Goal: Task Accomplishment & Management: Manage account settings

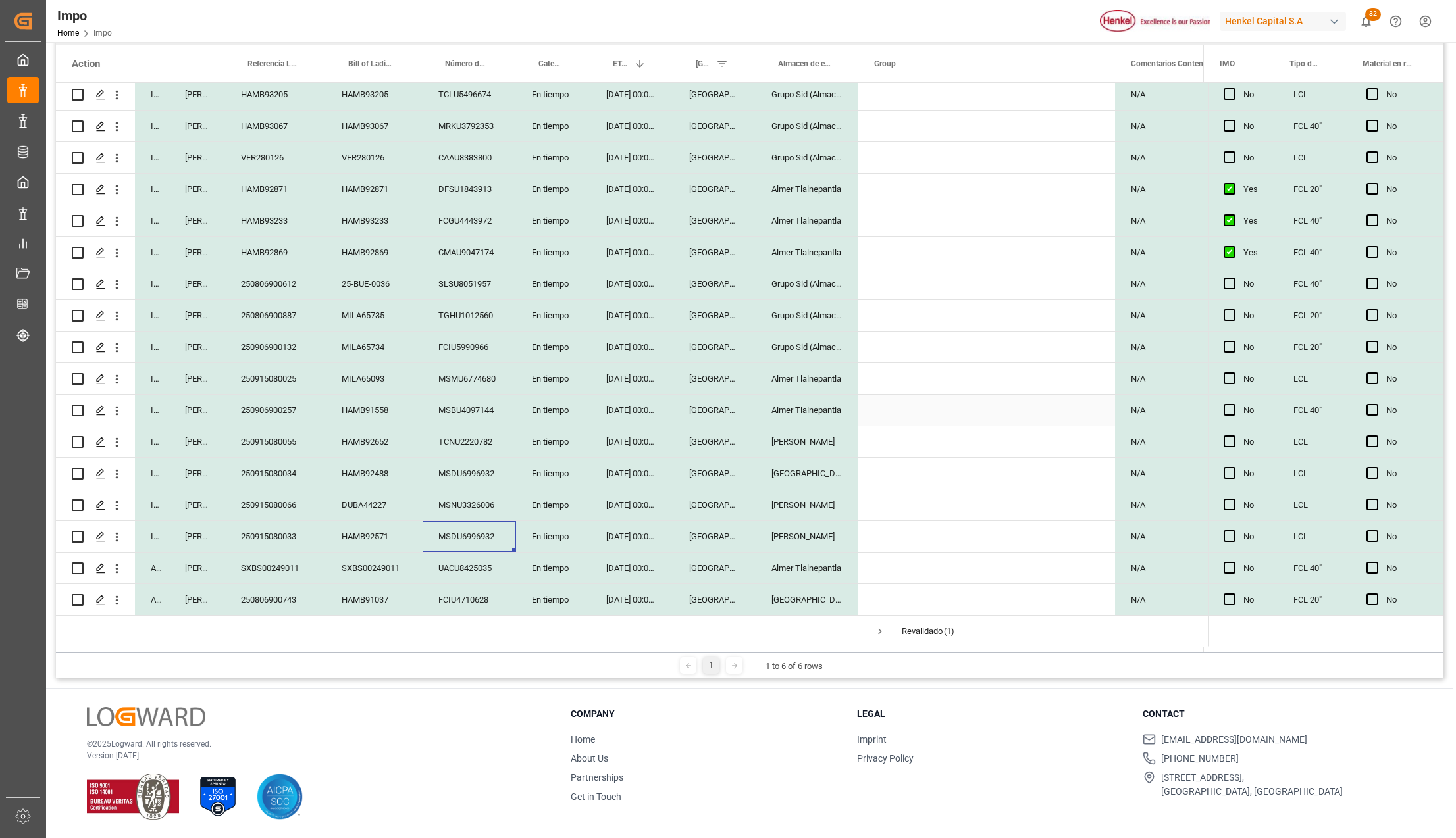
scroll to position [165, 0]
click at [446, 599] on div "FCIU4710628" at bounding box center [469, 599] width 94 height 31
click at [683, 590] on div "[GEOGRAPHIC_DATA]" at bounding box center [715, 599] width 82 height 31
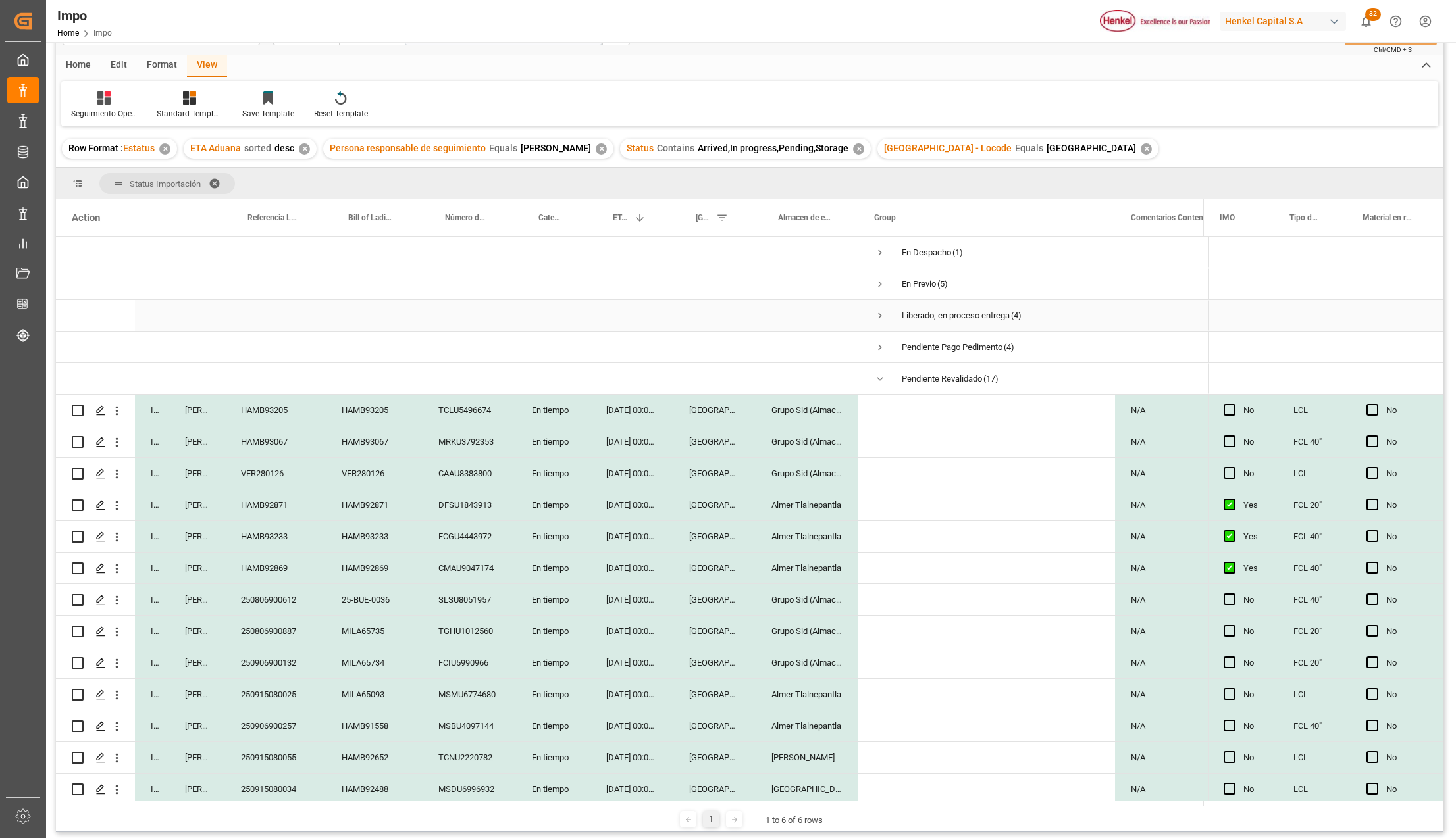
scroll to position [19, 0]
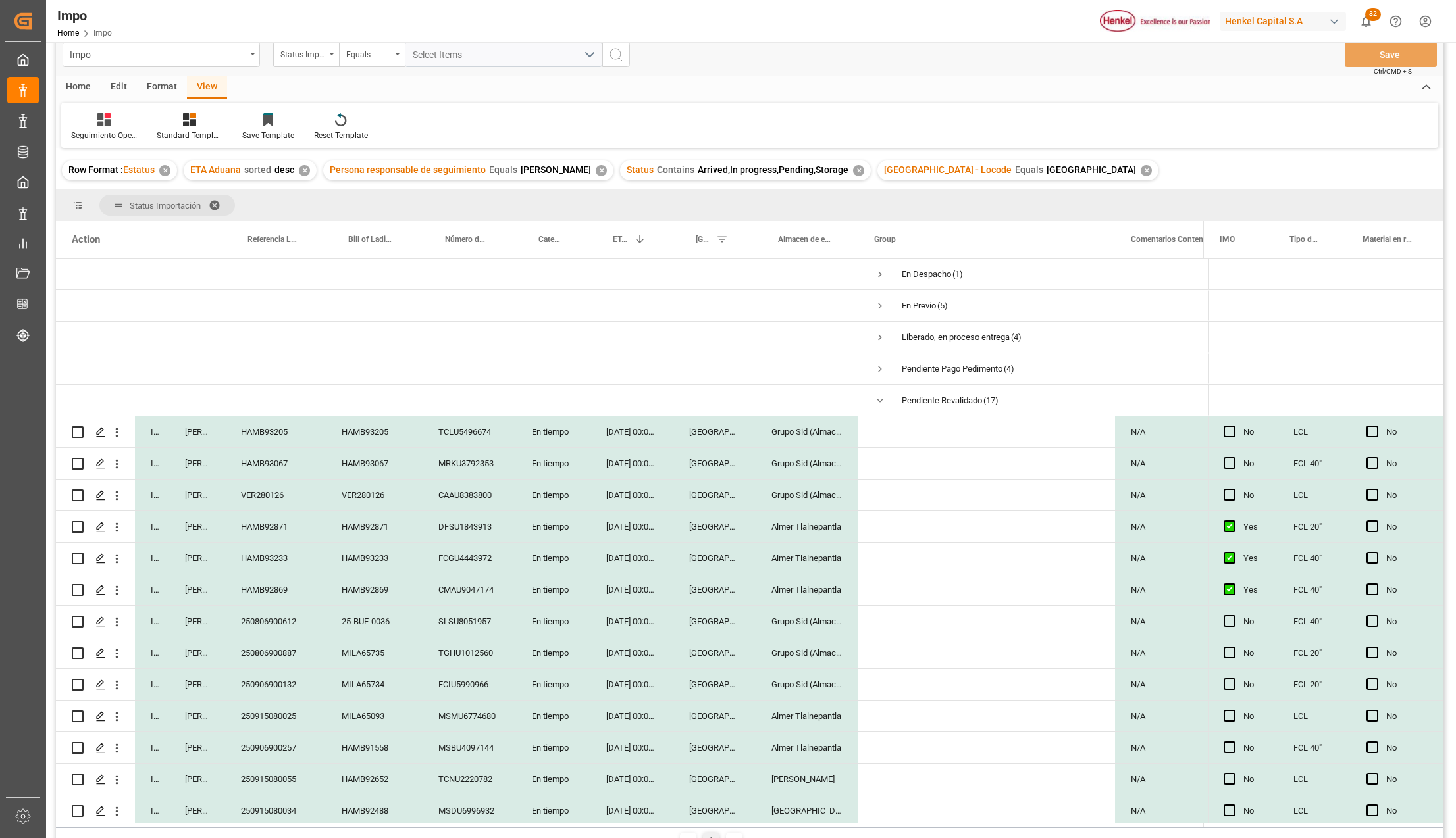
click at [216, 199] on span at bounding box center [219, 205] width 21 height 12
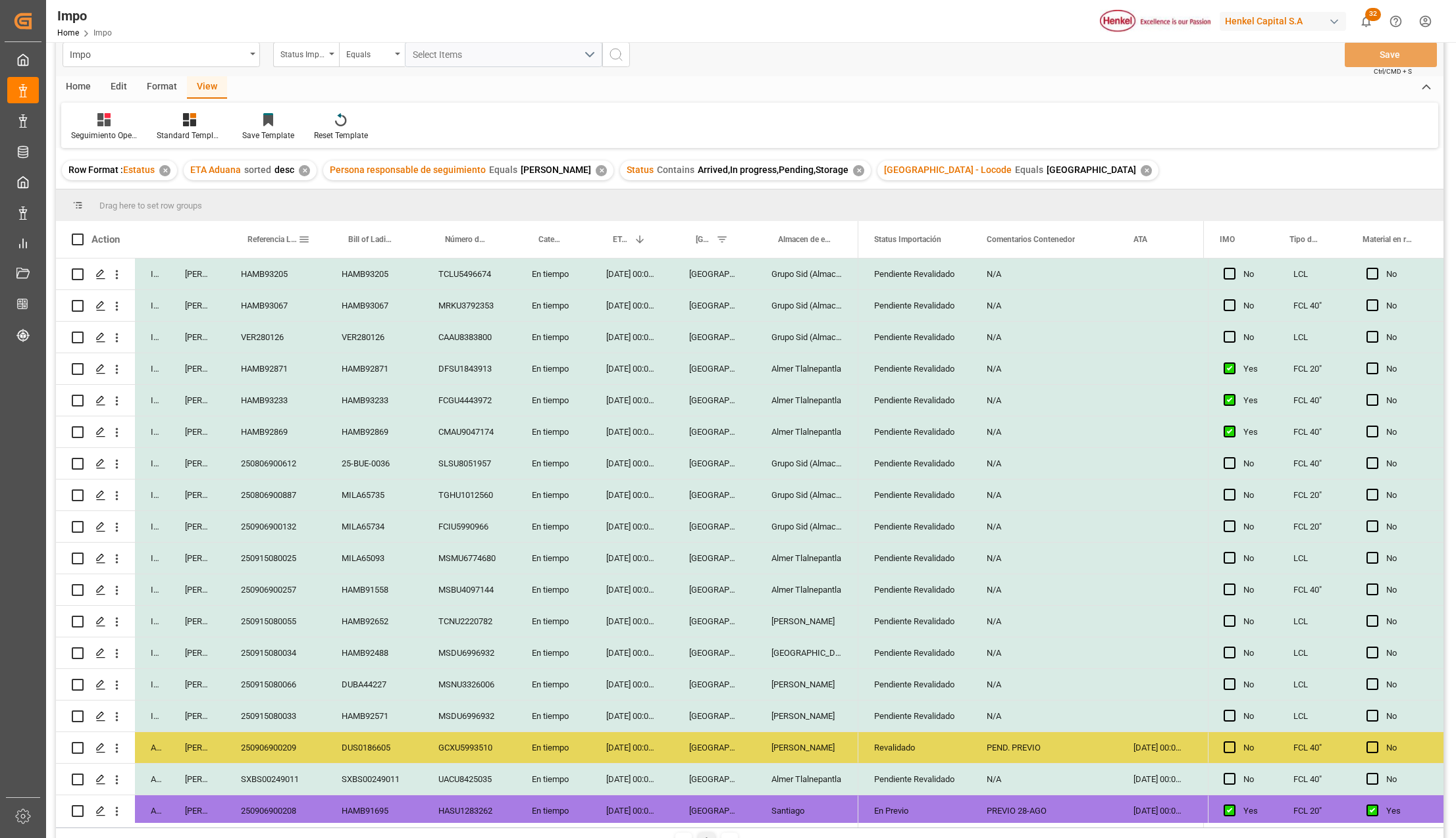
scroll to position [303, 0]
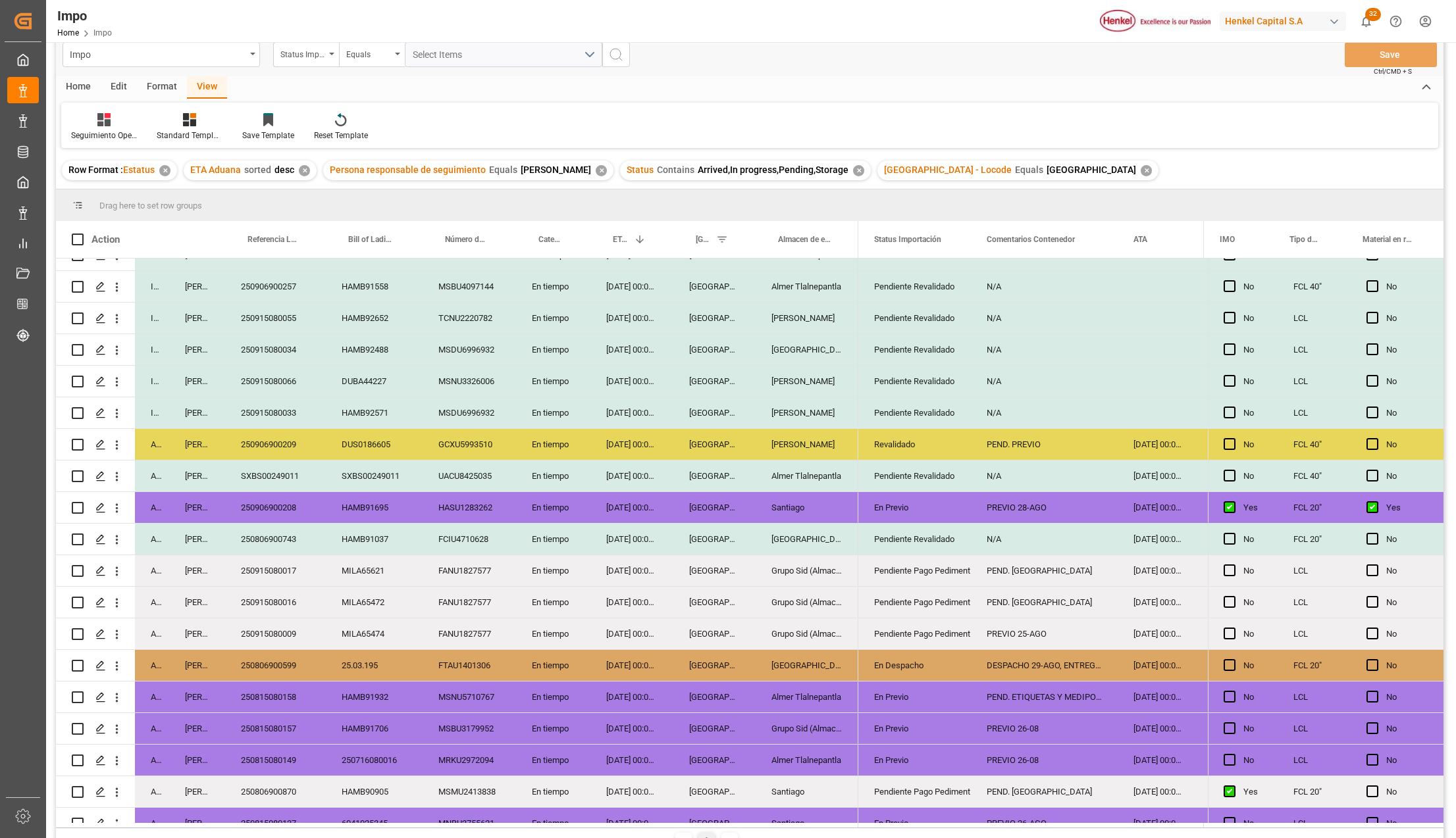
click at [920, 532] on div "Pendiente Revalidado" at bounding box center [915, 540] width 81 height 31
click at [947, 543] on icon "open menu" at bounding box center [947, 548] width 16 height 16
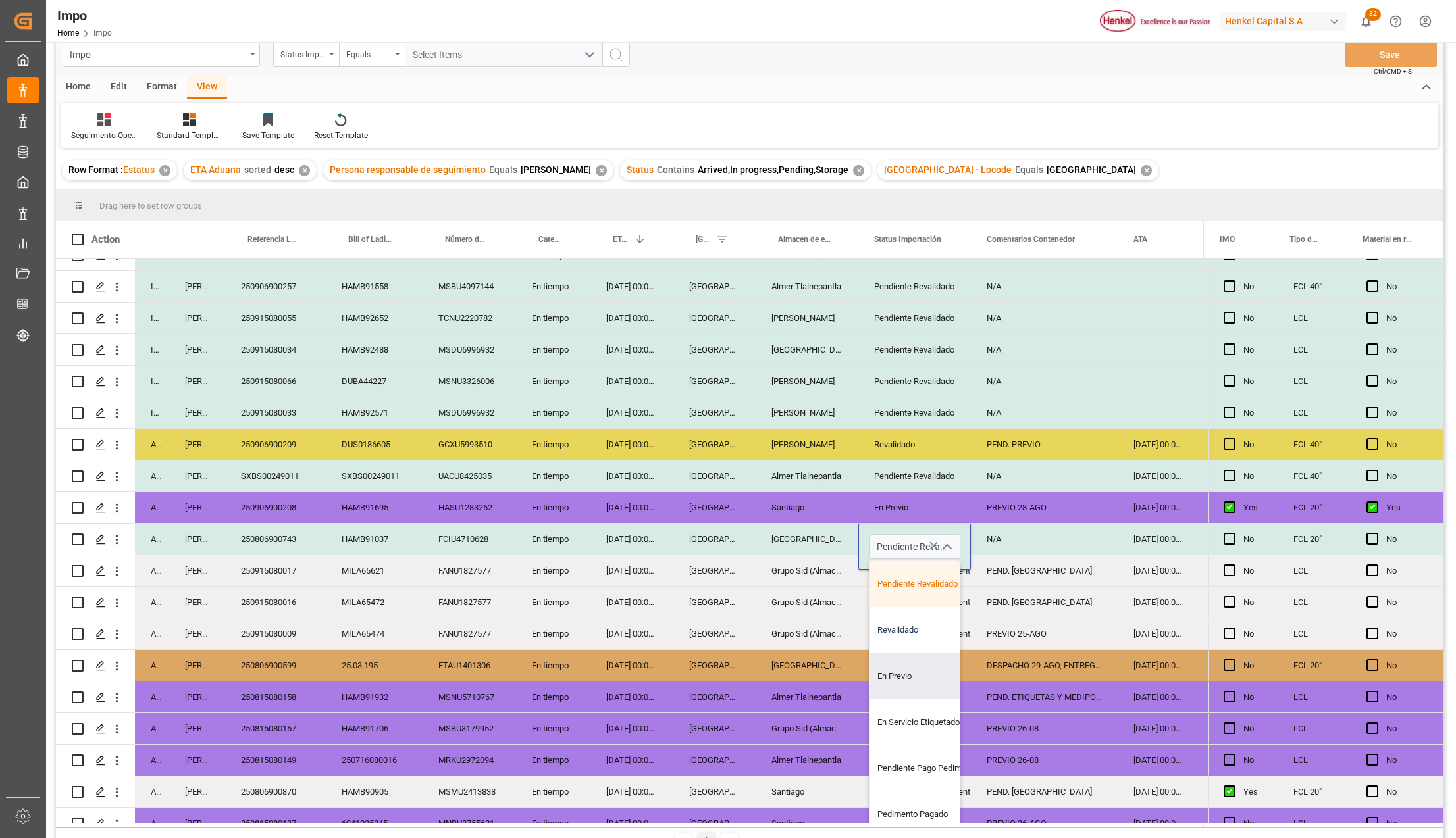
click at [896, 633] on div "Revalidado" at bounding box center [931, 630] width 124 height 46
type input "Revalidado"
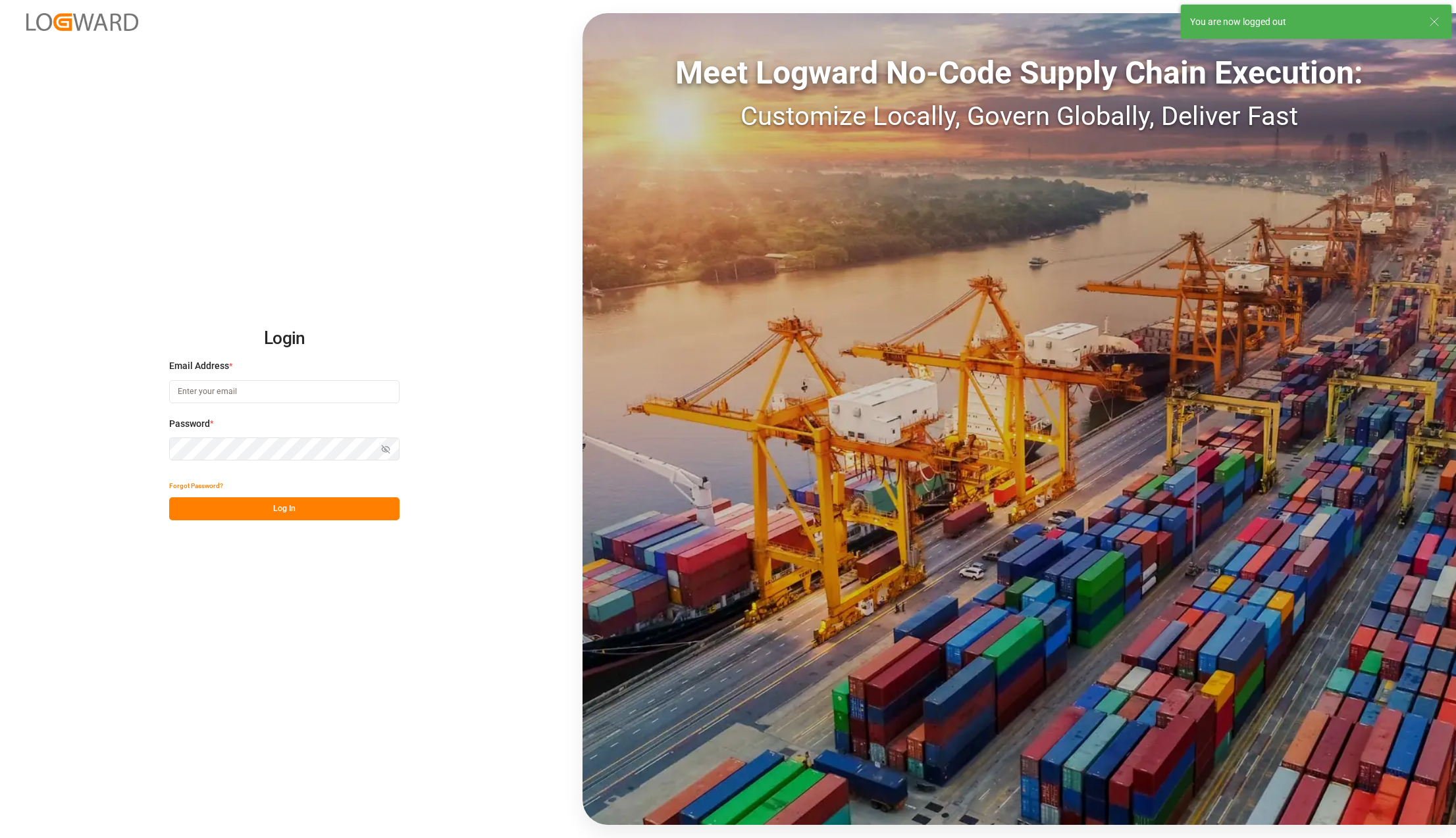
type input "karla.chavez@leschaco.com"
click at [327, 508] on button "Log In" at bounding box center [284, 508] width 230 height 23
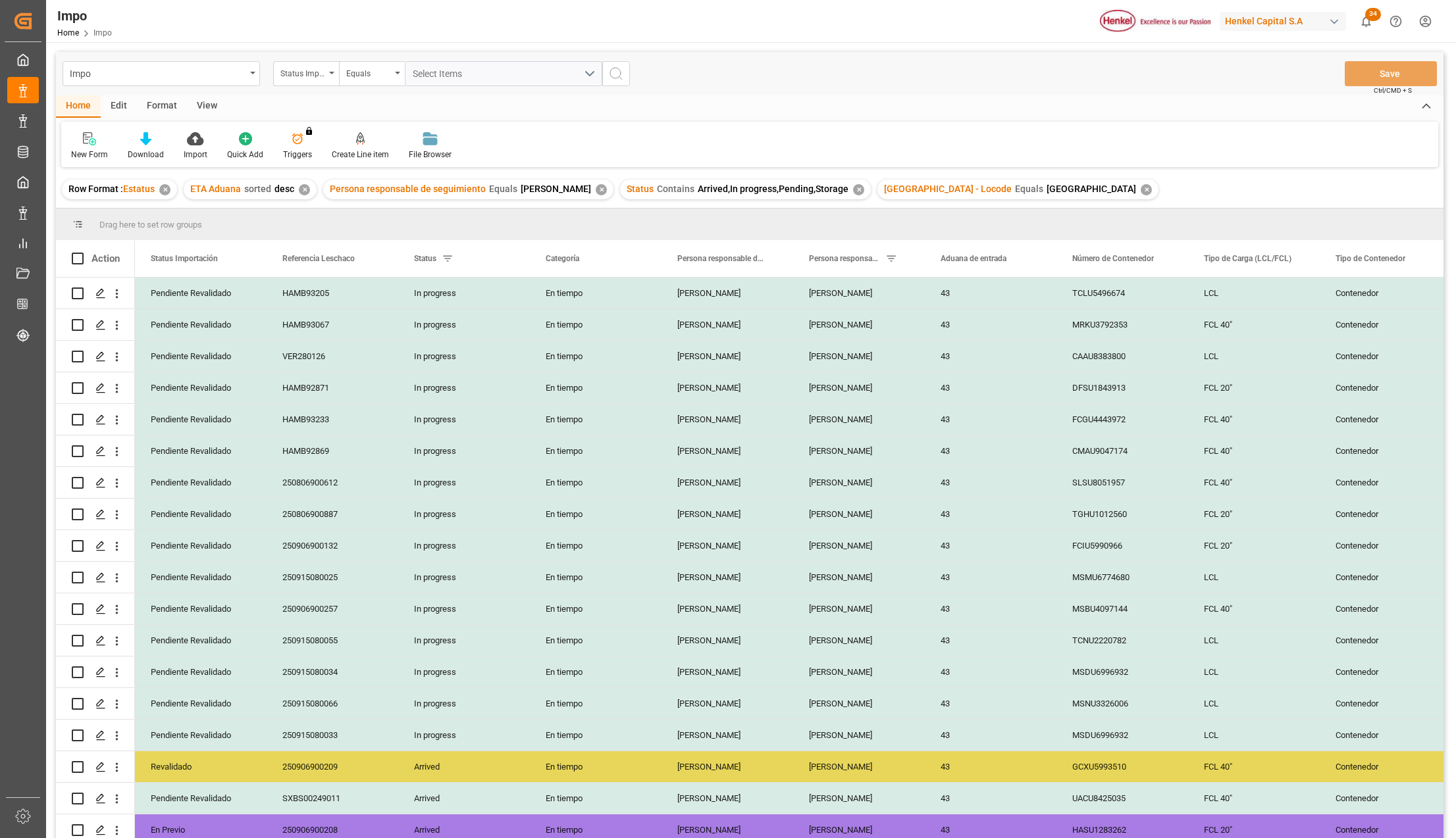
click at [213, 100] on div "View" at bounding box center [207, 107] width 40 height 23
click at [166, 141] on div at bounding box center [149, 138] width 66 height 14
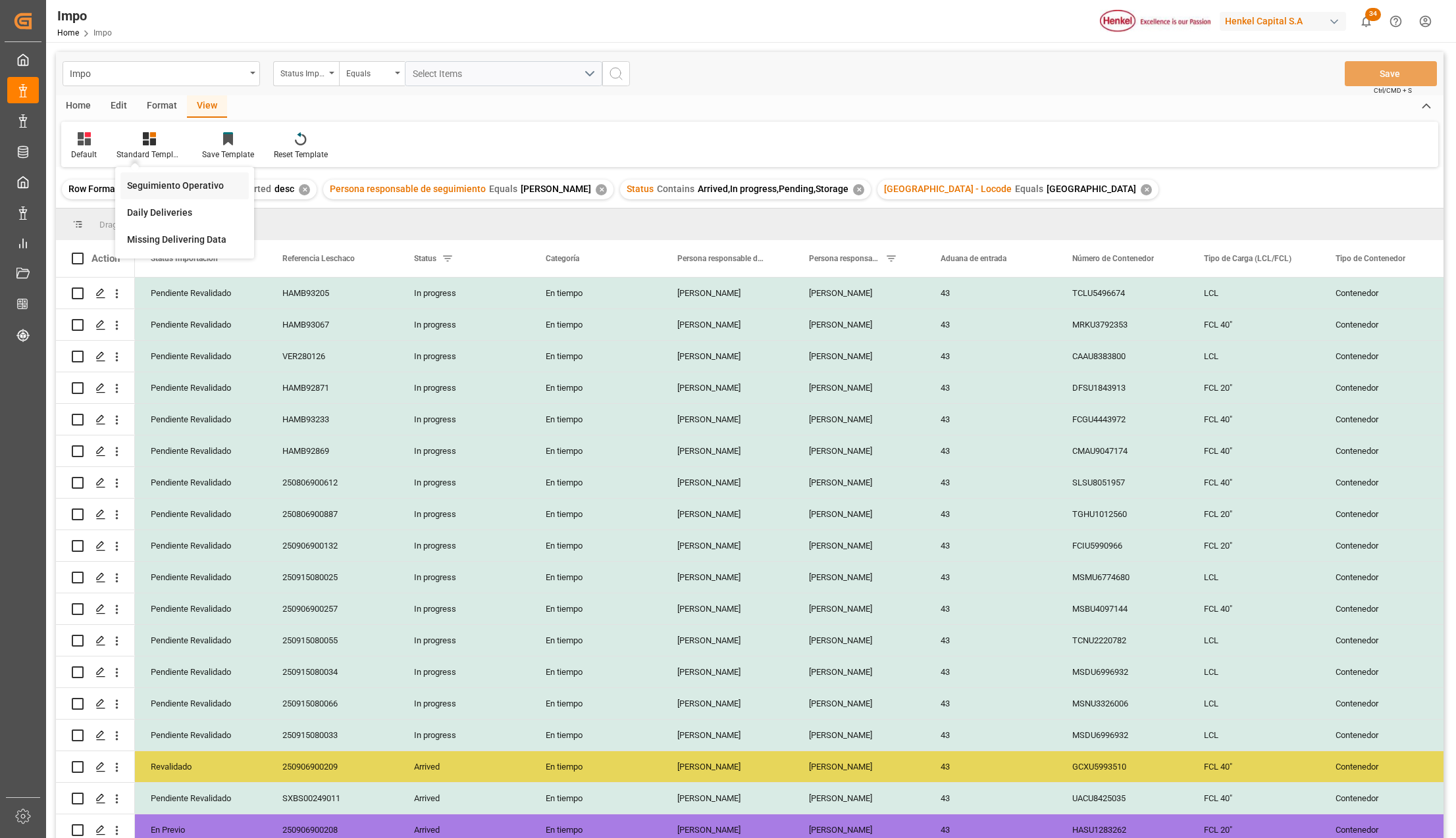
click at [169, 181] on div "Seguimiento Operativo" at bounding box center [184, 185] width 115 height 14
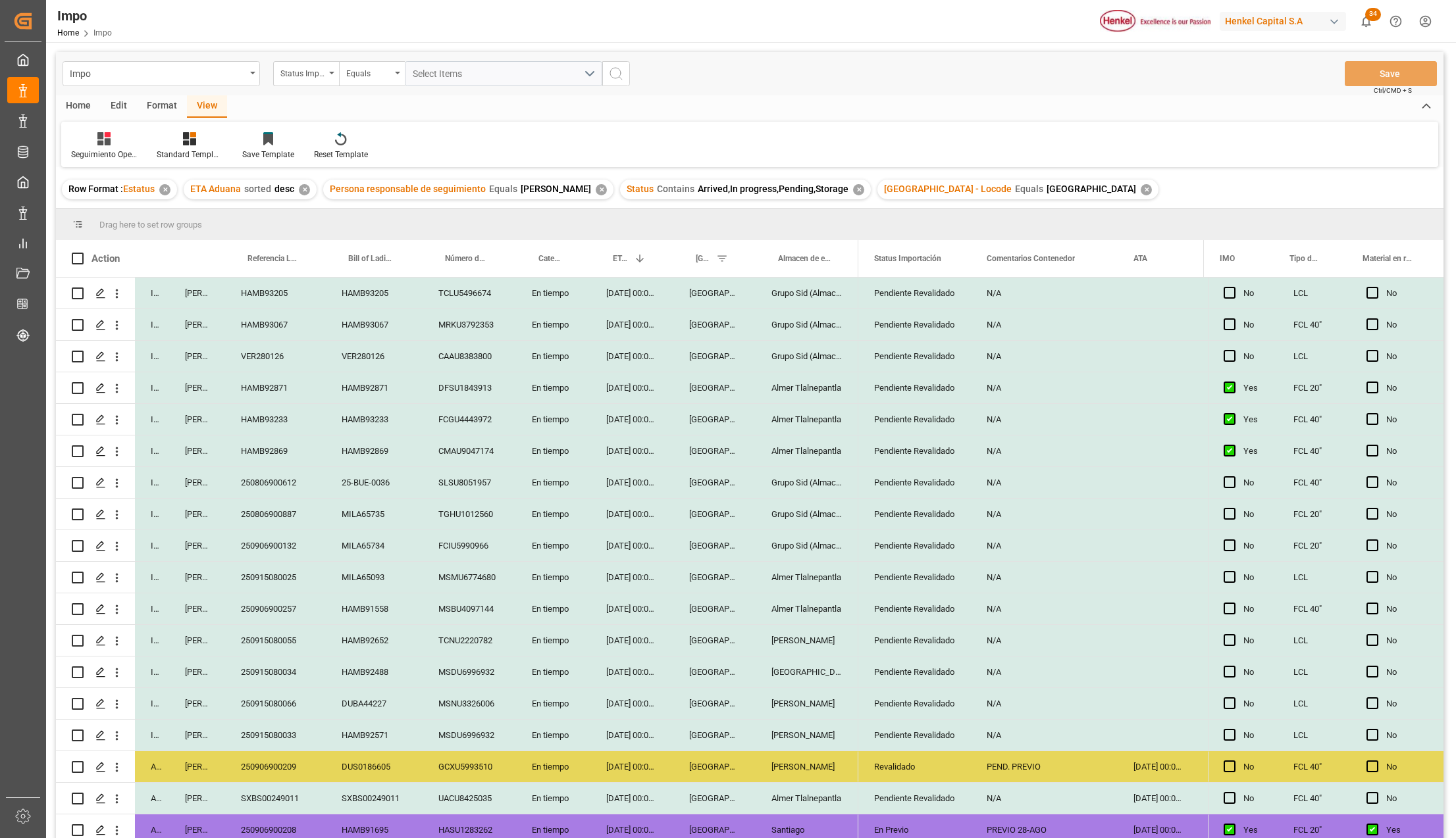
click at [642, 537] on div "27-08-2025 00:00:00" at bounding box center [632, 546] width 83 height 31
click at [951, 554] on icon "open menu" at bounding box center [947, 554] width 16 height 16
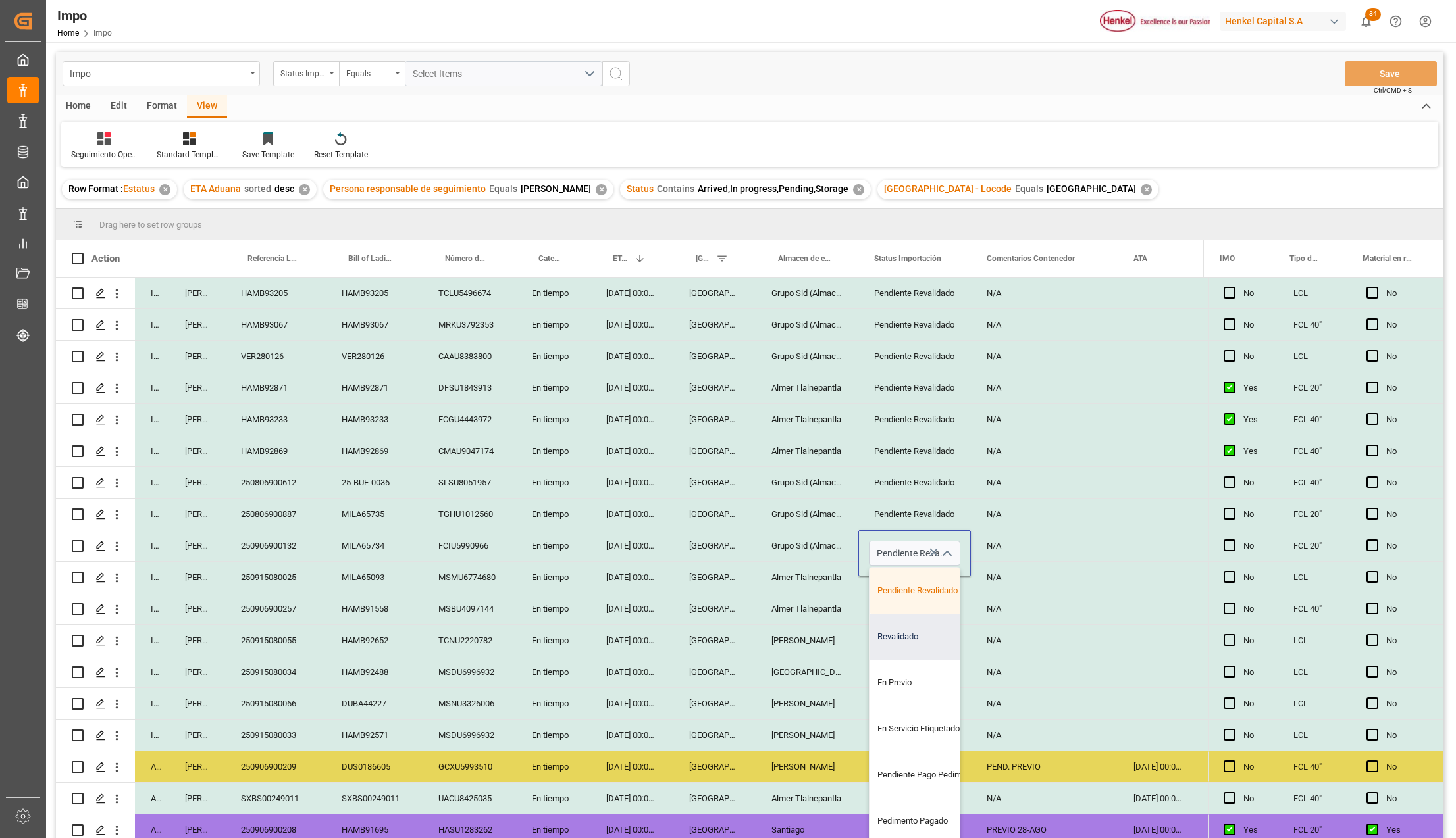
click at [906, 650] on div "Revalidado" at bounding box center [931, 637] width 124 height 46
type input "Revalidado"
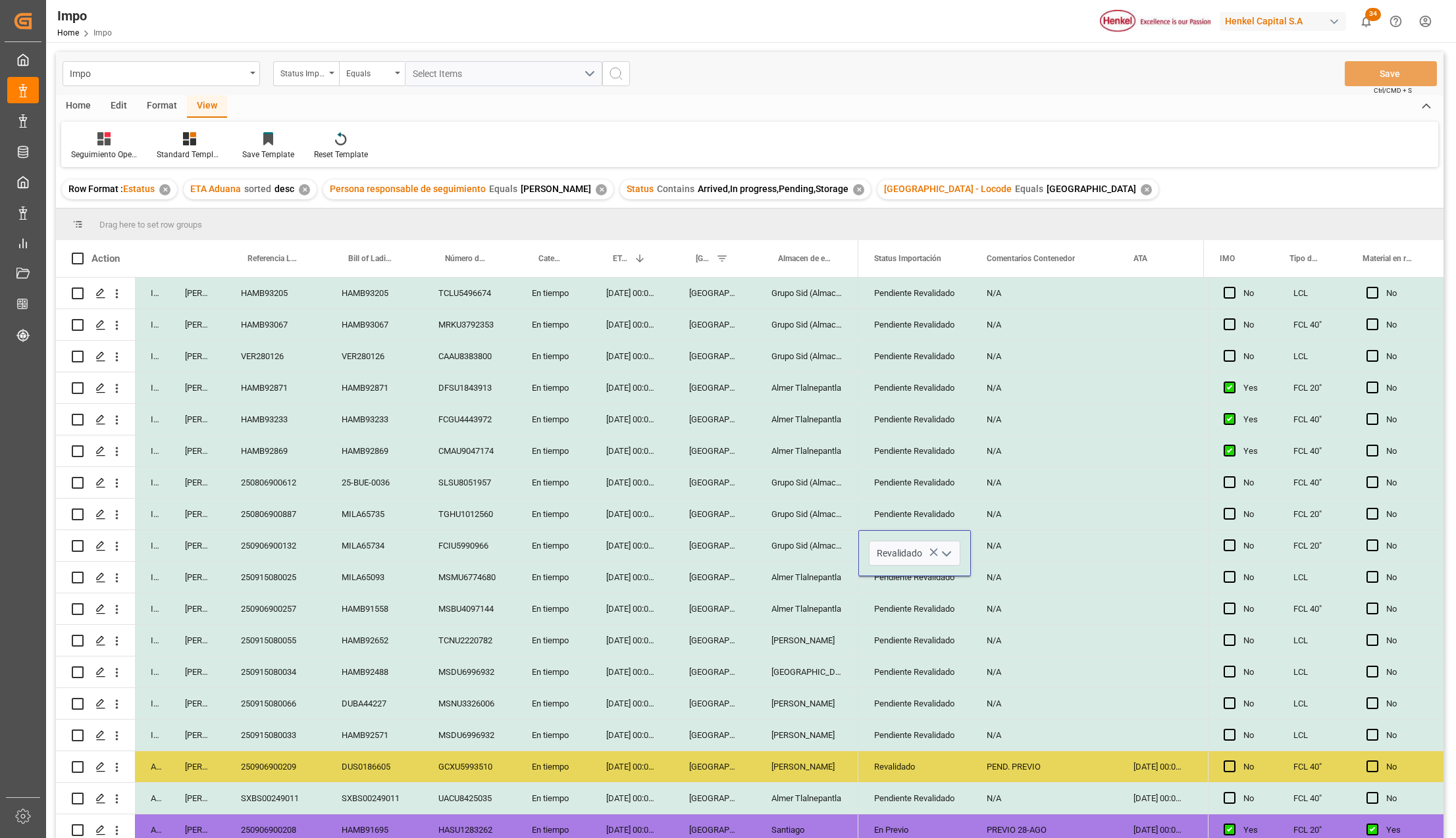
click at [919, 665] on div "Pendiente Revalidado" at bounding box center [915, 673] width 81 height 31
click at [999, 548] on div "N/A" at bounding box center [1044, 546] width 147 height 31
type input "p"
type input "PEND. ARRIBO"
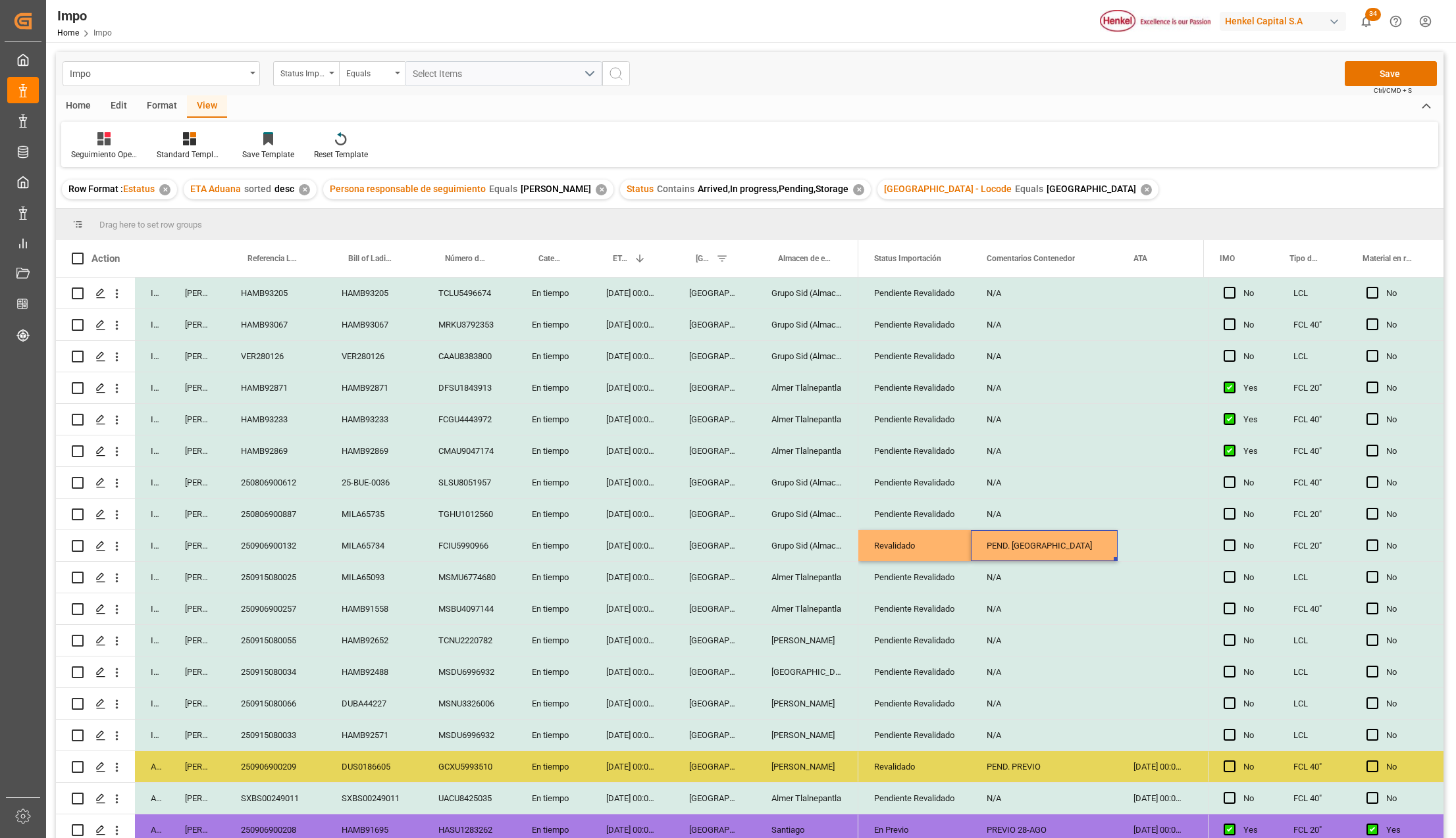
click at [1002, 567] on div "N/A" at bounding box center [1044, 577] width 147 height 31
click at [1022, 554] on div "PEND. ARRIBO" at bounding box center [1044, 546] width 147 height 31
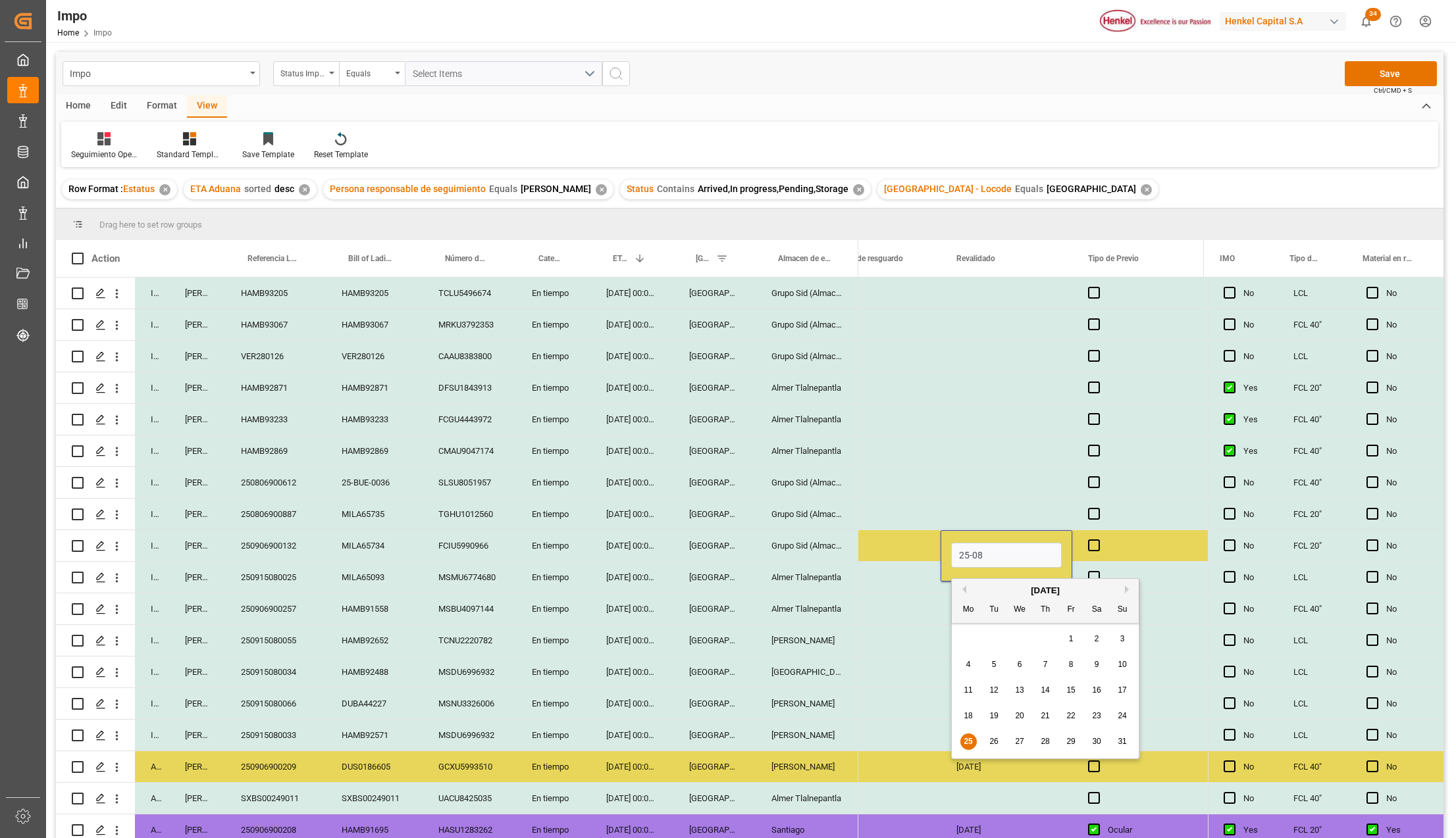
type input "25-08-2025"
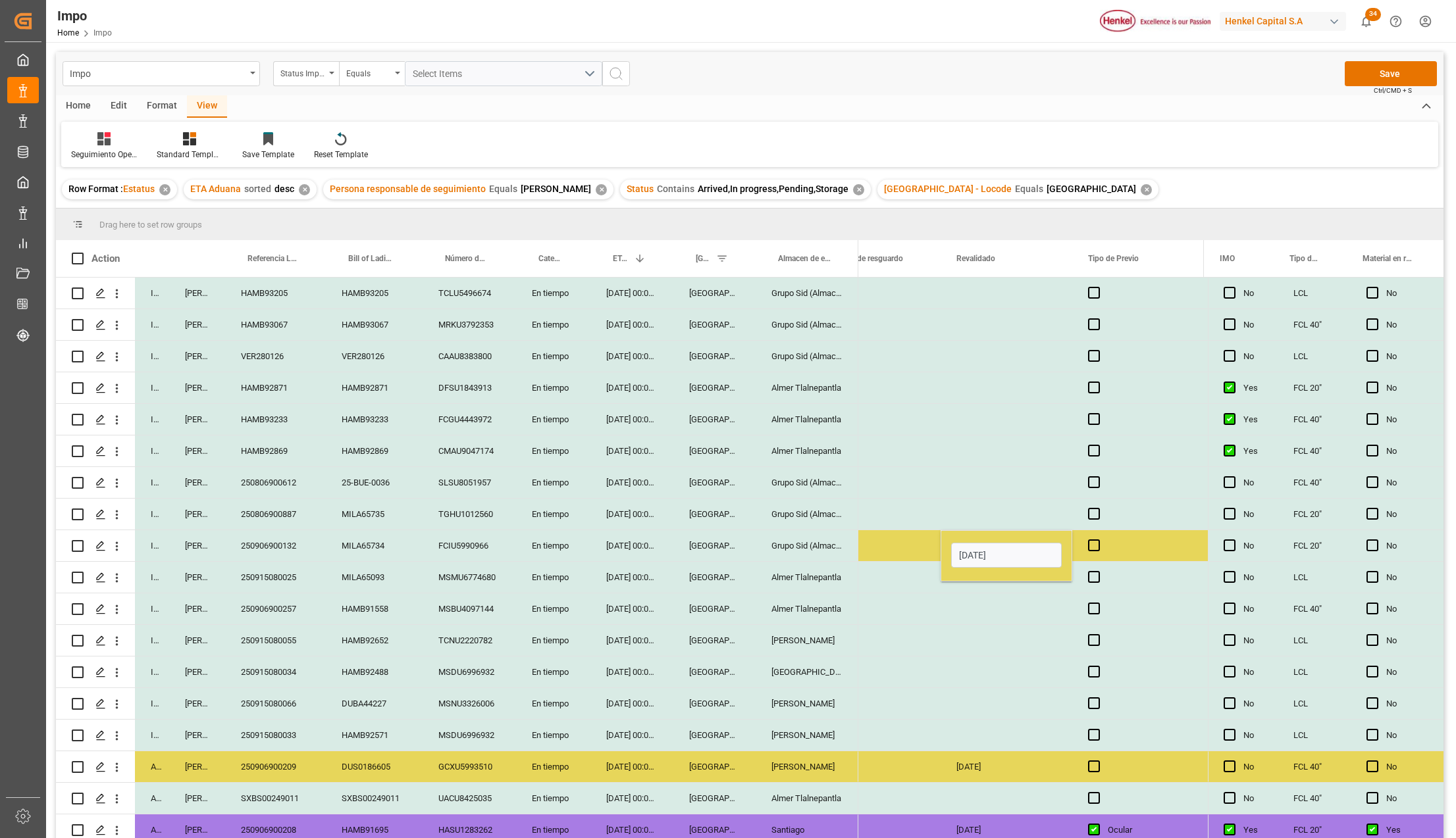
click at [959, 671] on div "Press SPACE to select this row." at bounding box center [1007, 672] width 132 height 31
click at [1385, 82] on button "Save" at bounding box center [1390, 74] width 92 height 25
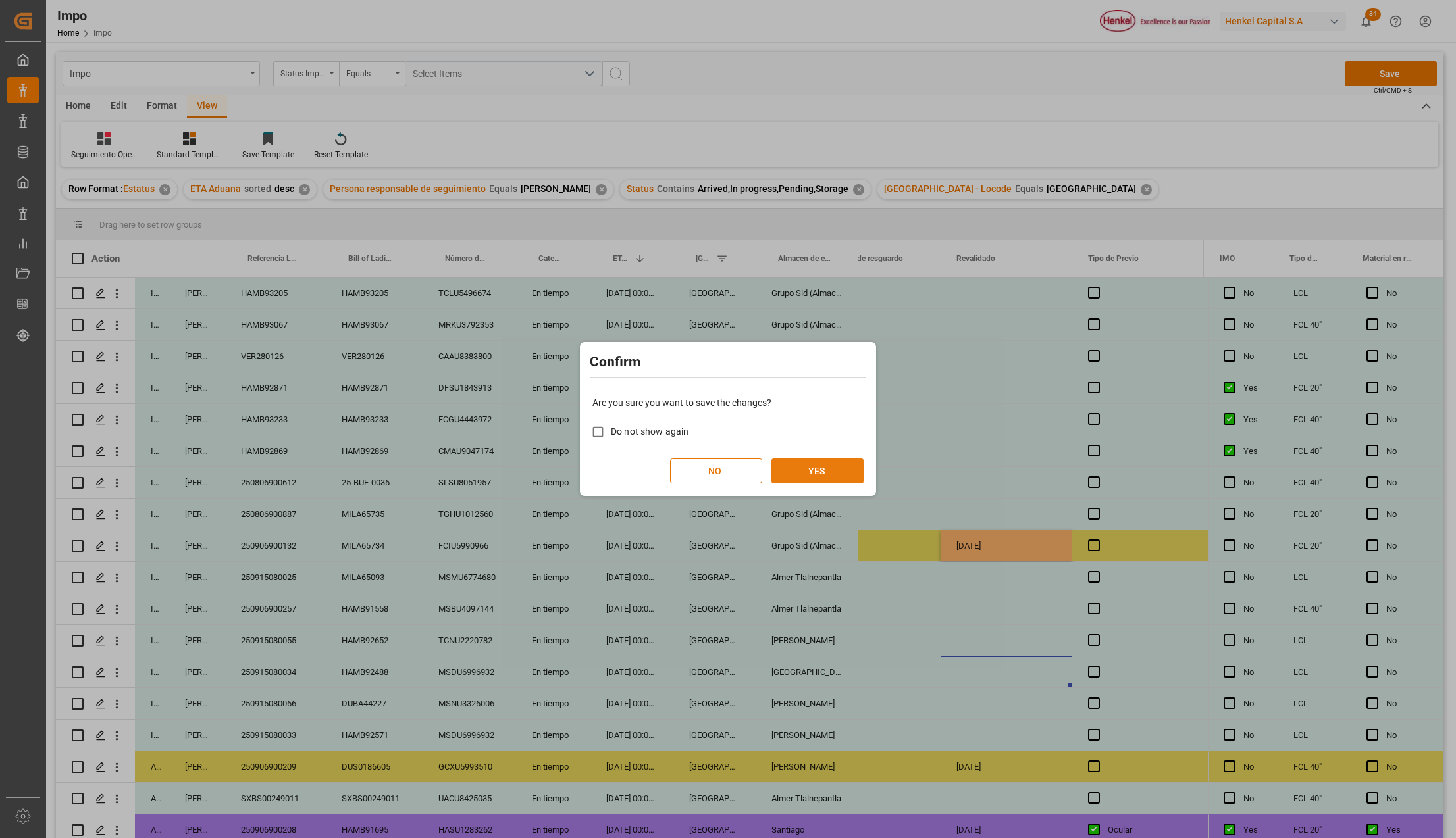
click at [786, 469] on button "YES" at bounding box center [817, 471] width 92 height 25
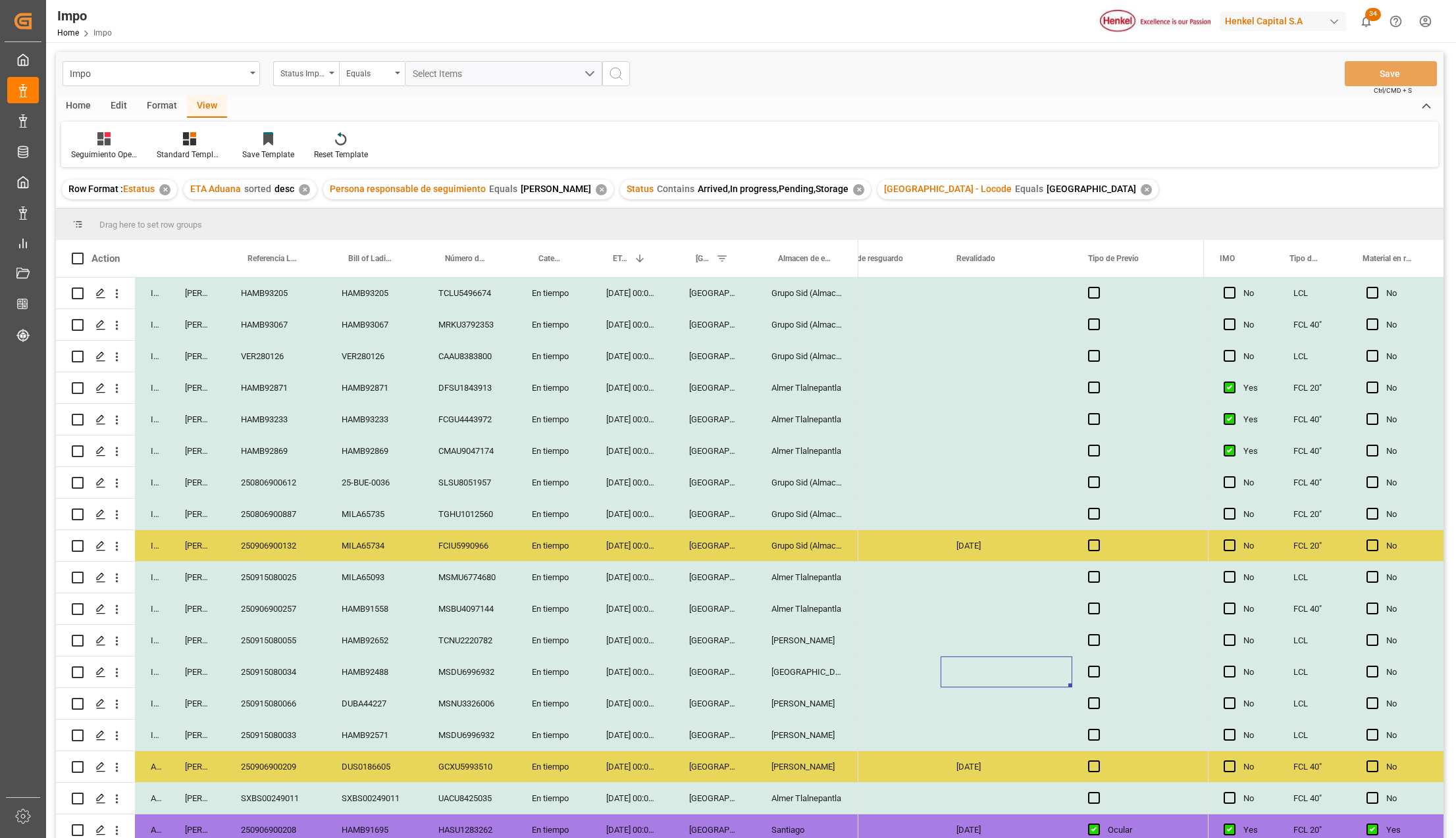
scroll to position [398, 0]
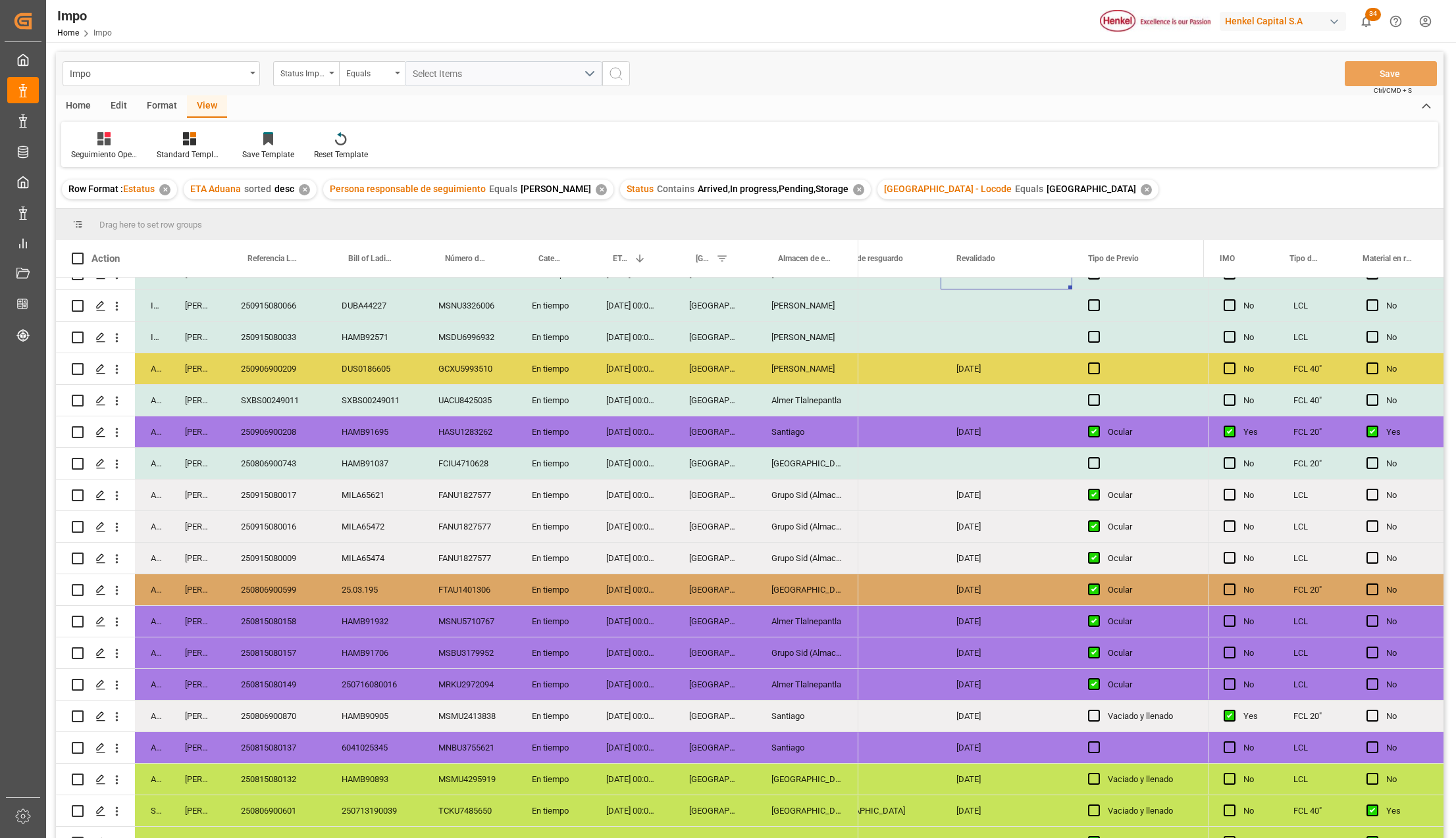
click at [856, 526] on div "Grupo Sid (Almacenaje y Distribucion AVIOR)" at bounding box center [806, 526] width 102 height 31
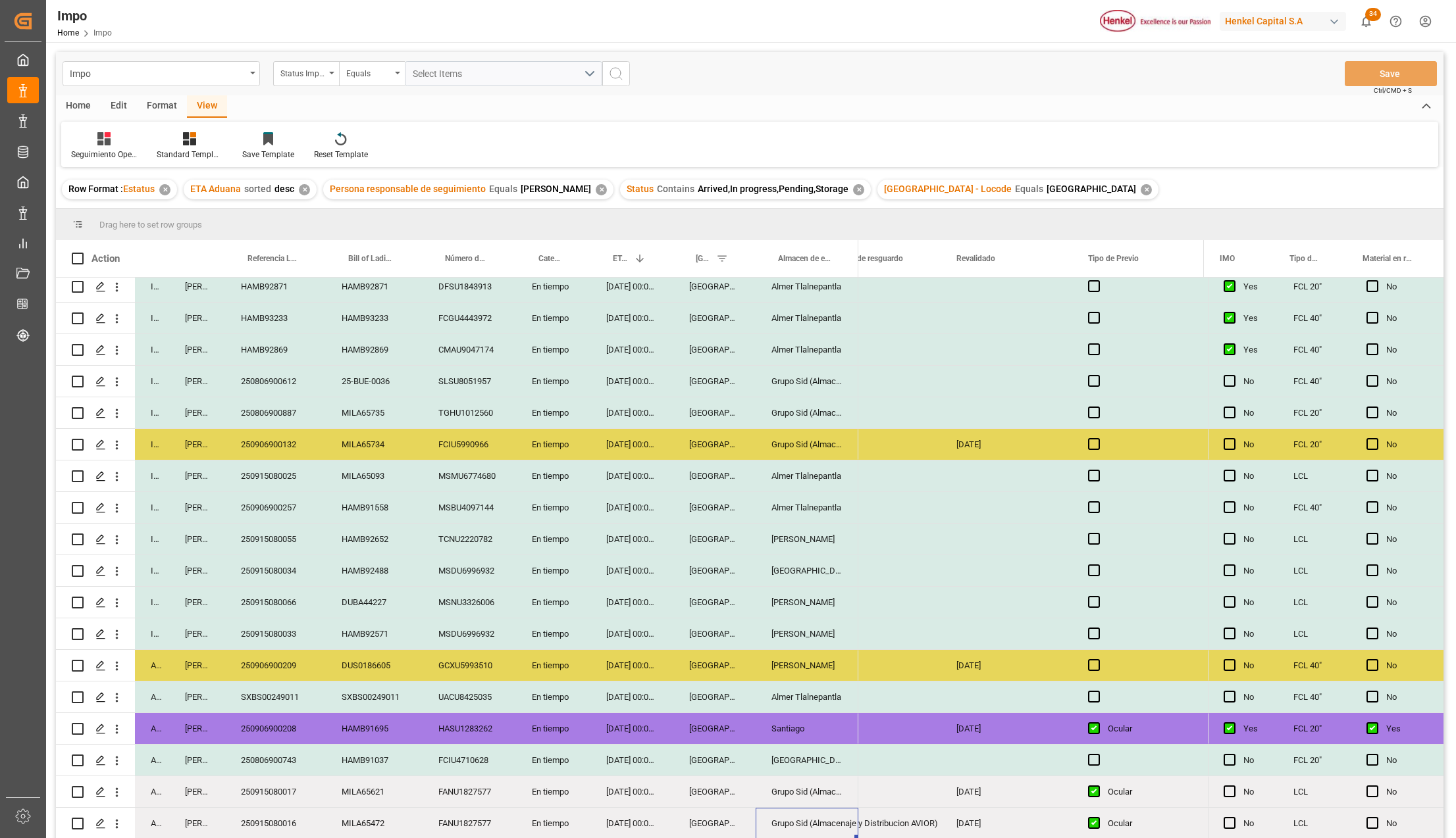
scroll to position [175, 0]
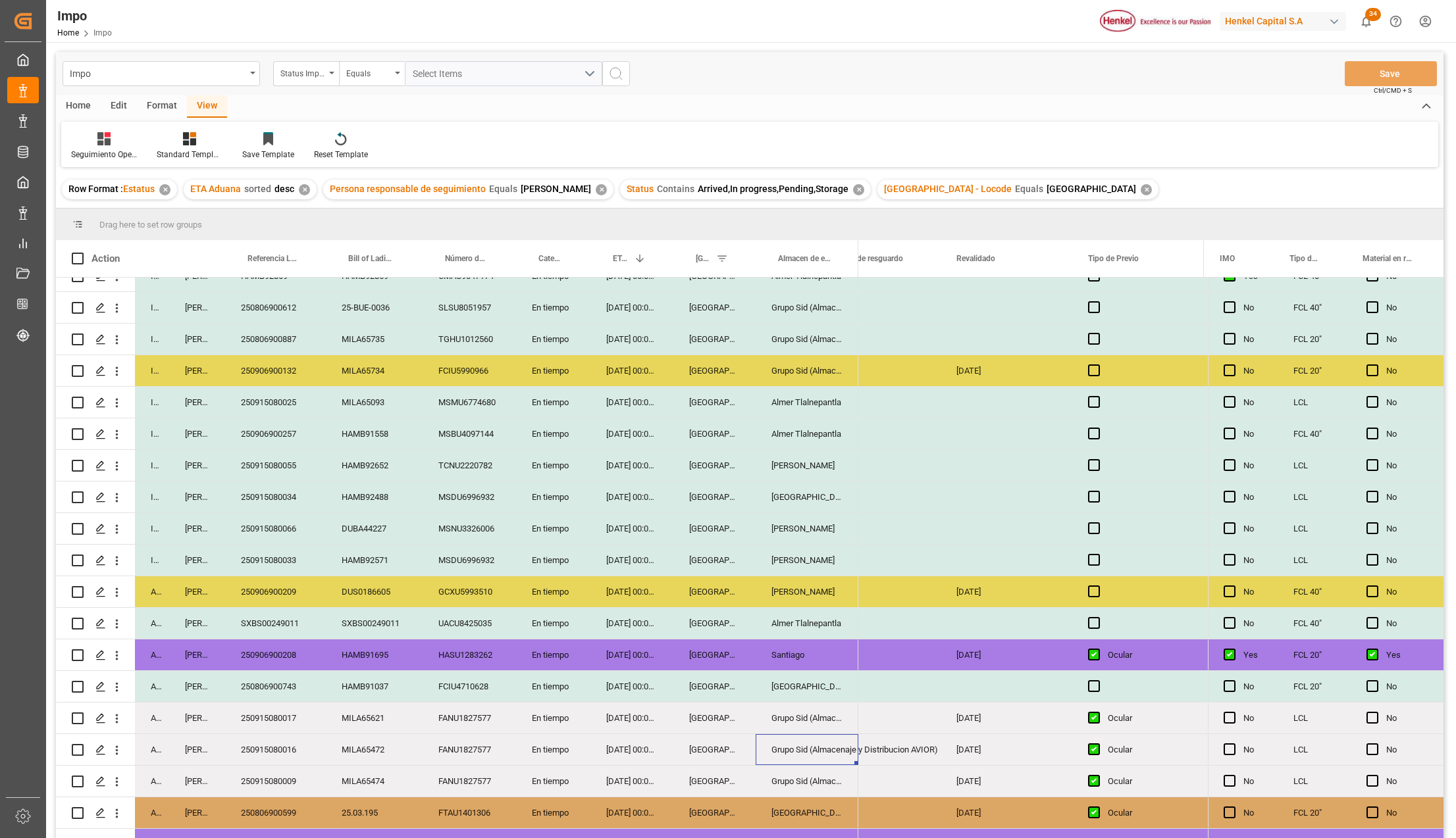
click at [593, 574] on div "26-08-2025 00:00:00" at bounding box center [632, 560] width 83 height 31
click at [425, 669] on div "HASU1283262" at bounding box center [469, 655] width 94 height 31
click at [316, 718] on div "250915080017" at bounding box center [275, 718] width 100 height 31
drag, startPoint x: 412, startPoint y: 716, endPoint x: 785, endPoint y: 730, distance: 373.3
click at [415, 716] on div "MILA65621" at bounding box center [374, 718] width 97 height 31
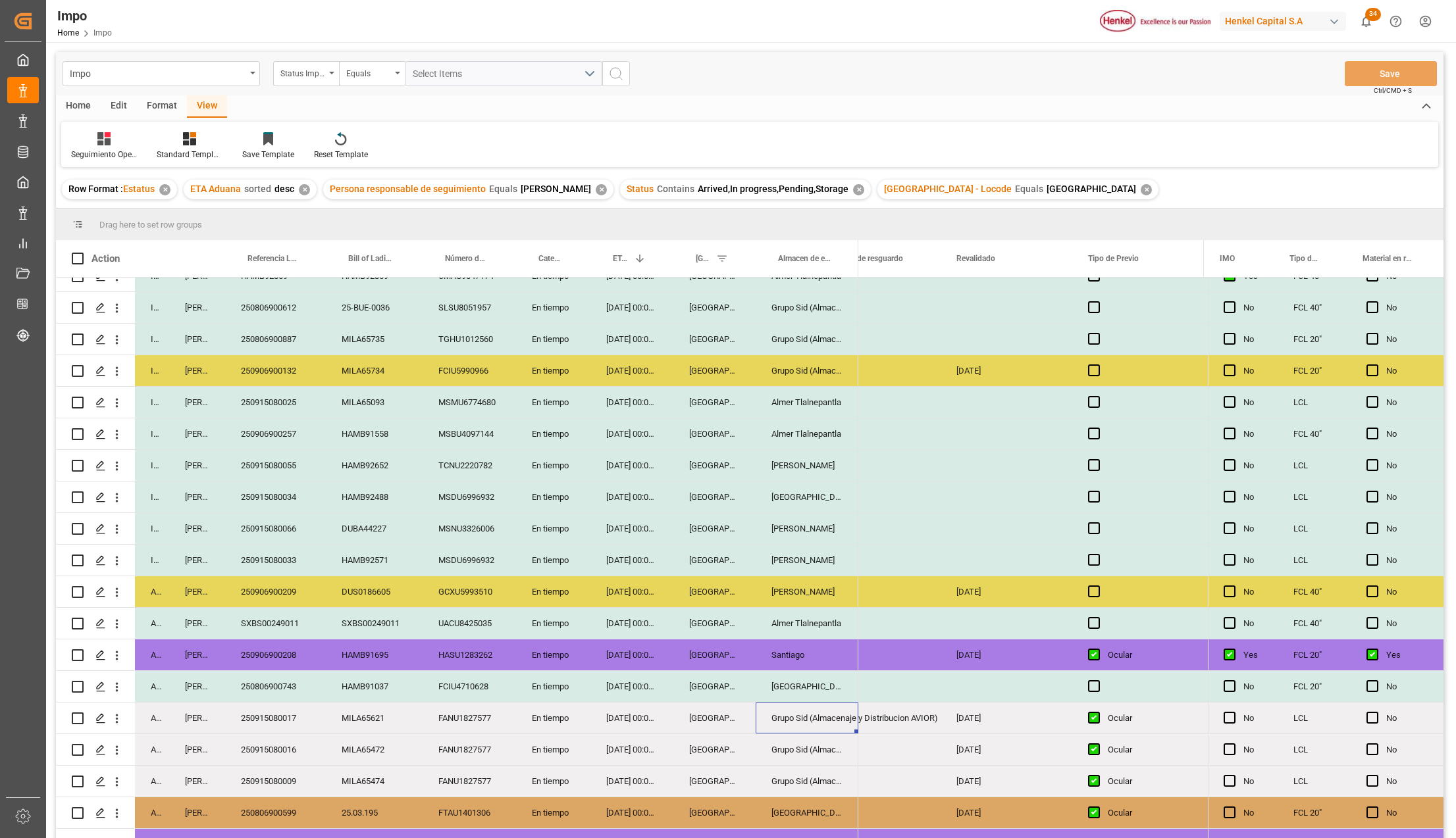
click at [795, 730] on div "Grupo Sid (Almacenaje y Distribucion AVIOR)" at bounding box center [806, 718] width 102 height 31
click at [820, 724] on div "Grupo Sid (Almacenaje y Distribucion AVIOR)" at bounding box center [806, 718] width 102 height 31
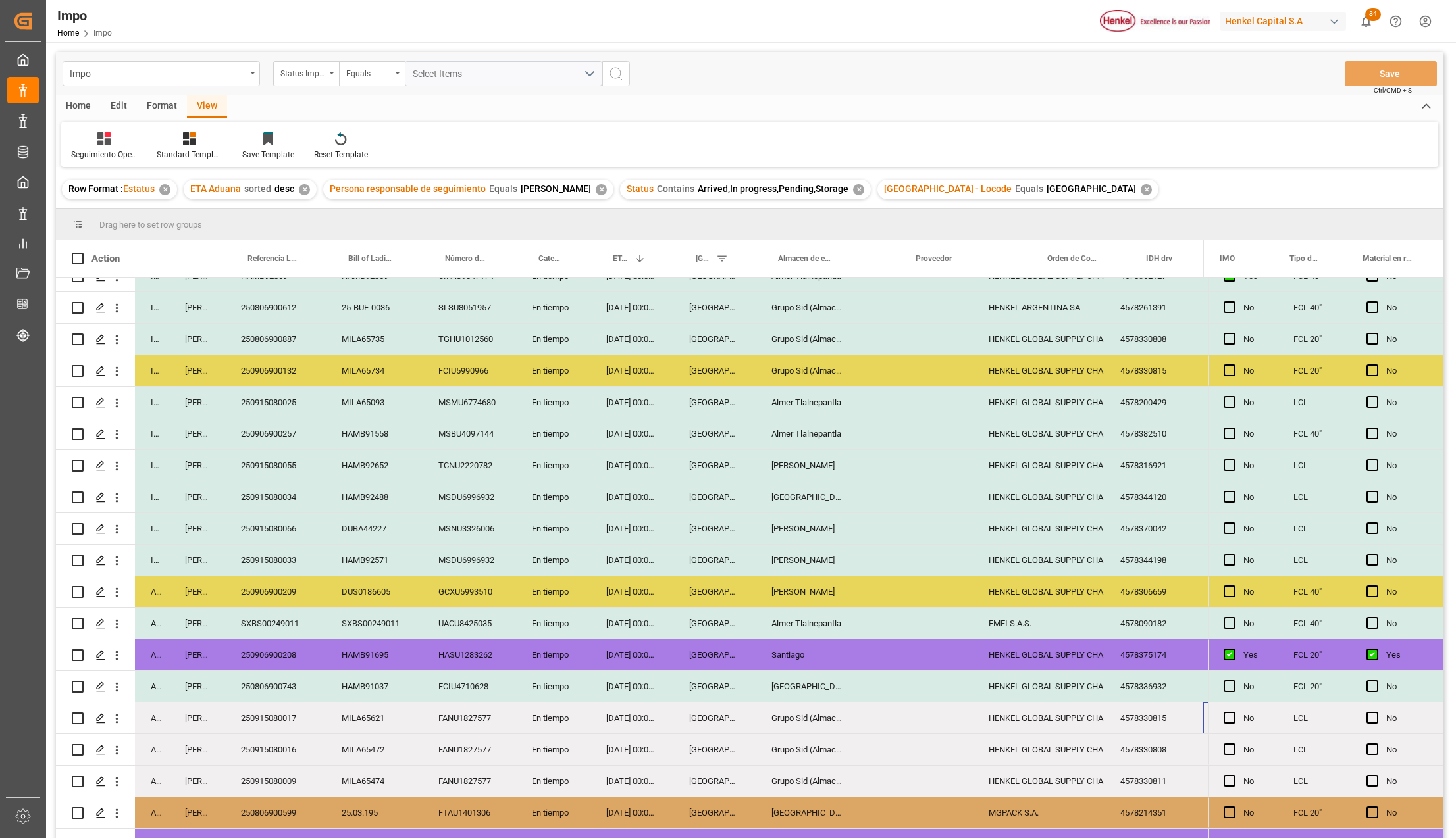
scroll to position [0, 626]
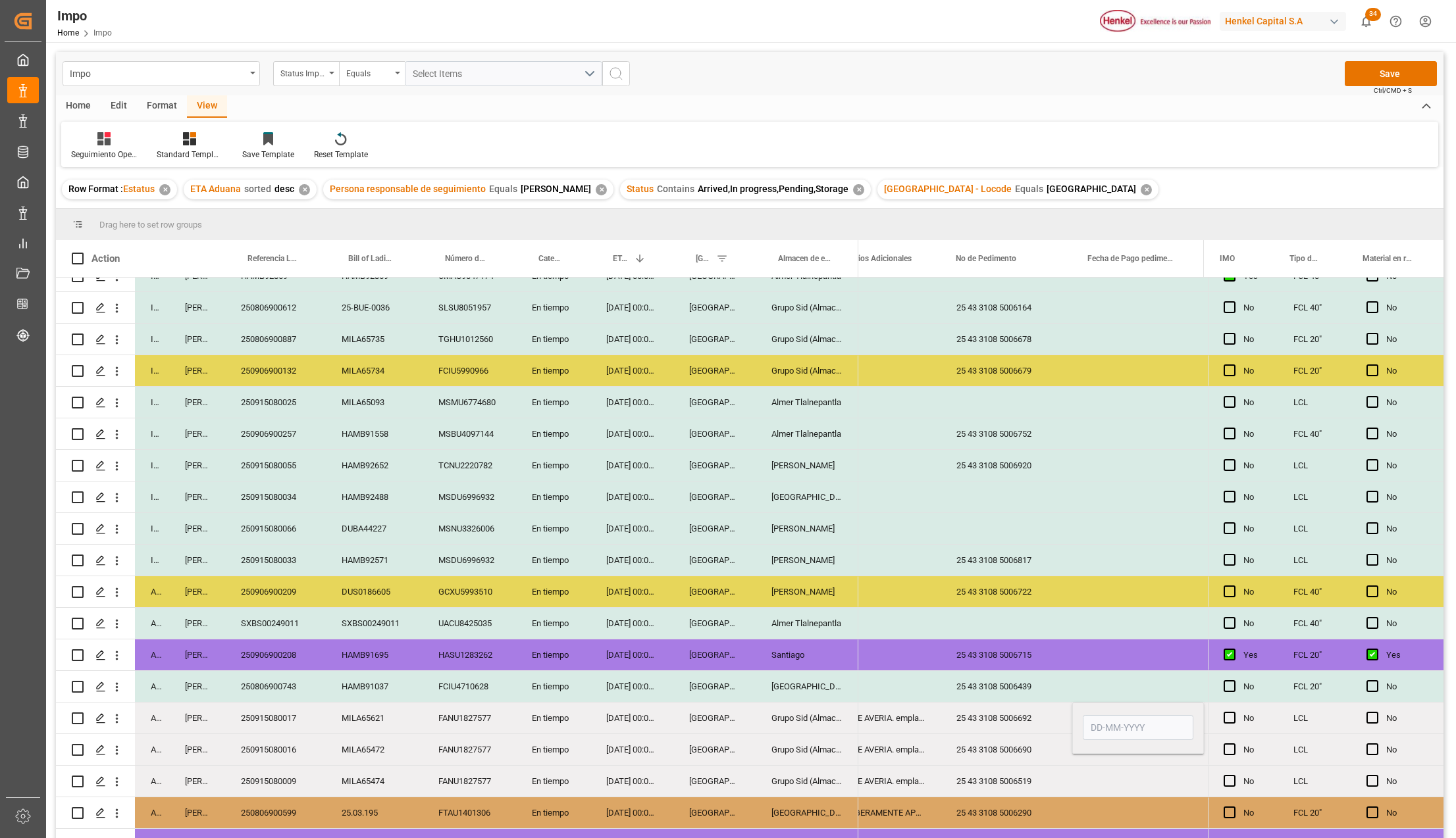
click at [1030, 703] on div "25 43 3108 5006692" at bounding box center [1007, 718] width 132 height 31
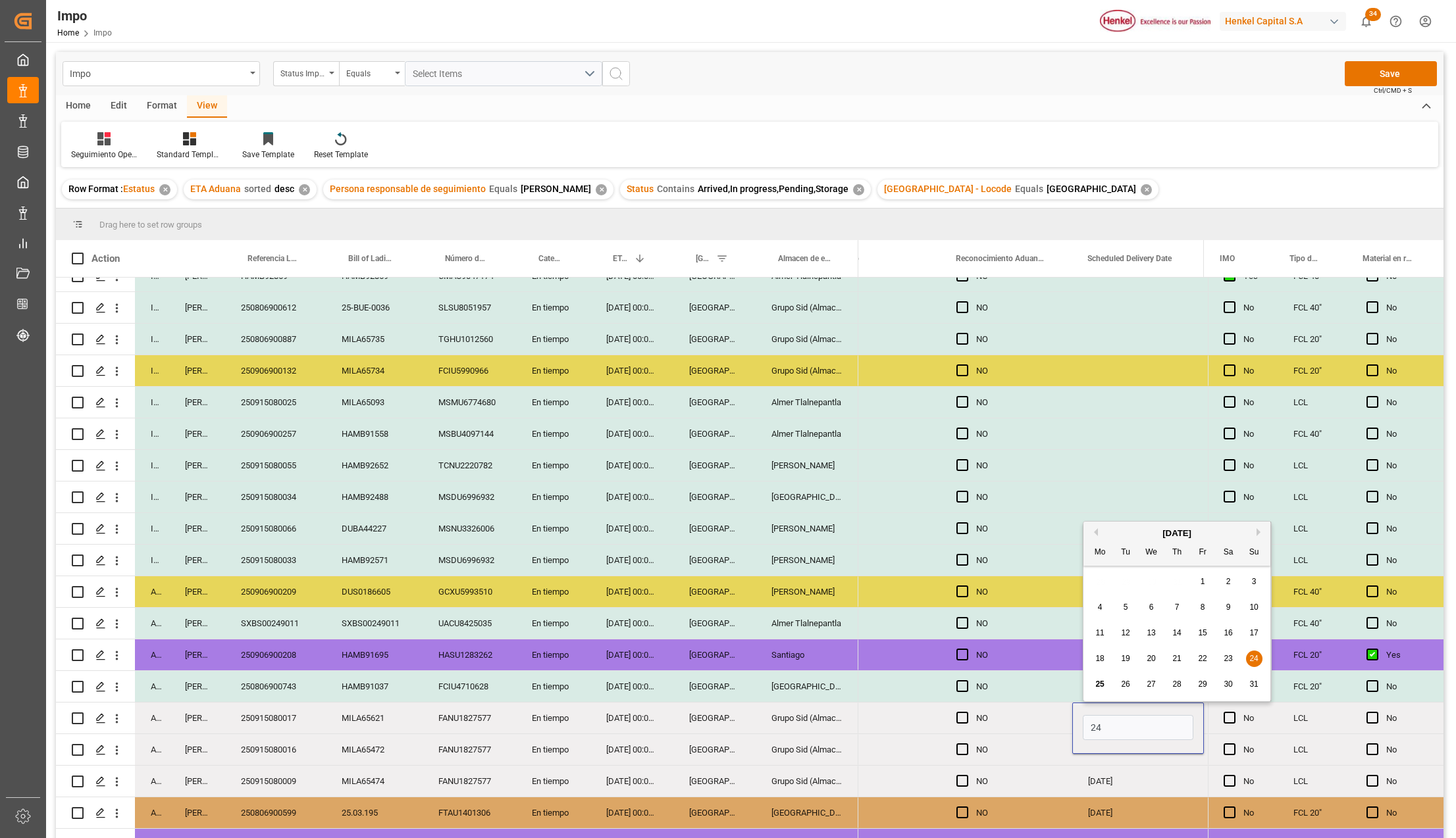
type input "2"
type input "27-08-2025"
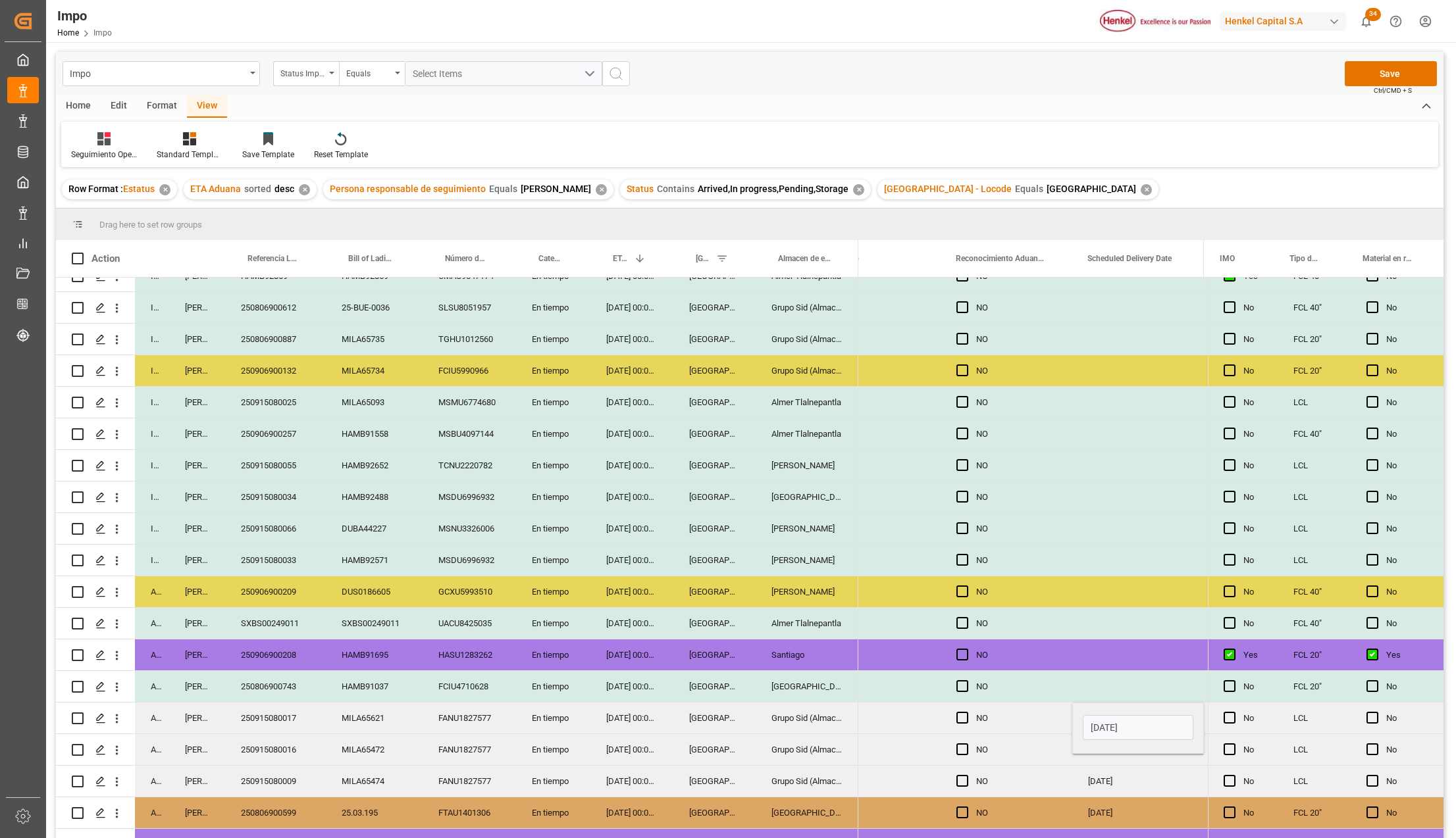
click at [1162, 662] on div "Press SPACE to select this row." at bounding box center [1138, 655] width 132 height 31
click at [1136, 730] on div "27-08-2025" at bounding box center [1138, 718] width 132 height 31
drag, startPoint x: 1127, startPoint y: 748, endPoint x: 1124, endPoint y: 772, distance: 24.2
click at [1117, 782] on div "27-08-2025" at bounding box center [1138, 781] width 132 height 31
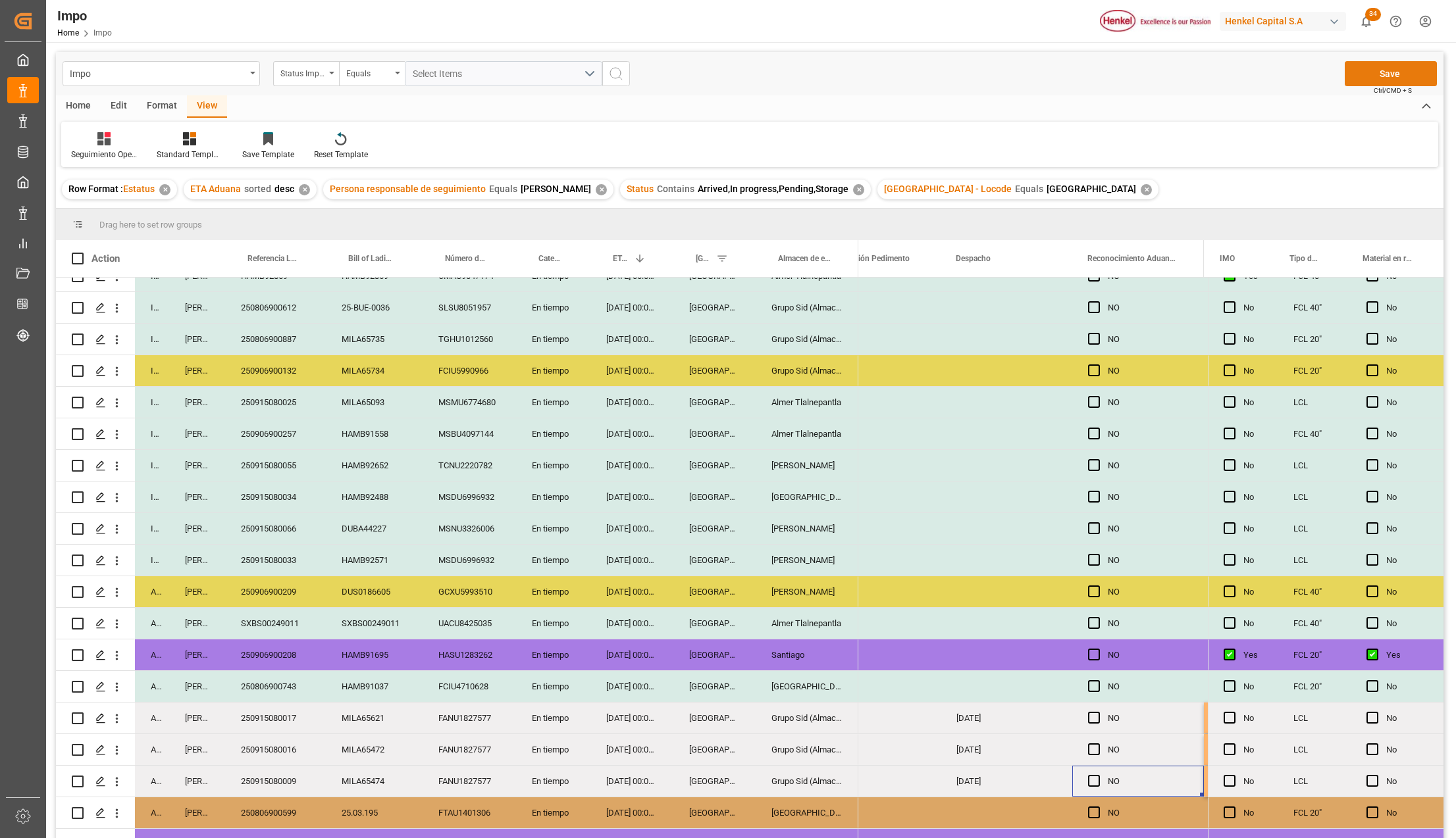
click at [1384, 74] on button "Save" at bounding box center [1390, 74] width 92 height 25
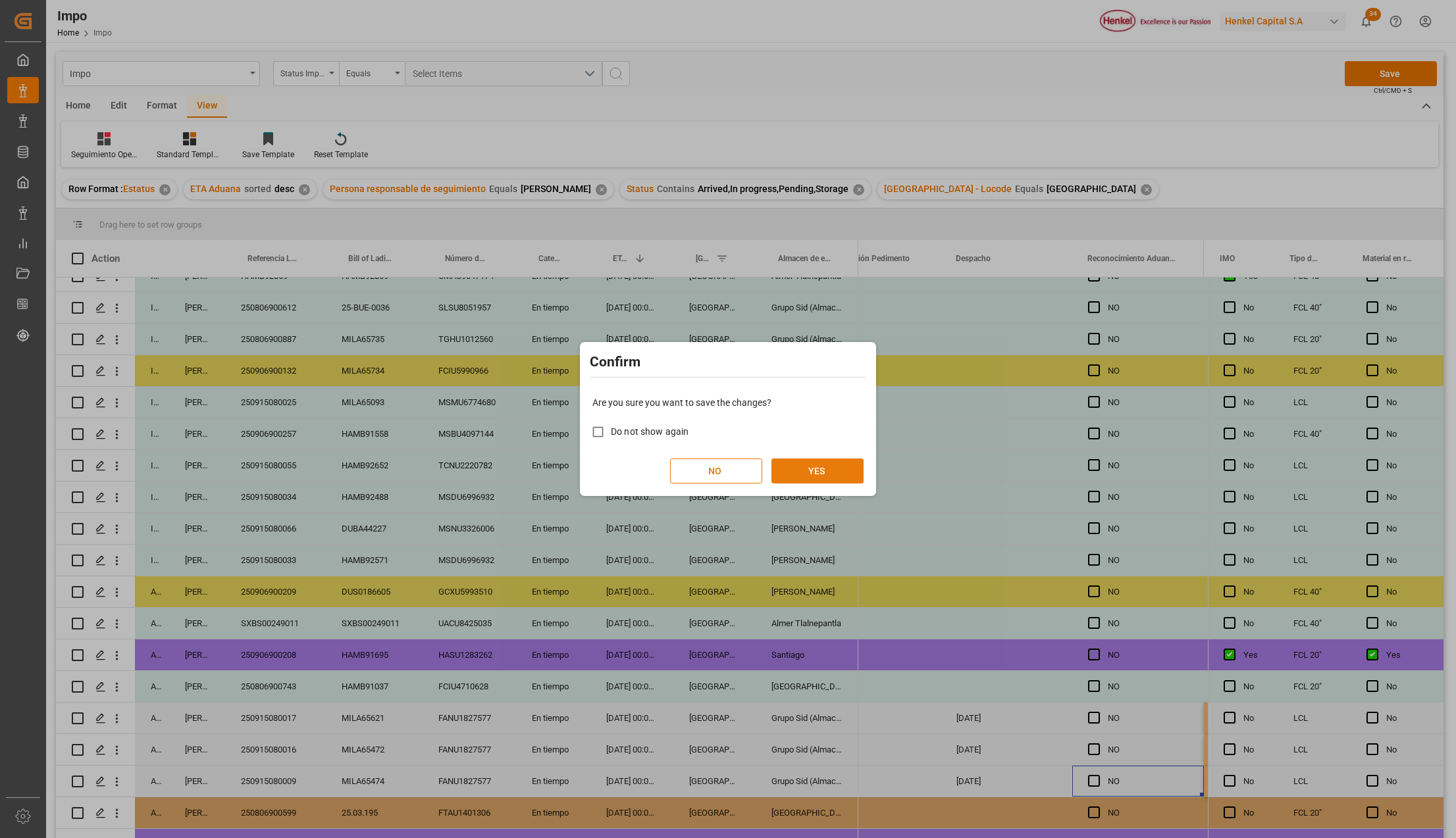
click at [854, 464] on button "YES" at bounding box center [817, 471] width 92 height 25
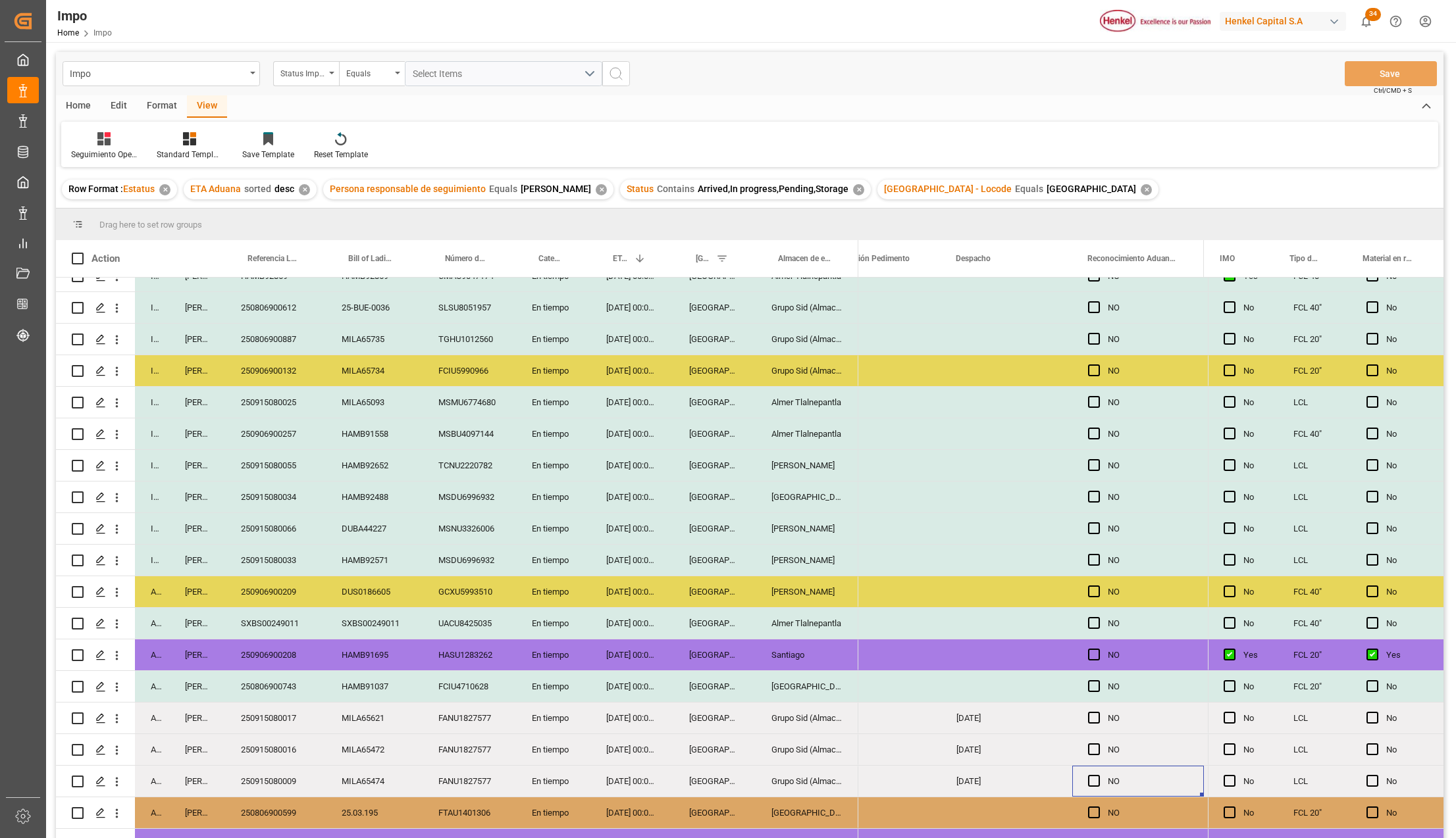
click at [705, 435] on div "Veracruz" at bounding box center [715, 434] width 82 height 31
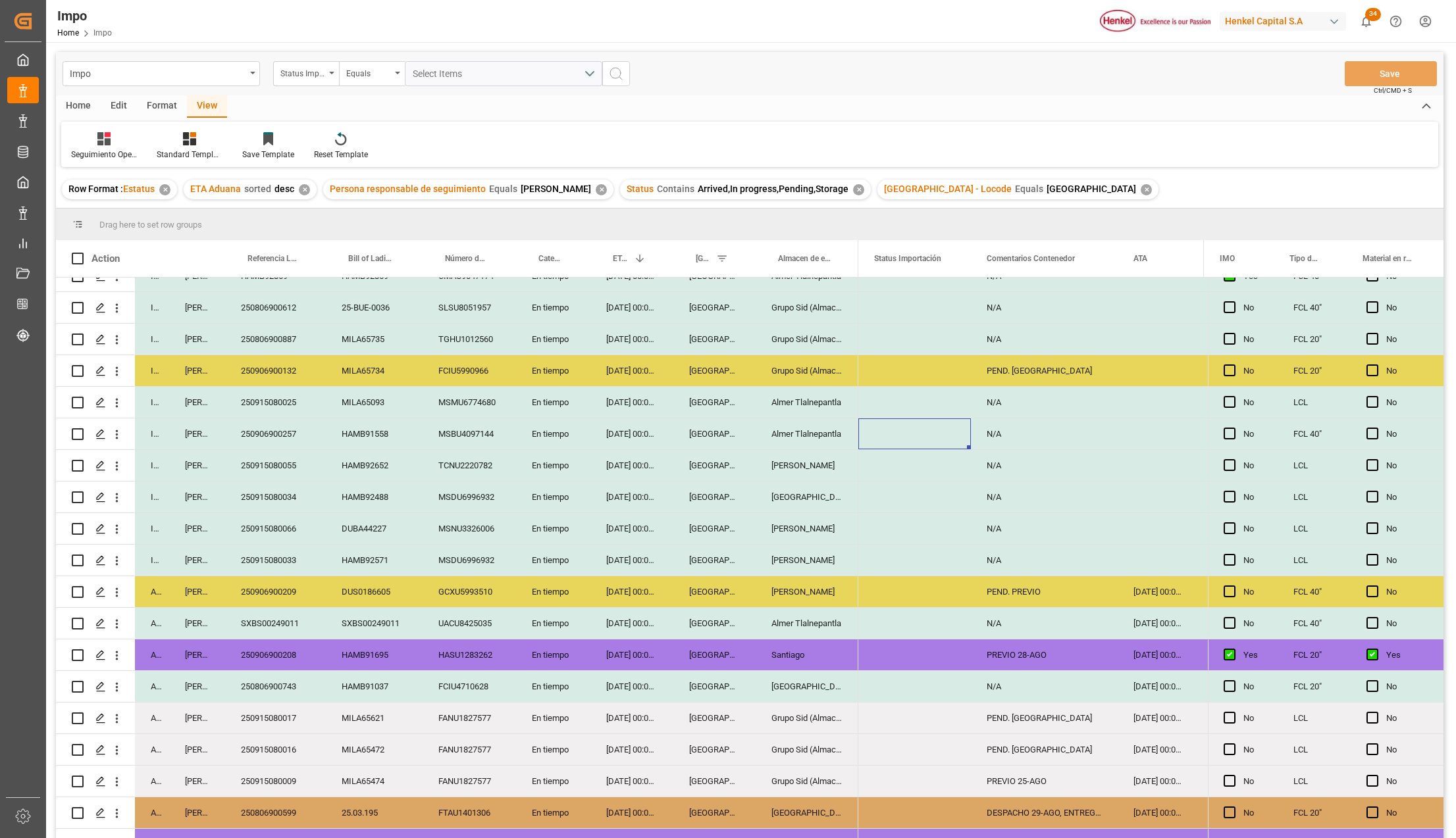
scroll to position [0, 0]
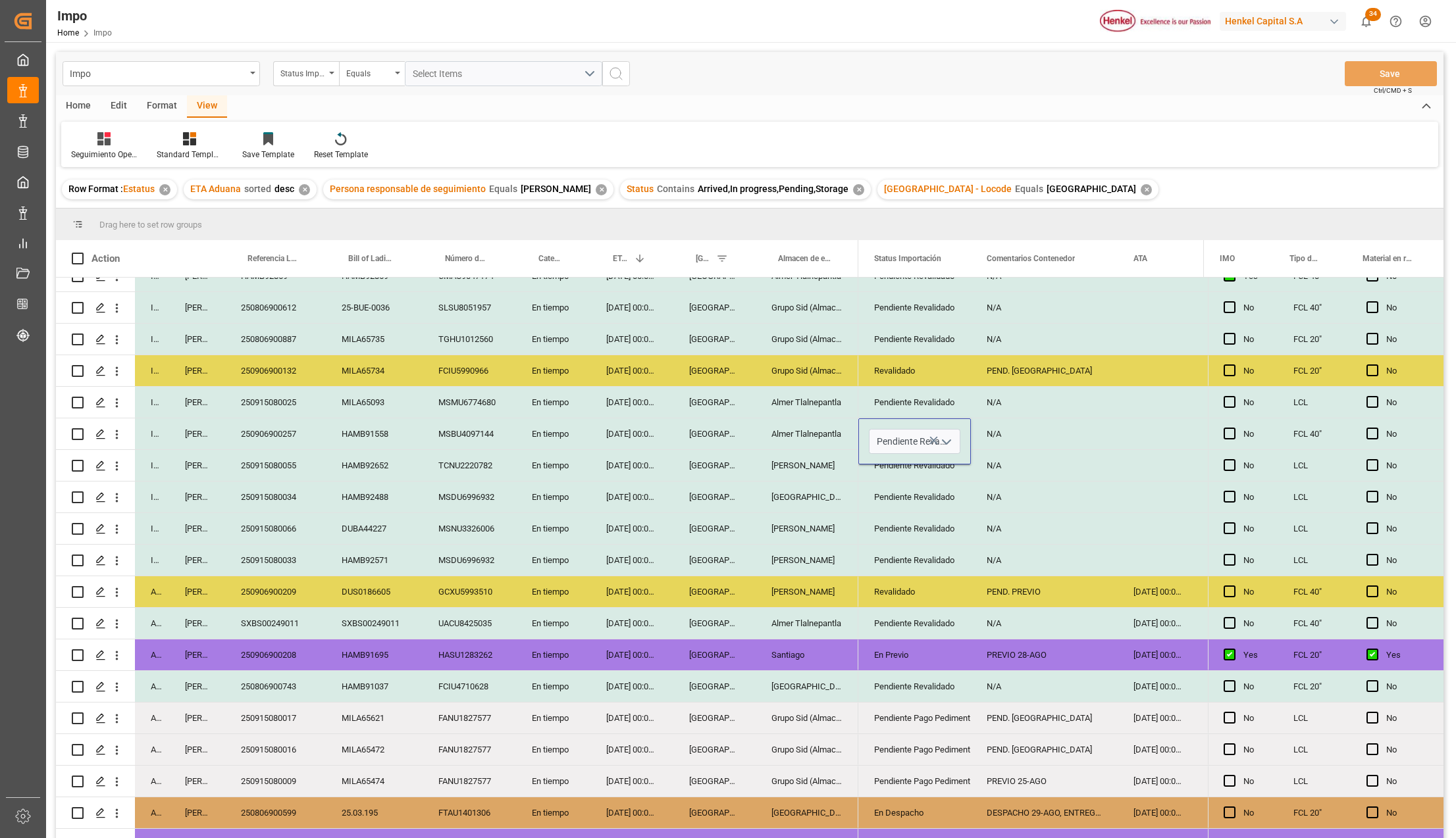
click at [947, 441] on icon "open menu" at bounding box center [947, 442] width 16 height 16
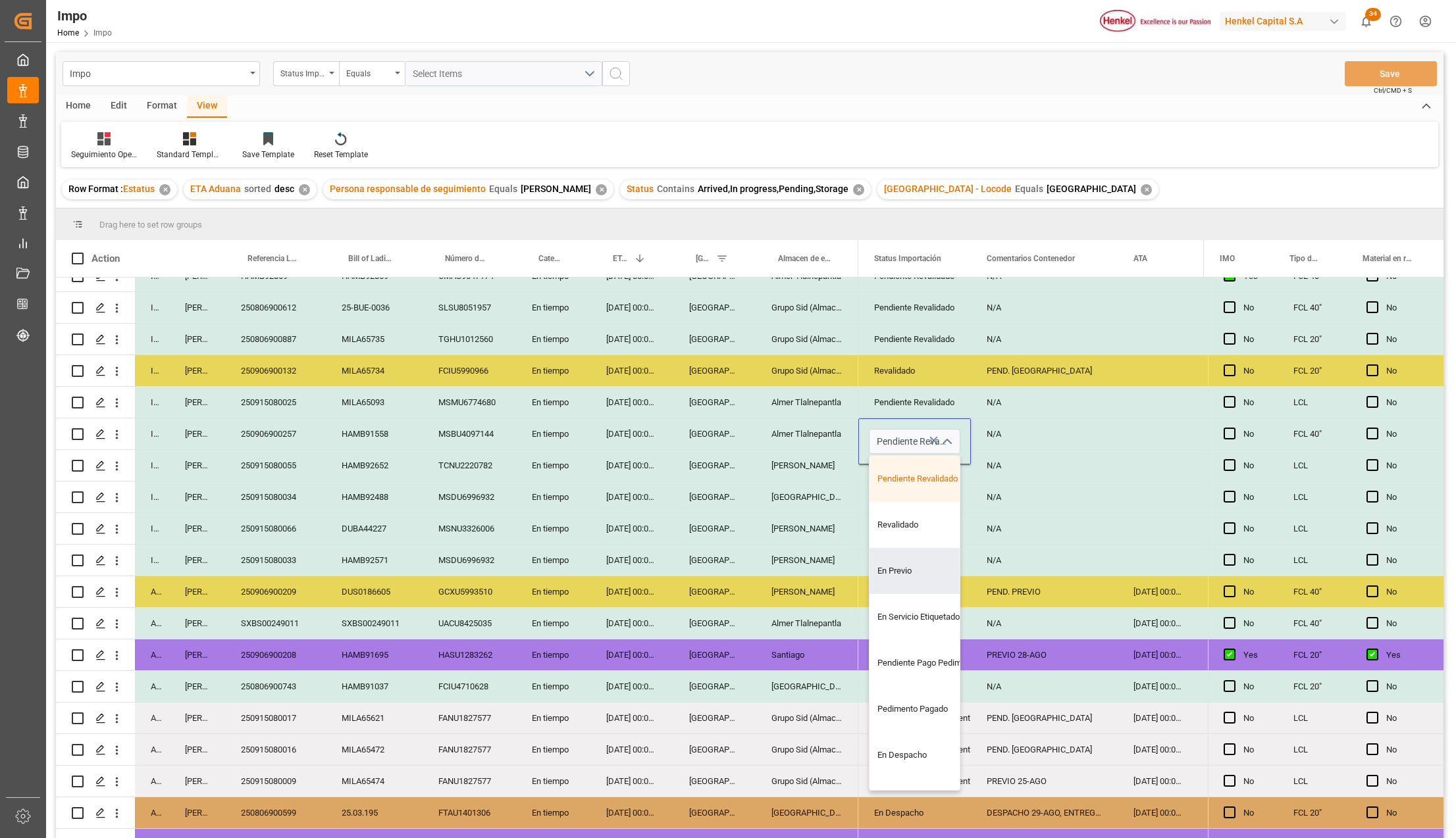
click at [909, 564] on div "En Previo" at bounding box center [931, 571] width 124 height 46
type input "En Previo"
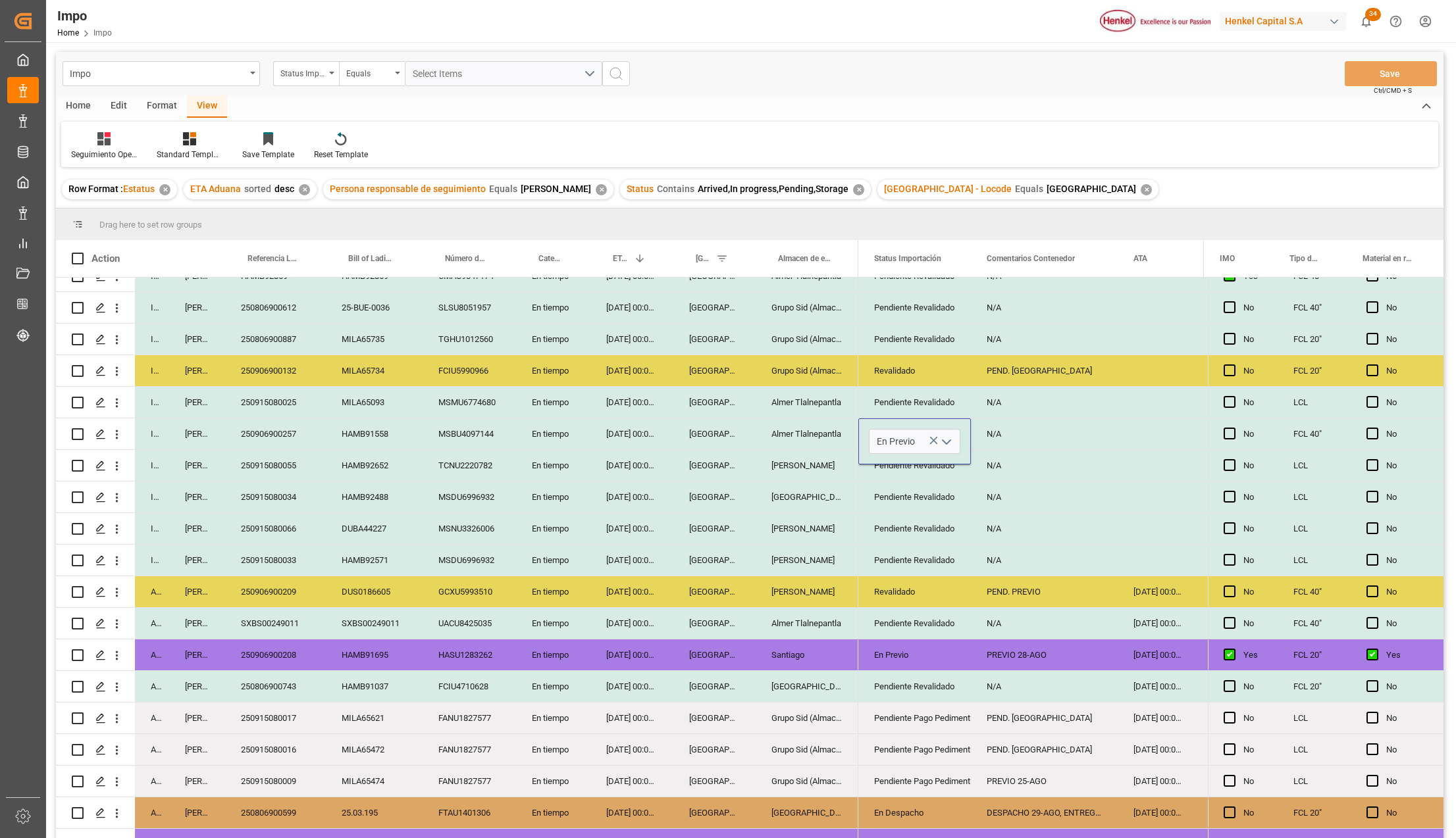
click at [953, 571] on div "Pendiente Revalidado" at bounding box center [915, 561] width 81 height 31
click at [989, 445] on div "N/A" at bounding box center [1044, 434] width 147 height 31
click at [989, 445] on div "N/A" at bounding box center [1044, 434] width 147 height 31
type input "p"
type input "PREVIO 27-08"
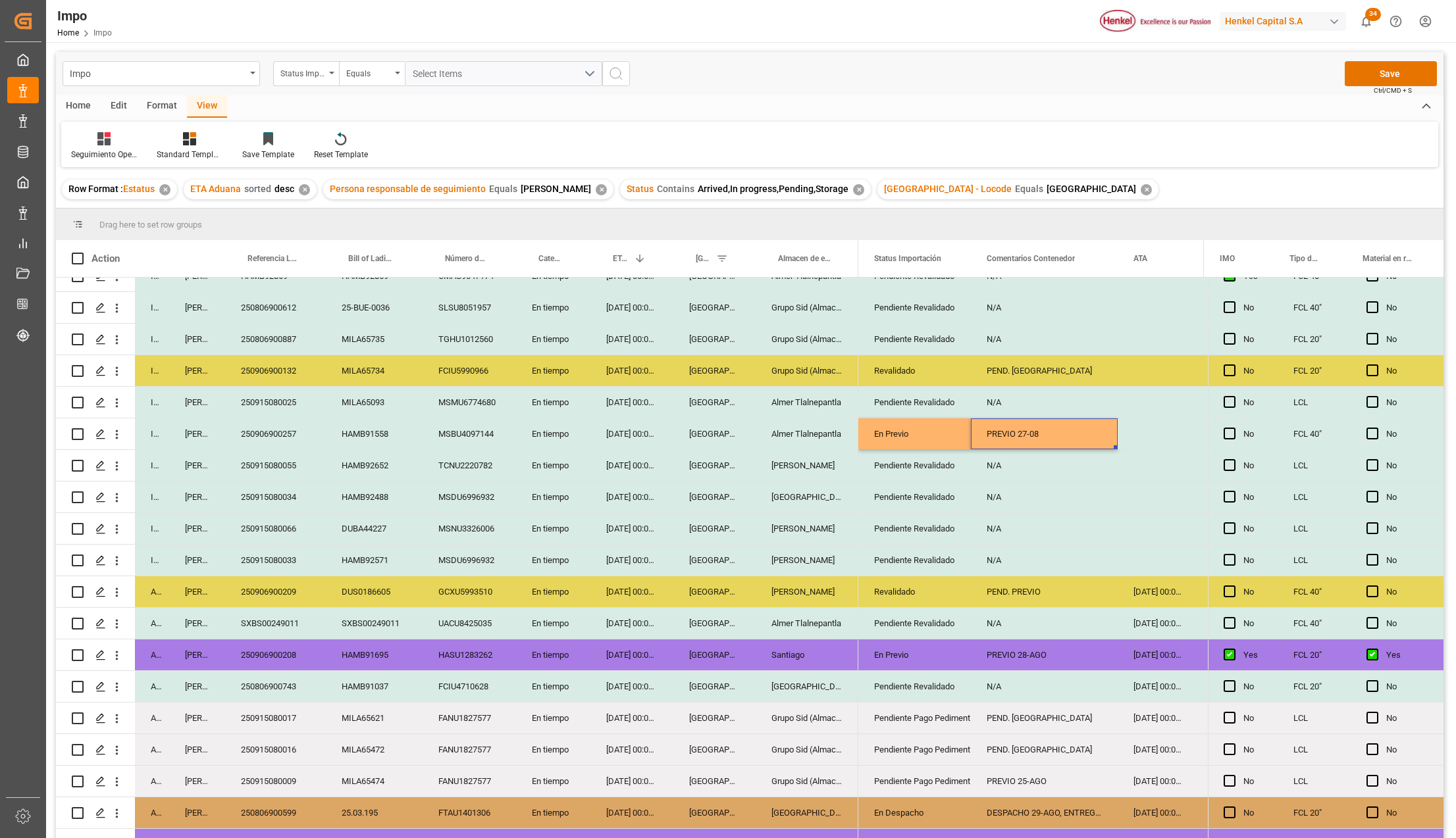
click at [995, 485] on div "N/A" at bounding box center [1044, 497] width 147 height 31
click at [1009, 441] on div "PREVIO 27-08" at bounding box center [1044, 434] width 147 height 31
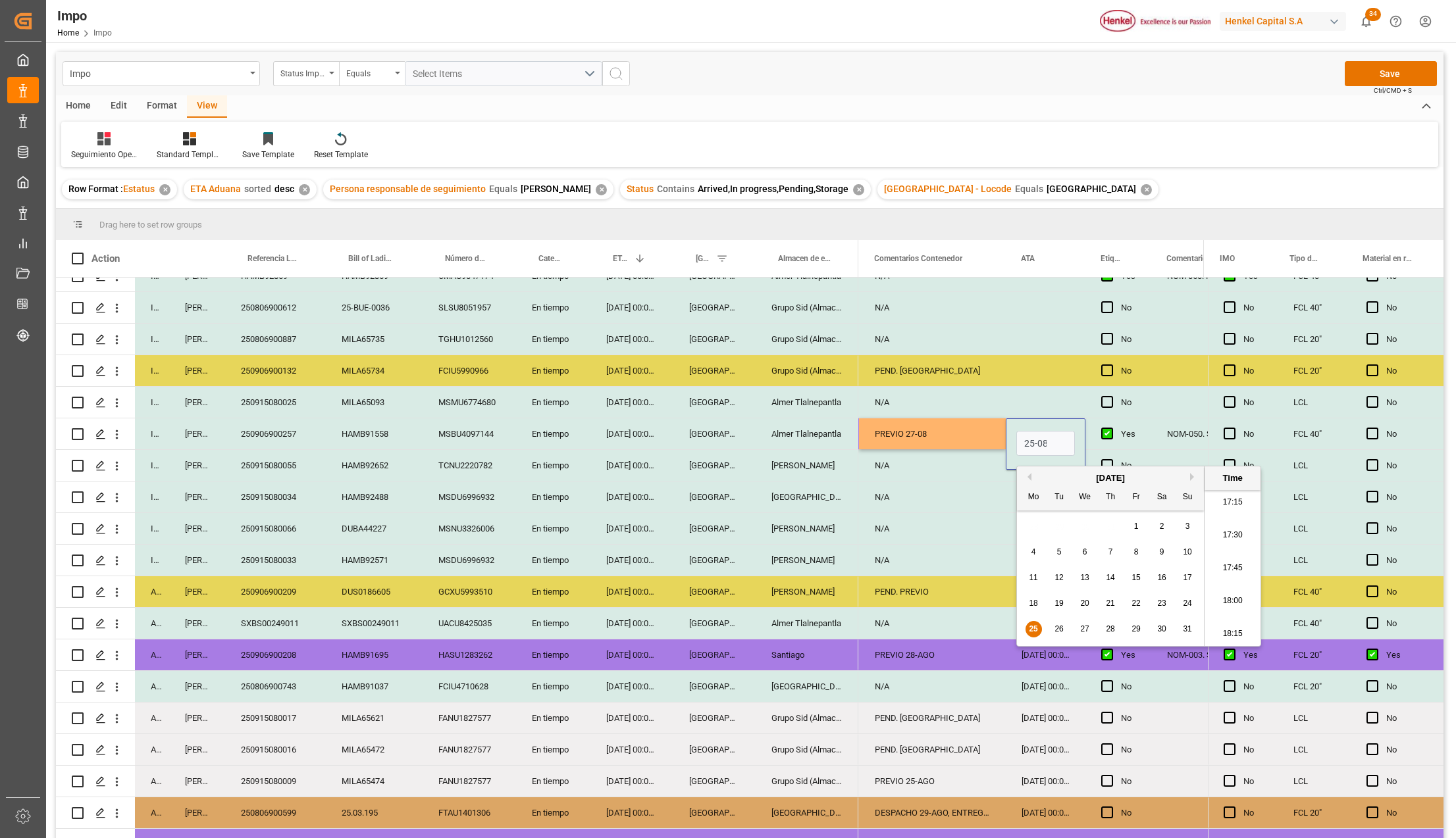
scroll to position [0, 1]
type input "25-08-2025 00:00"
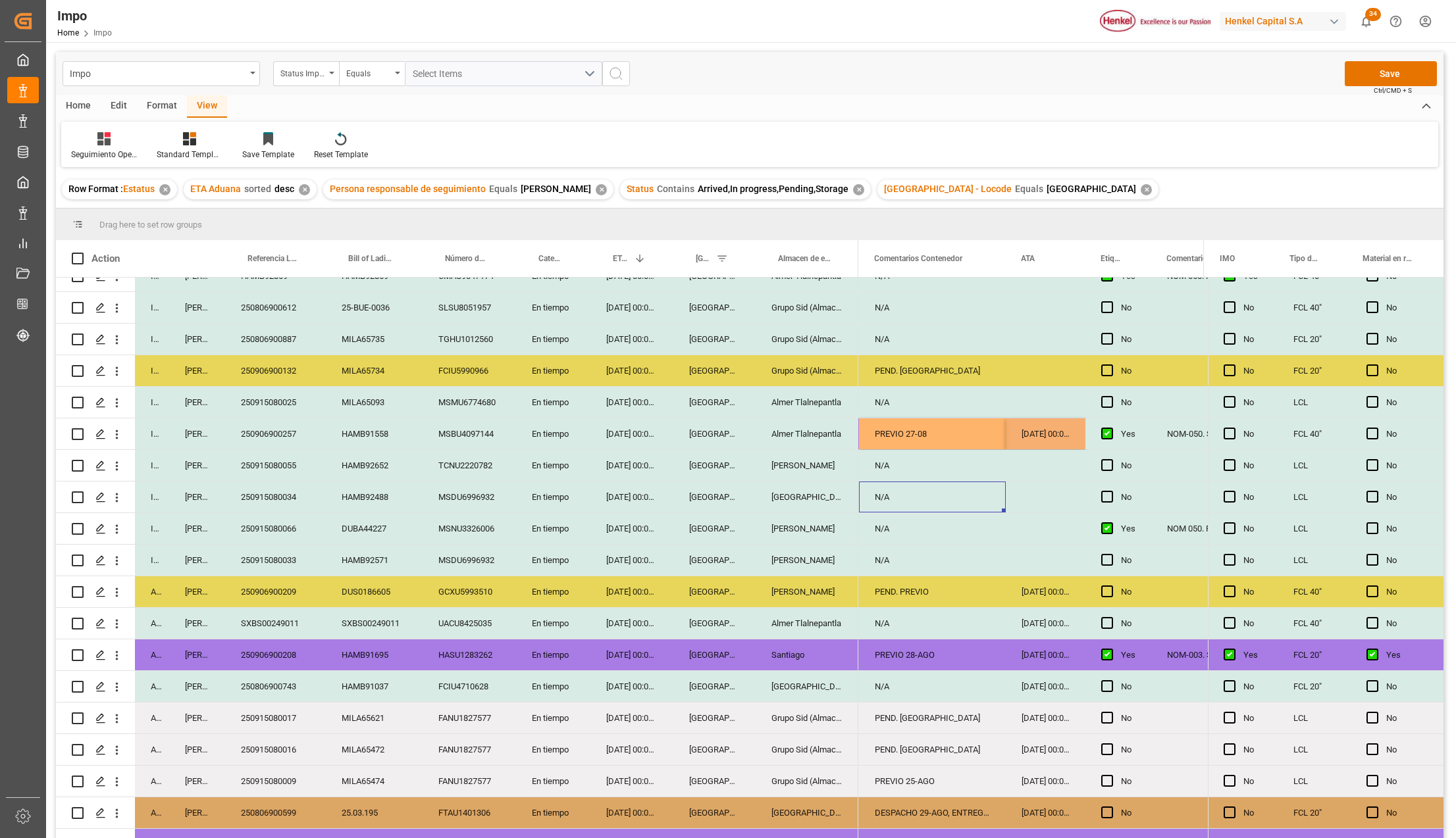
click at [980, 506] on div "N/A" at bounding box center [932, 497] width 147 height 31
click at [967, 437] on div "PREVIO 27-08" at bounding box center [932, 434] width 147 height 31
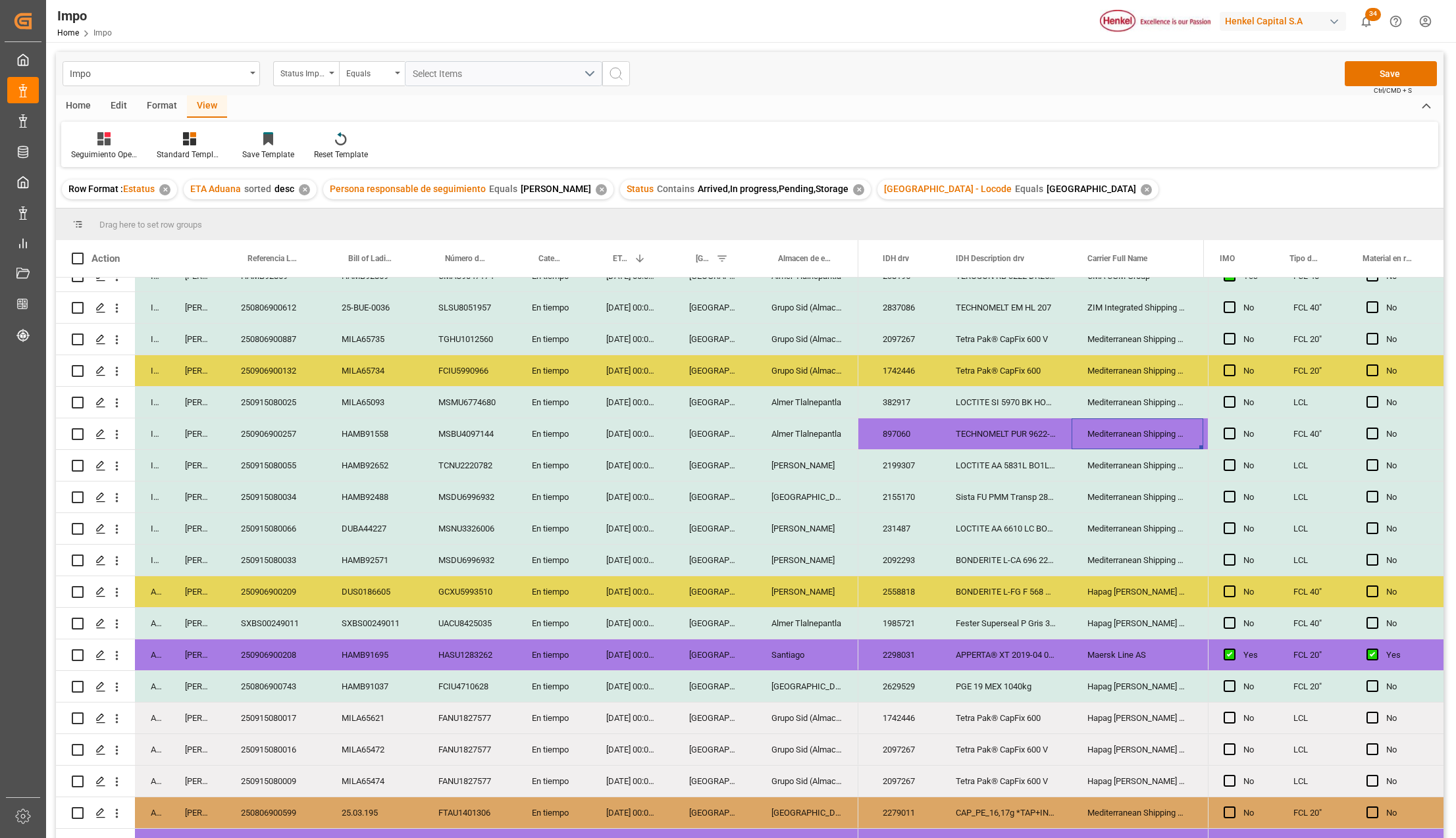
scroll to position [0, 1021]
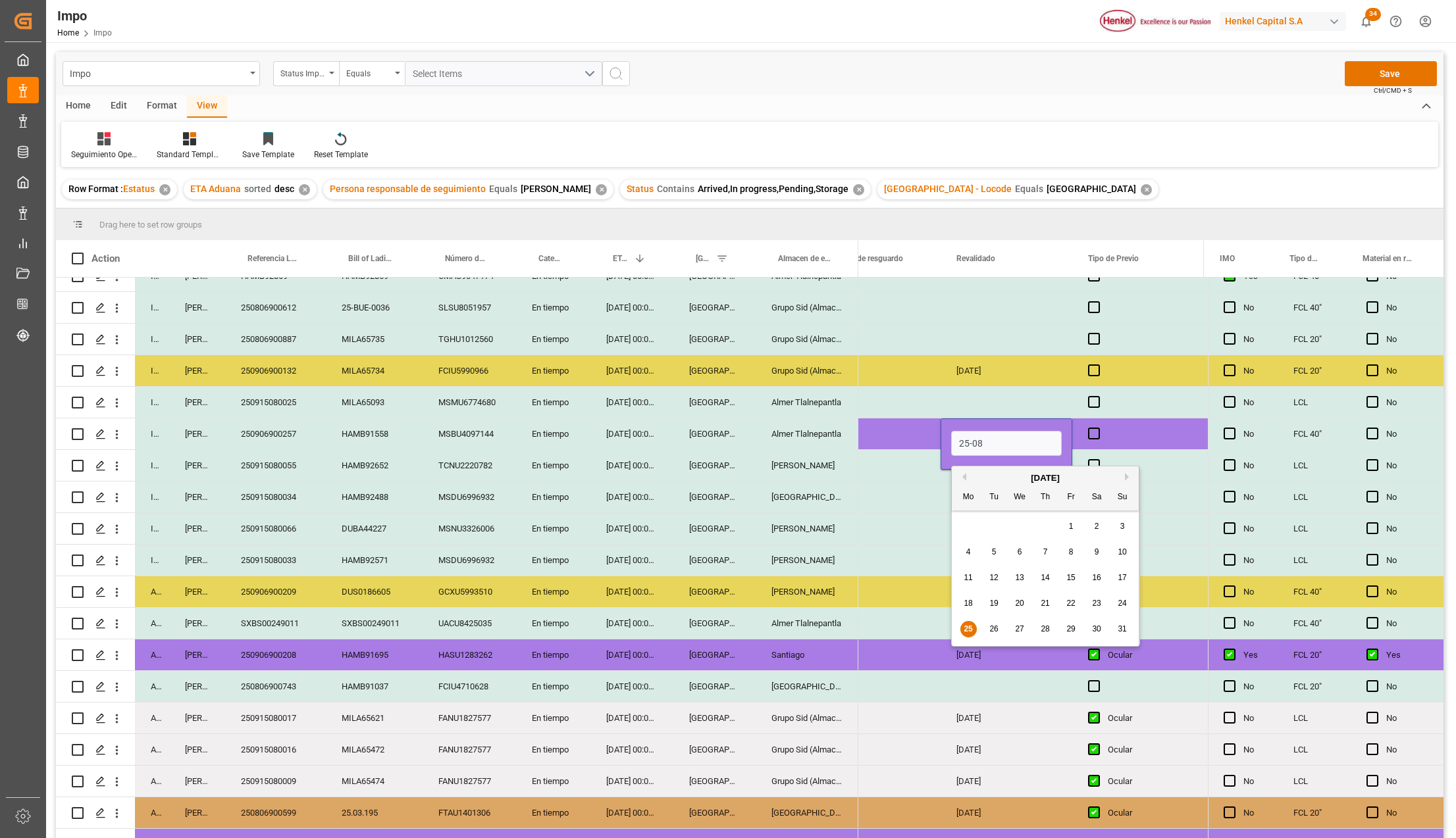
type input "25-08-2025"
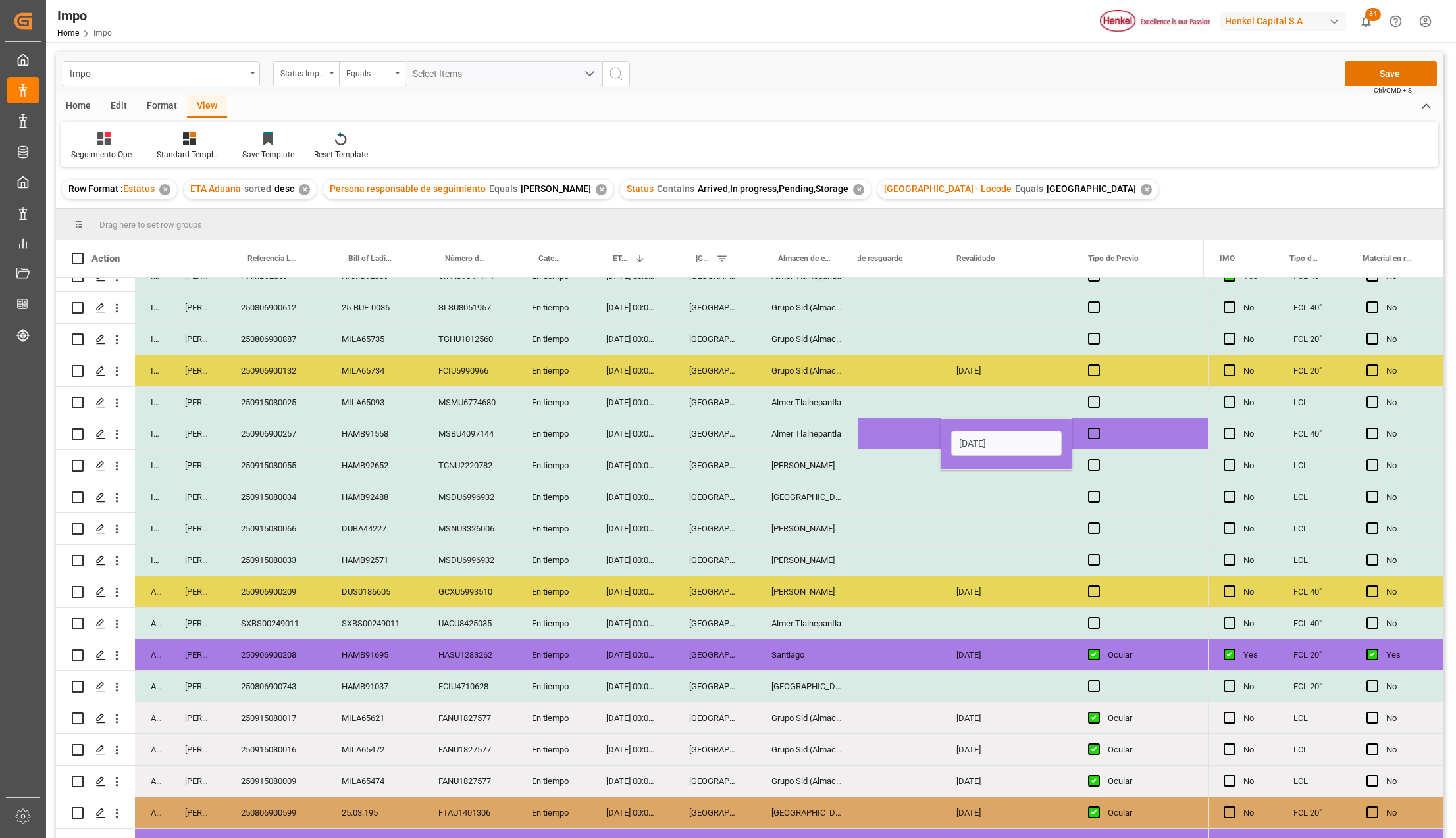
click at [967, 532] on div "Press SPACE to select this row." at bounding box center [1007, 528] width 132 height 31
click at [978, 445] on div "25-08-2025" at bounding box center [1007, 434] width 132 height 31
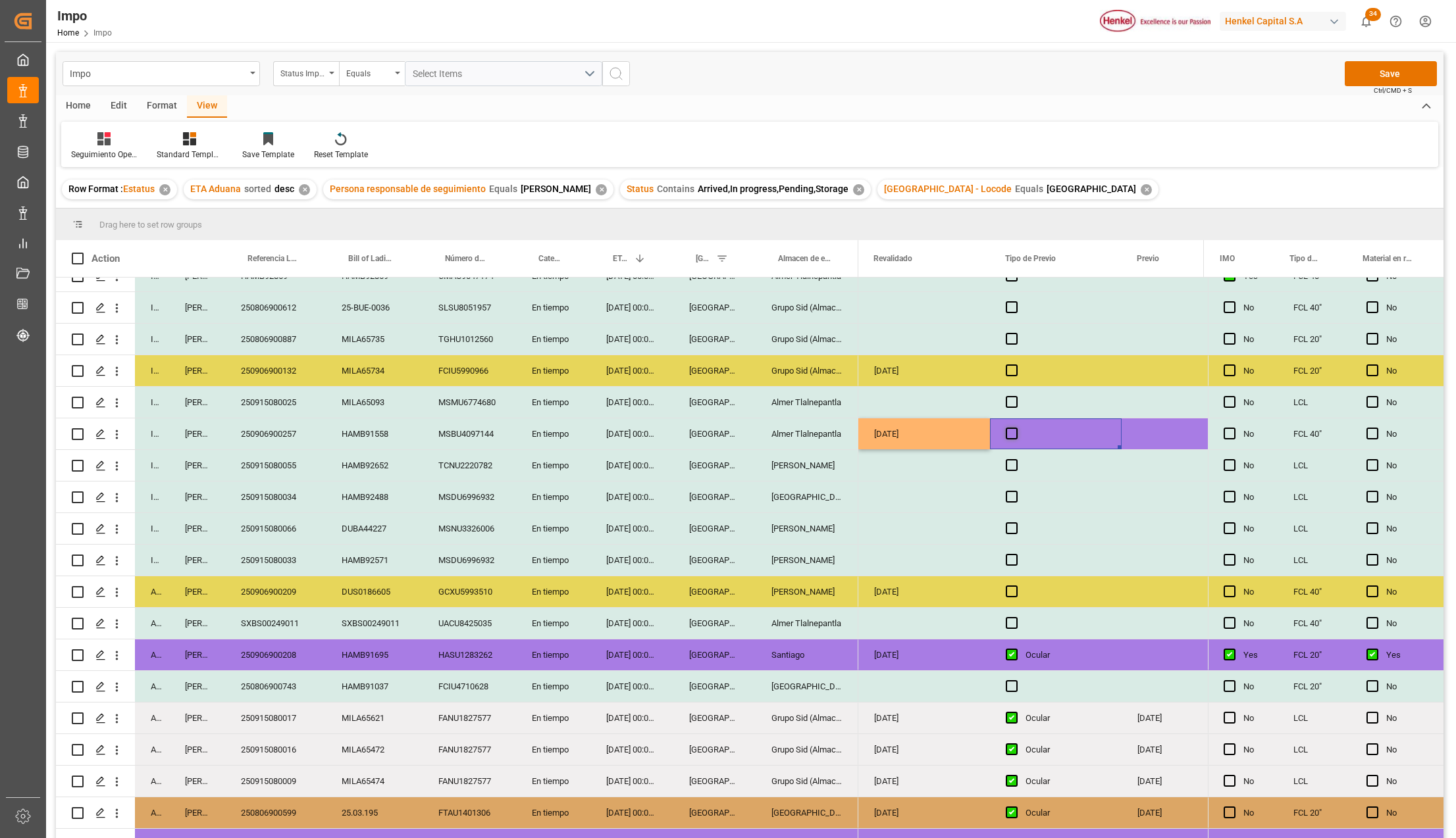
click at [1009, 434] on span "Press SPACE to select this row." at bounding box center [1012, 433] width 12 height 12
click at [1015, 427] on input "Press SPACE to select this row." at bounding box center [1015, 427] width 0 height 0
click at [1175, 430] on div "Press SPACE to select this row." at bounding box center [1187, 434] width 132 height 31
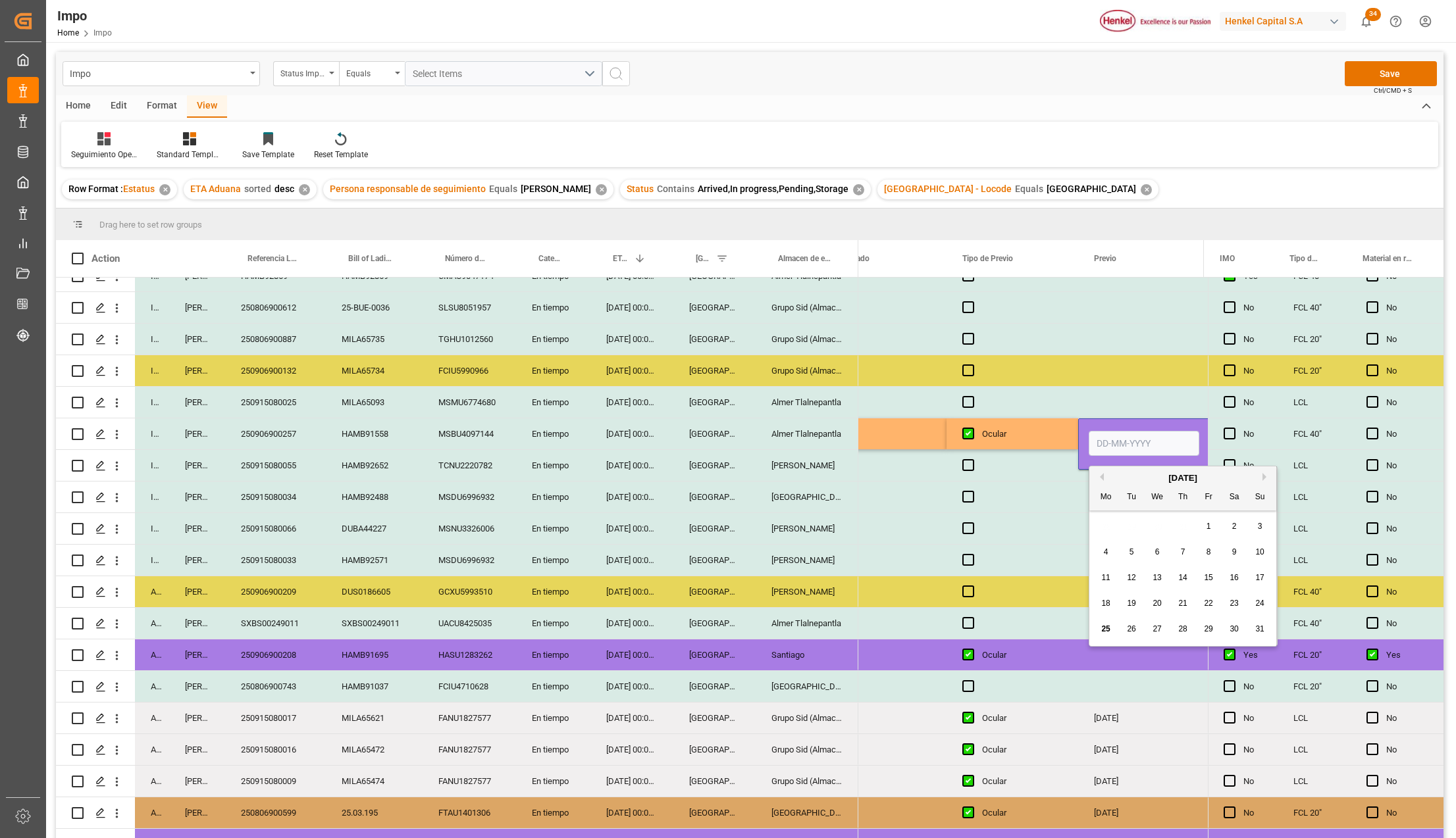
click at [1158, 437] on input "Press SPACE to select this row." at bounding box center [1144, 443] width 110 height 25
type input "27-08-2025"
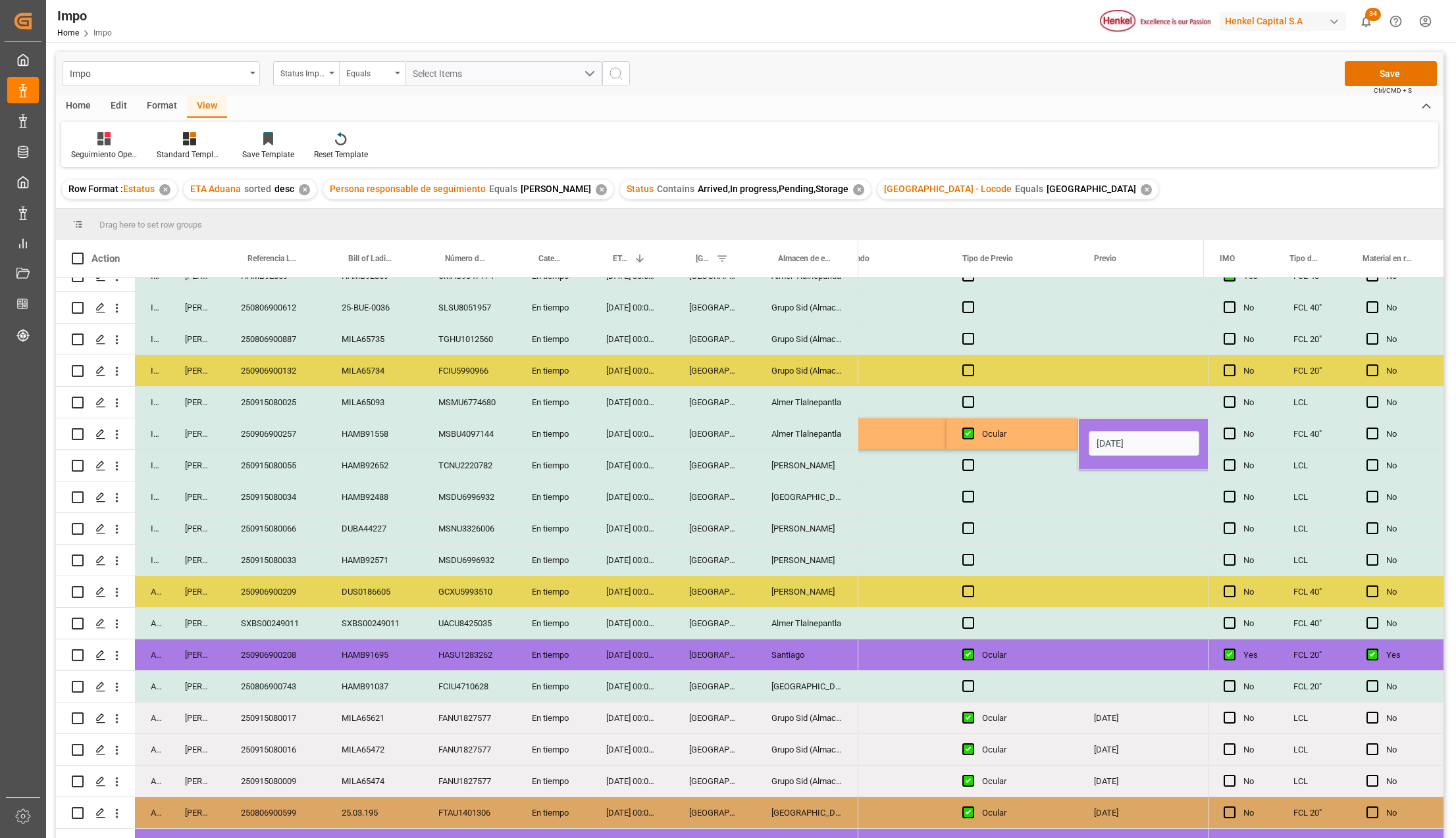
click at [1110, 545] on div "Press SPACE to select this row." at bounding box center [1144, 560] width 132 height 31
click at [1389, 76] on button "Save" at bounding box center [1390, 74] width 92 height 25
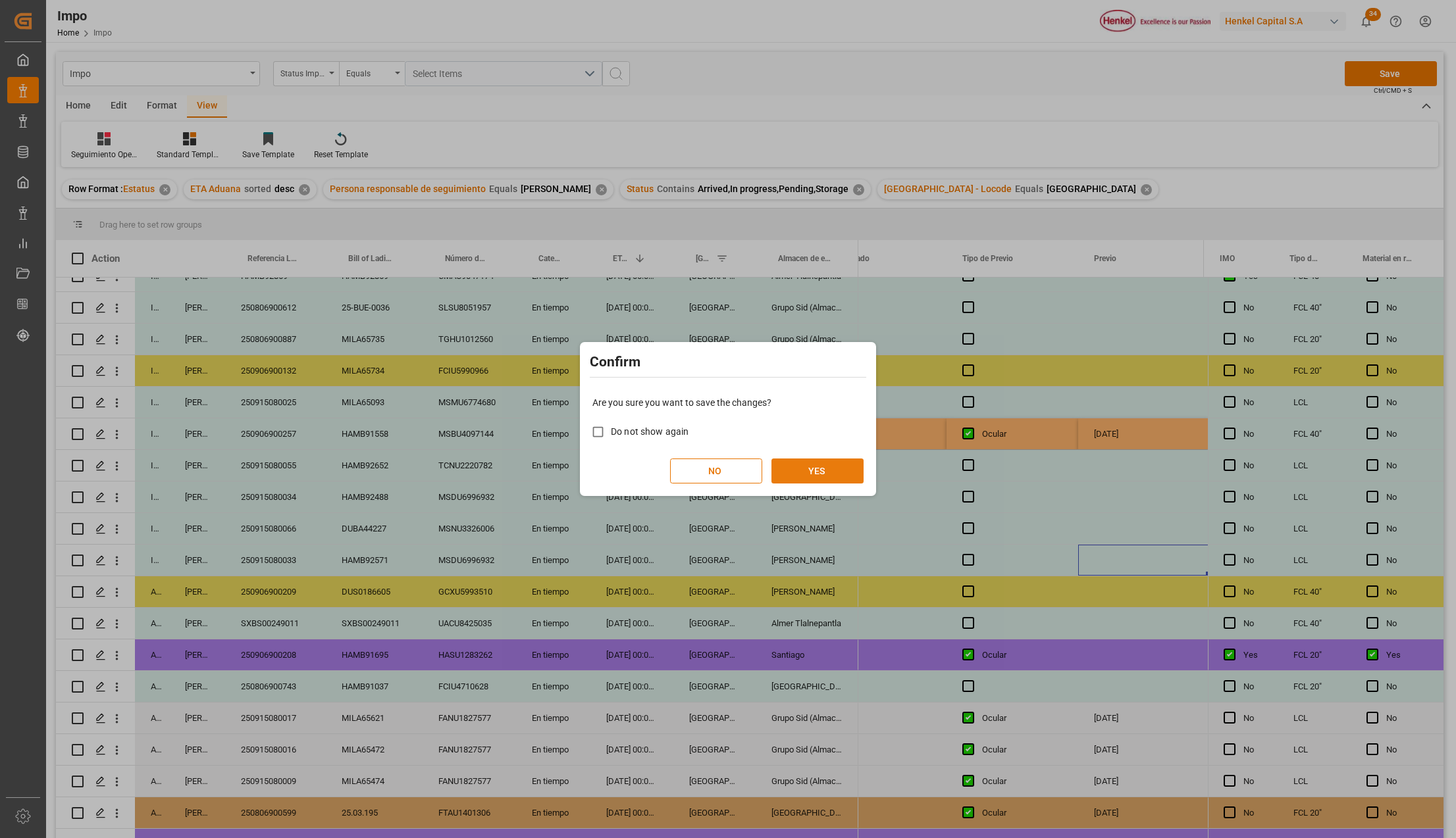
click at [796, 467] on button "YES" at bounding box center [817, 471] width 92 height 25
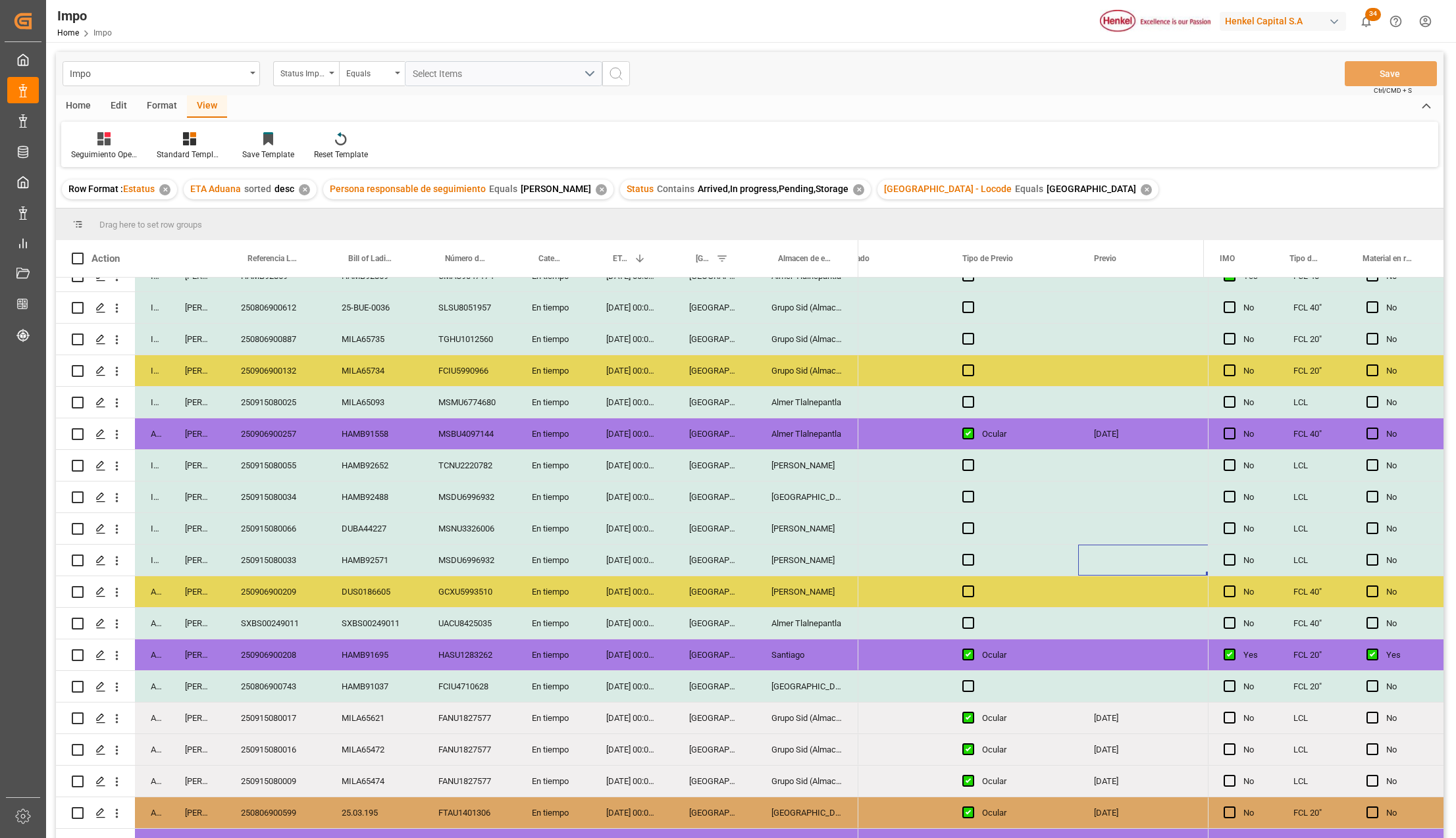
click at [461, 431] on div "MSBU4097144" at bounding box center [469, 434] width 94 height 31
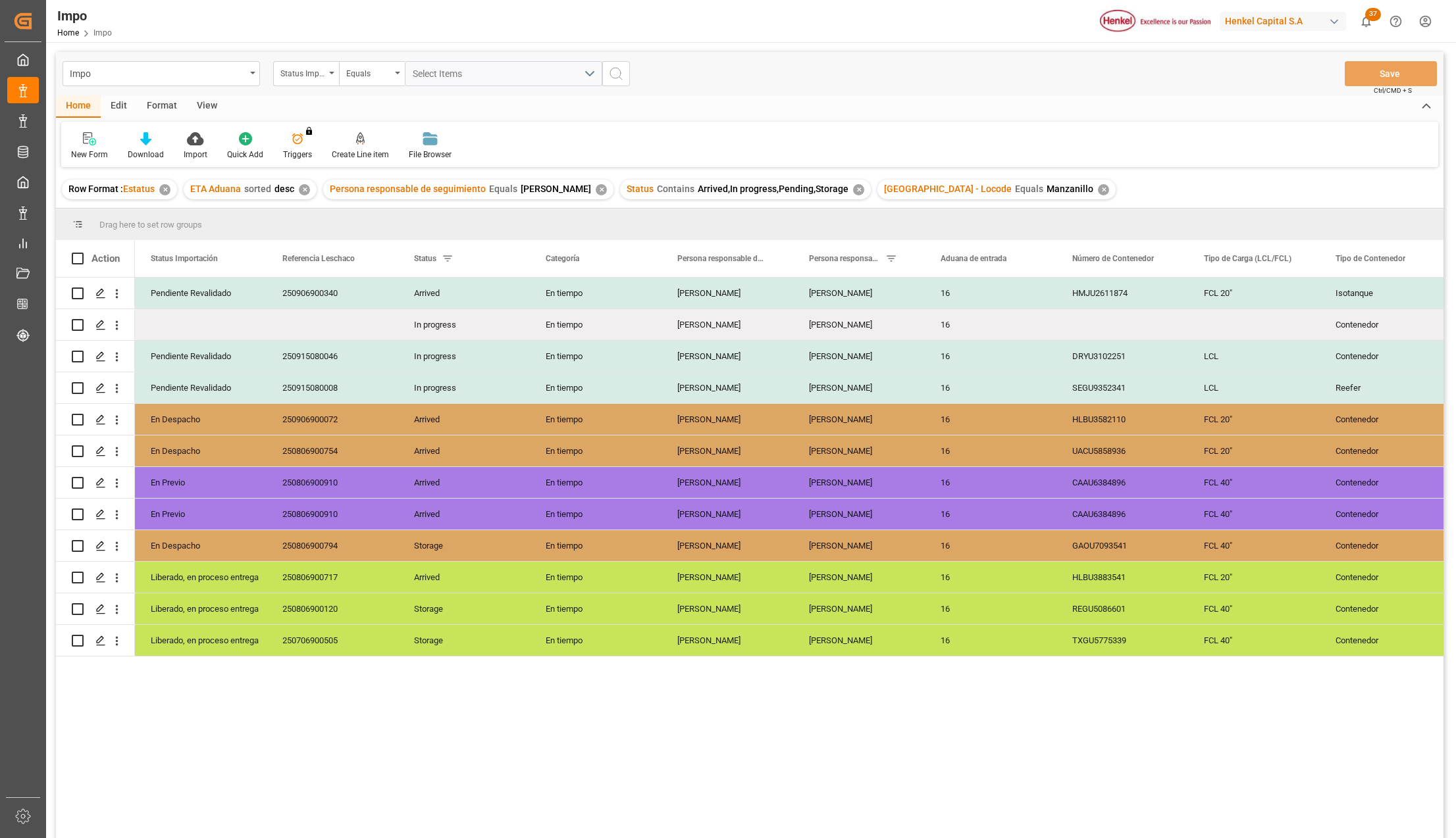
drag, startPoint x: 0, startPoint y: 0, endPoint x: 206, endPoint y: 111, distance: 234.0
click at [209, 100] on div "View" at bounding box center [207, 107] width 40 height 23
click at [138, 153] on div "Standard Templates" at bounding box center [149, 155] width 66 height 12
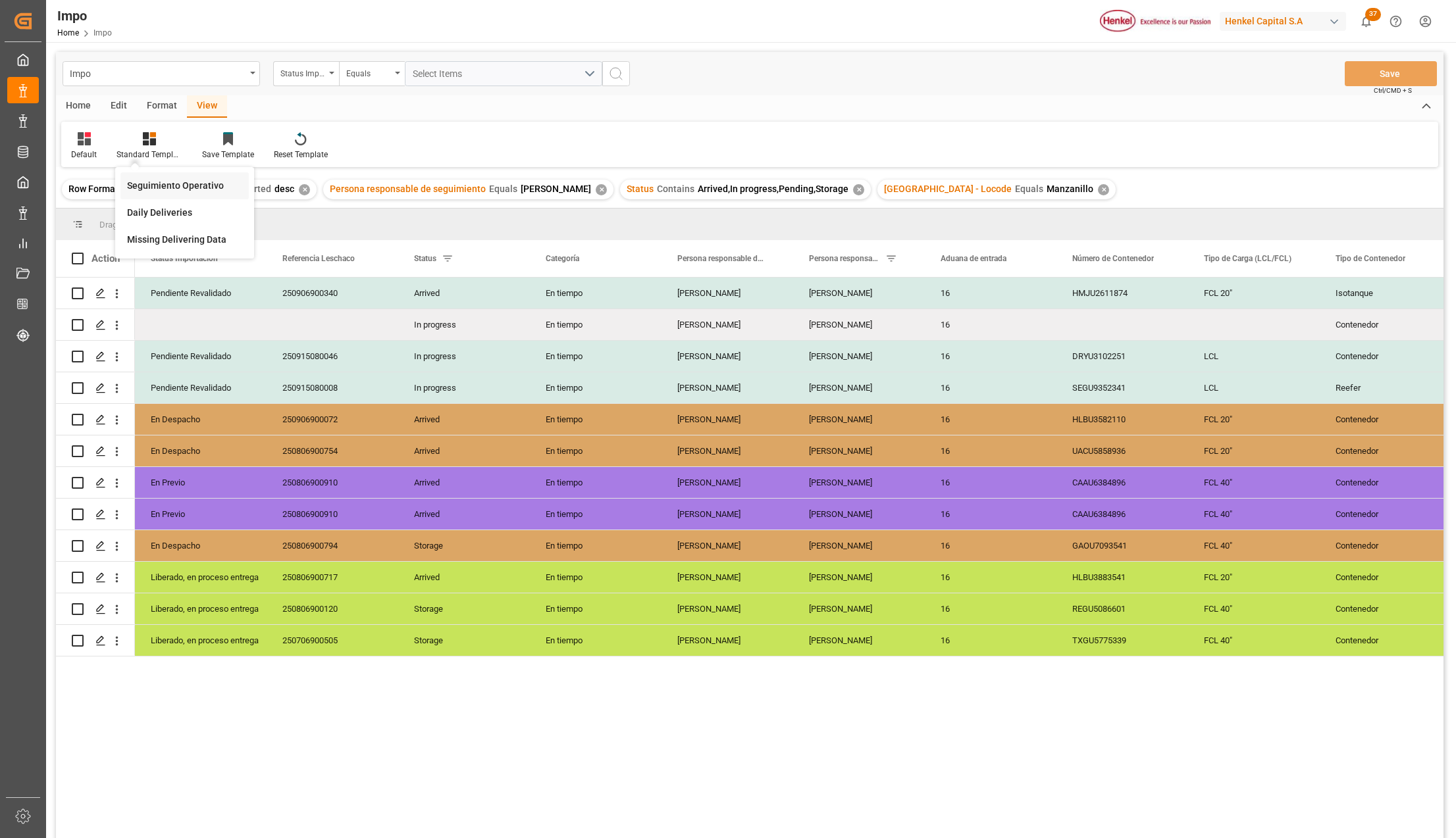
click at [163, 182] on div "Seguimiento Operativo" at bounding box center [184, 185] width 115 height 14
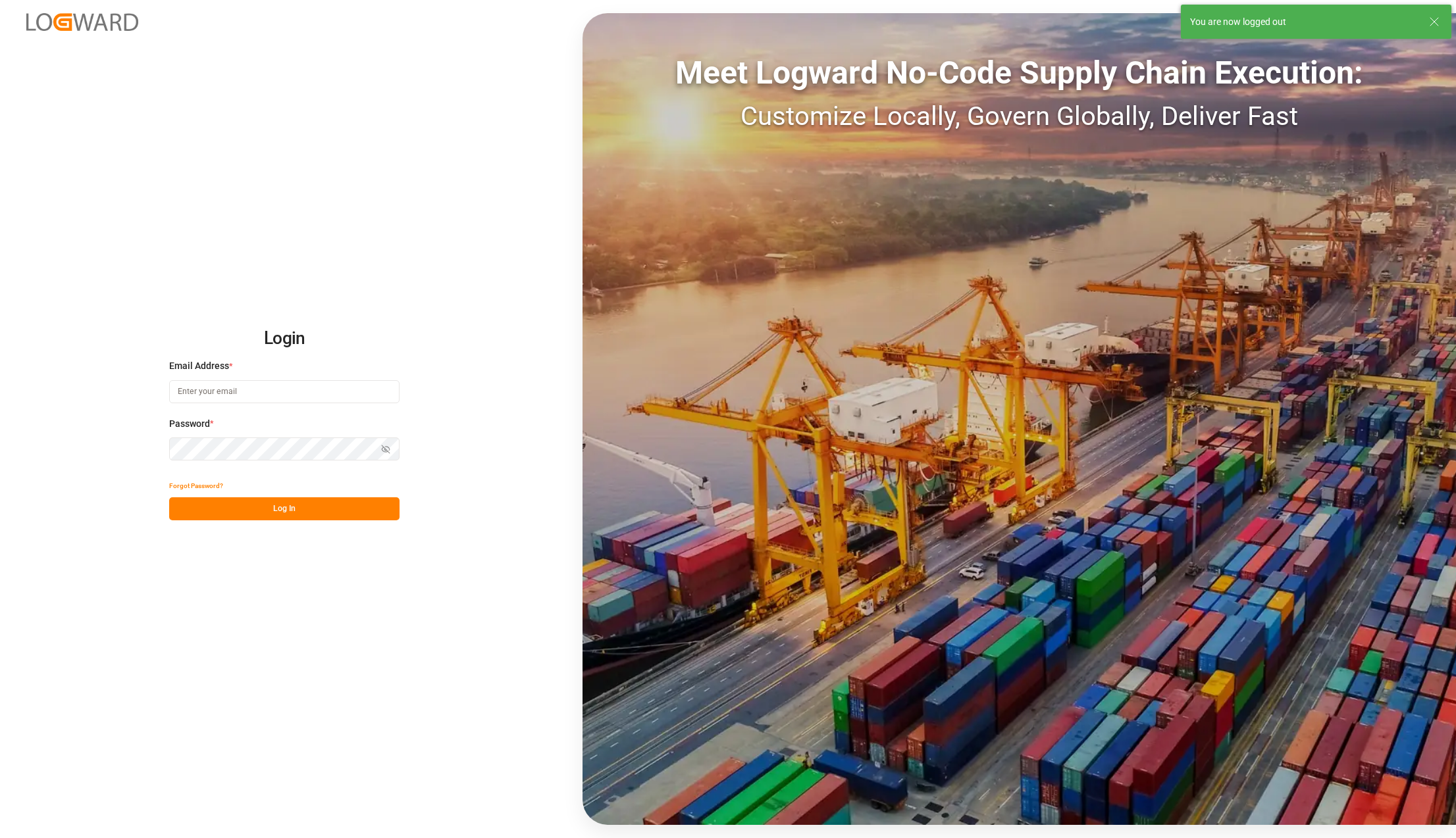
type input "[PERSON_NAME][EMAIL_ADDRESS][PERSON_NAME][DOMAIN_NAME]"
click at [269, 512] on button "Log In" at bounding box center [284, 508] width 230 height 23
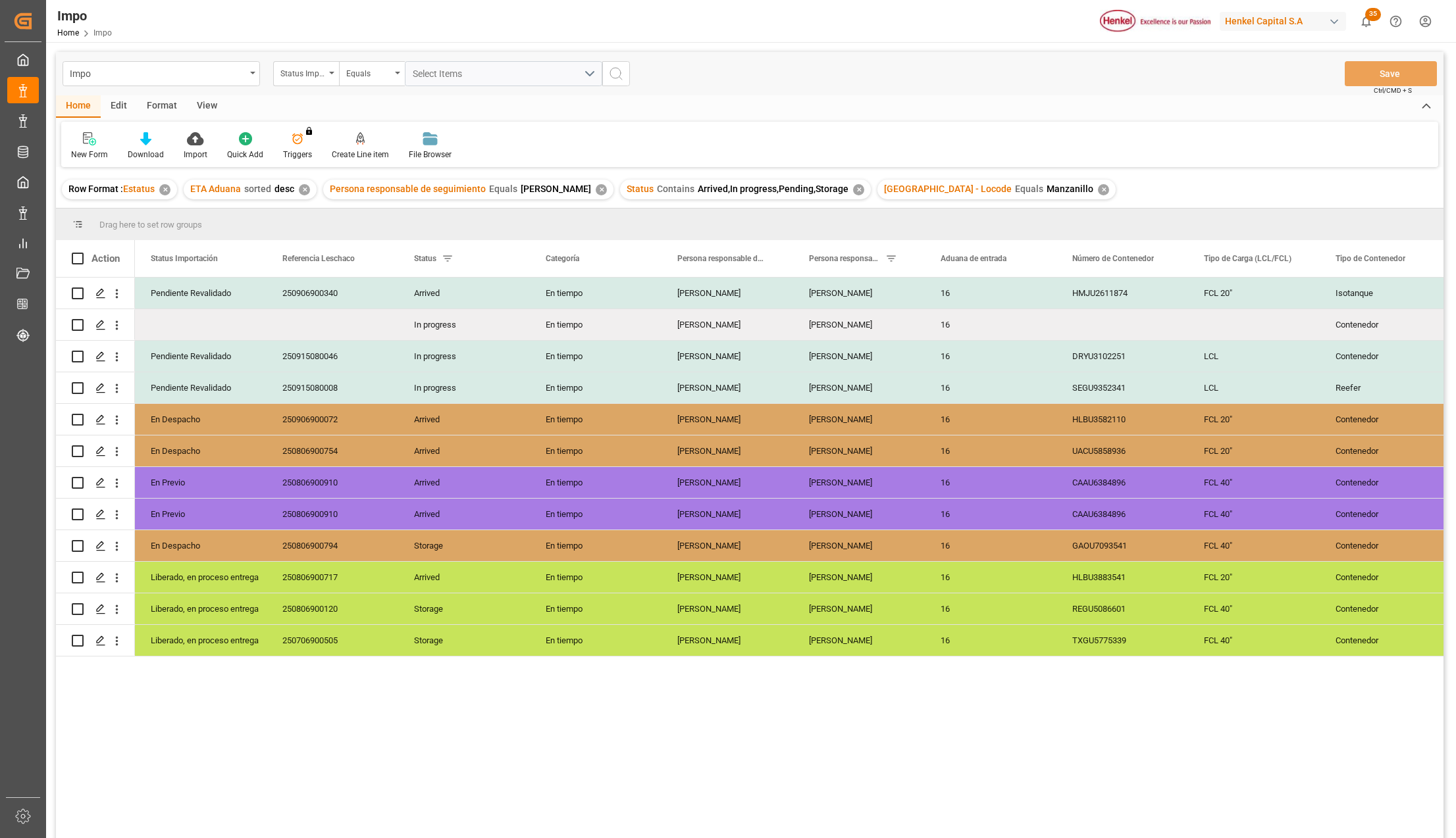
click at [206, 96] on div "View" at bounding box center [207, 107] width 40 height 23
click at [153, 136] on icon at bounding box center [153, 135] width 6 height 5
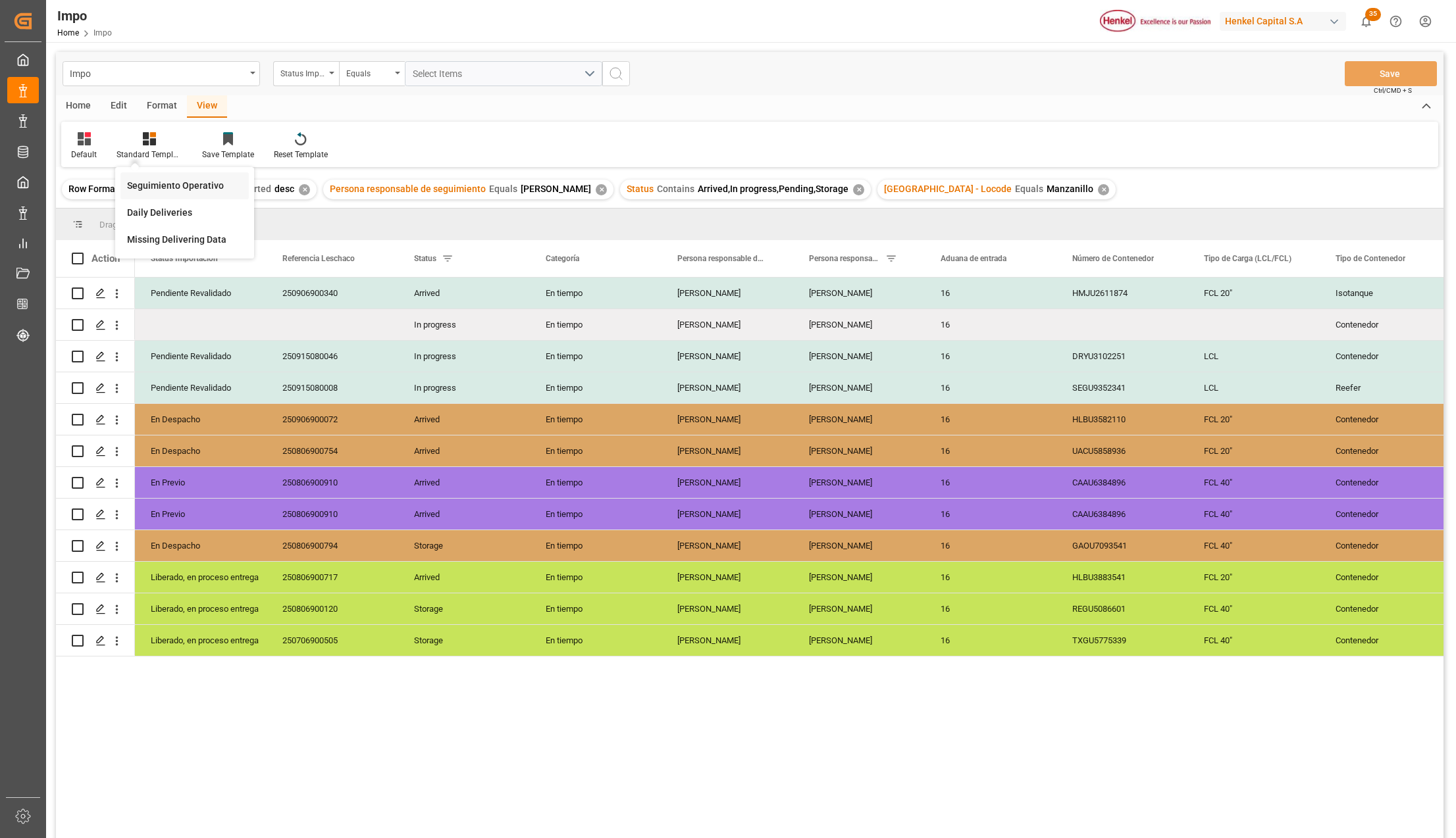
click at [167, 179] on div "Seguimiento Operativo" at bounding box center [184, 185] width 115 height 14
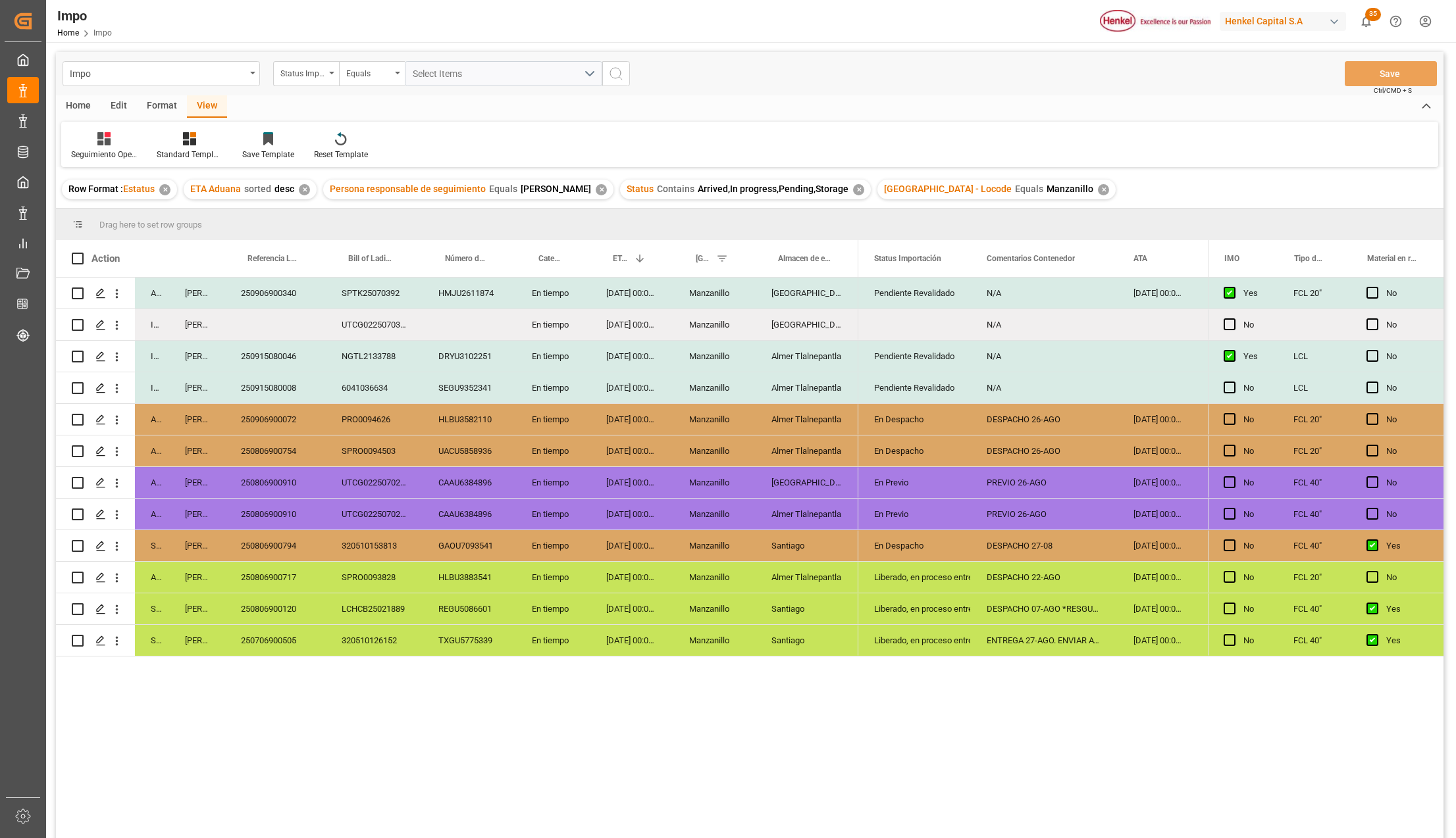
click at [470, 290] on div "HMJU2611874" at bounding box center [469, 293] width 94 height 31
click at [640, 298] on div "13-09-2025 00:00:00" at bounding box center [632, 293] width 83 height 31
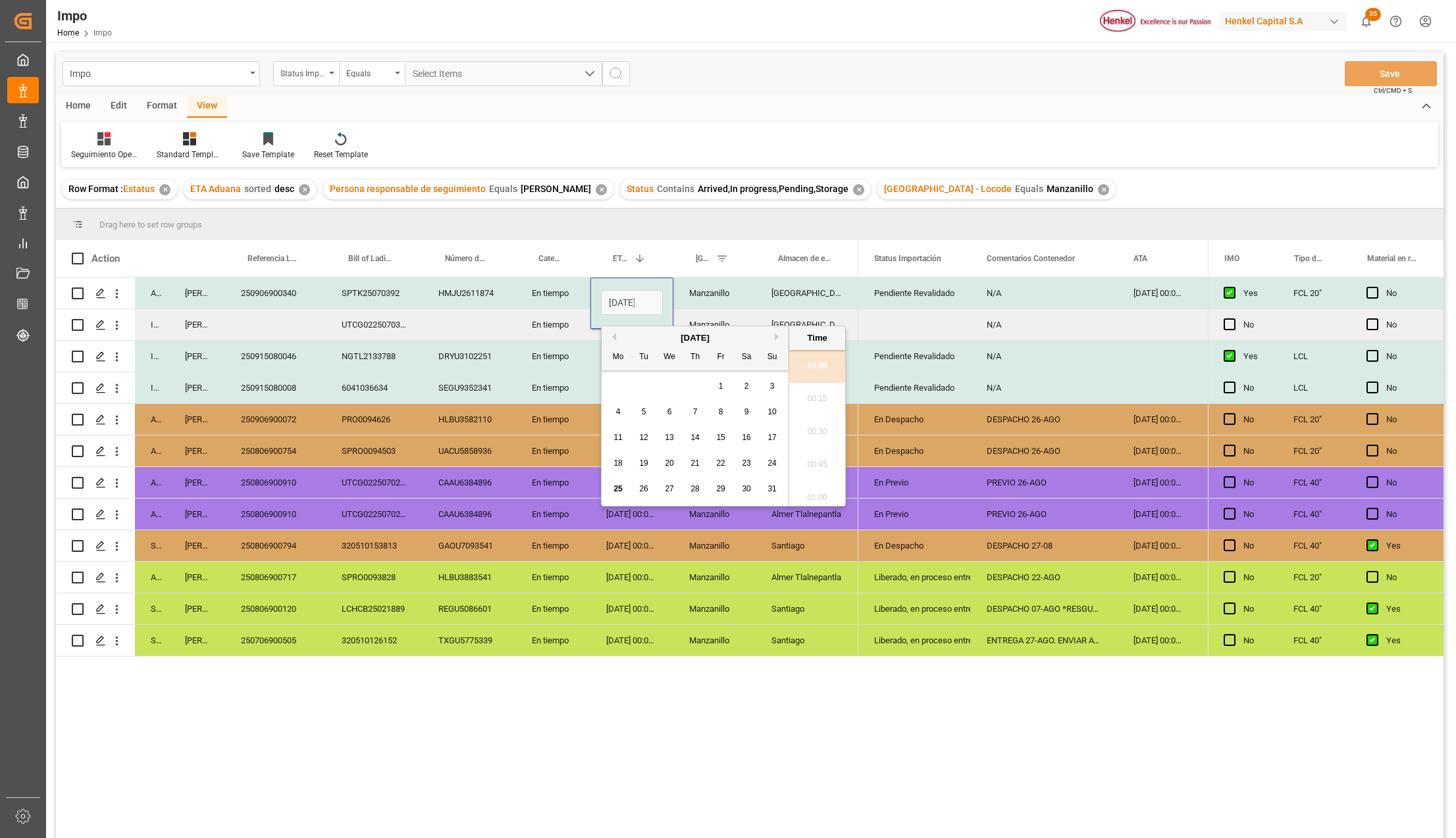
scroll to position [2241, 0]
click at [620, 487] on span "25" at bounding box center [618, 489] width 9 height 9
type input "[DATE] 00:00"
click at [1022, 474] on div "PREVIO 26-AGO" at bounding box center [1044, 482] width 147 height 31
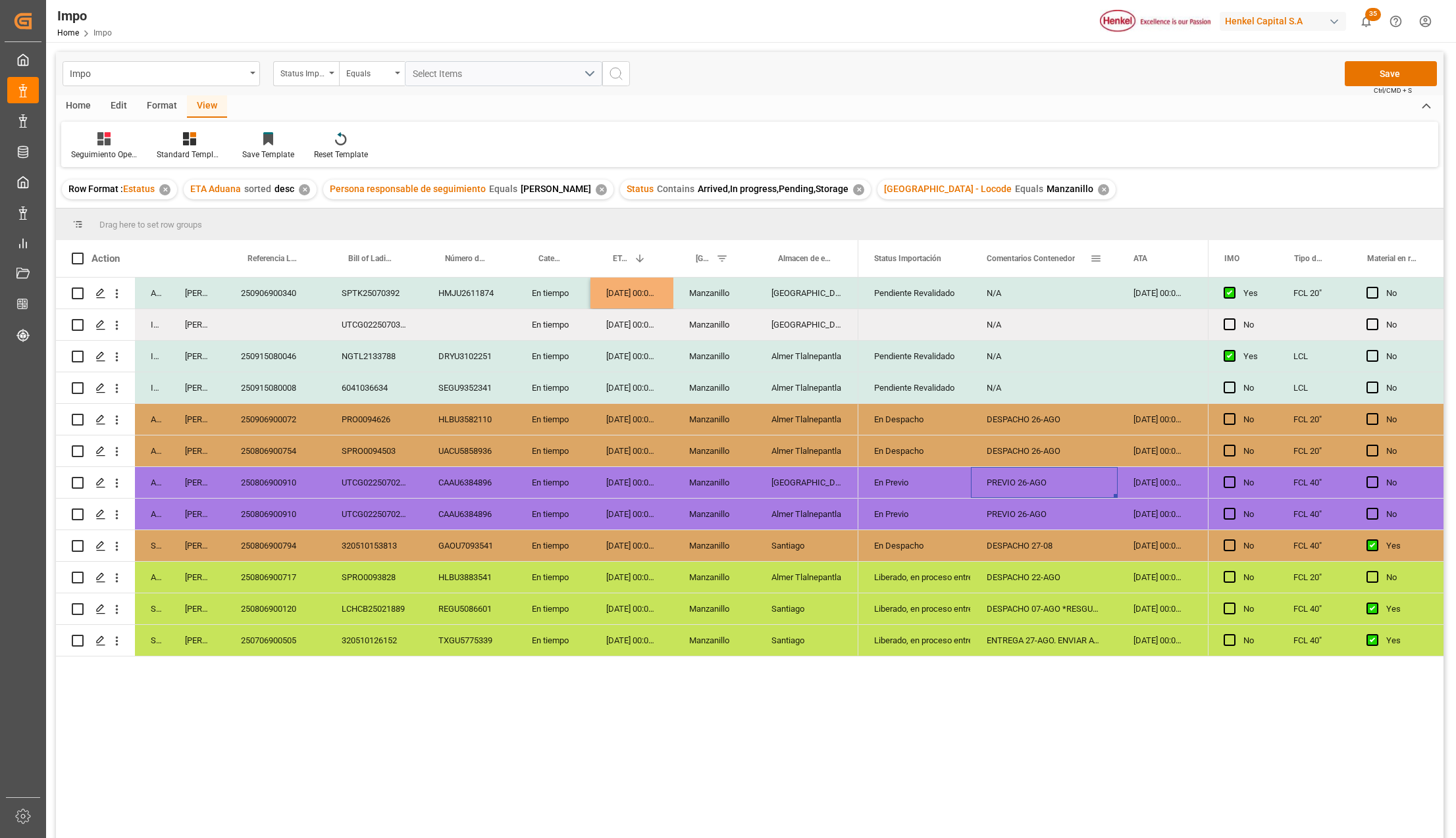
click at [1082, 274] on div "Comentarios Contenedor" at bounding box center [1038, 258] width 103 height 37
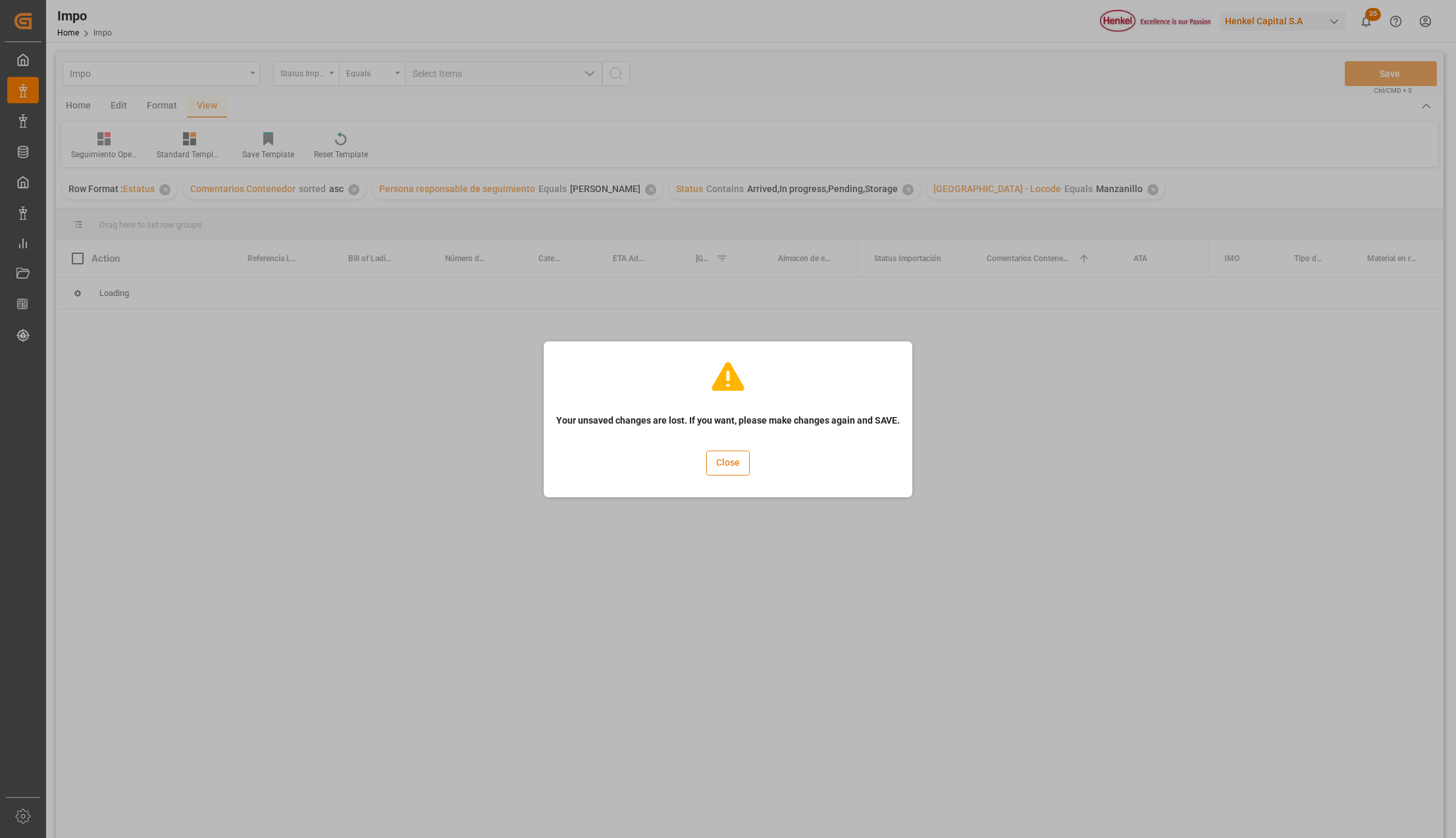
click at [735, 469] on button "Close" at bounding box center [727, 463] width 43 height 25
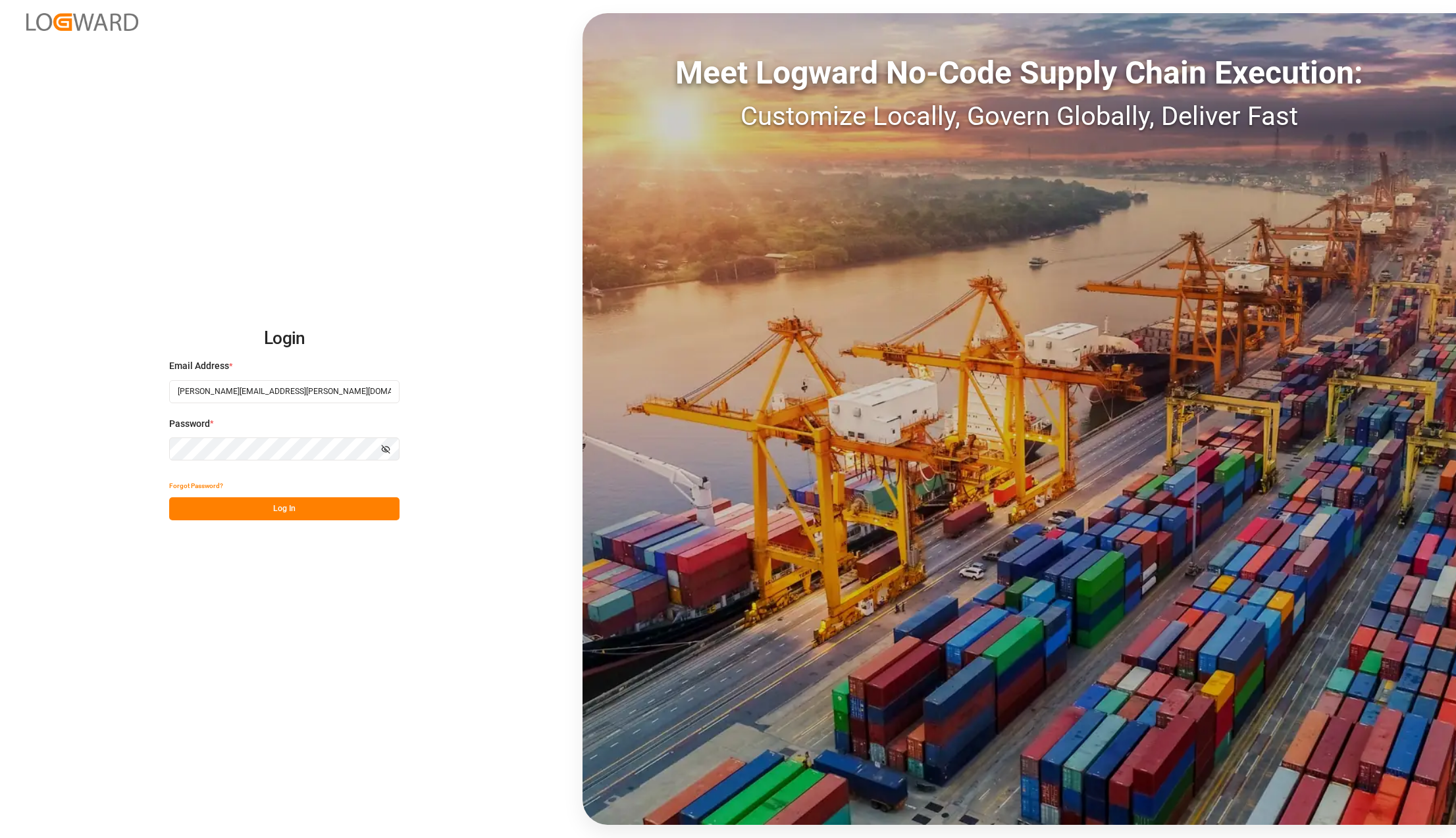
click at [275, 508] on button "Log In" at bounding box center [284, 508] width 230 height 23
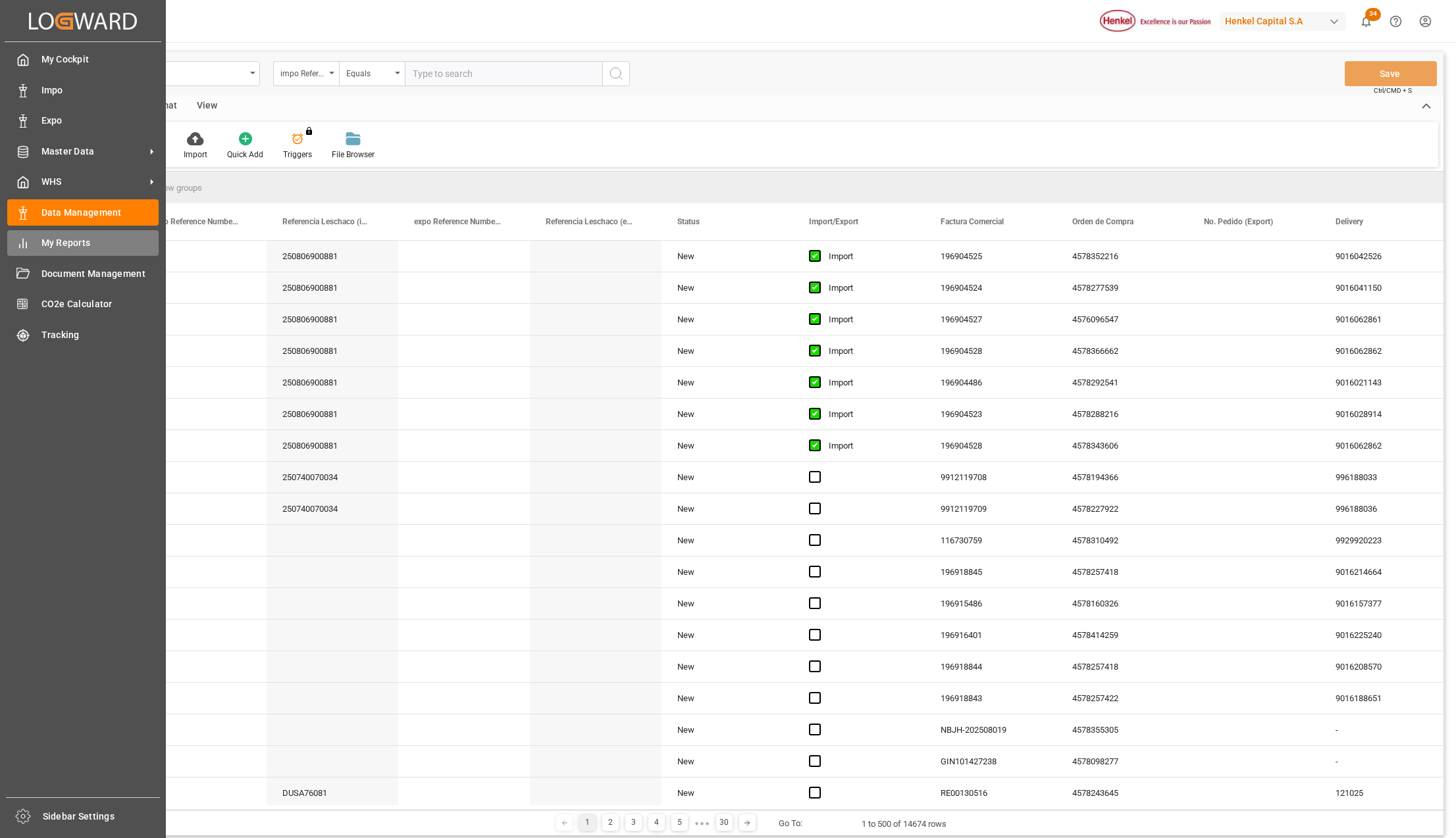
click at [86, 237] on span "My Reports" at bounding box center [100, 243] width 118 height 14
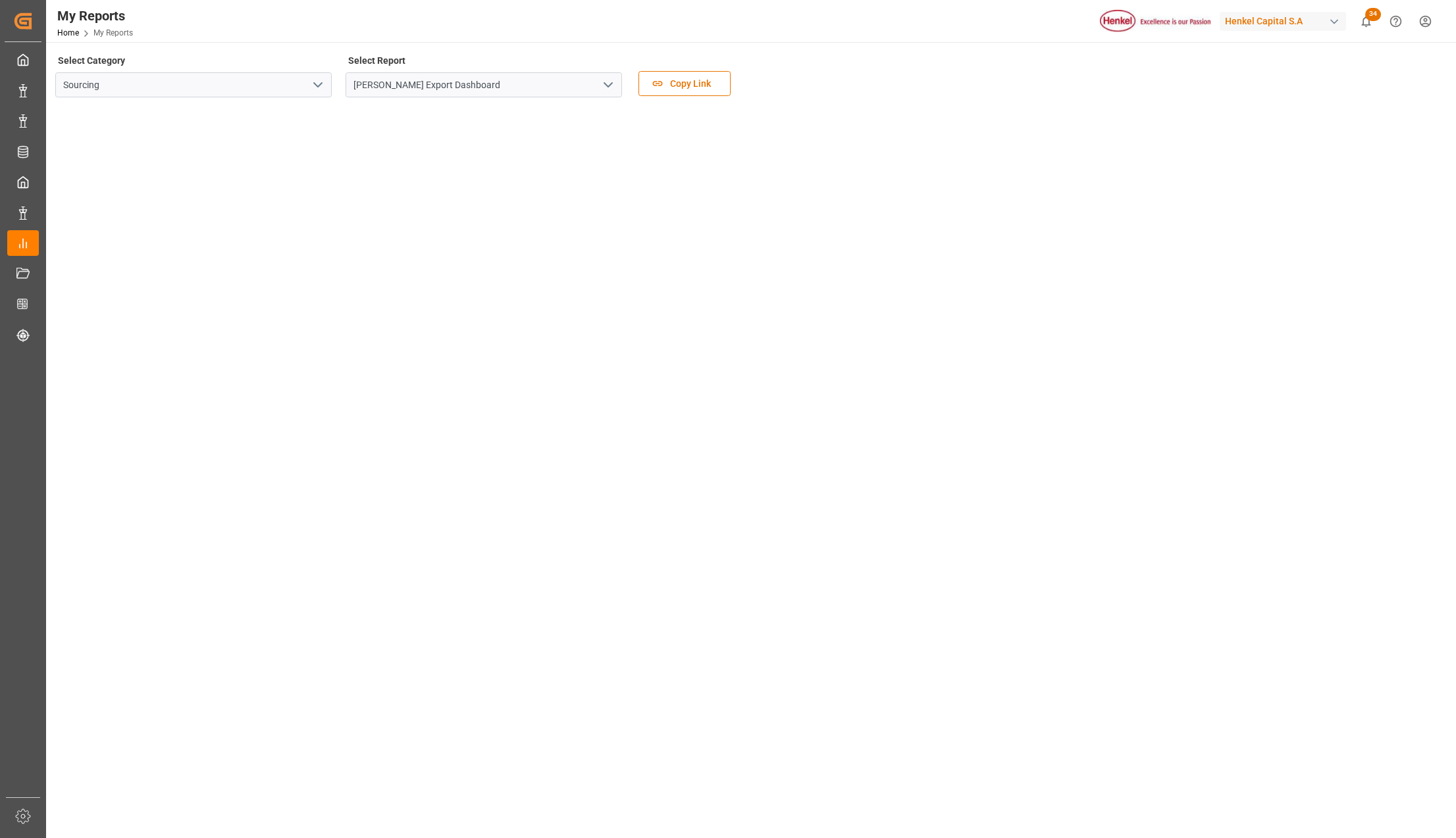
click at [606, 85] on polyline "open menu" at bounding box center [608, 85] width 8 height 4
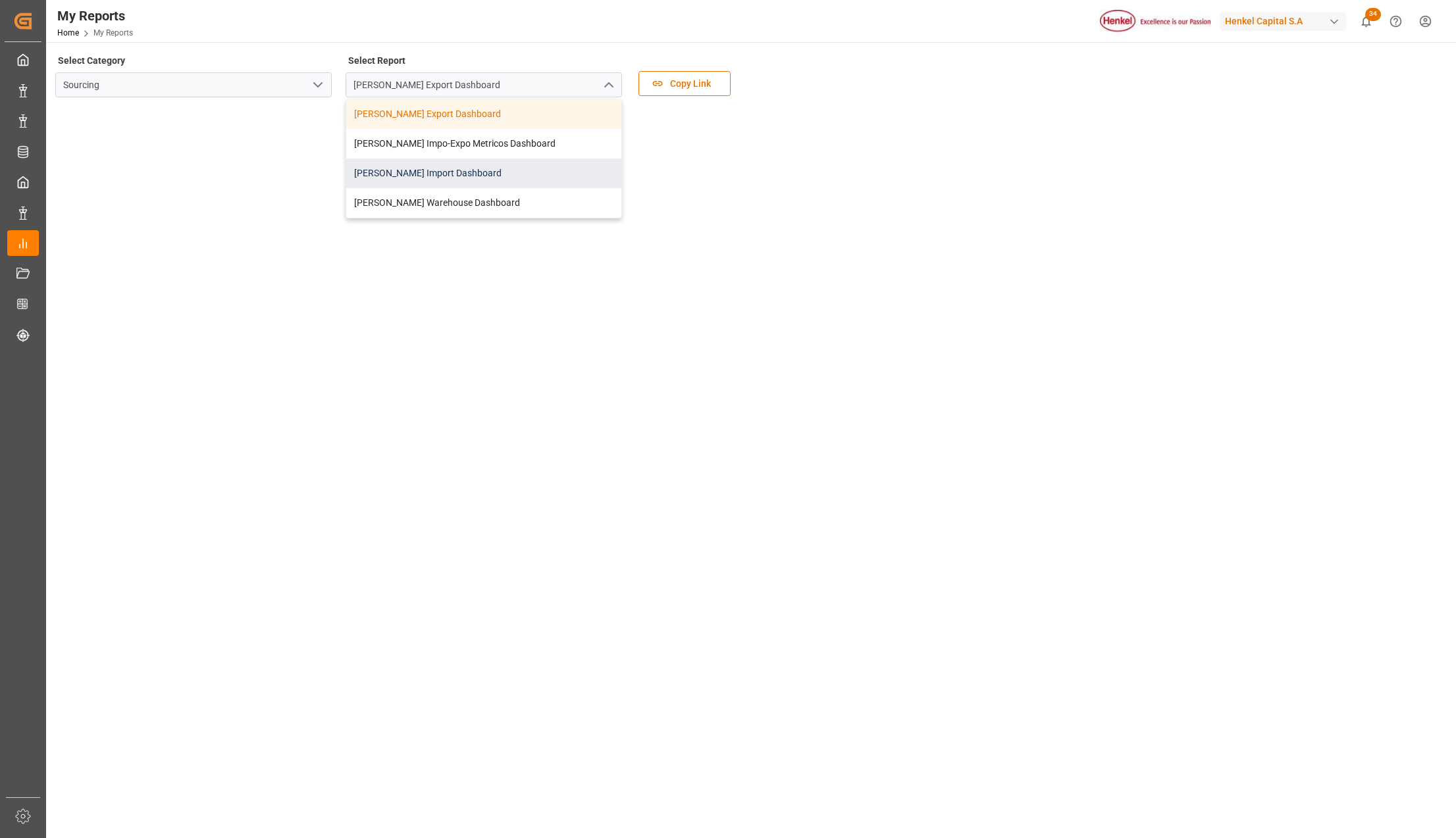
click at [400, 164] on div "Henkel Import Dashboard" at bounding box center [484, 173] width 275 height 30
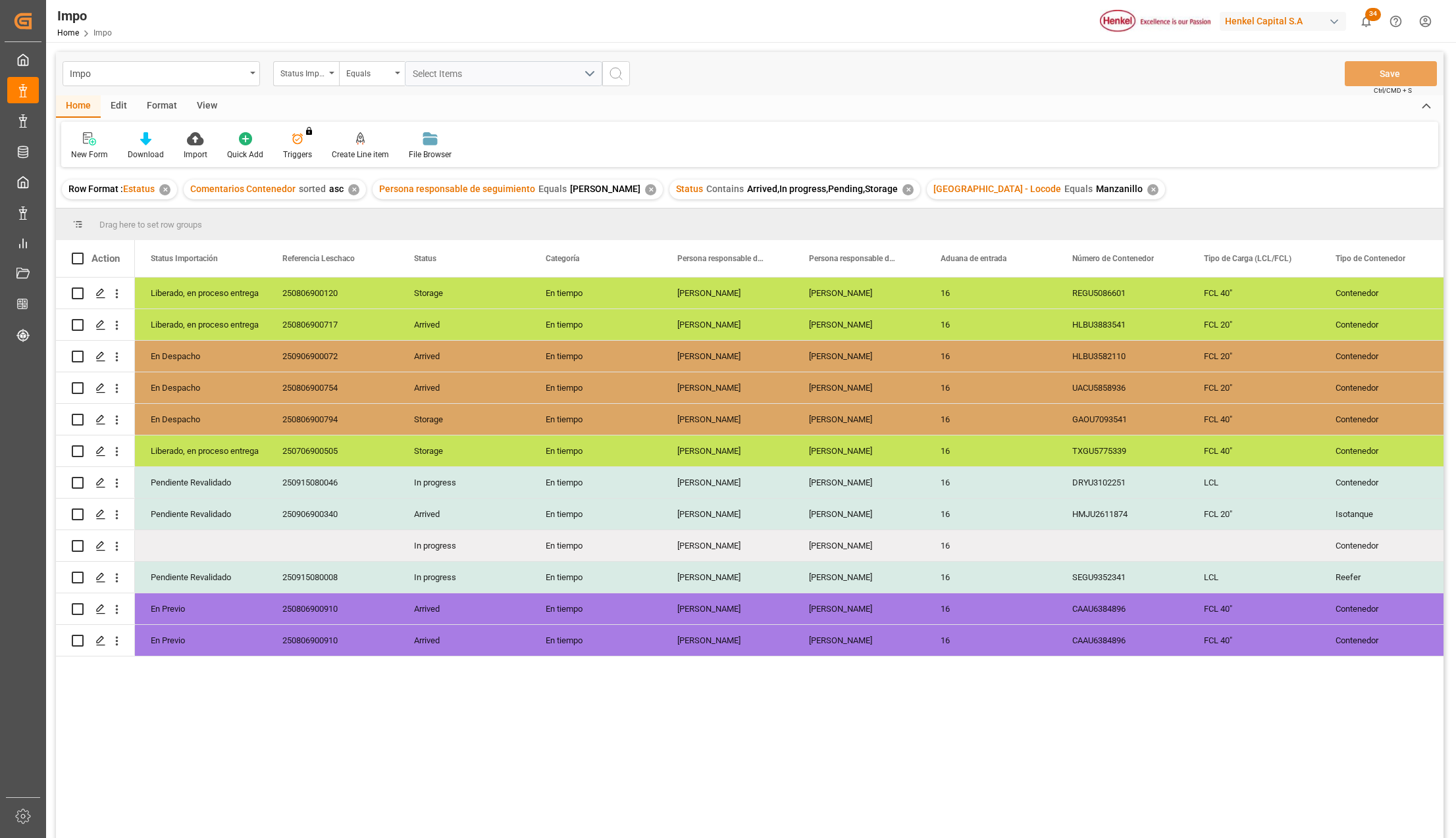
click at [206, 101] on div "View" at bounding box center [207, 107] width 40 height 23
click at [164, 132] on div at bounding box center [149, 138] width 66 height 14
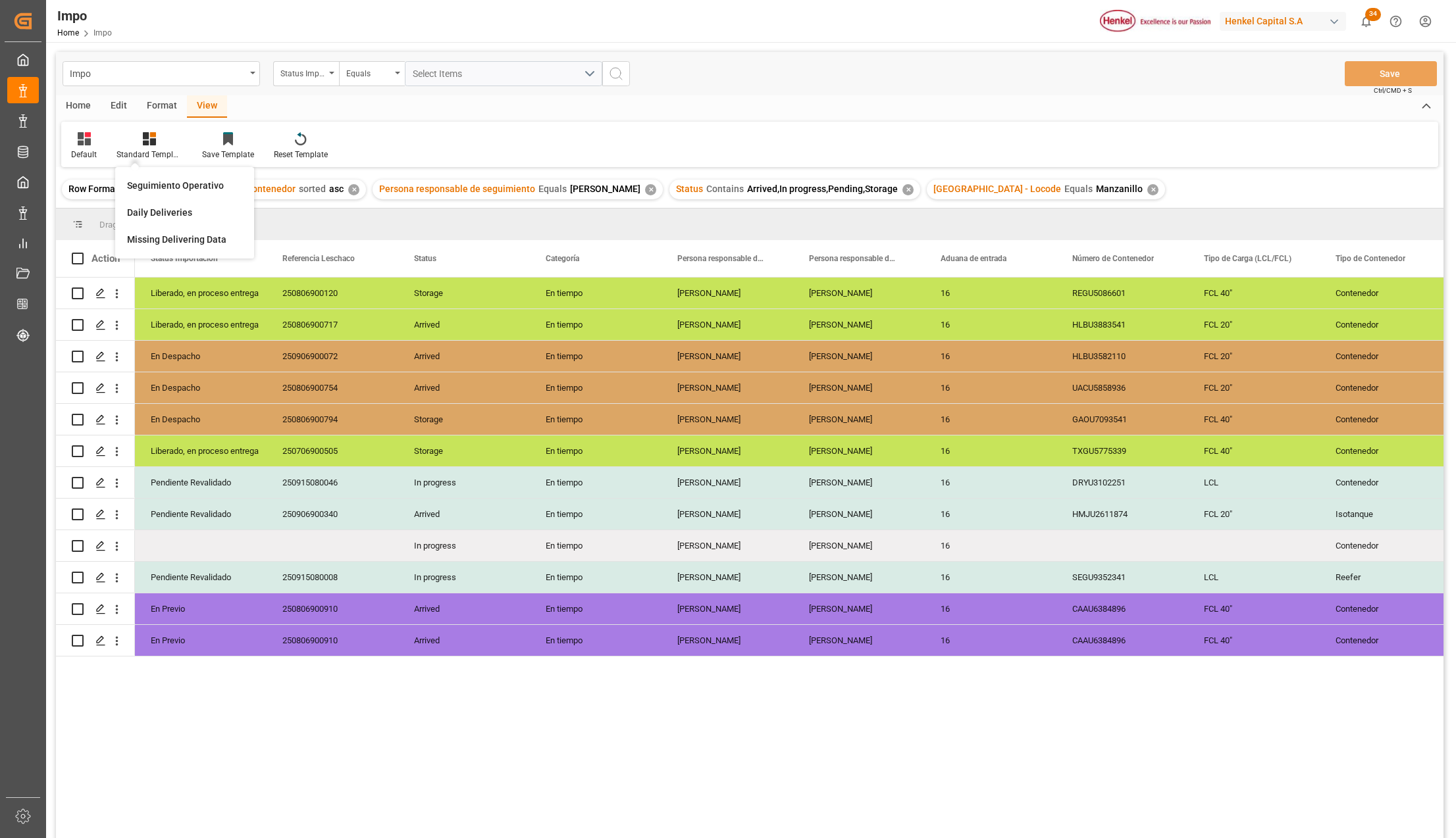
click at [167, 167] on div "Seguimiento Operativo Daily Deliveries Missing Delivering Data" at bounding box center [184, 213] width 139 height 92
click at [193, 108] on div "View" at bounding box center [207, 107] width 40 height 23
click at [160, 130] on div "Default Standard Templates Save Template Reset Template" at bounding box center [749, 144] width 1377 height 45
click at [164, 168] on div "Impo Status Importación Equals Select Items Save Ctrl/CMD + S Home Edit Format …" at bounding box center [749, 462] width 1388 height 821
click at [153, 158] on div "Standard Templates" at bounding box center [149, 155] width 66 height 12
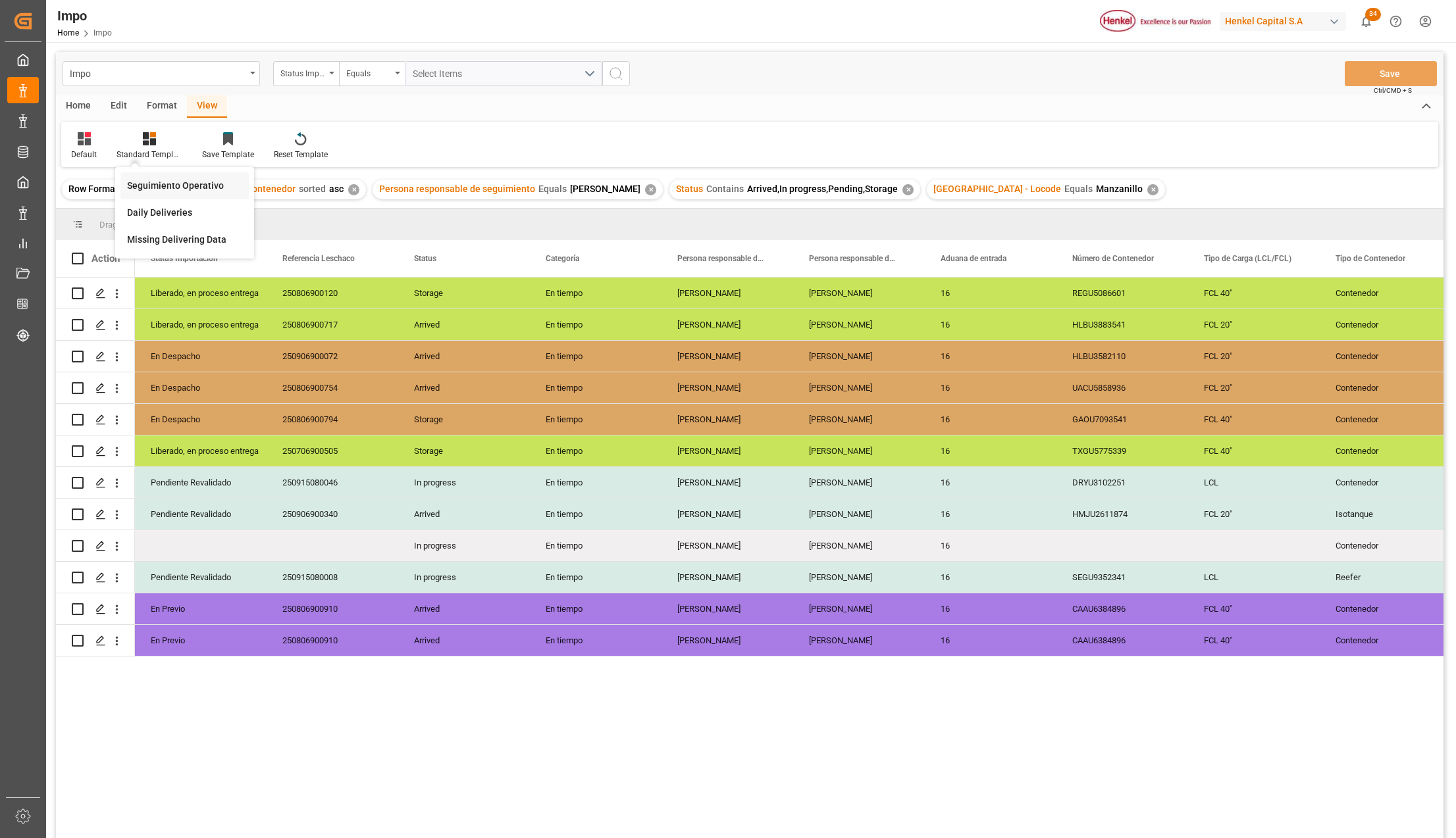
click at [170, 193] on div "Seguimiento Operativo" at bounding box center [184, 185] width 128 height 27
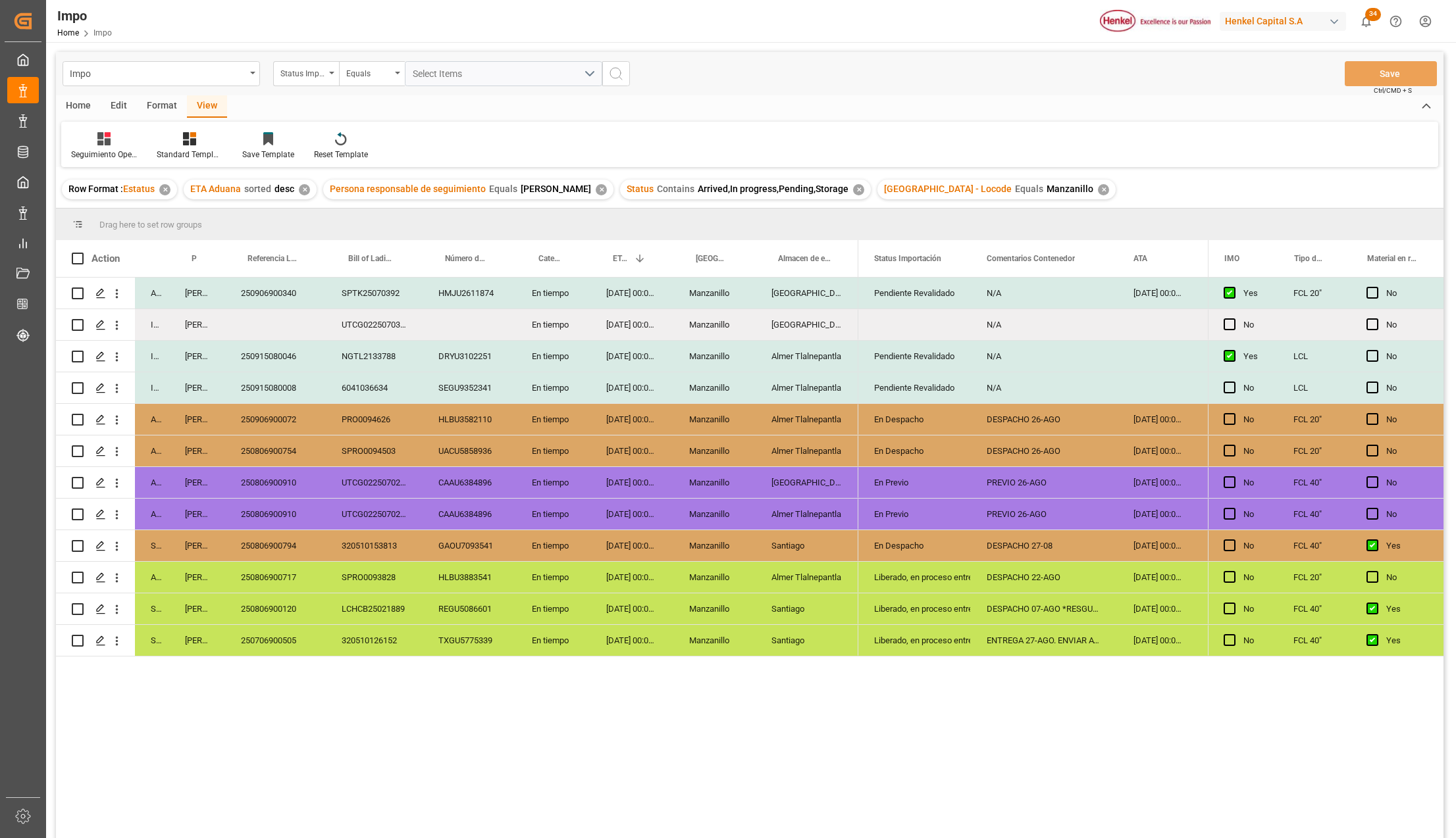
click at [1153, 295] on div "16-08-2025 00:00:00" at bounding box center [1157, 293] width 80 height 31
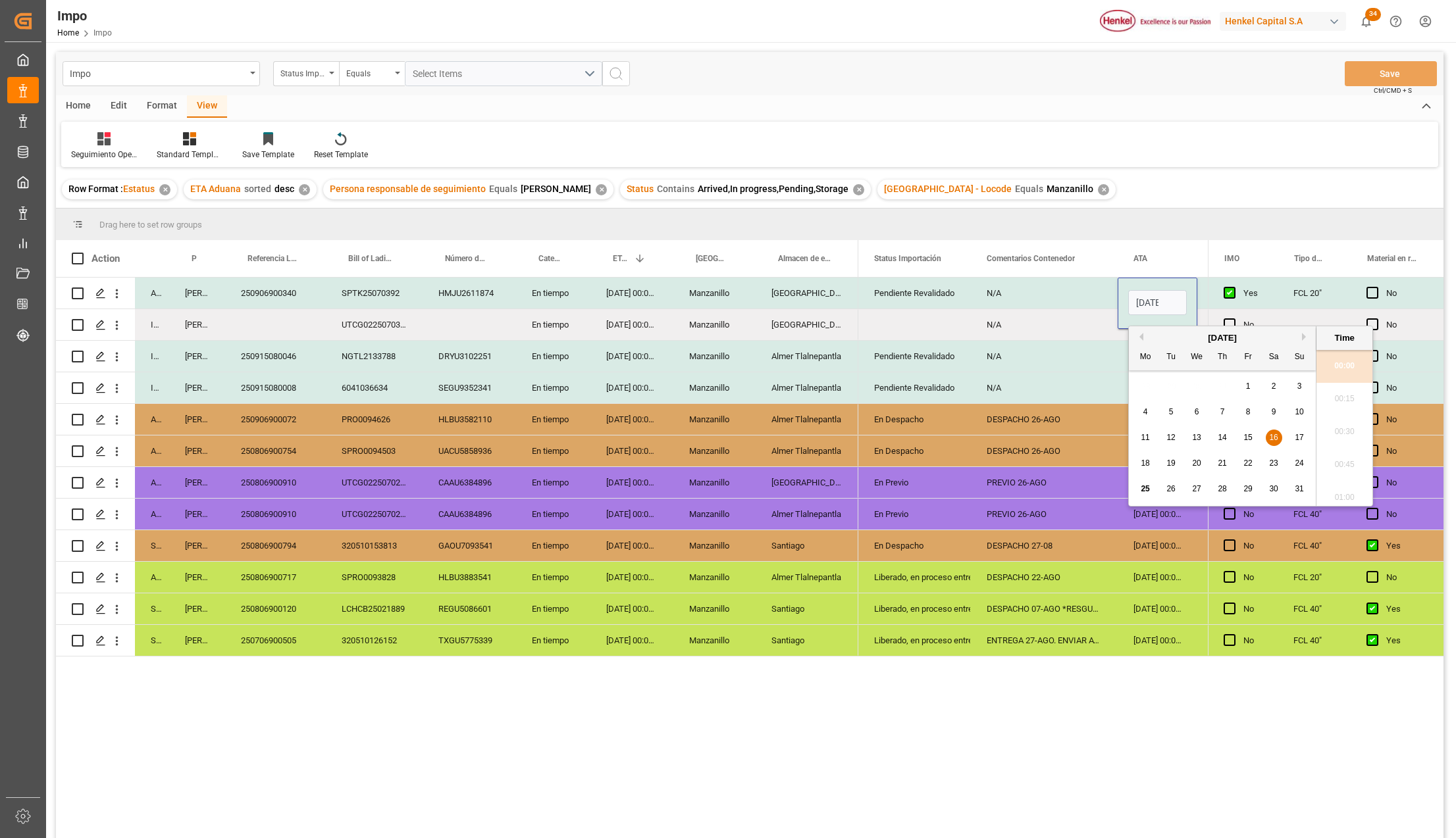
scroll to position [2241, 0]
click at [1152, 305] on input "16-08-2025 00:00" at bounding box center [1157, 303] width 59 height 25
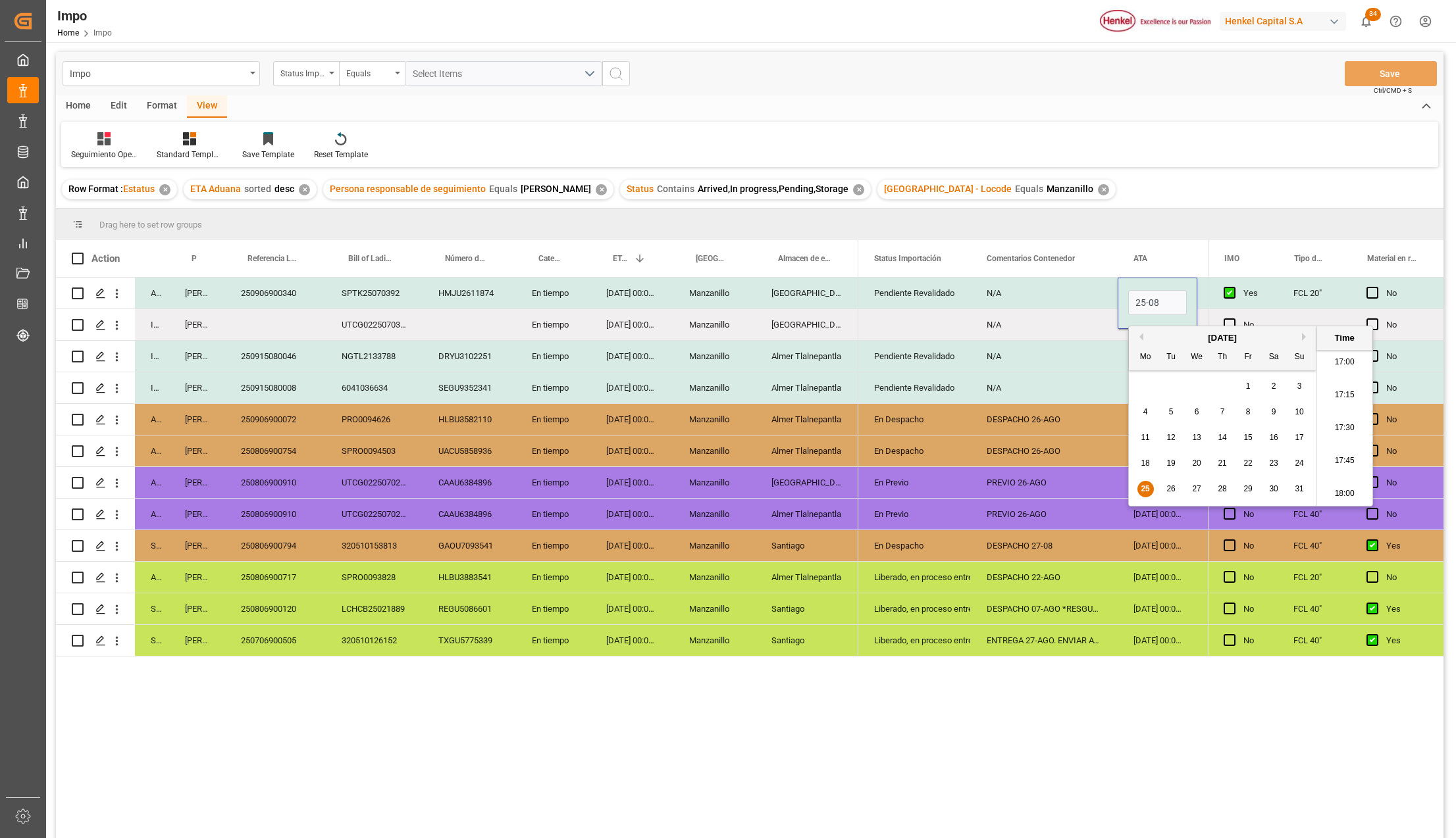
type input "[DATE] 00:00"
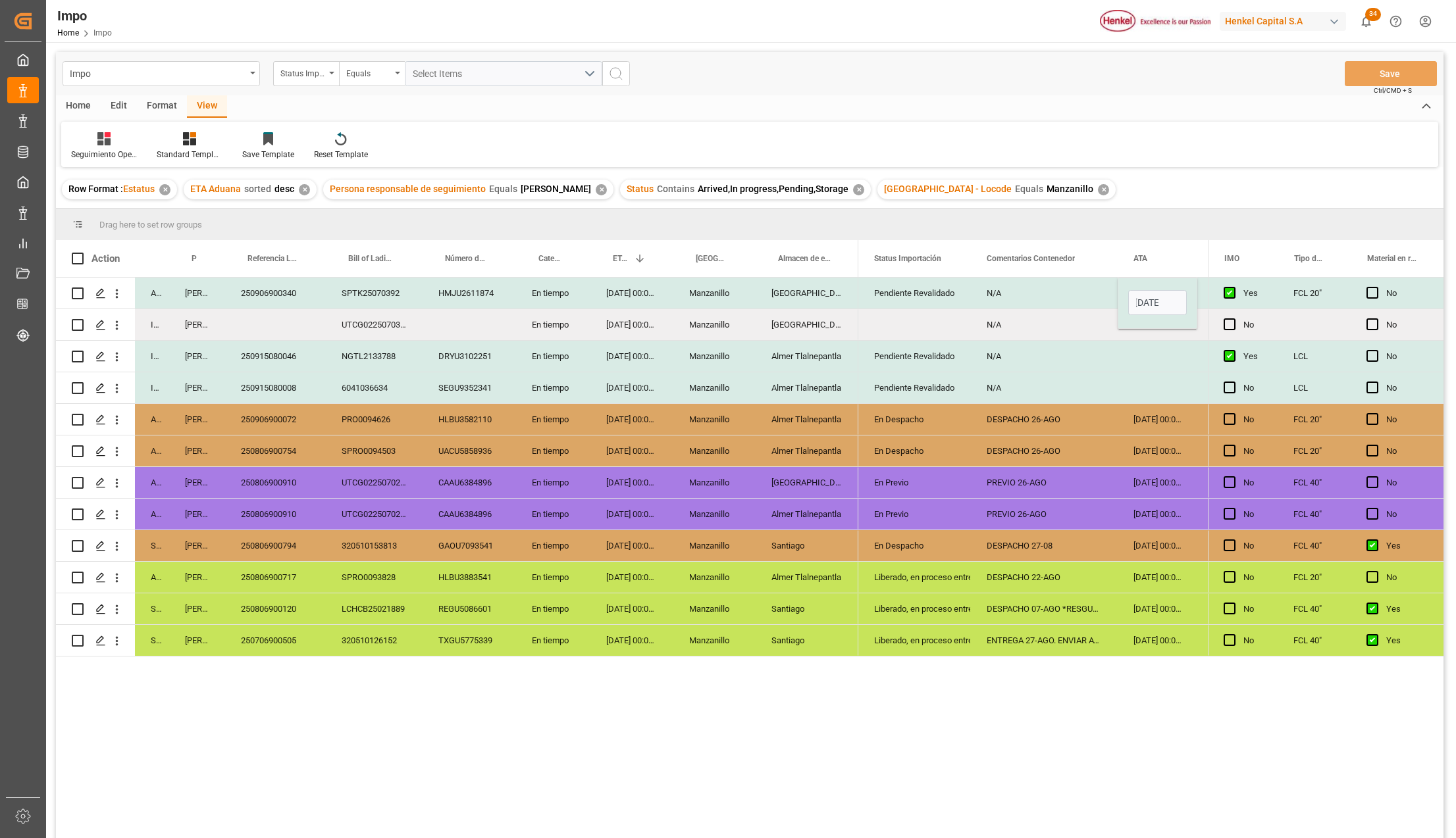
scroll to position [0, 0]
click at [1096, 388] on div "N/A" at bounding box center [1044, 387] width 147 height 31
click at [910, 302] on div "Pendiente Revalidado" at bounding box center [915, 294] width 81 height 31
click at [616, 296] on div "13-09-2025 00:00:00" at bounding box center [632, 293] width 83 height 31
click at [621, 296] on div "13-09-2025 00:00:00" at bounding box center [632, 293] width 83 height 31
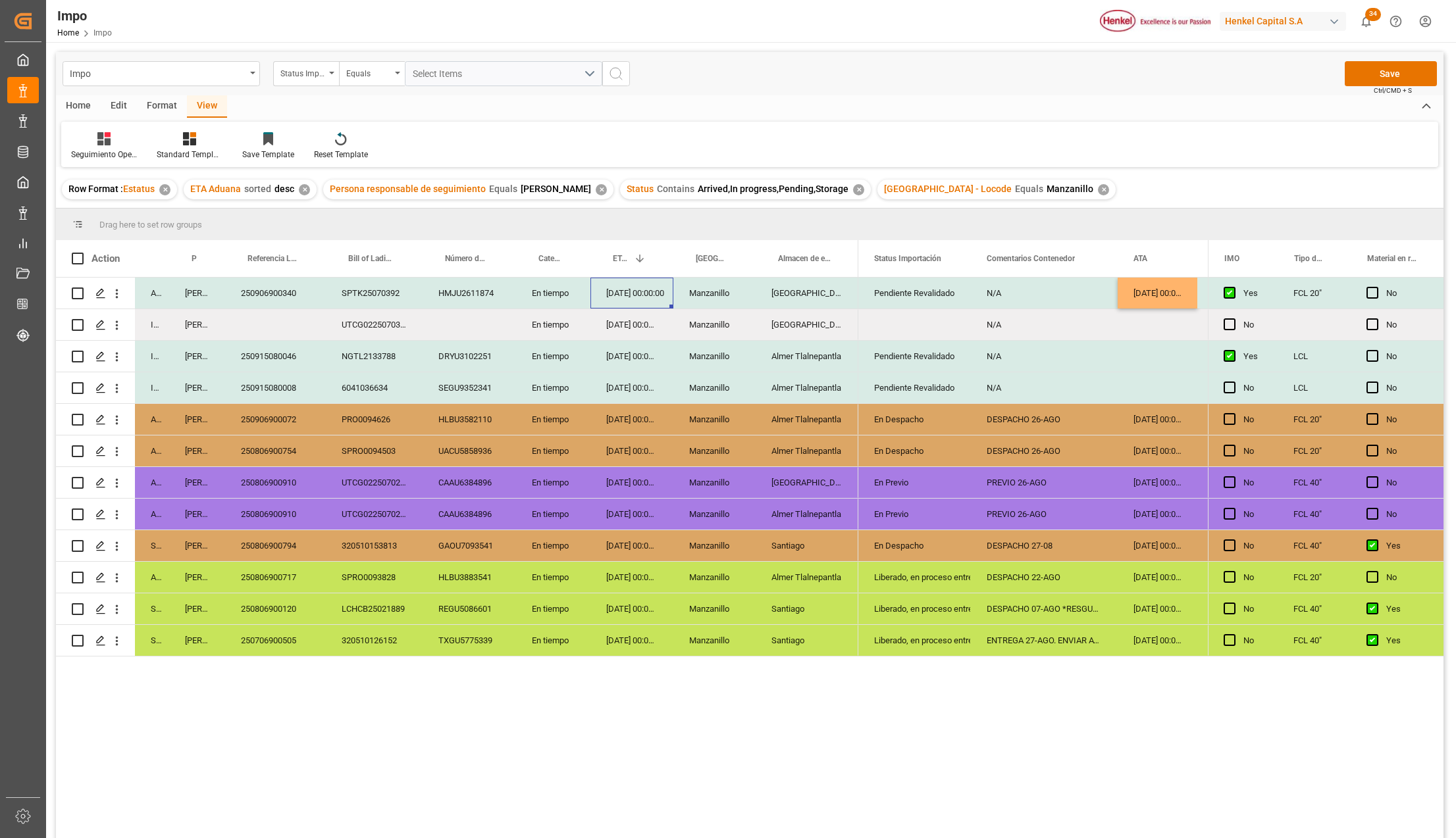
click at [621, 296] on div "13-09-2025 00:00:00" at bounding box center [632, 293] width 83 height 31
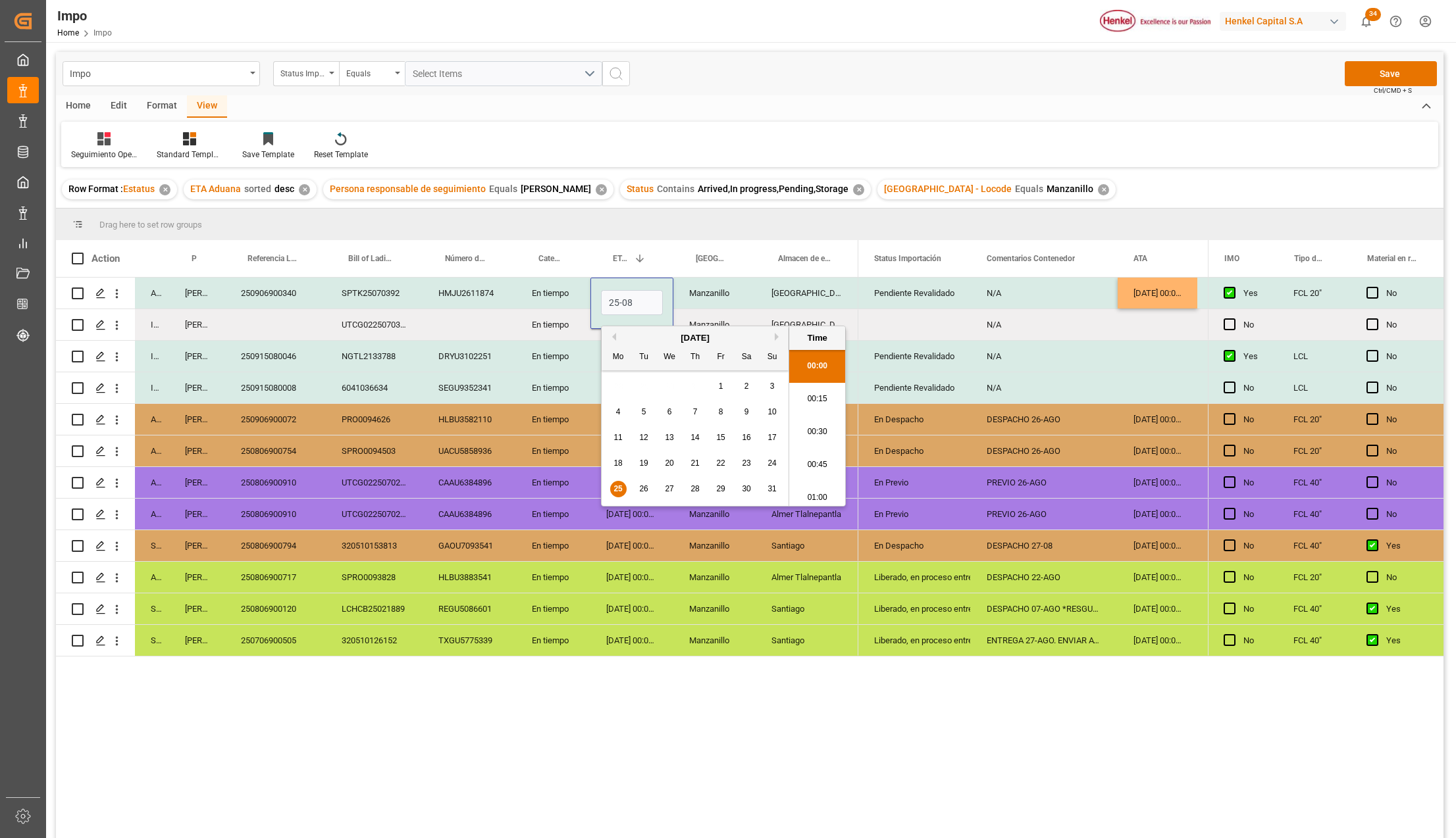
type input "25-08-2025 00:00"
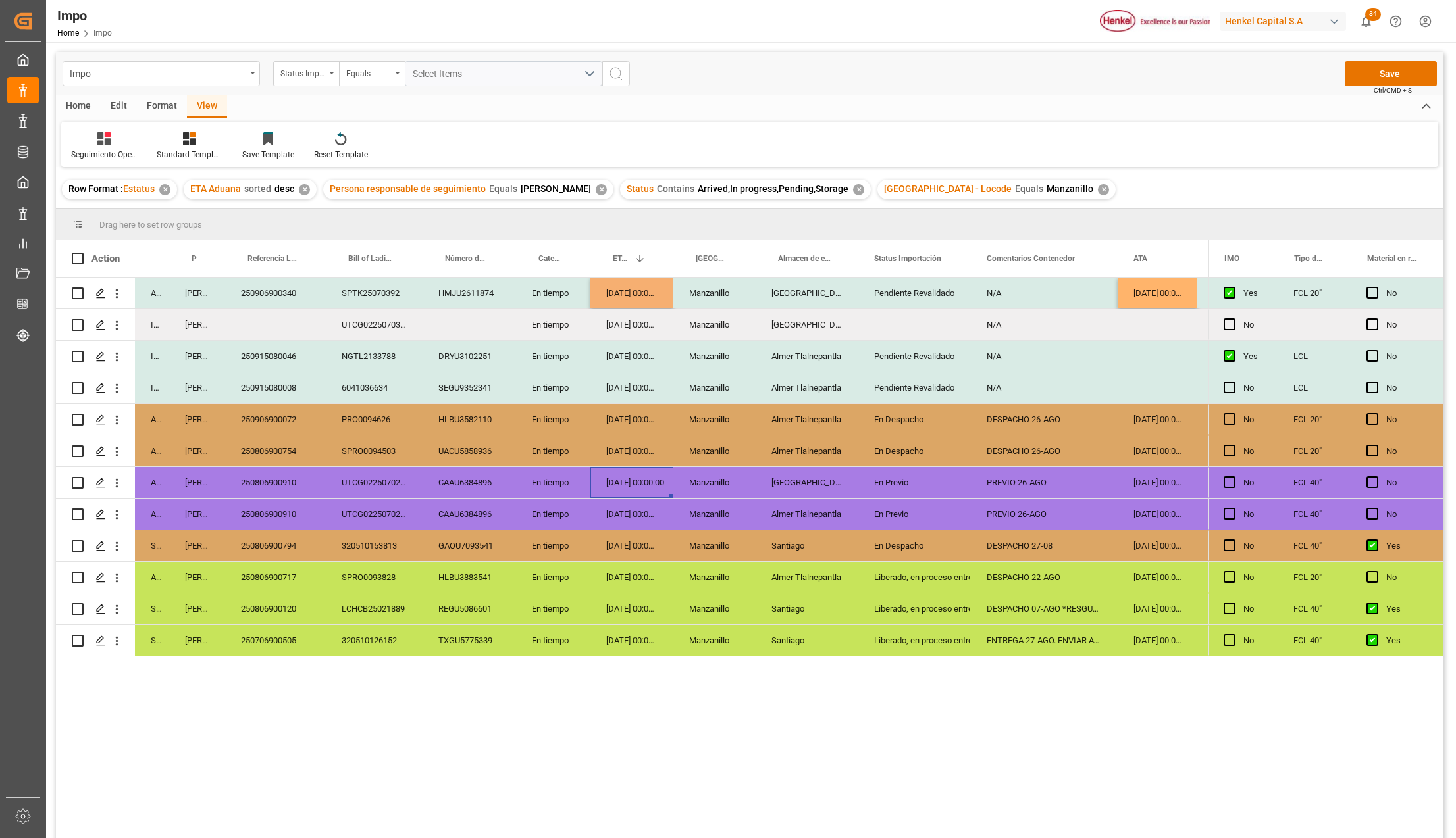
click at [646, 467] on div "[DATE] 00:00:00" at bounding box center [632, 482] width 83 height 31
click at [1380, 72] on button "Save" at bounding box center [1390, 74] width 92 height 25
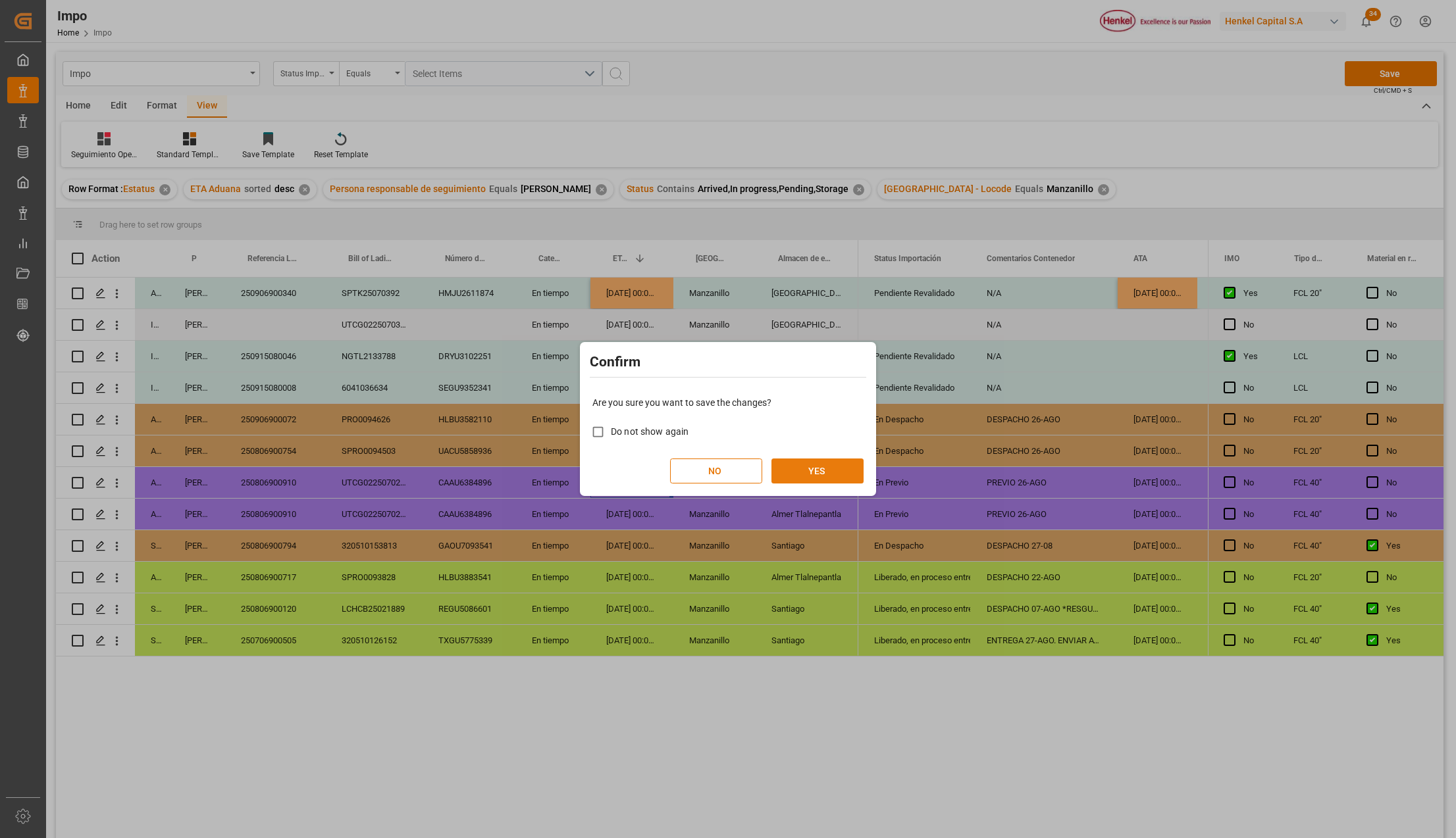
click at [793, 465] on button "YES" at bounding box center [817, 471] width 92 height 25
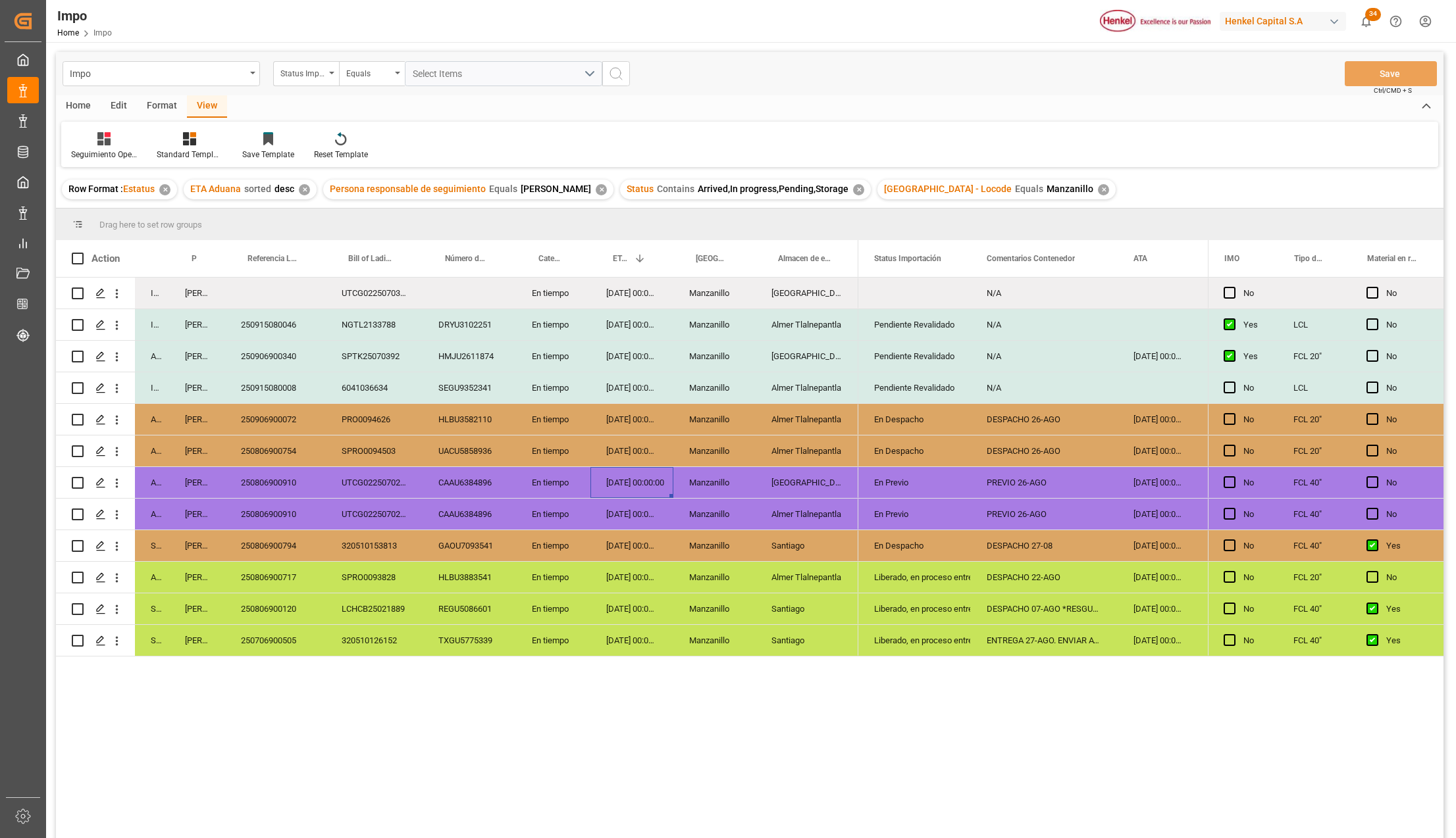
drag, startPoint x: 1046, startPoint y: 453, endPoint x: 1050, endPoint y: 430, distance: 23.3
click at [1046, 453] on div "DESPACHO 26-AGO" at bounding box center [1044, 451] width 147 height 31
drag, startPoint x: 1050, startPoint y: 415, endPoint x: 1051, endPoint y: 443, distance: 28.0
click at [1050, 421] on div "DESPACHO 26-AGO" at bounding box center [1044, 419] width 147 height 31
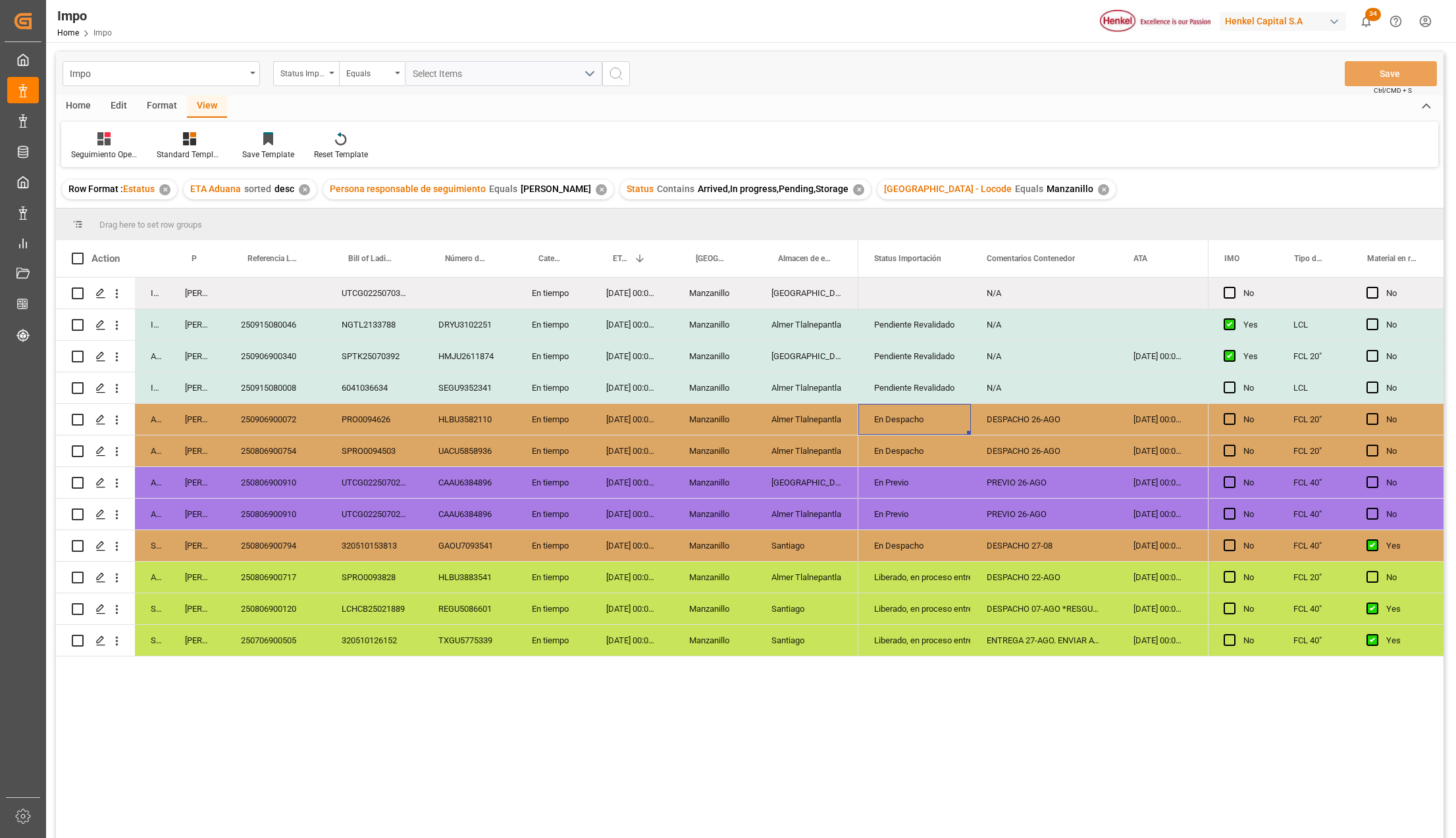
click at [907, 414] on div "En Despacho" at bounding box center [915, 420] width 81 height 31
click at [907, 414] on div "En Despacho" at bounding box center [914, 419] width 112 height 31
drag, startPoint x: 1048, startPoint y: 443, endPoint x: 1050, endPoint y: 423, distance: 20.1
click at [1048, 441] on div "DESPACHO 26-AGO" at bounding box center [1044, 451] width 147 height 31
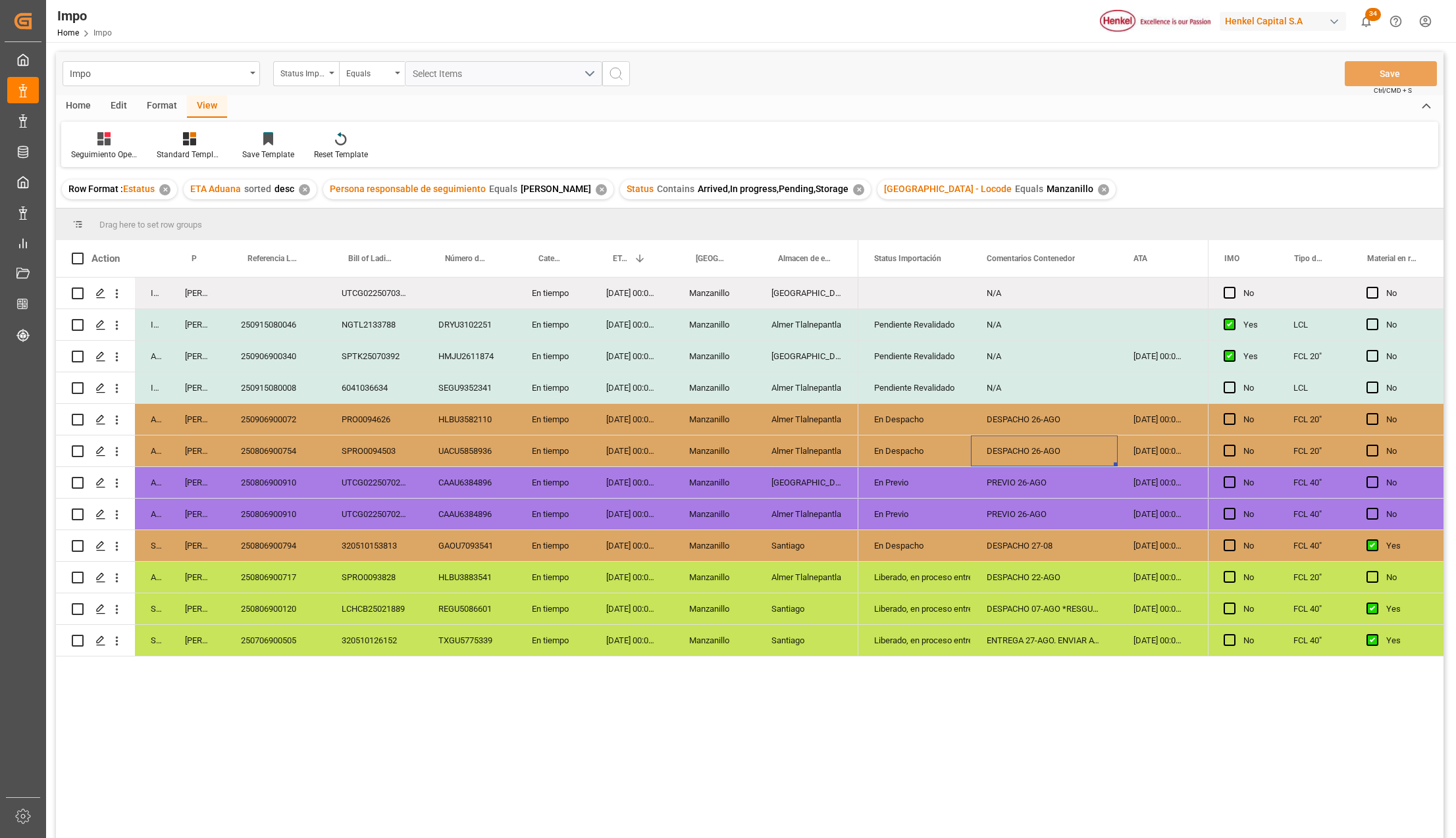
click at [1049, 417] on div "DESPACHO 26-AGO" at bounding box center [1044, 419] width 147 height 31
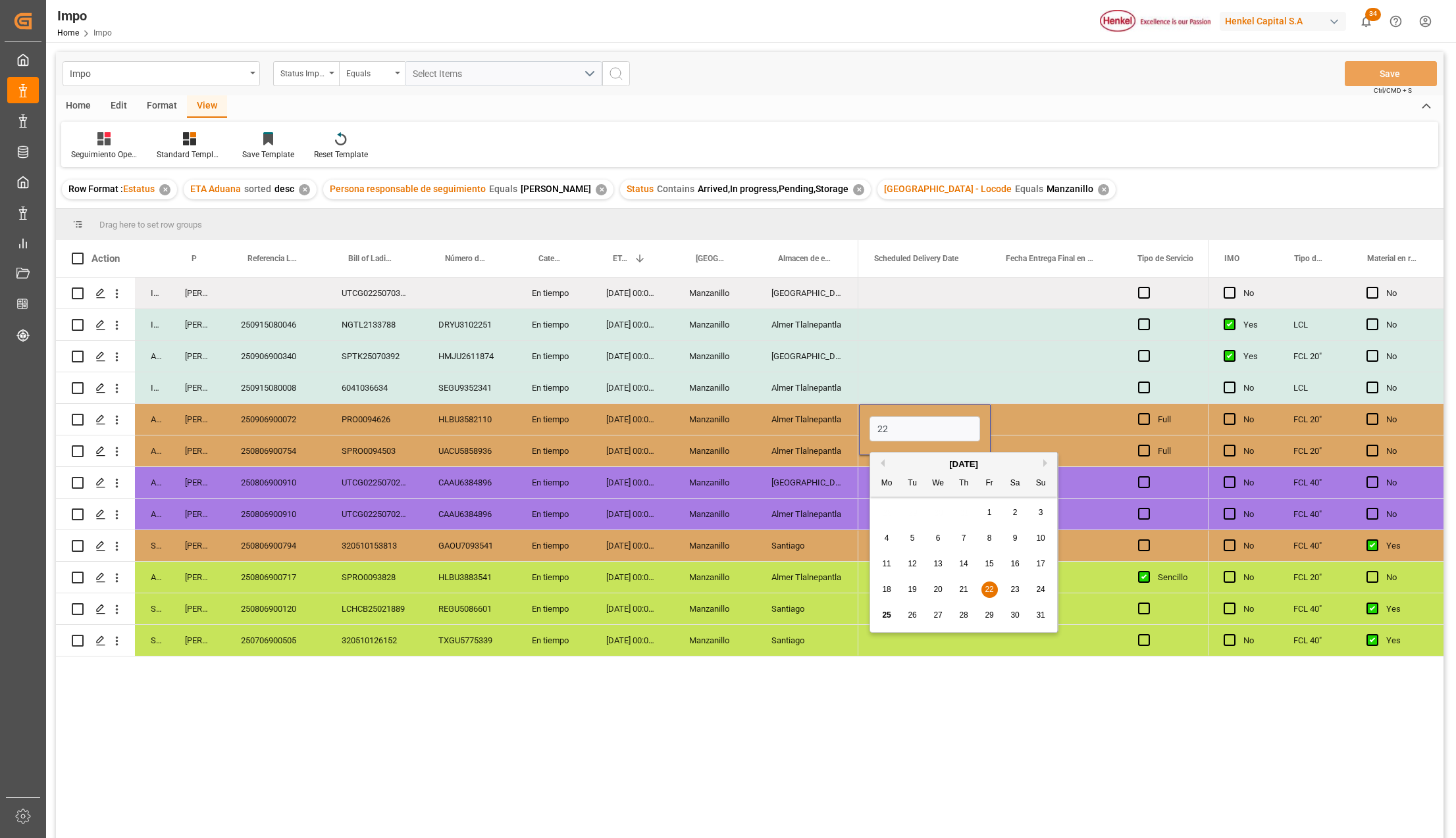
type input "2"
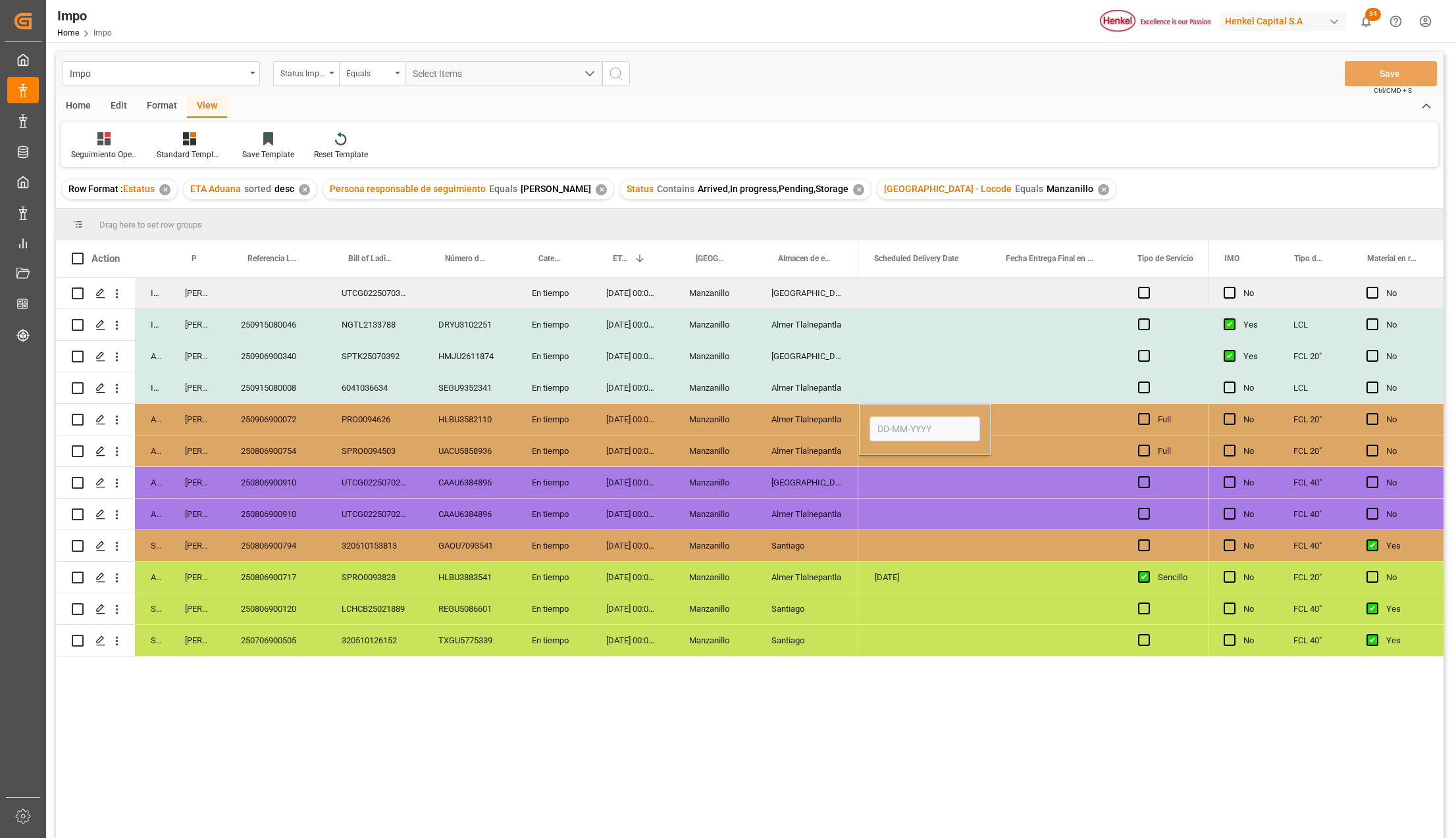
click at [1007, 516] on div "Press SPACE to select this row." at bounding box center [1056, 514] width 132 height 31
click at [915, 422] on div "Press SPACE to select this row." at bounding box center [925, 419] width 132 height 31
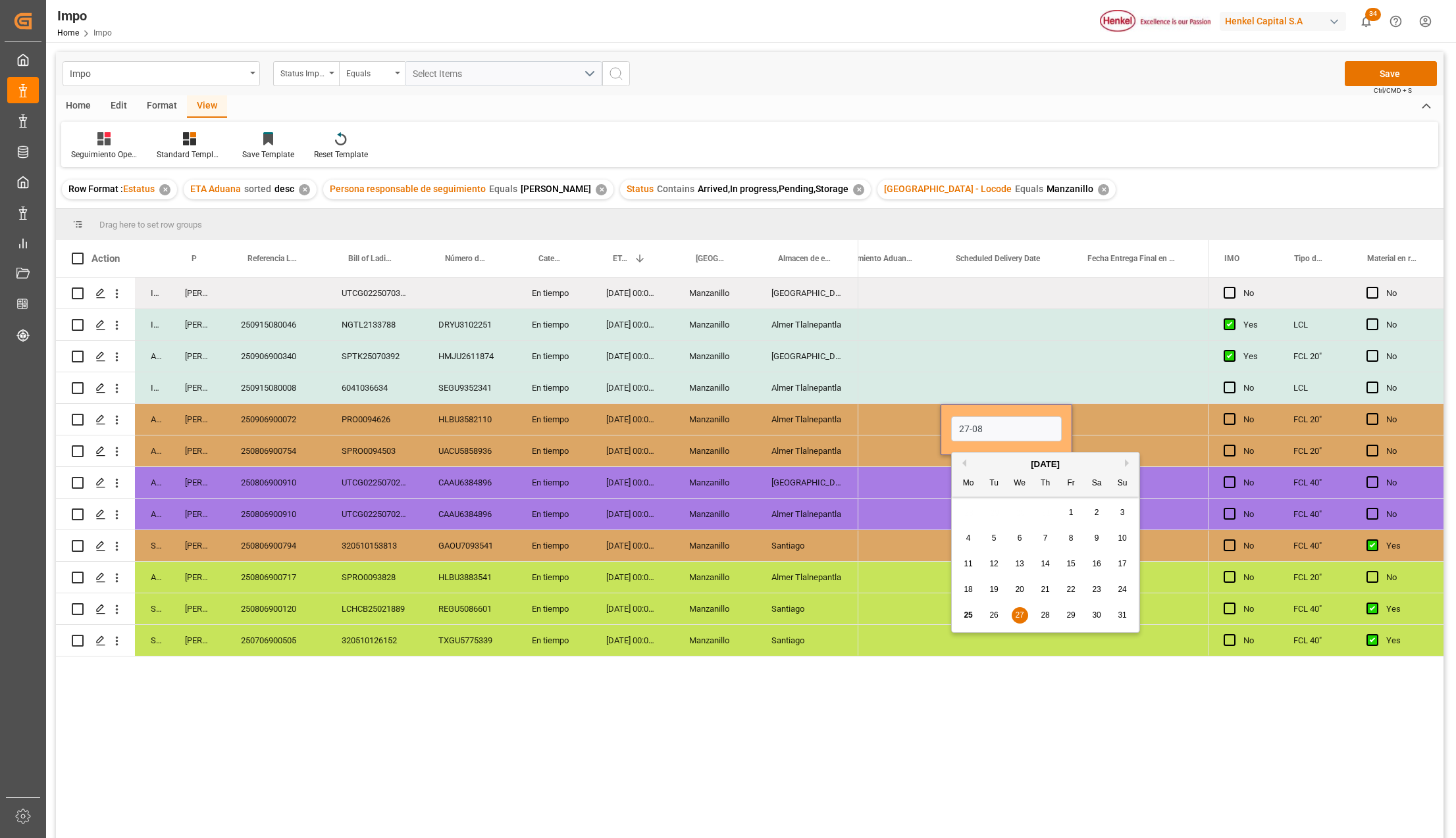
type input "27-08-2025"
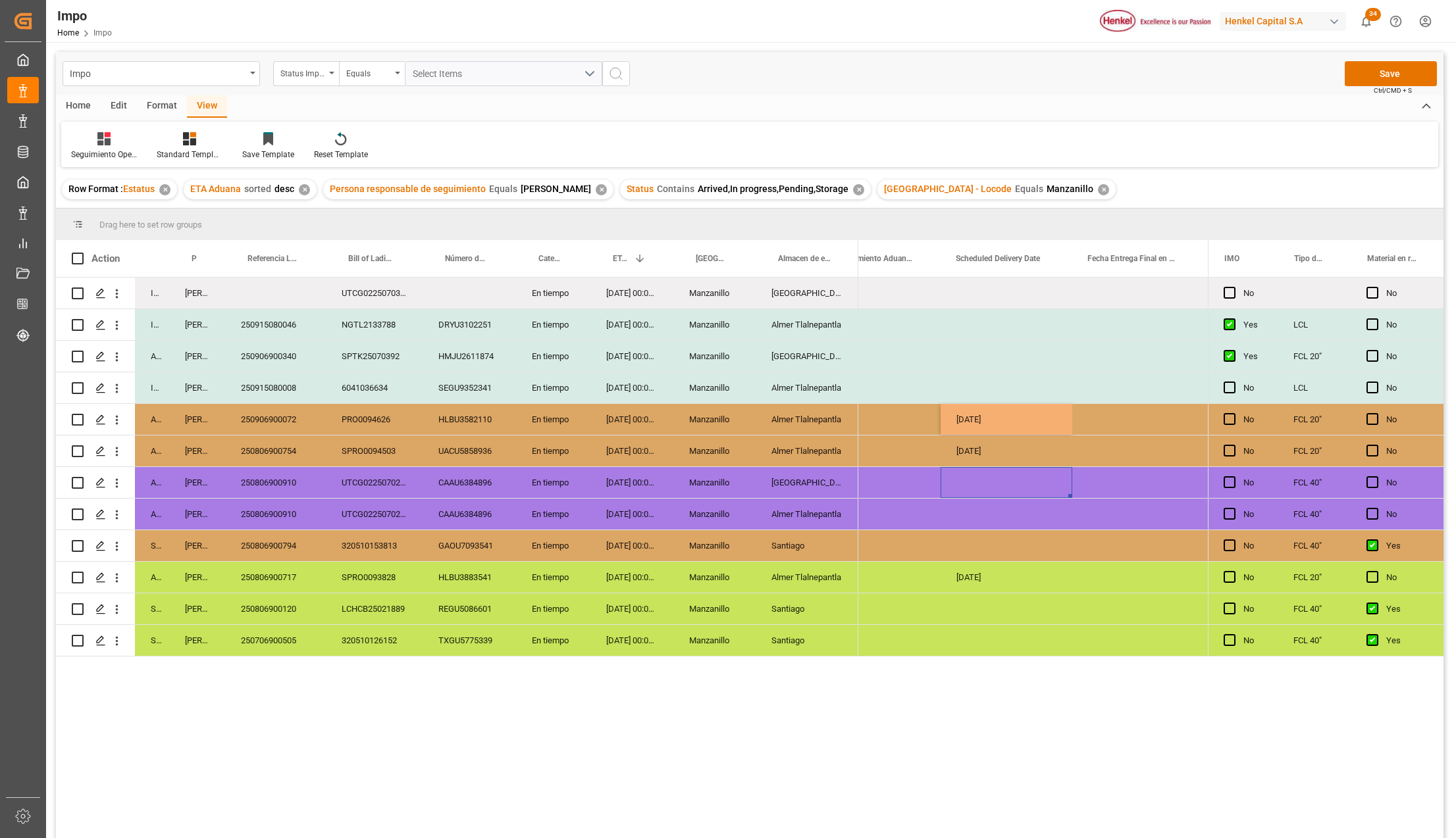
click at [1022, 482] on div "Press SPACE to select this row." at bounding box center [1007, 482] width 132 height 31
click at [977, 417] on div "27-08-2025" at bounding box center [1007, 419] width 132 height 31
click at [980, 445] on div "22-08-2025" at bounding box center [1007, 451] width 132 height 31
click at [1041, 508] on div "Press SPACE to select this row." at bounding box center [1007, 514] width 132 height 31
click at [1402, 71] on button "Save" at bounding box center [1390, 74] width 92 height 25
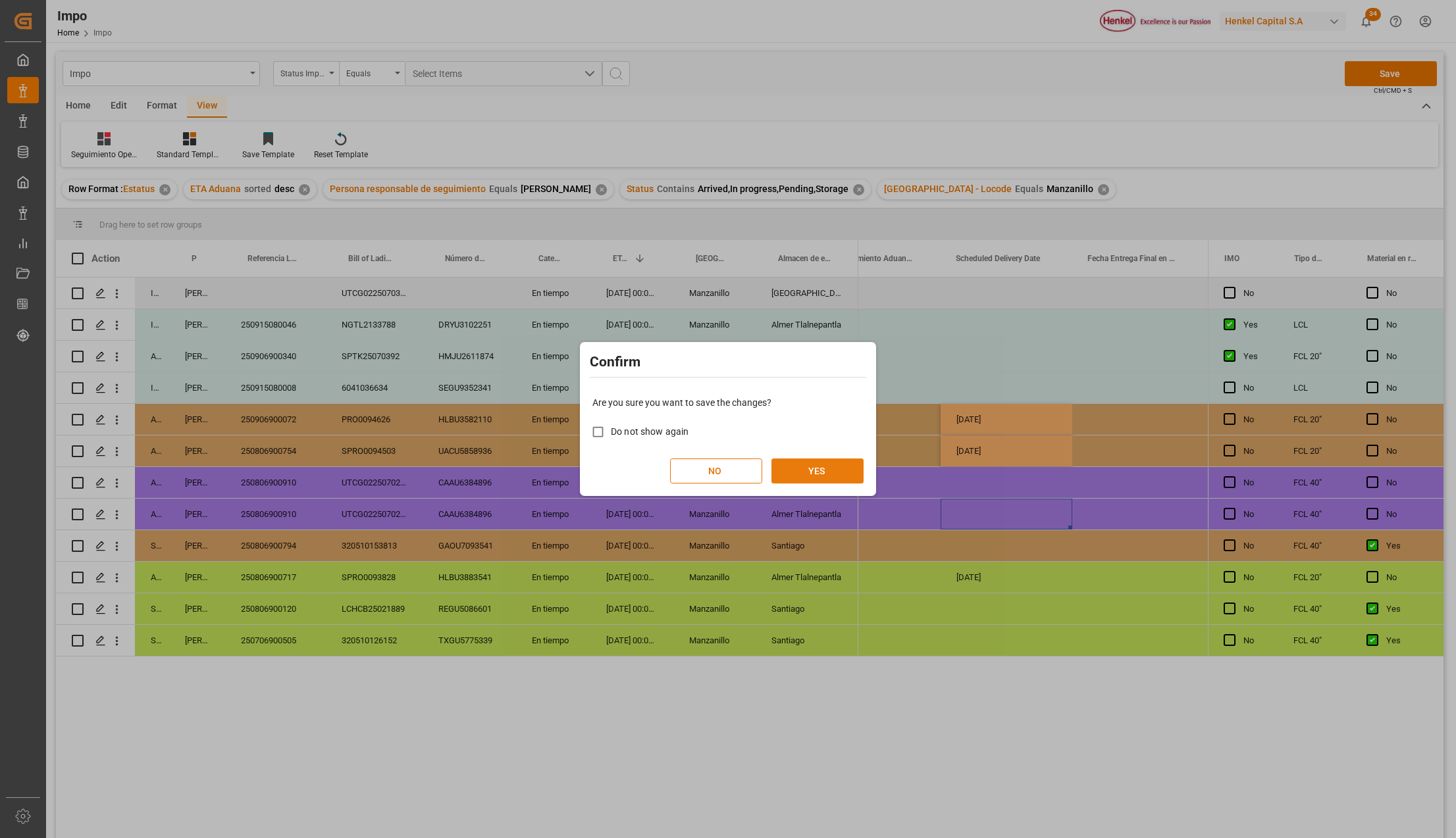
click at [808, 471] on button "YES" at bounding box center [817, 471] width 92 height 25
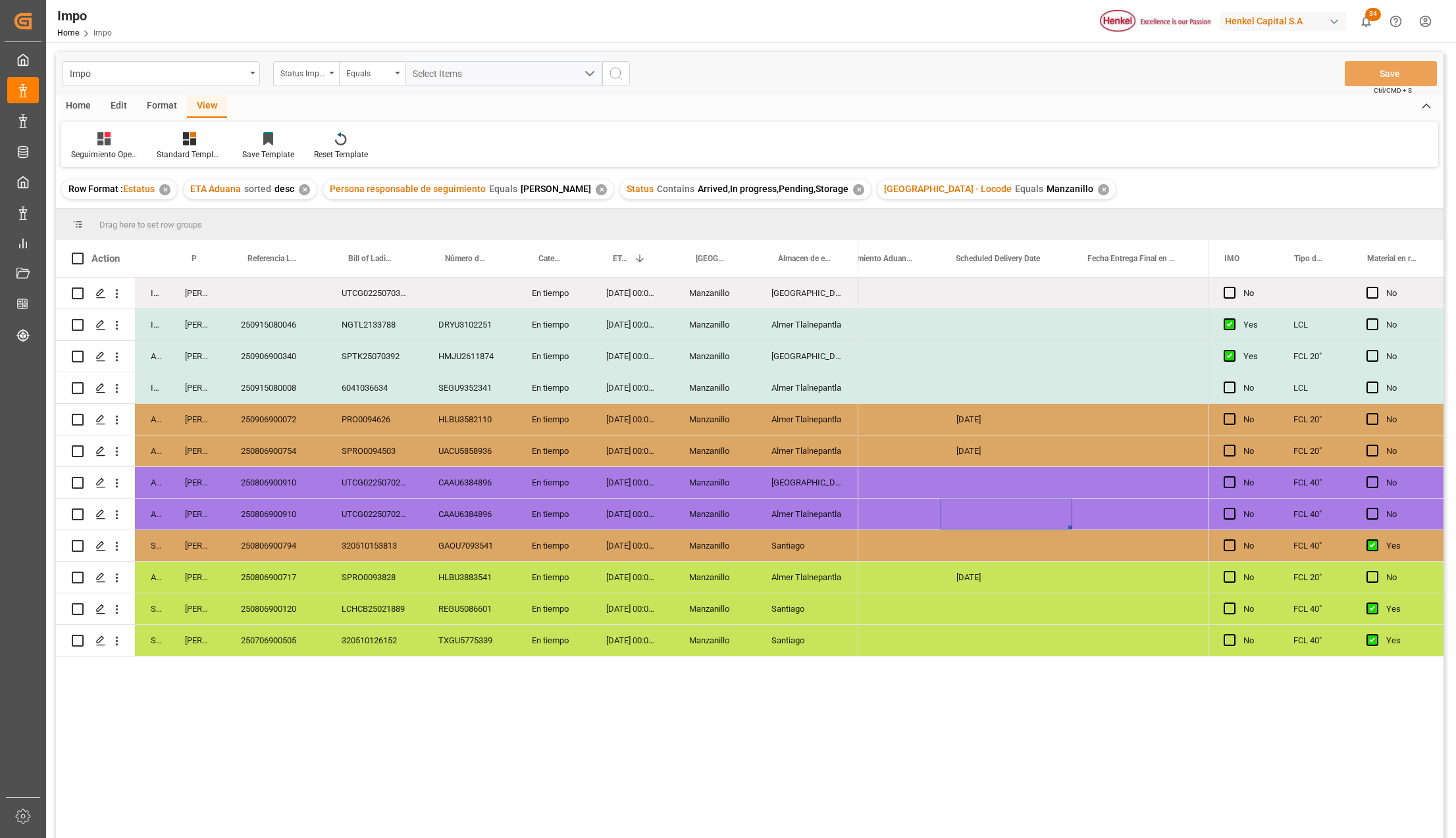
click at [681, 513] on div "Manzanillo" at bounding box center [715, 514] width 82 height 31
type input "Manzanillo - MXZLO"
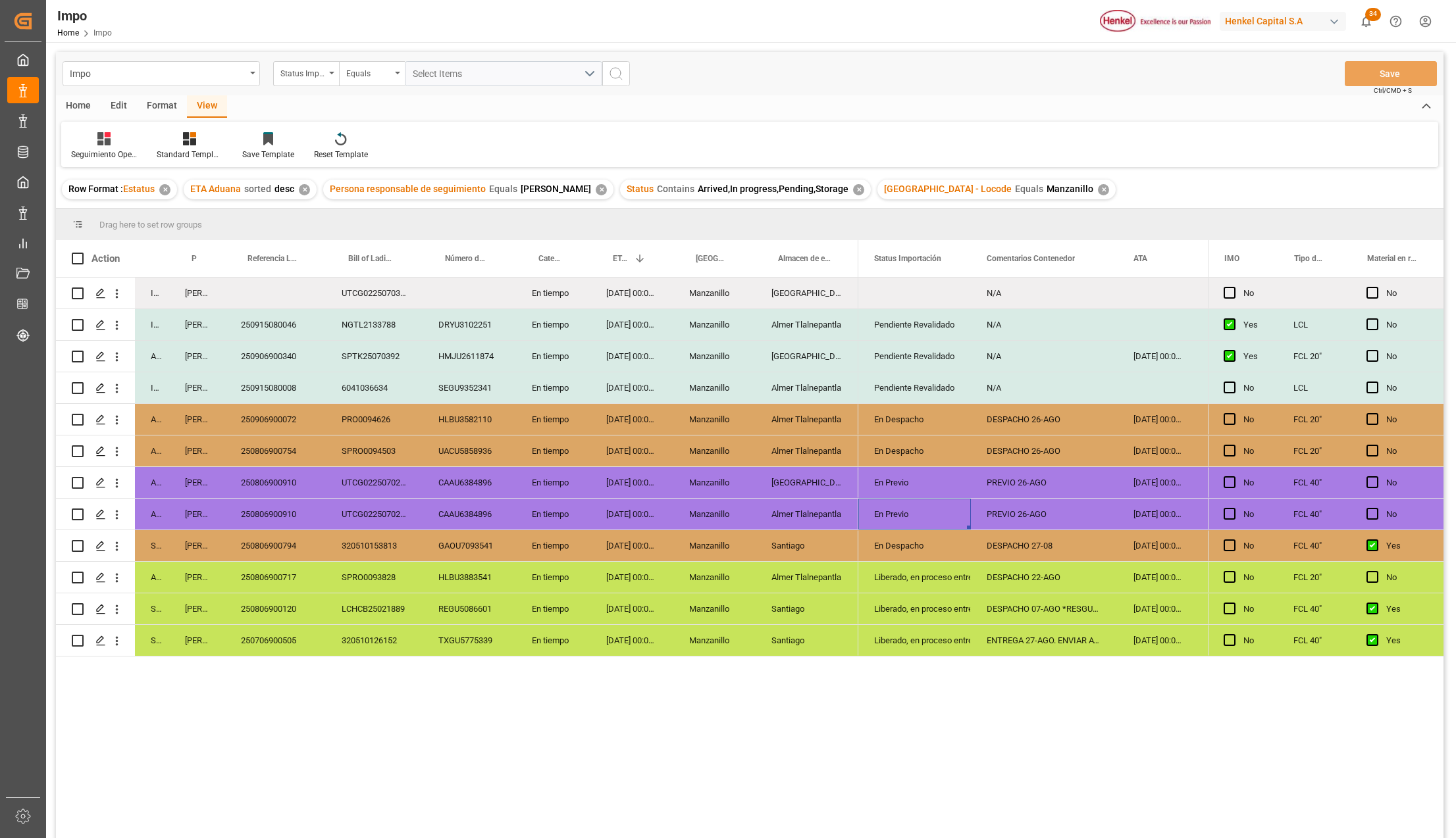
click at [1033, 549] on div "DESPACHO 27-08" at bounding box center [1044, 546] width 147 height 31
click at [1033, 575] on div "DESPACHO 22-AGO" at bounding box center [1044, 577] width 147 height 31
click at [1033, 617] on div "DESPACHO 07-AGO *RESGUARDO*" at bounding box center [1044, 609] width 147 height 31
click at [1028, 579] on div "DESPACHO 22-AGO" at bounding box center [1044, 577] width 147 height 31
drag, startPoint x: 1116, startPoint y: 245, endPoint x: 1122, endPoint y: 254, distance: 10.8
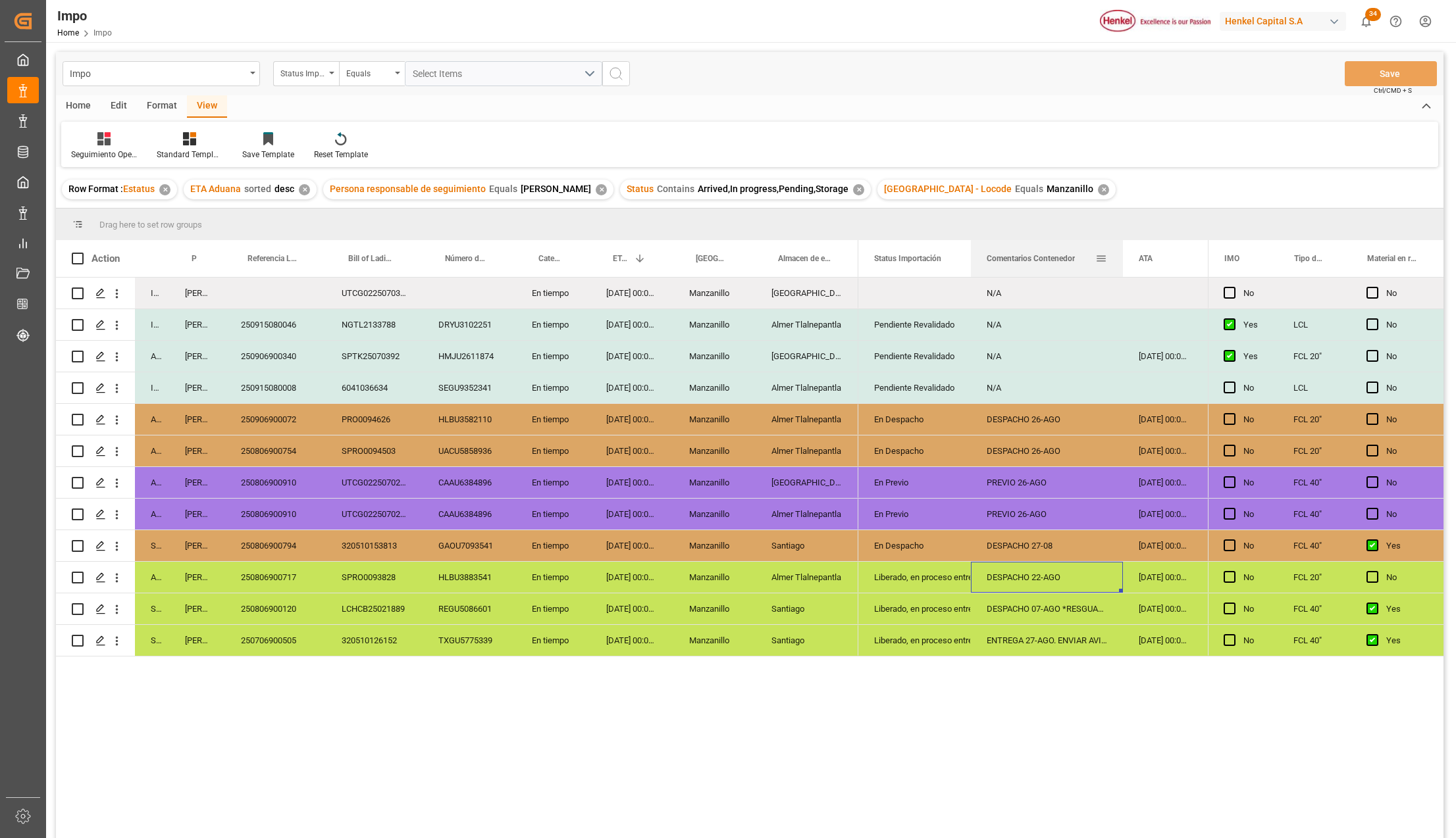
click at [1122, 254] on div at bounding box center [1123, 258] width 5 height 37
click at [261, 571] on div "250806900717" at bounding box center [275, 577] width 100 height 31
click at [888, 576] on div "Liberado, en proceso entrega" at bounding box center [915, 577] width 81 height 31
click at [955, 584] on input "Liberado, en proceso entrega" at bounding box center [915, 585] width 92 height 25
click at [947, 583] on icon "open menu" at bounding box center [947, 585] width 16 height 16
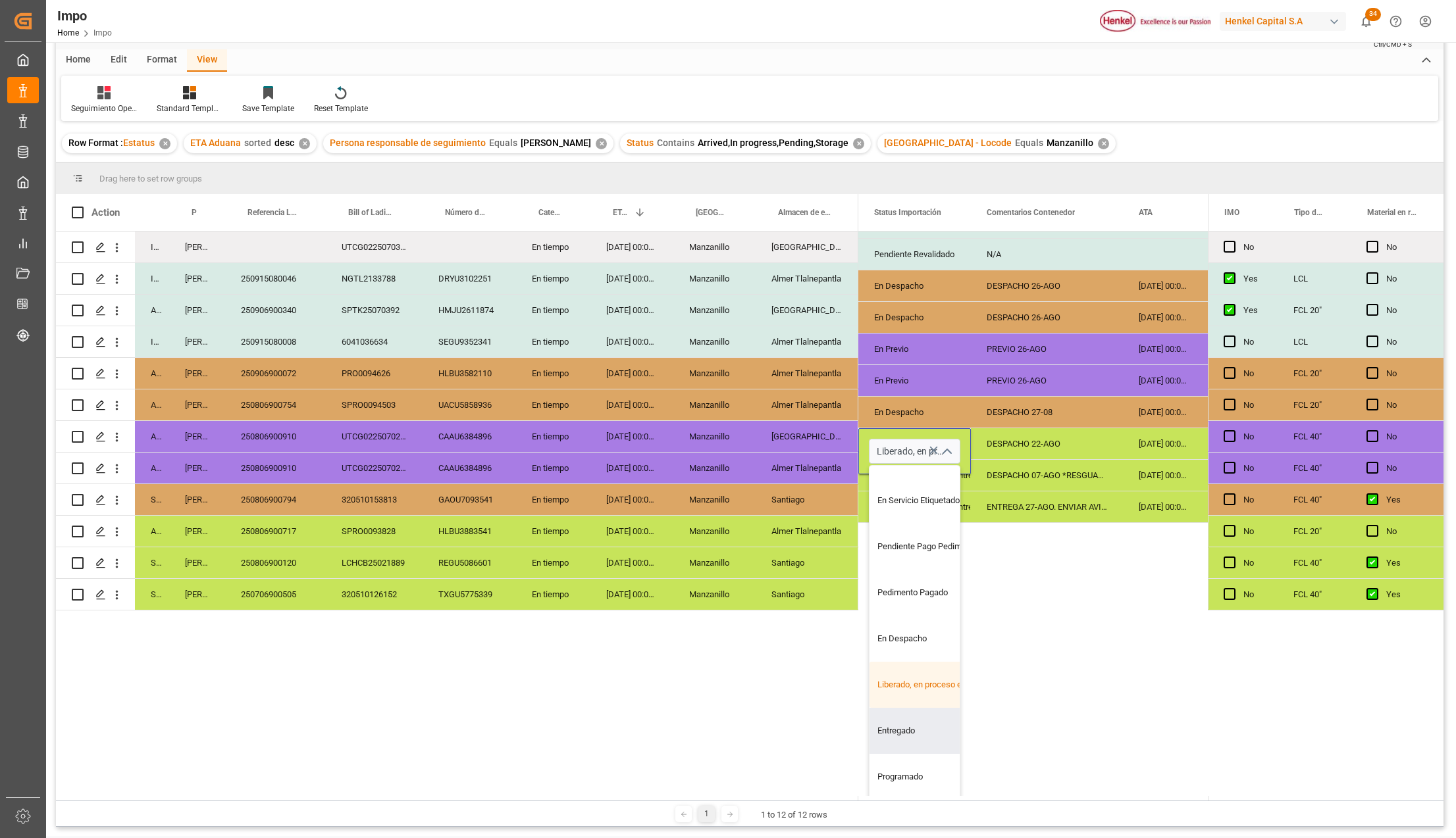
scroll to position [88, 0]
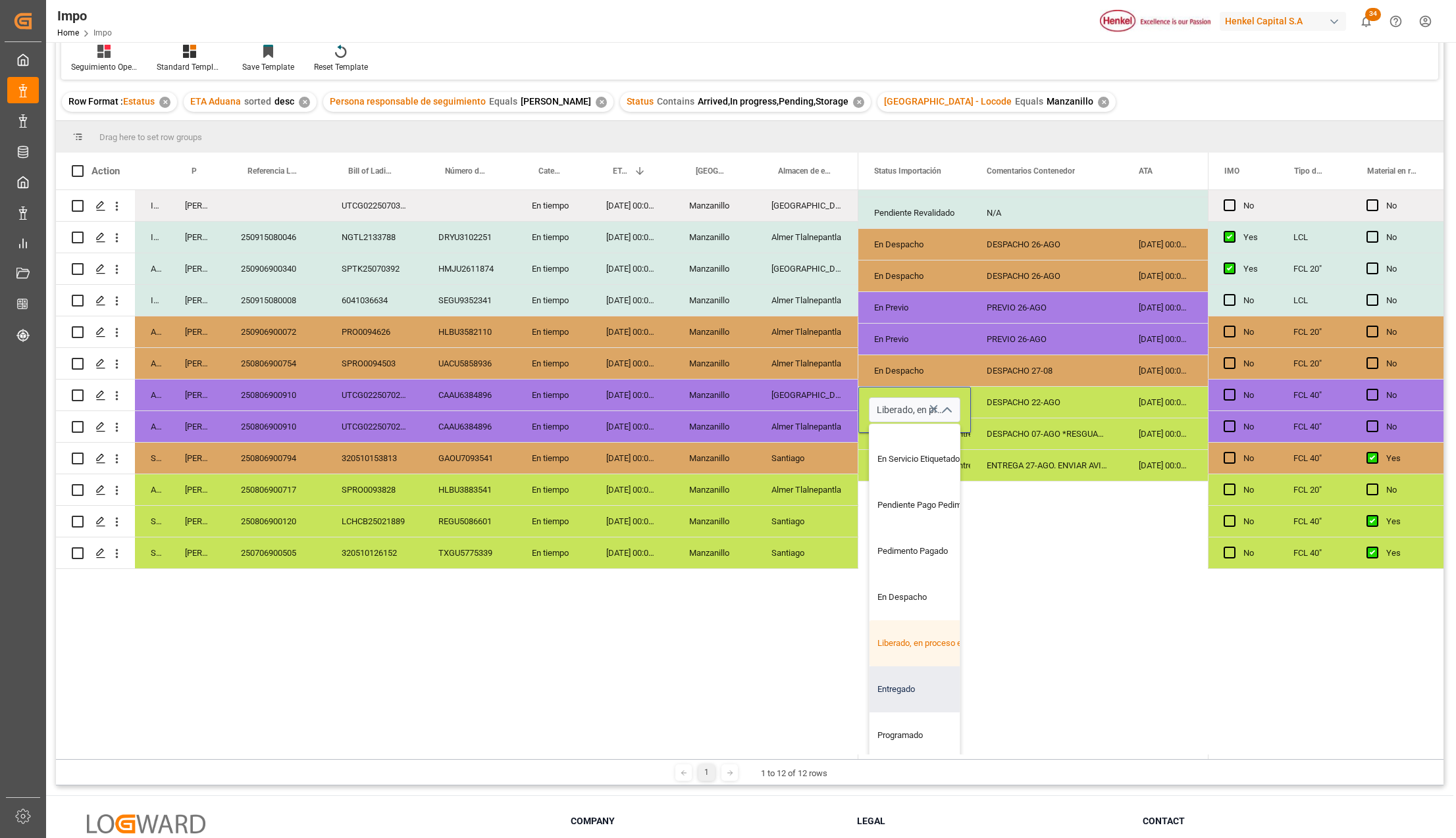
click at [886, 667] on div "Entregado" at bounding box center [931, 689] width 124 height 46
type input "Entregado"
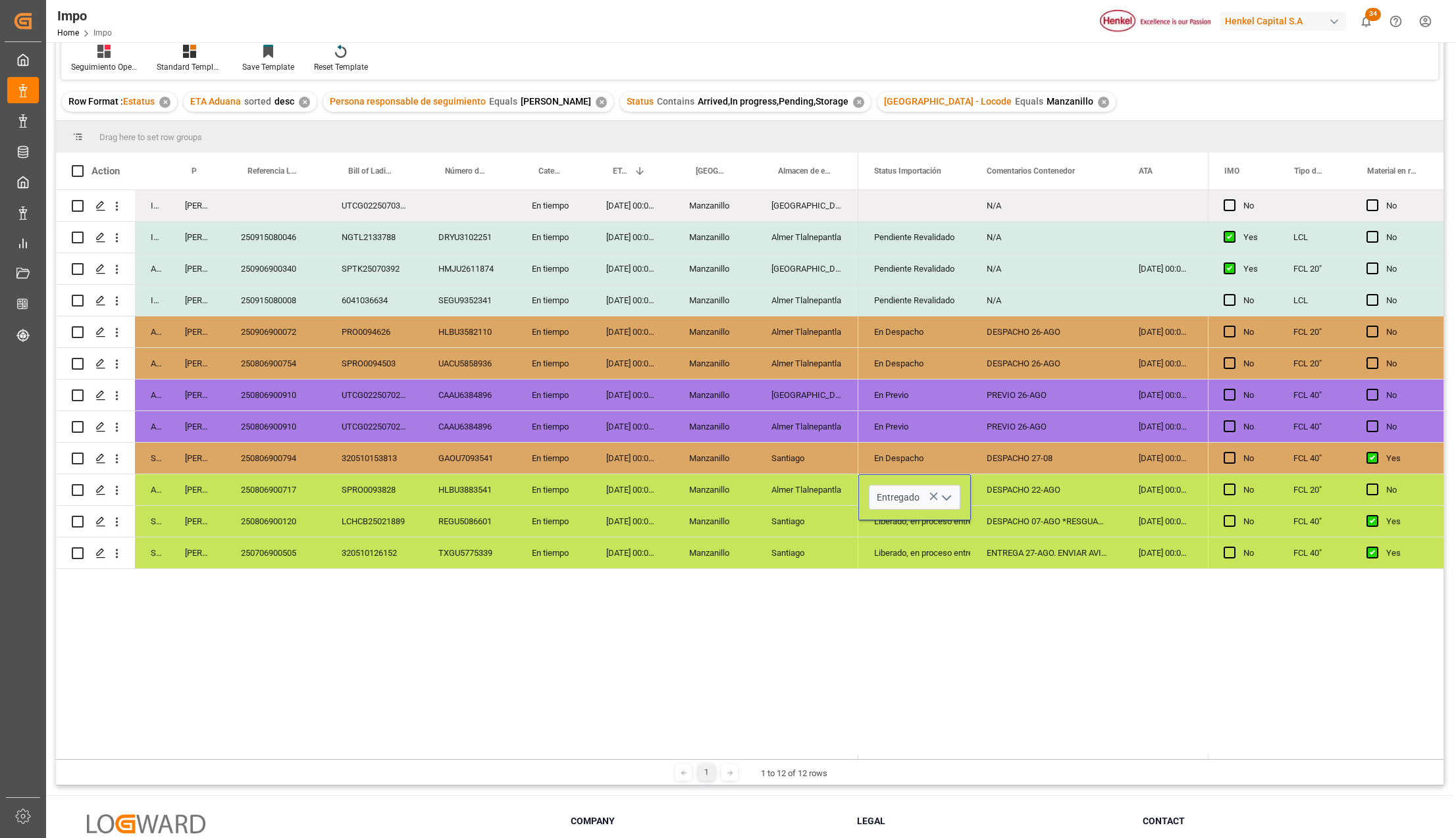
scroll to position [0, 0]
click at [925, 712] on div "N/A No Pendiente Revalidado N/A No Pendiente Revalidado N/A 25-08-2025 00:00:00…" at bounding box center [1033, 474] width 350 height 569
click at [1012, 493] on div "DESPACHO 22-AGO" at bounding box center [1046, 490] width 152 height 31
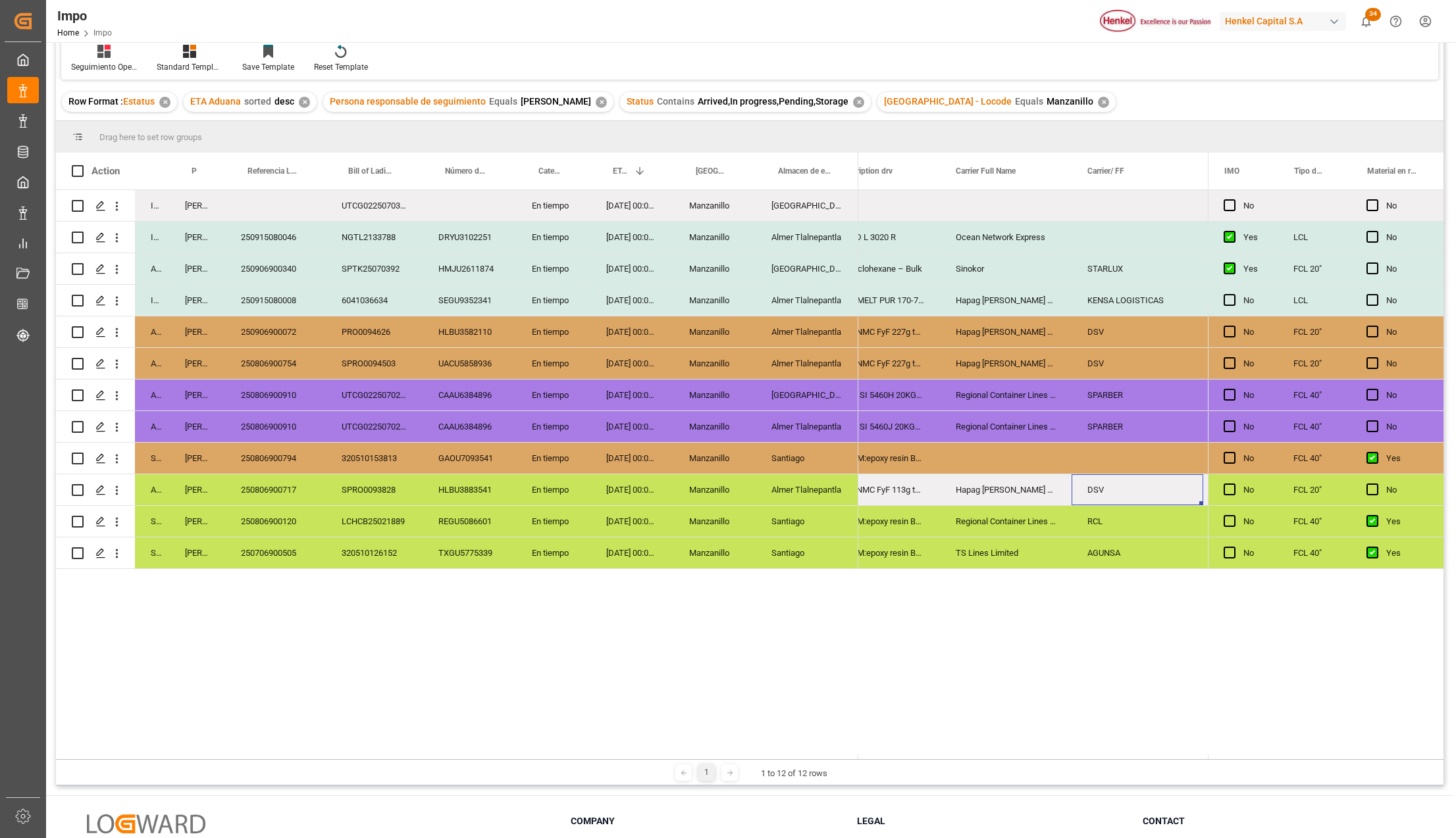
scroll to position [0, 1180]
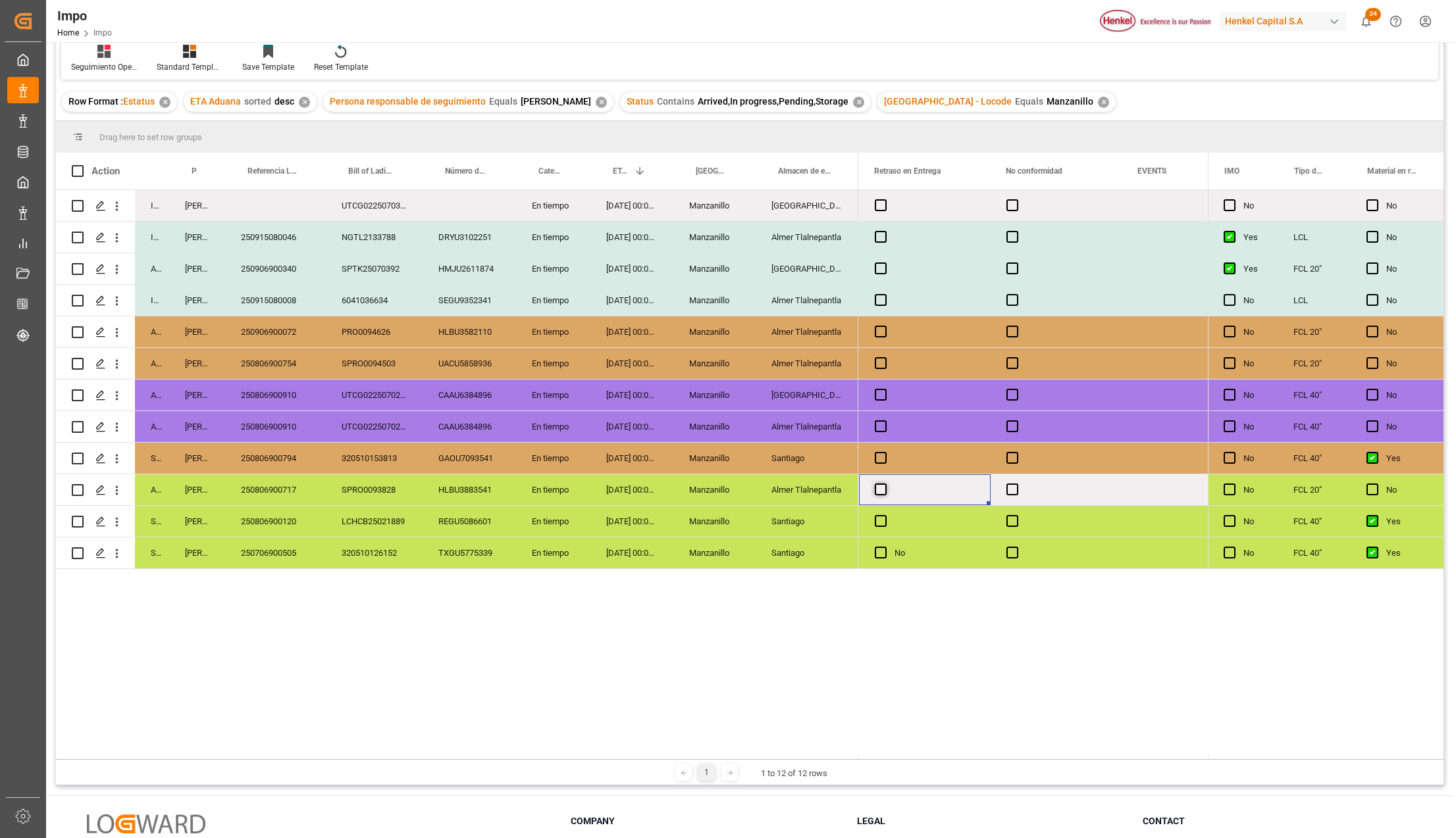
click at [876, 489] on span "Press SPACE to select this row." at bounding box center [881, 490] width 12 height 12
click at [884, 484] on input "Press SPACE to select this row." at bounding box center [884, 484] width 0 height 0
click at [880, 490] on span "Press SPACE to select this row." at bounding box center [881, 490] width 12 height 12
click at [884, 484] on input "Press SPACE to select this row." at bounding box center [884, 484] width 0 height 0
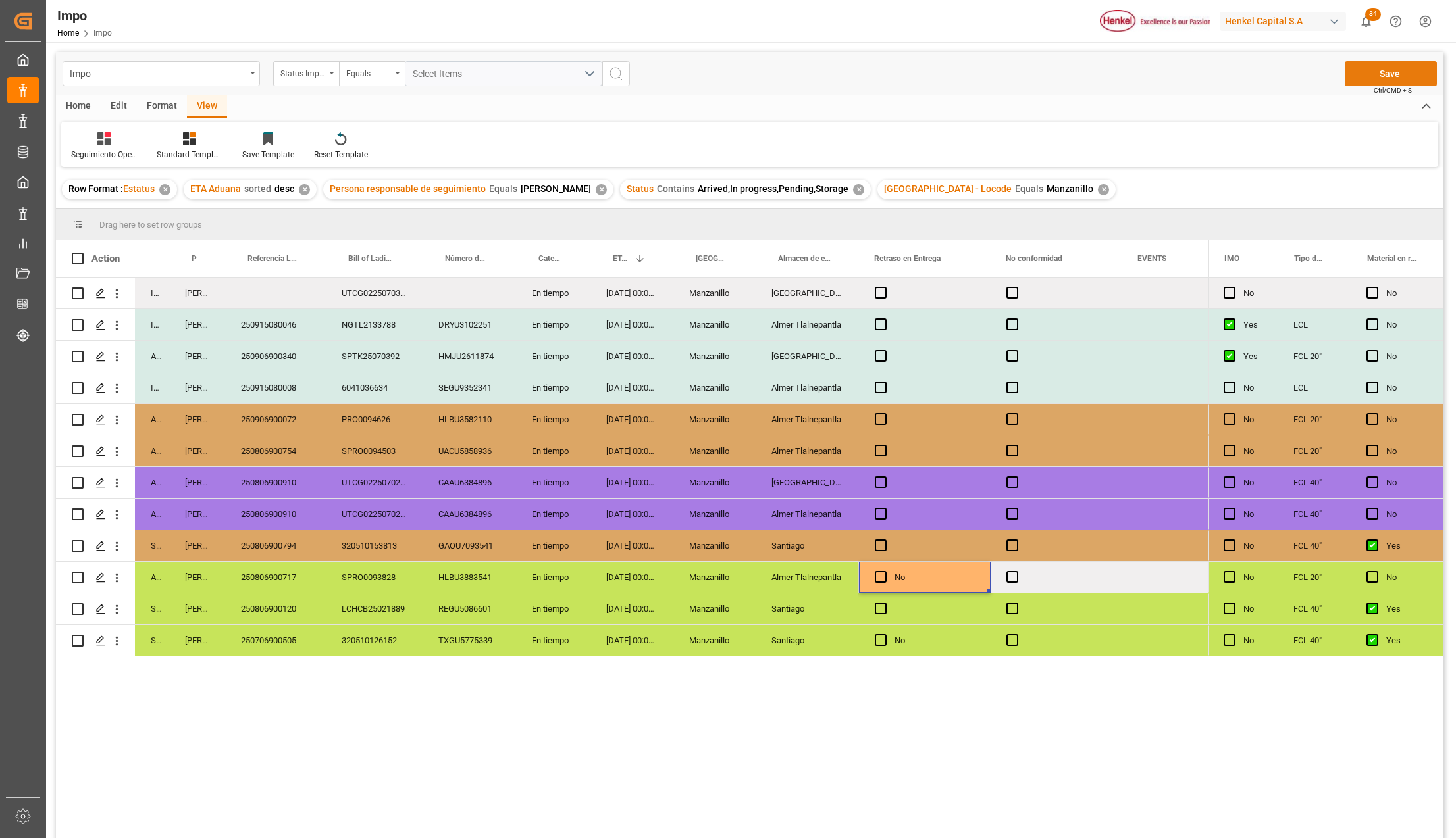
click at [1394, 71] on button "Save" at bounding box center [1390, 74] width 92 height 25
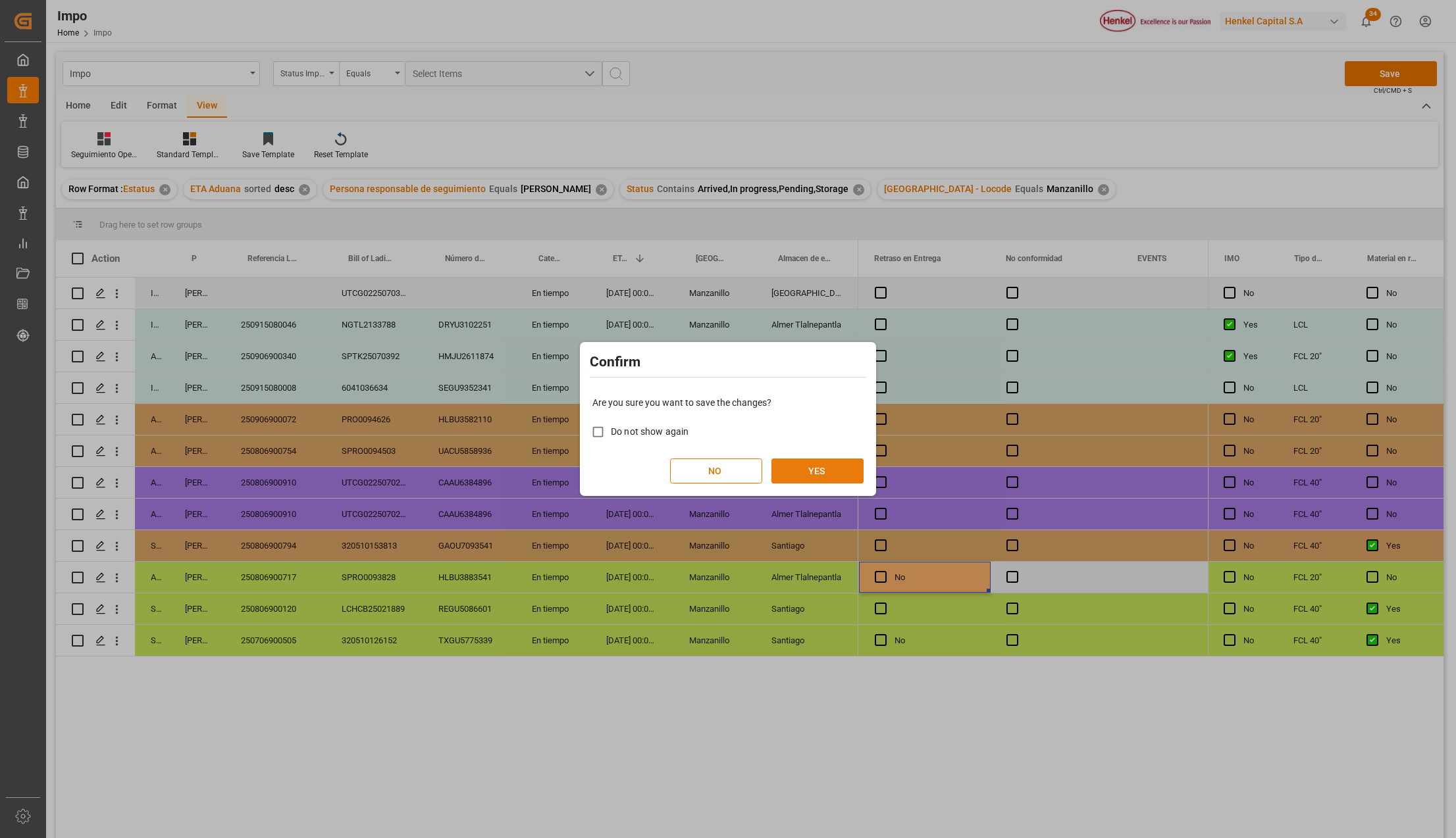
click at [808, 469] on button "YES" at bounding box center [817, 471] width 92 height 25
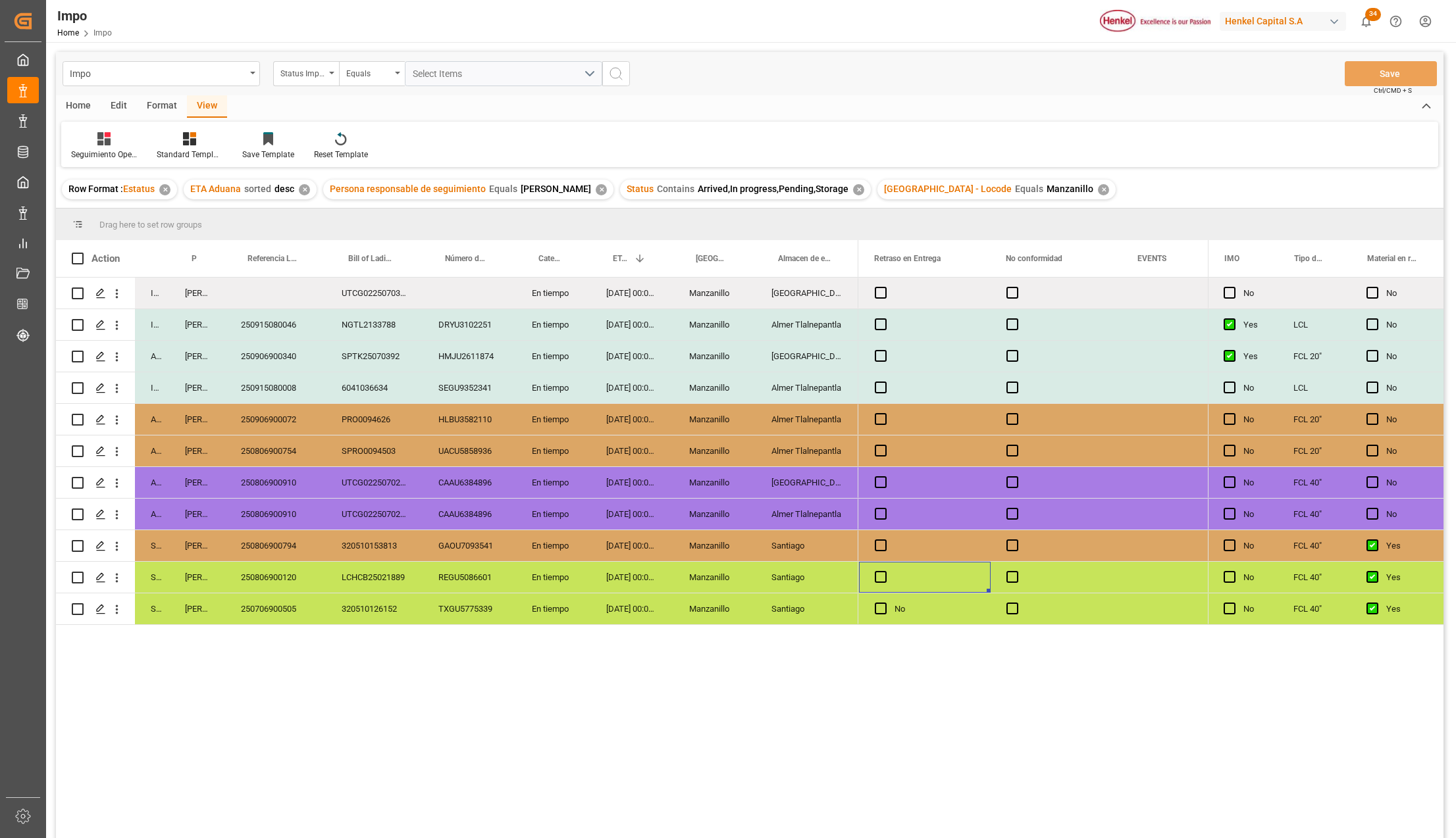
click at [480, 684] on div "In progress Karla Chavez UTCG0225070387 En tiempo 08-09-2025 00:00:00 Manzanill…" at bounding box center [749, 560] width 1388 height 564
click at [666, 599] on div "14-07-2025 00:00:00" at bounding box center [632, 609] width 83 height 31
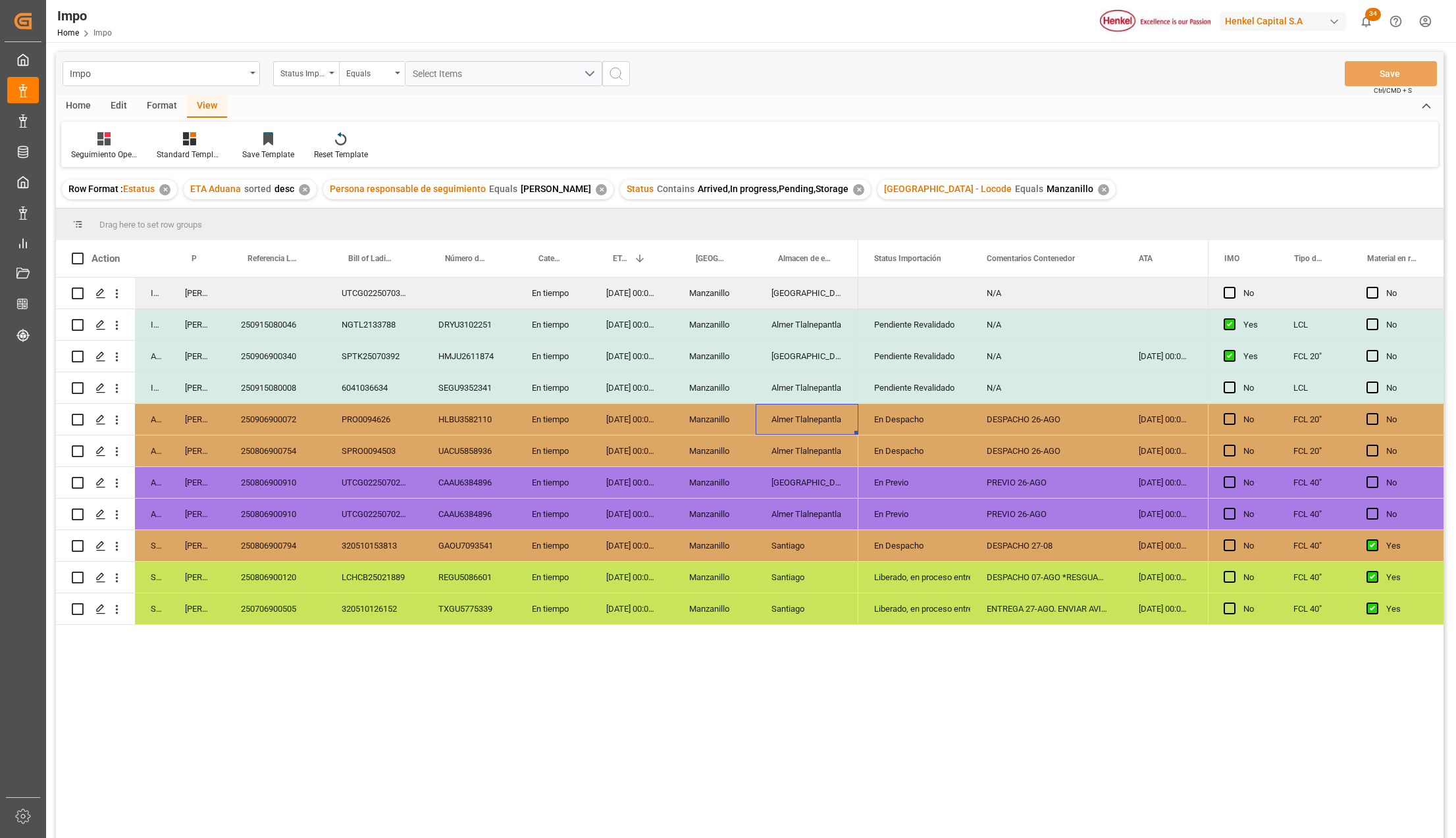
click at [298, 419] on div "250906900072" at bounding box center [275, 419] width 100 height 31
click at [382, 412] on div "PRO0094626" at bounding box center [374, 419] width 97 height 31
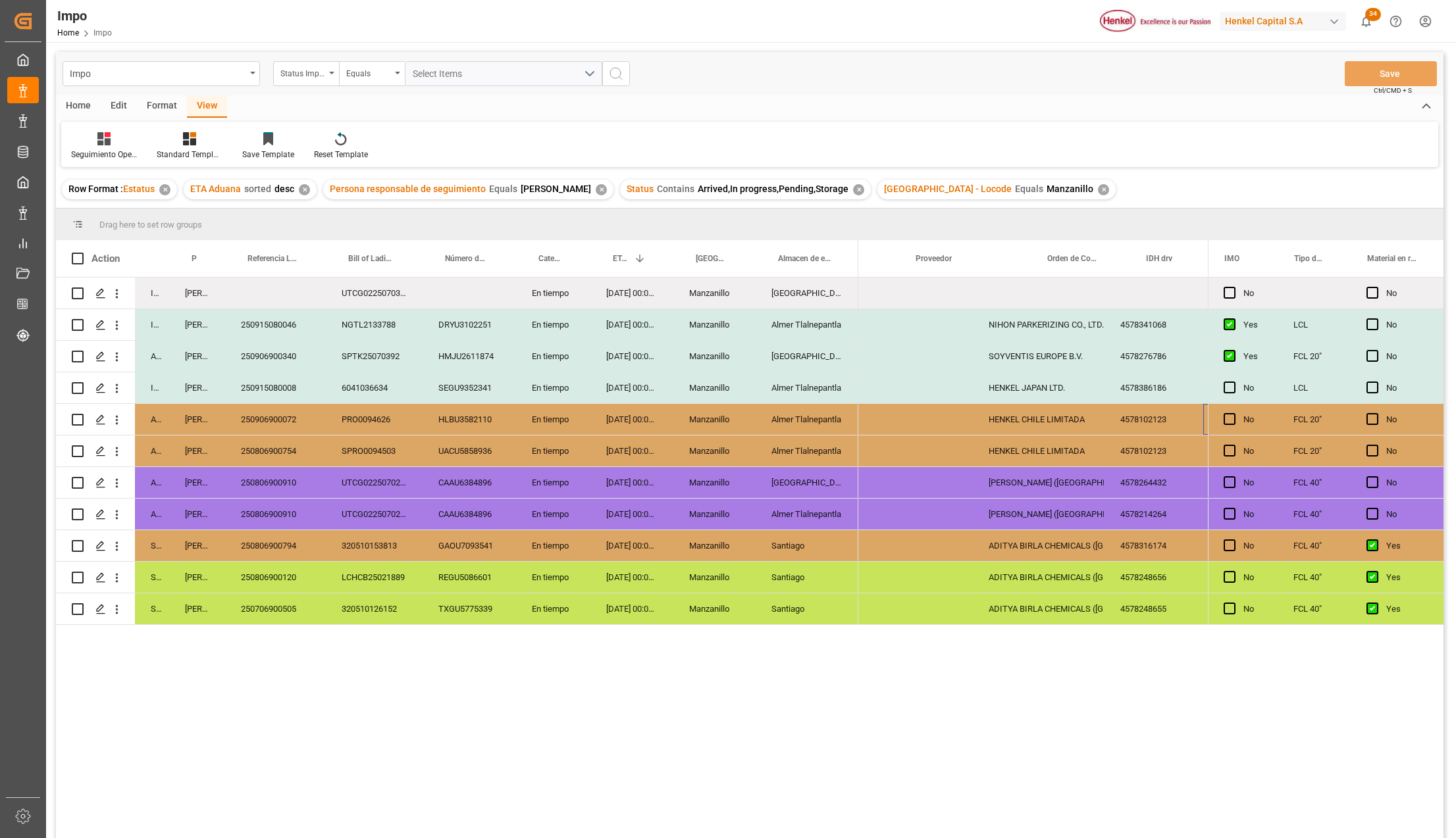
scroll to position [0, 632]
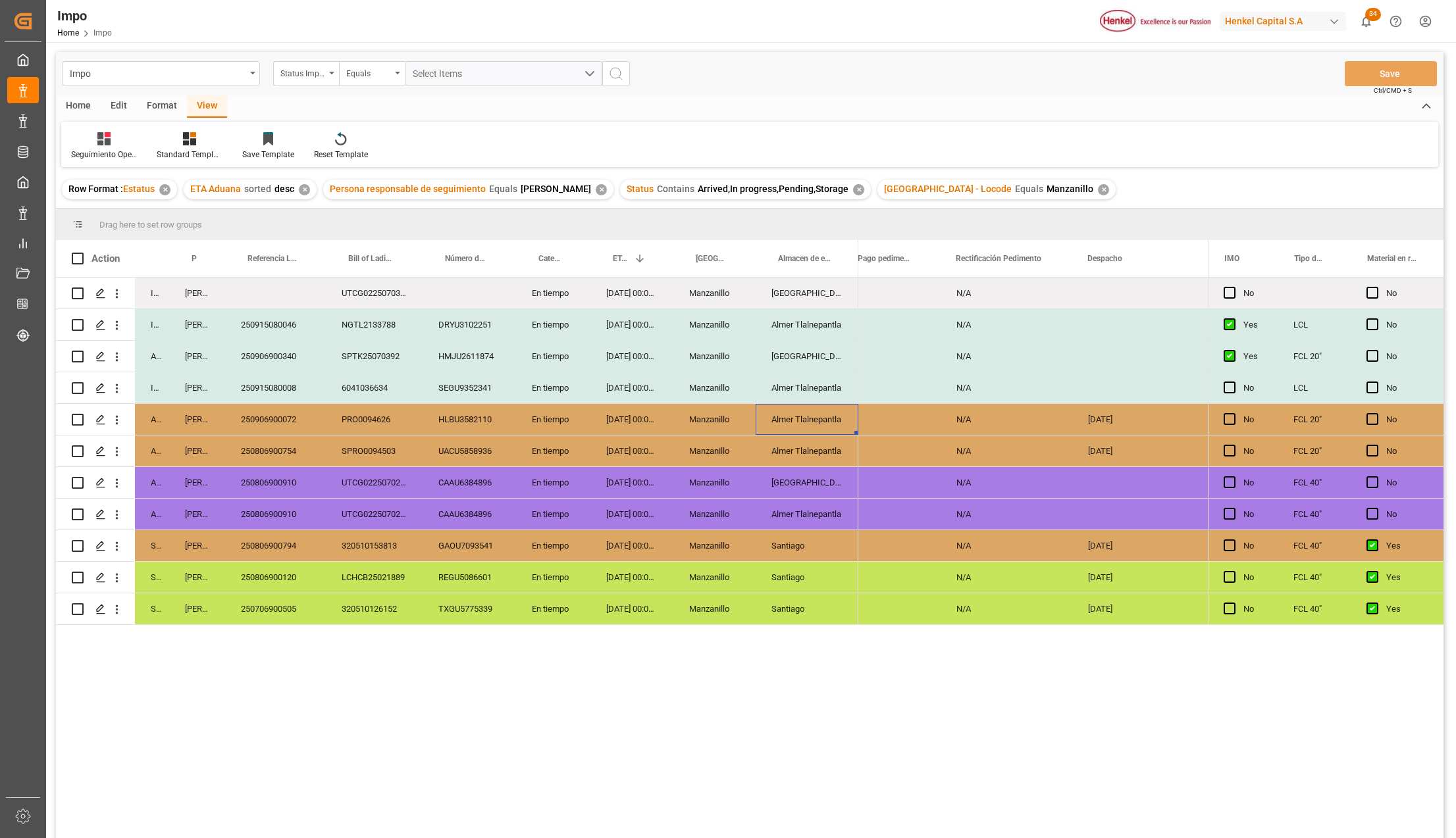
click at [816, 425] on div "Almer Tlalnepantla" at bounding box center [806, 419] width 102 height 31
click at [288, 414] on div "250906900072" at bounding box center [275, 419] width 100 height 31
click at [277, 463] on div "250806900754" at bounding box center [275, 451] width 100 height 31
click at [822, 419] on div "Almer Tlalnepantla" at bounding box center [806, 419] width 102 height 31
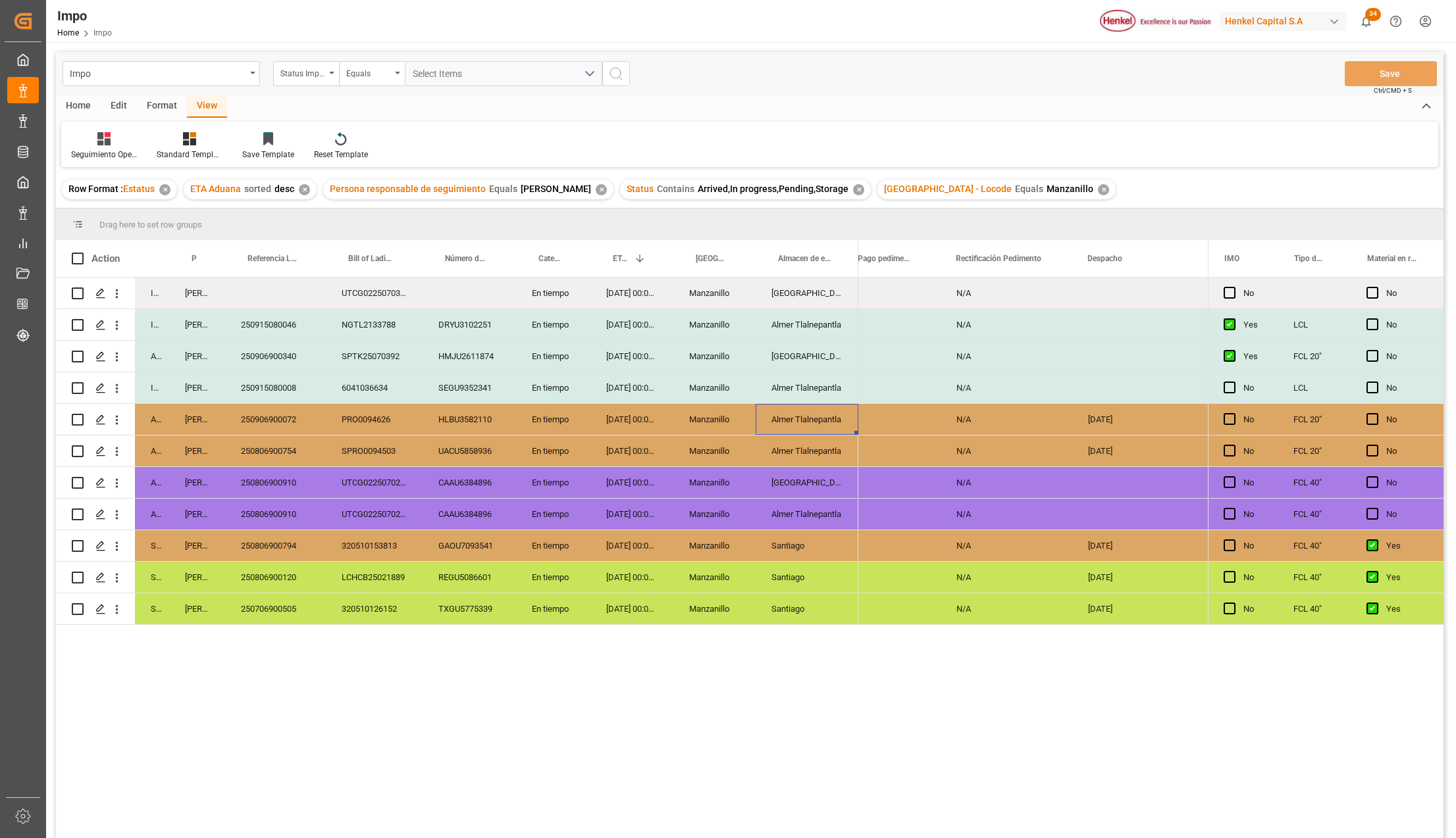
click at [876, 411] on div "21-08-2025" at bounding box center [875, 419] width 132 height 31
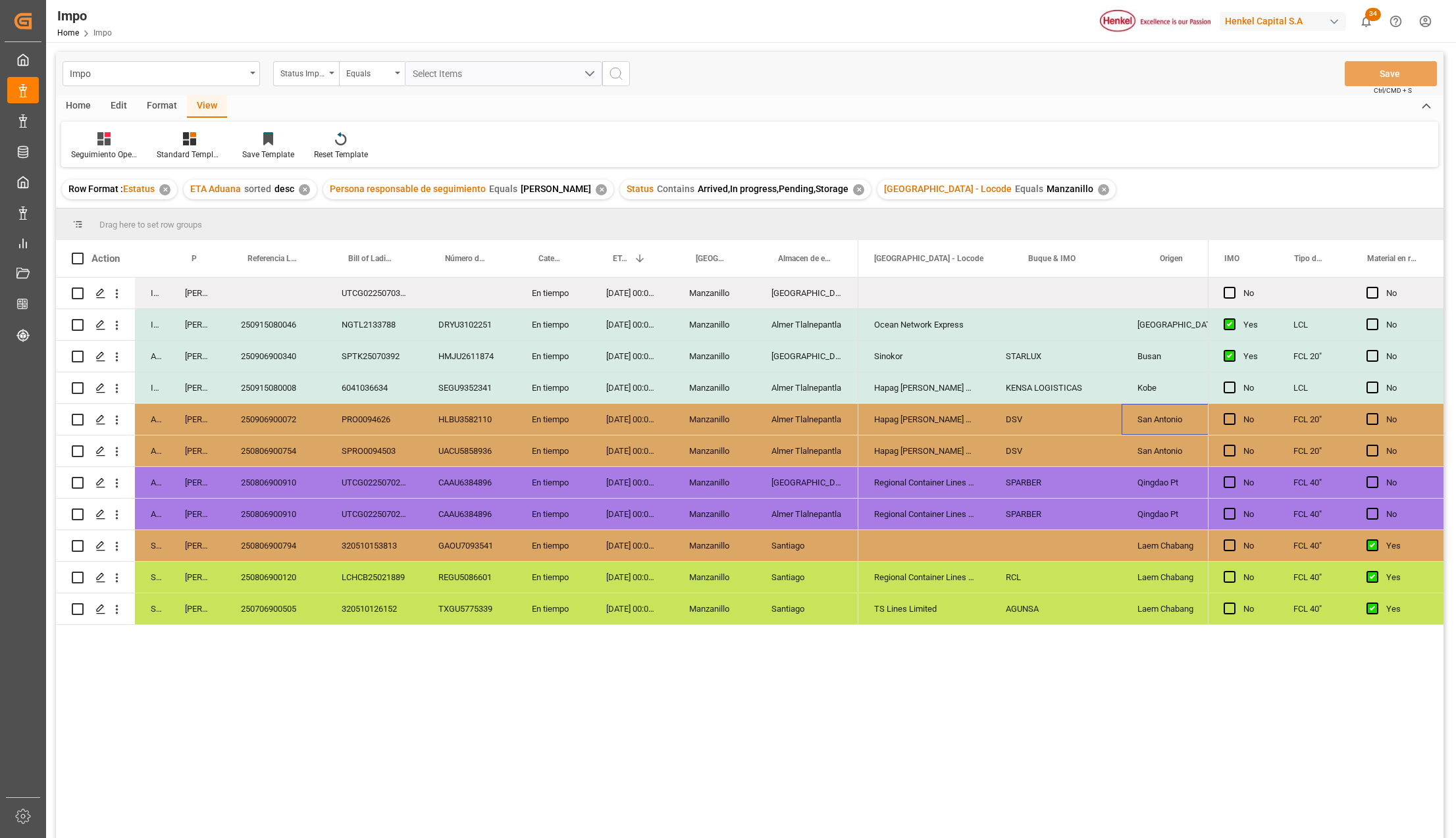
scroll to position [0, 541]
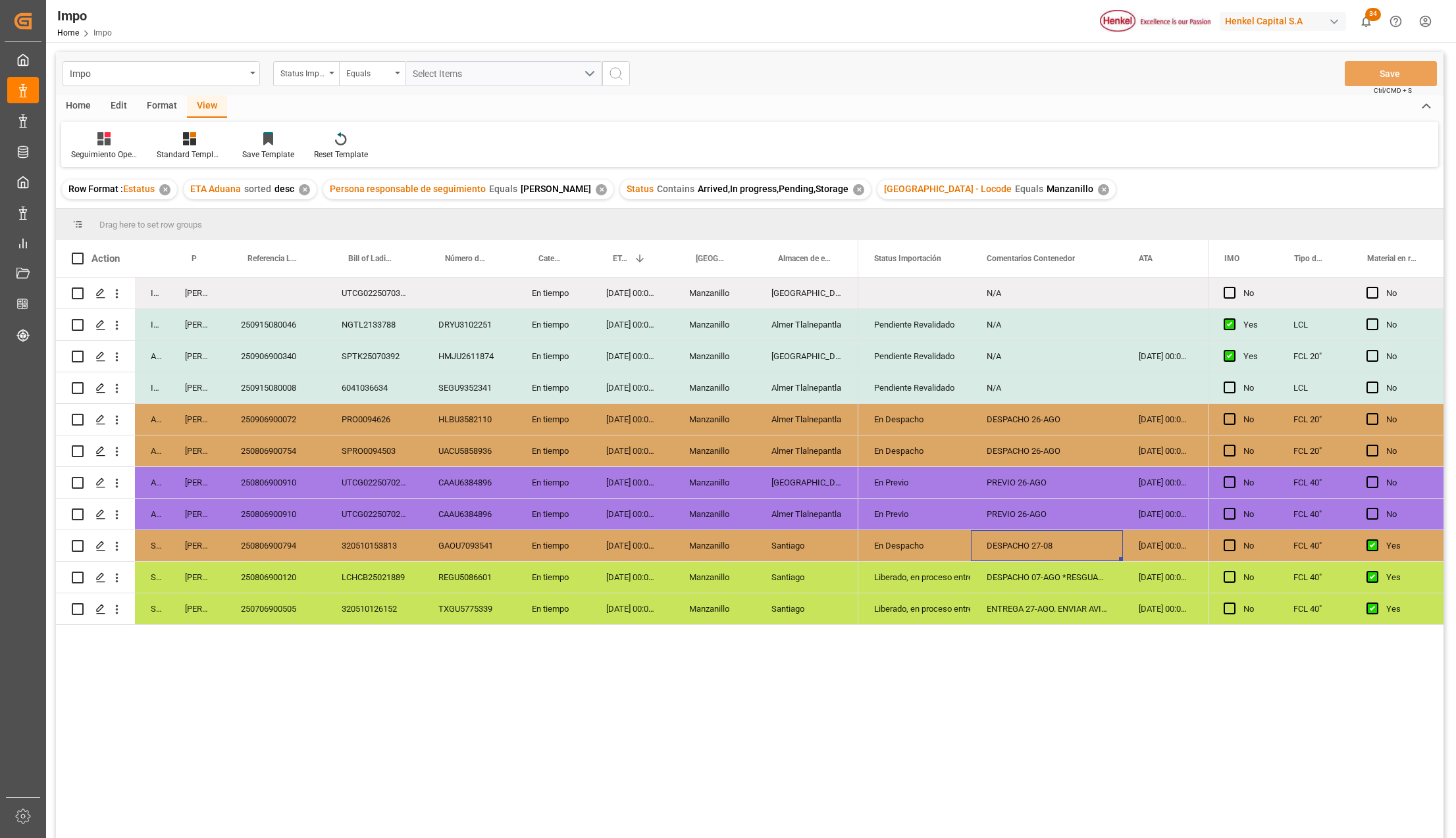
click at [1011, 542] on div "DESPACHO 27-08" at bounding box center [1046, 546] width 152 height 31
click at [927, 412] on div "En Despacho" at bounding box center [915, 420] width 81 height 31
click at [936, 417] on div "En Despacho" at bounding box center [915, 420] width 81 height 31
click at [947, 429] on polyline "open menu" at bounding box center [947, 427] width 8 height 4
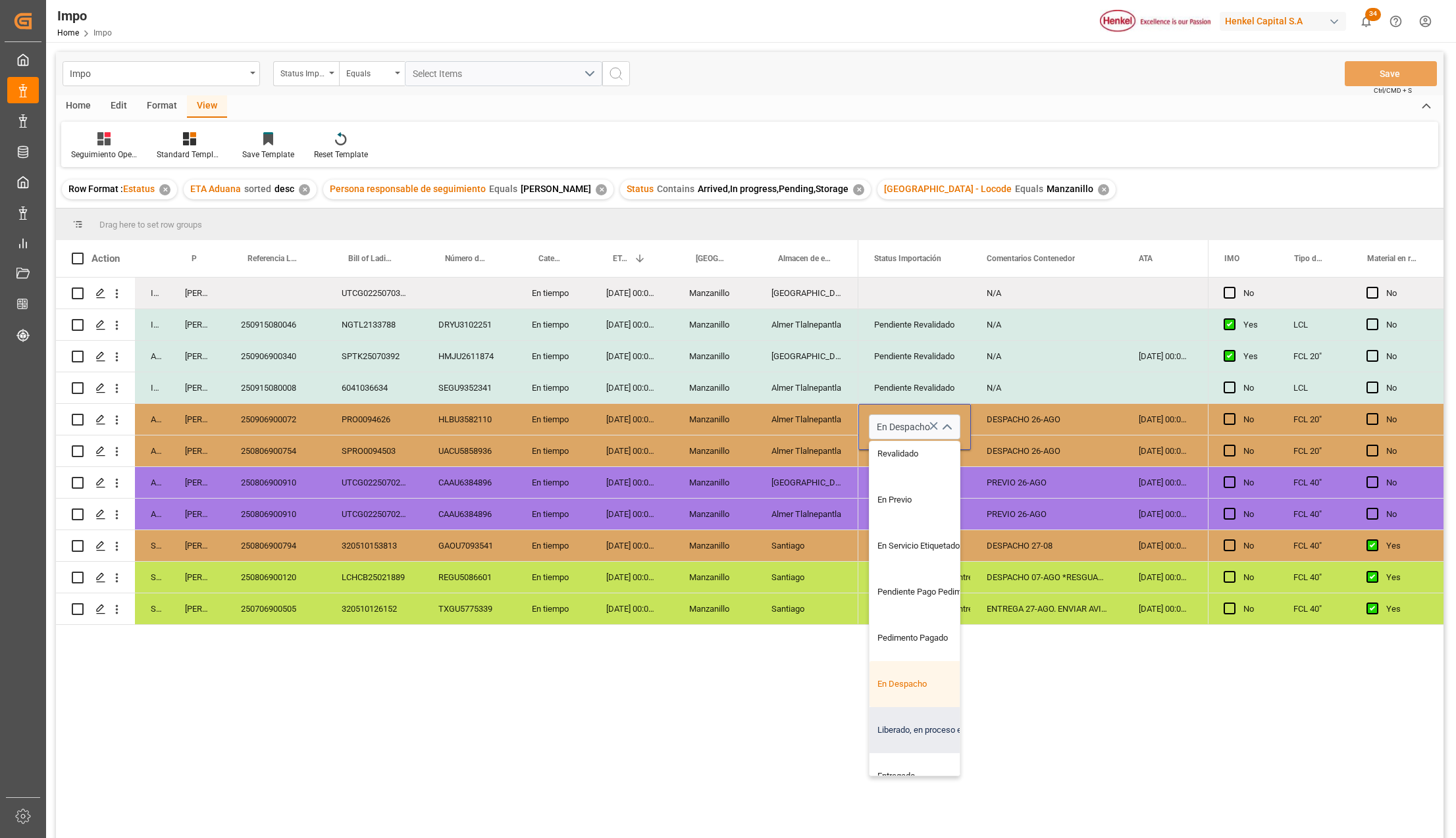
scroll to position [88, 0]
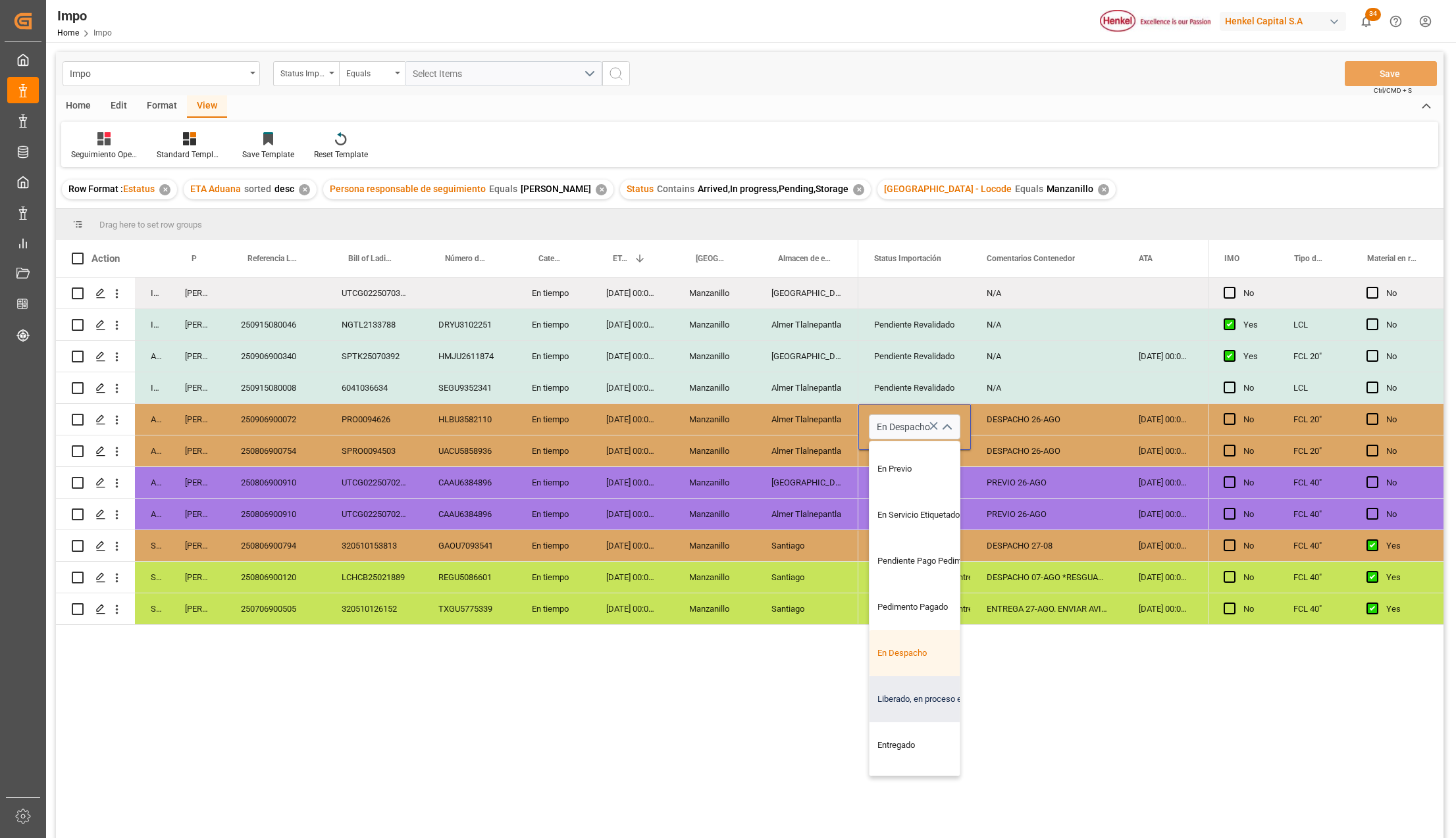
click at [917, 701] on div "Liberado, en proceso entrega" at bounding box center [931, 699] width 124 height 46
type input "Liberado, en proceso entrega"
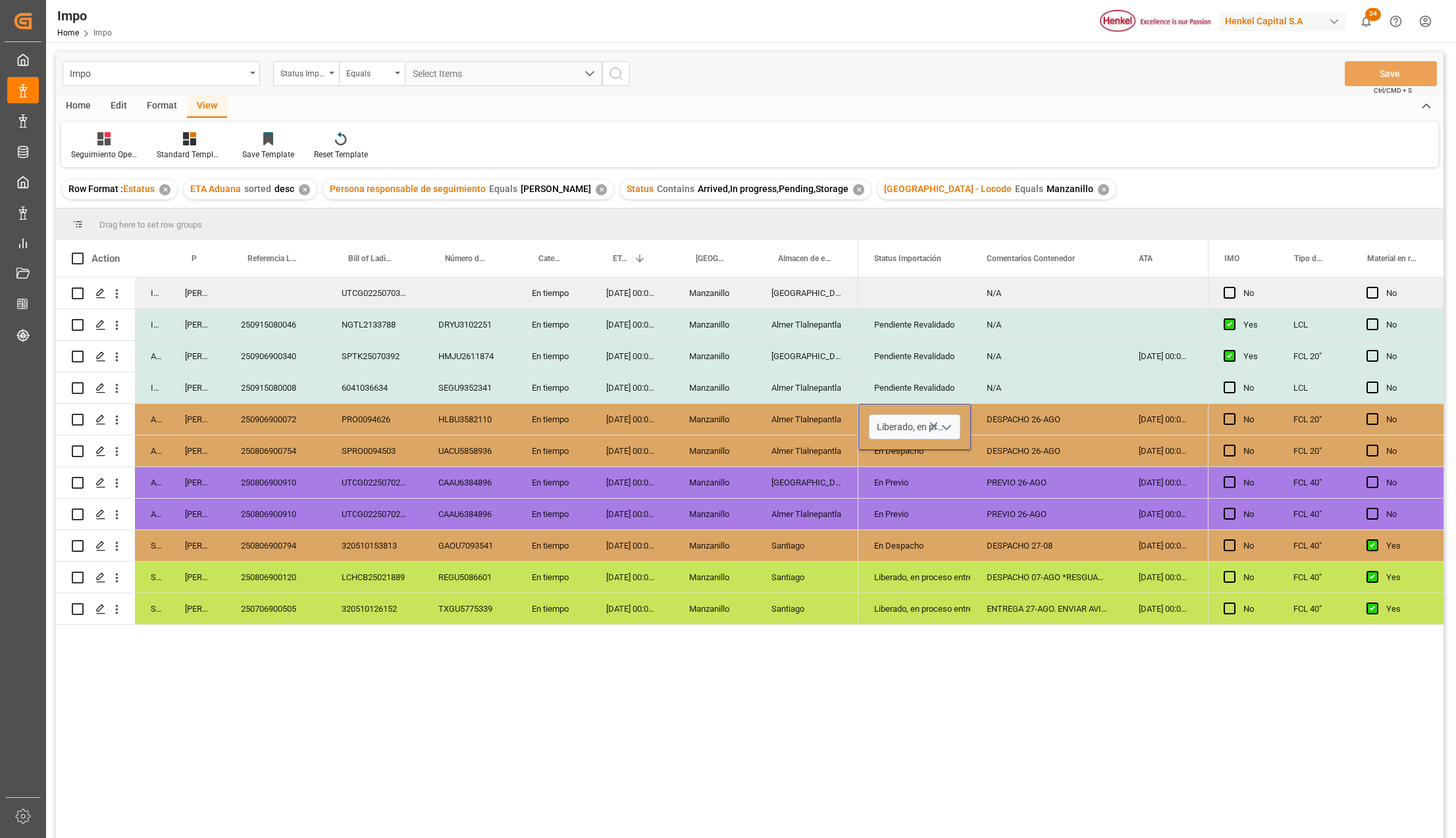
click at [957, 706] on div "No N/A No N/A Pendiente Revalidado No 25-08-2025 00:00:00 N/A Pendiente Revalid…" at bounding box center [1033, 562] width 350 height 569
click at [898, 490] on div "En Previo" at bounding box center [915, 483] width 81 height 31
click at [895, 417] on div "Liberado, en proceso entrega" at bounding box center [915, 420] width 81 height 31
click at [898, 446] on div "En Despacho" at bounding box center [915, 451] width 81 height 31
click at [927, 504] on div "En Previo" at bounding box center [915, 514] width 81 height 31
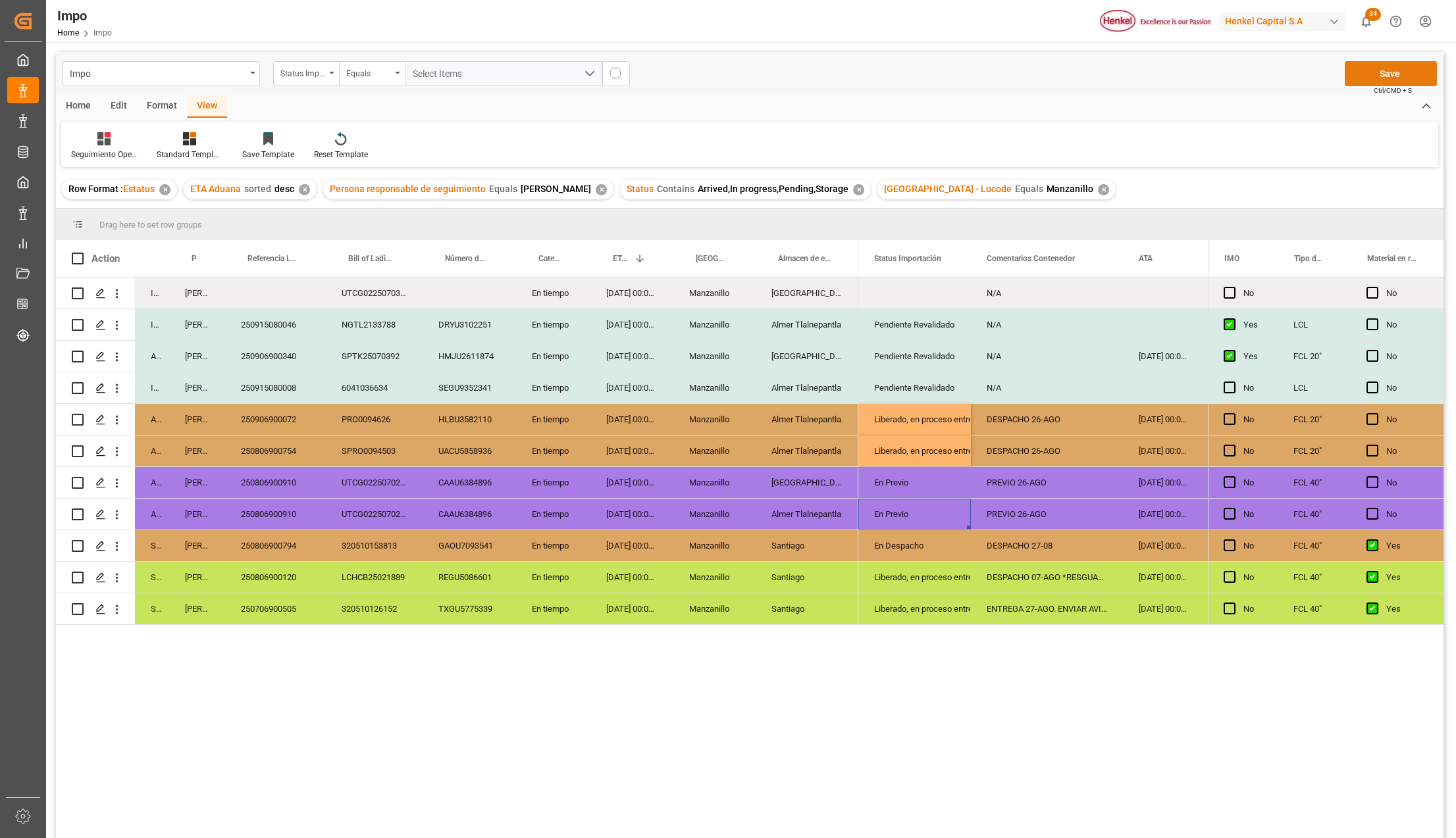
click at [1417, 71] on button "Save" at bounding box center [1390, 74] width 92 height 25
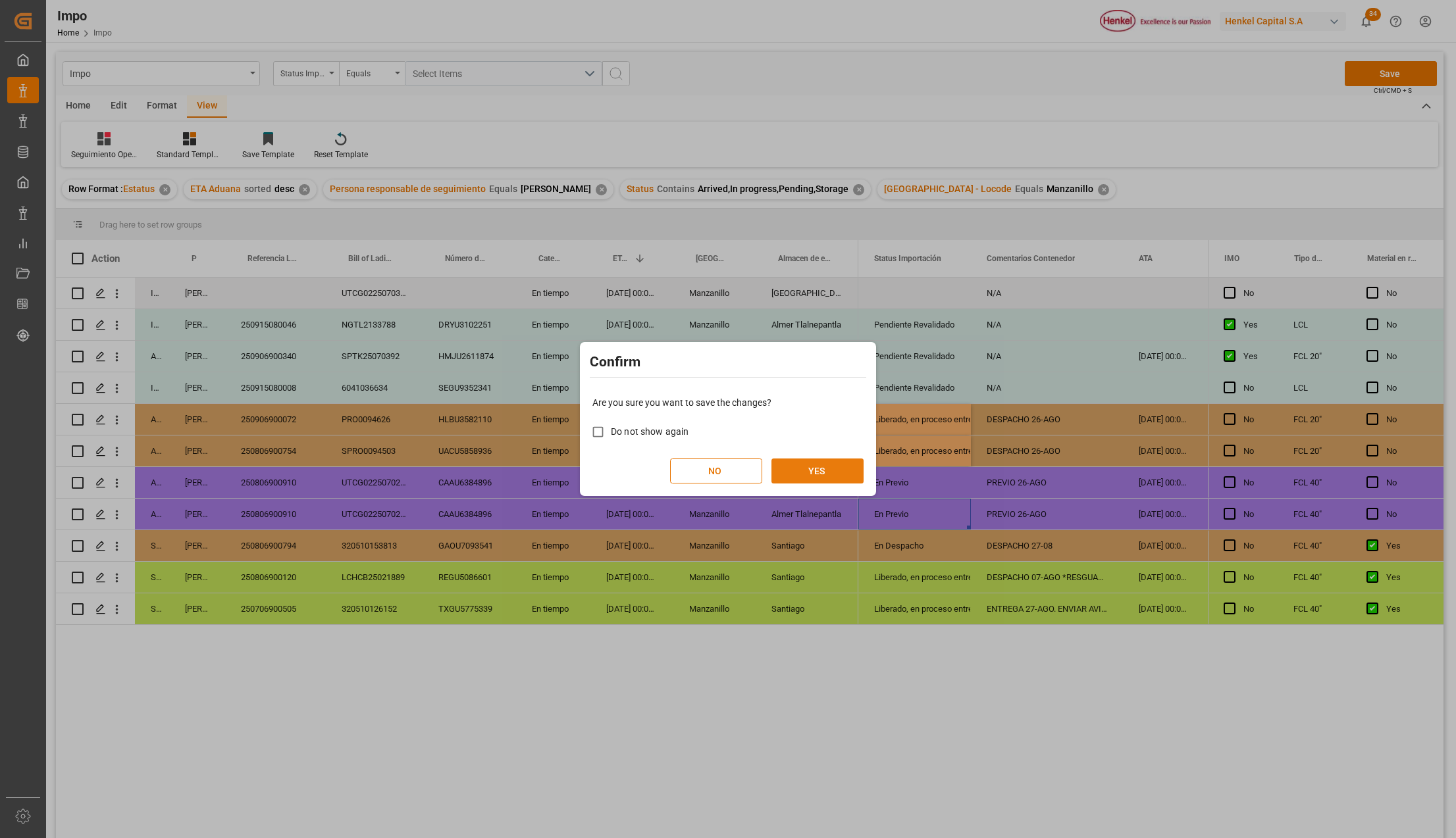
click at [830, 483] on button "YES" at bounding box center [817, 471] width 92 height 25
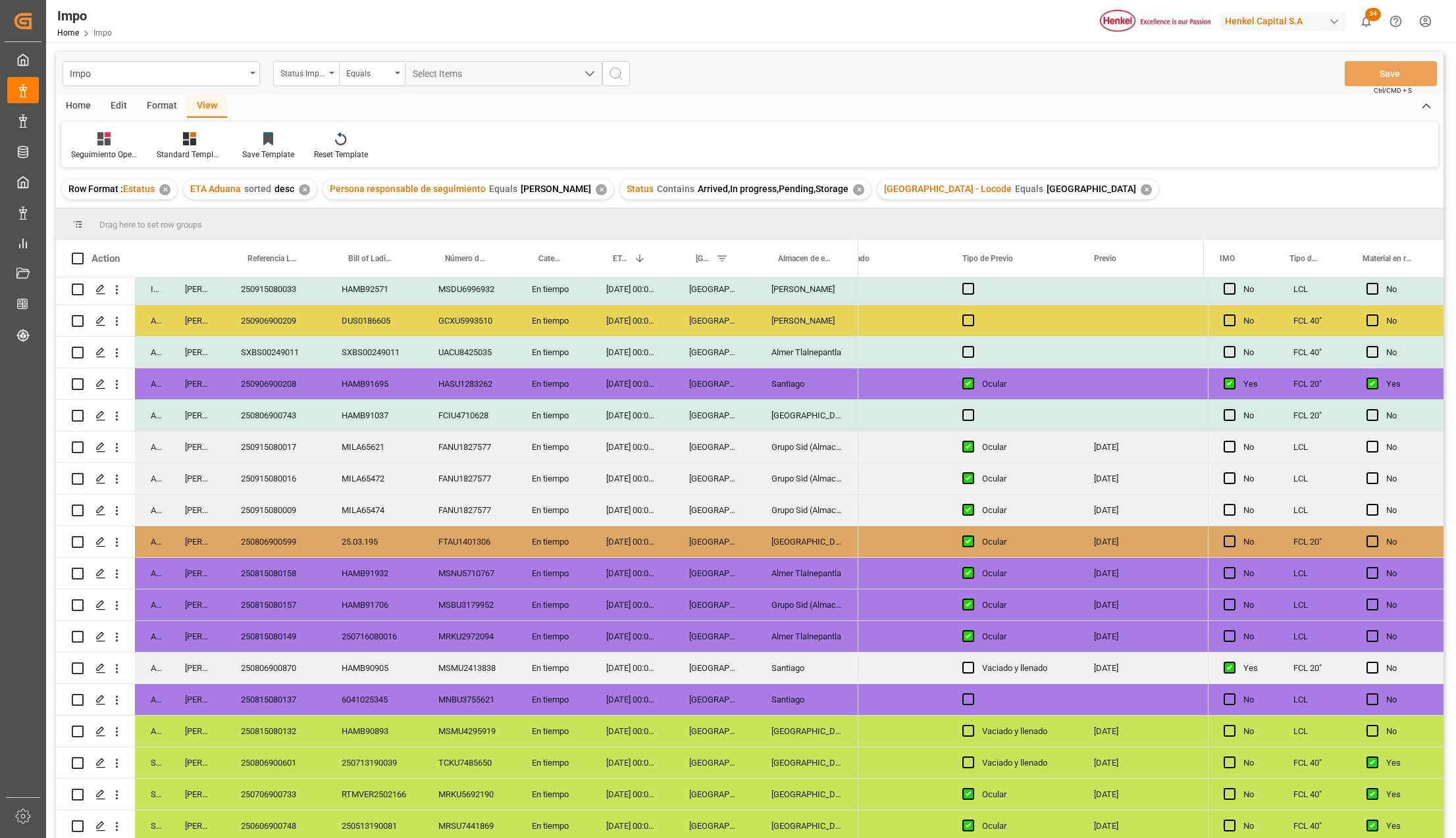
scroll to position [88, 0]
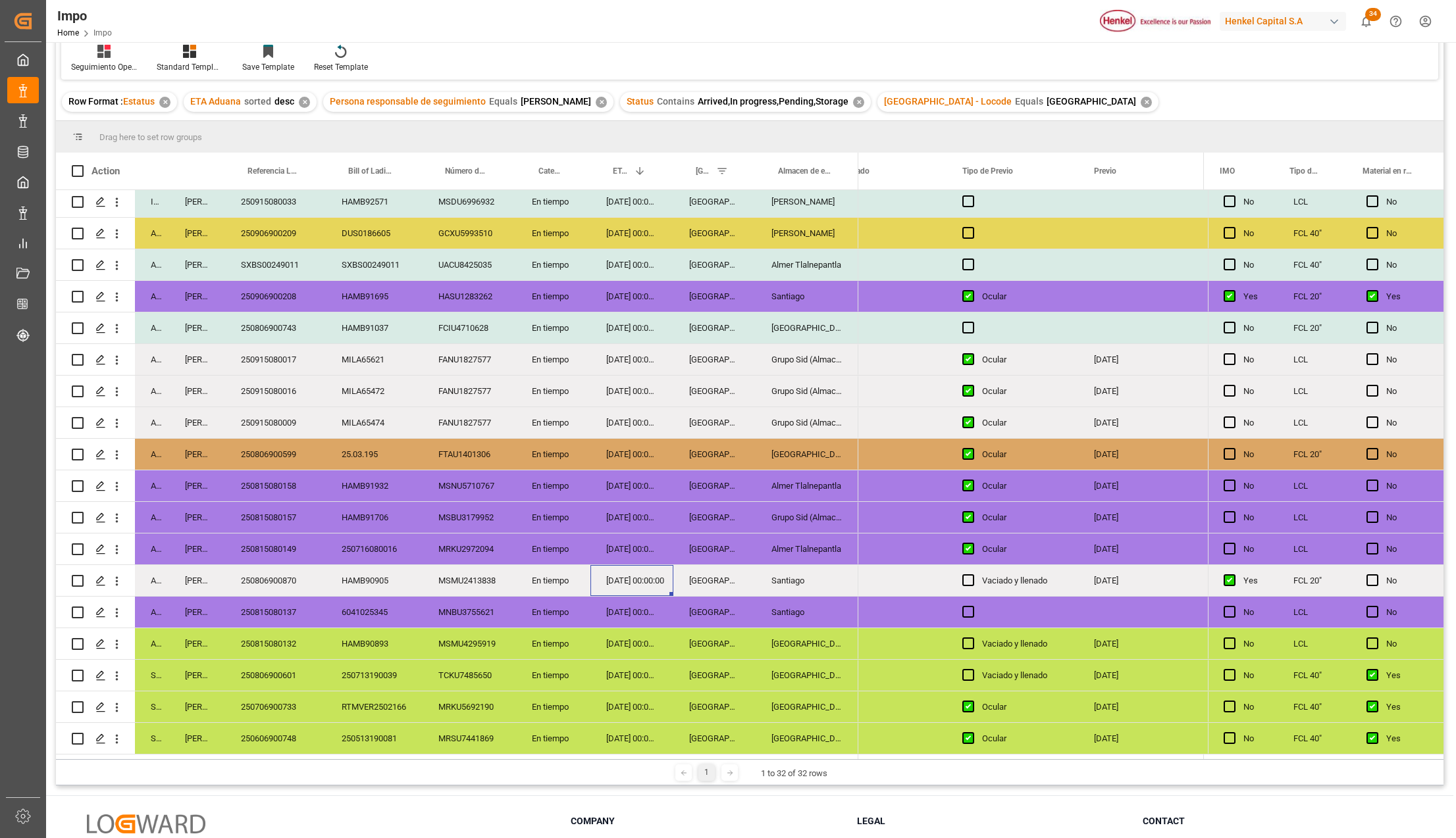
click at [656, 580] on div "18-08-2025 00:00:00" at bounding box center [632, 580] width 83 height 31
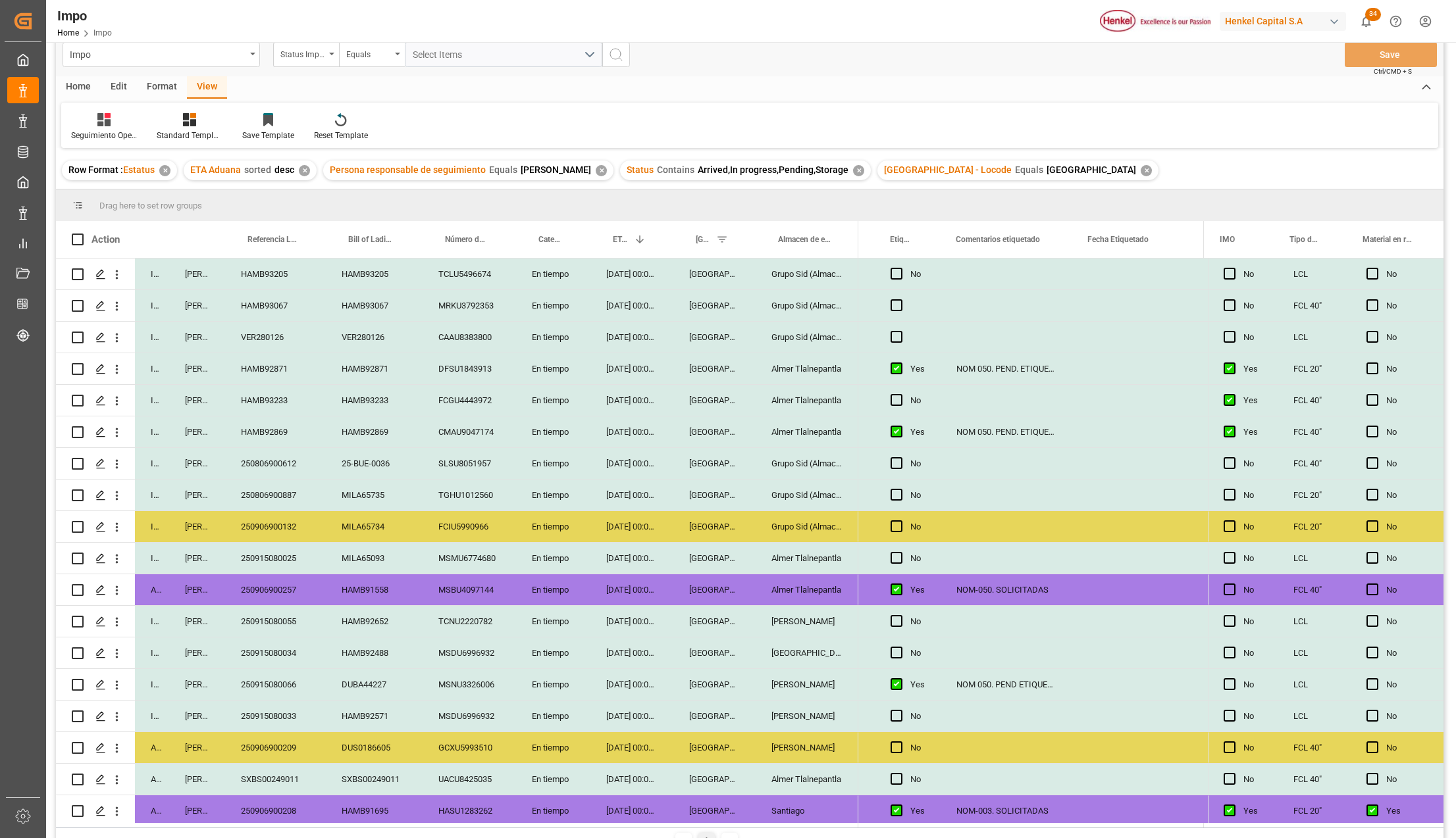
scroll to position [0, 0]
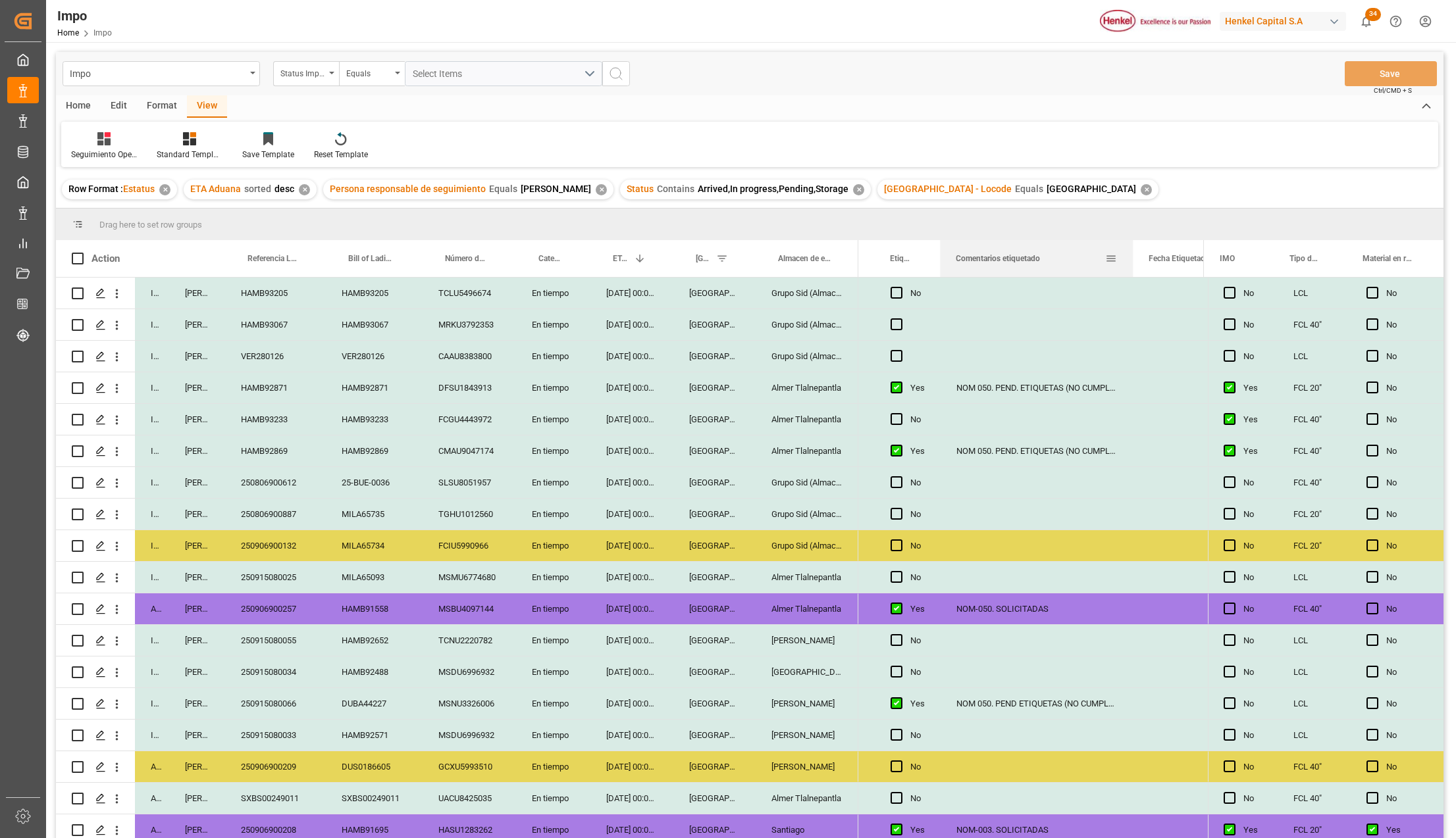
drag, startPoint x: 1069, startPoint y: 246, endPoint x: 1130, endPoint y: 261, distance: 62.8
click at [1130, 261] on div at bounding box center [1133, 258] width 5 height 37
click at [1085, 387] on div "NOM 050. PEND. ETIQUETAS (NO CUMPLE CON NOM)" at bounding box center [1037, 387] width 193 height 31
click at [1085, 448] on div "NOM 050. PEND. ETIQUETAS (NO CUMPLE CON NOM)" at bounding box center [1037, 451] width 193 height 31
click at [1073, 607] on div "NOM-050. SOLICITADAS" at bounding box center [1037, 609] width 193 height 31
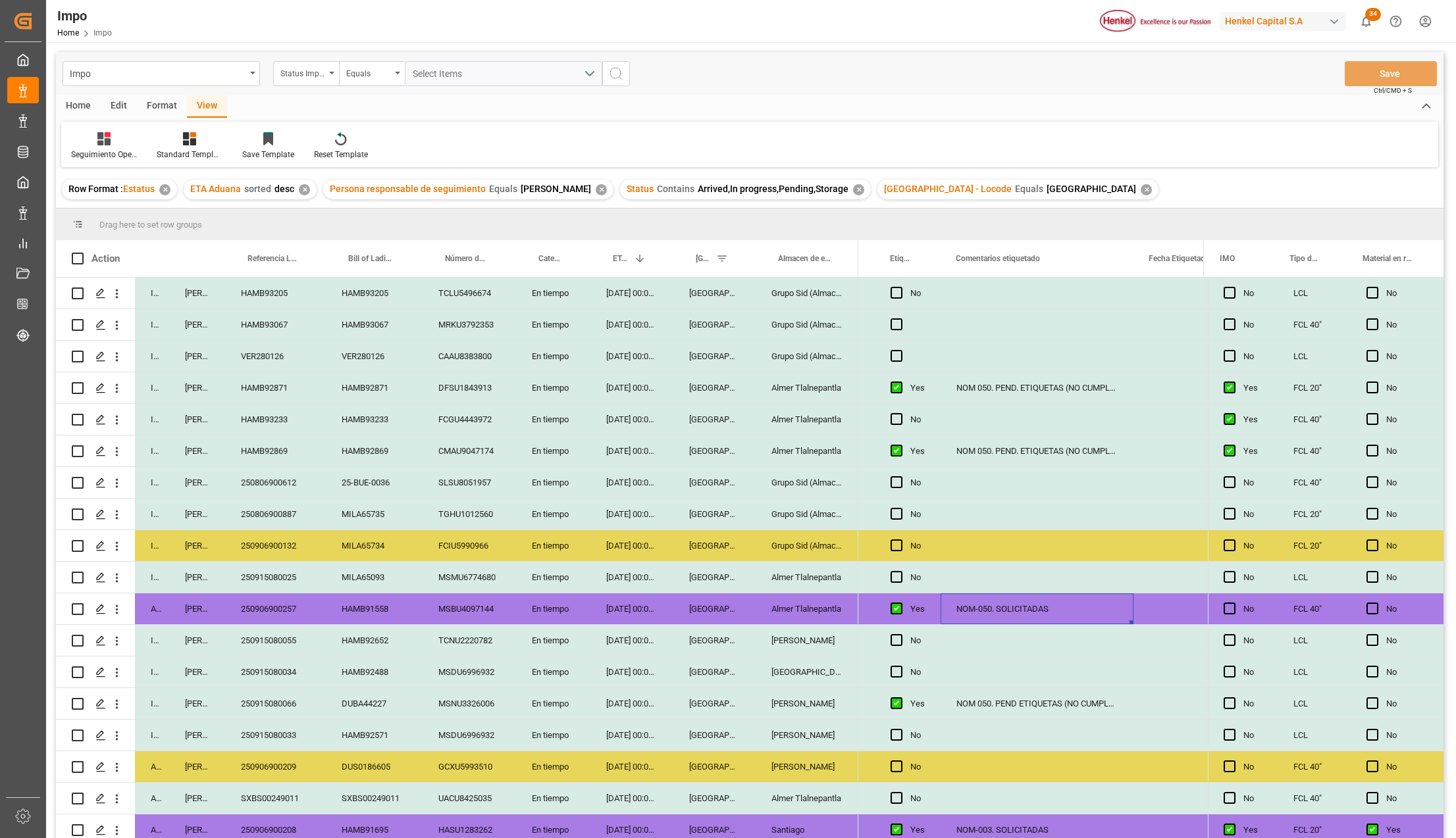
click at [1090, 702] on div "NOM 050. PEND ETIQUETAS (NO CUMPLE CON NOM)" at bounding box center [1037, 703] width 193 height 31
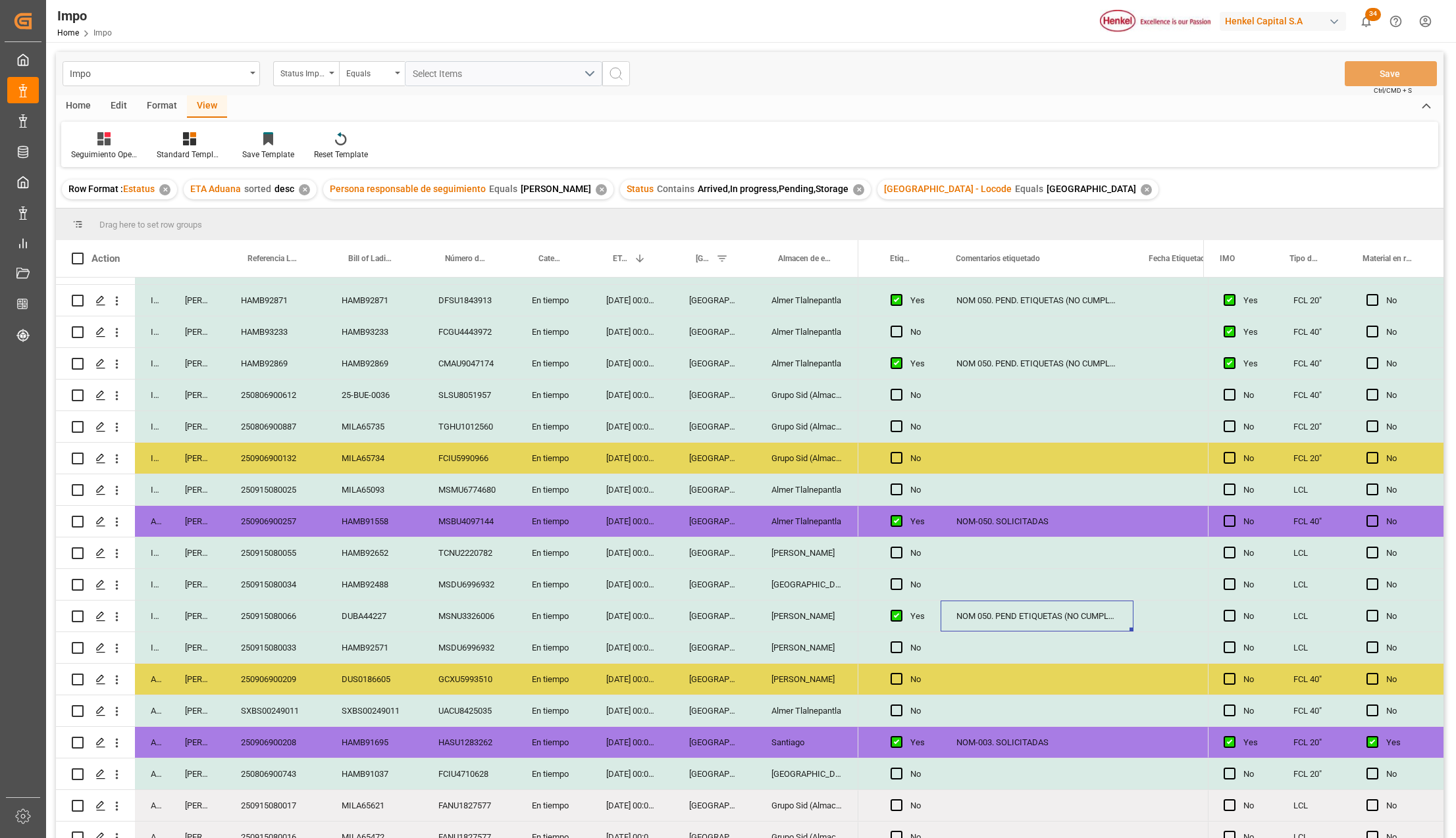
click at [289, 611] on div "250915080066" at bounding box center [275, 616] width 100 height 31
drag, startPoint x: 908, startPoint y: 258, endPoint x: 904, endPoint y: 230, distance: 28.3
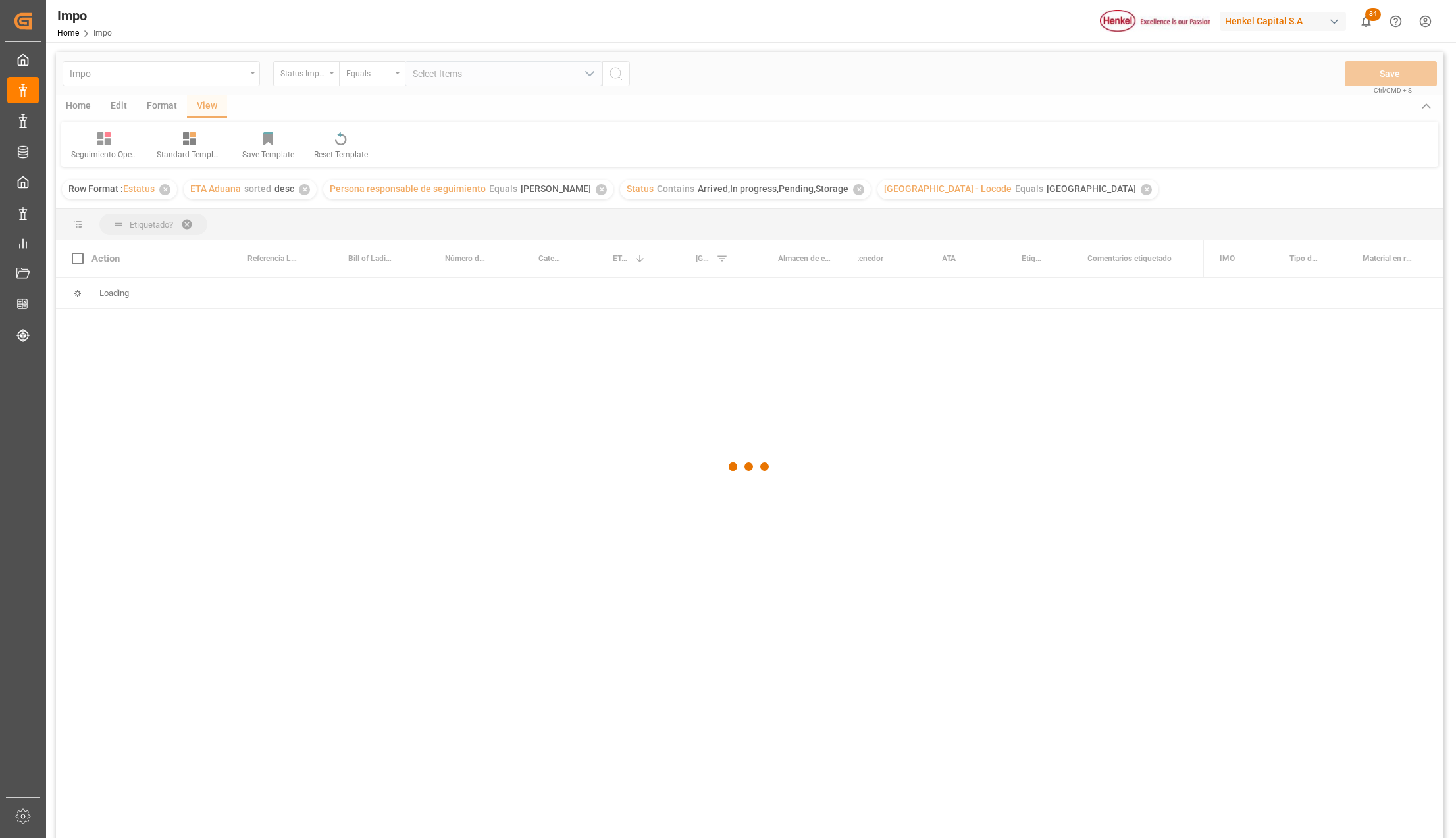
scroll to position [0, 0]
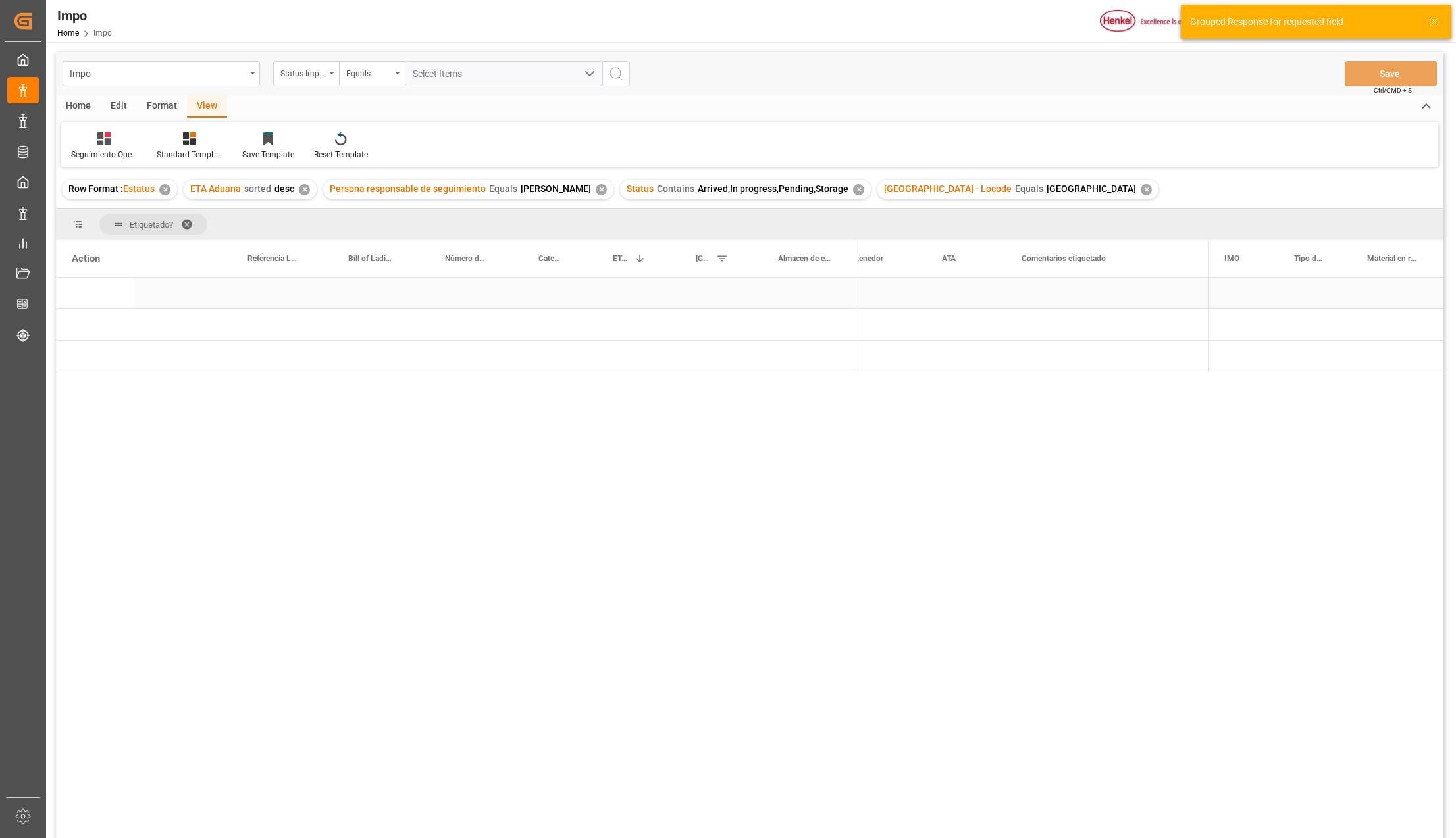
click at [794, 306] on div "Press SPACE to select this row." at bounding box center [806, 293] width 102 height 31
click at [880, 359] on span "Press SPACE to select this row." at bounding box center [880, 357] width 12 height 12
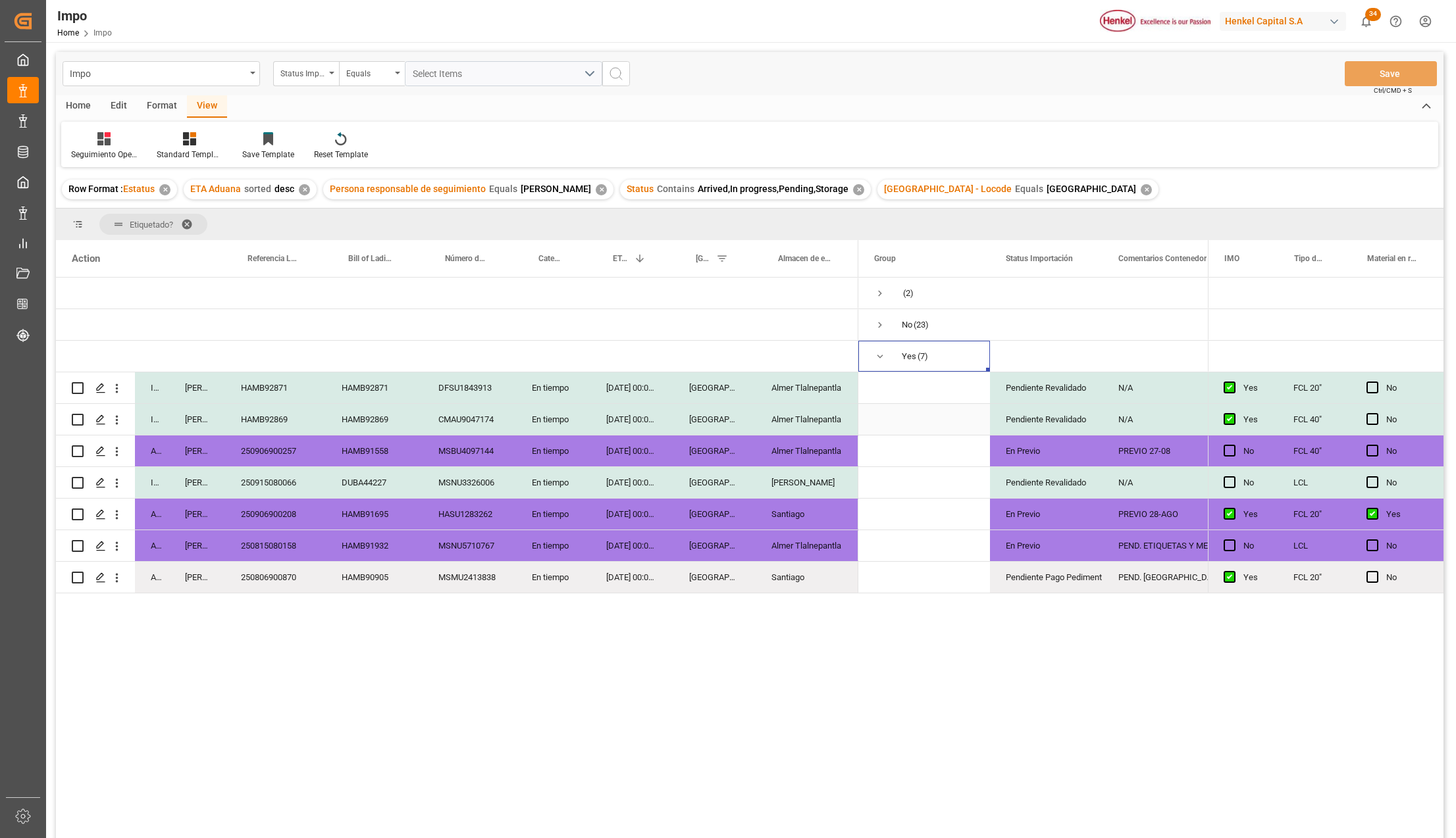
click at [1092, 404] on div "Pendiente Revalidado" at bounding box center [1046, 419] width 112 height 31
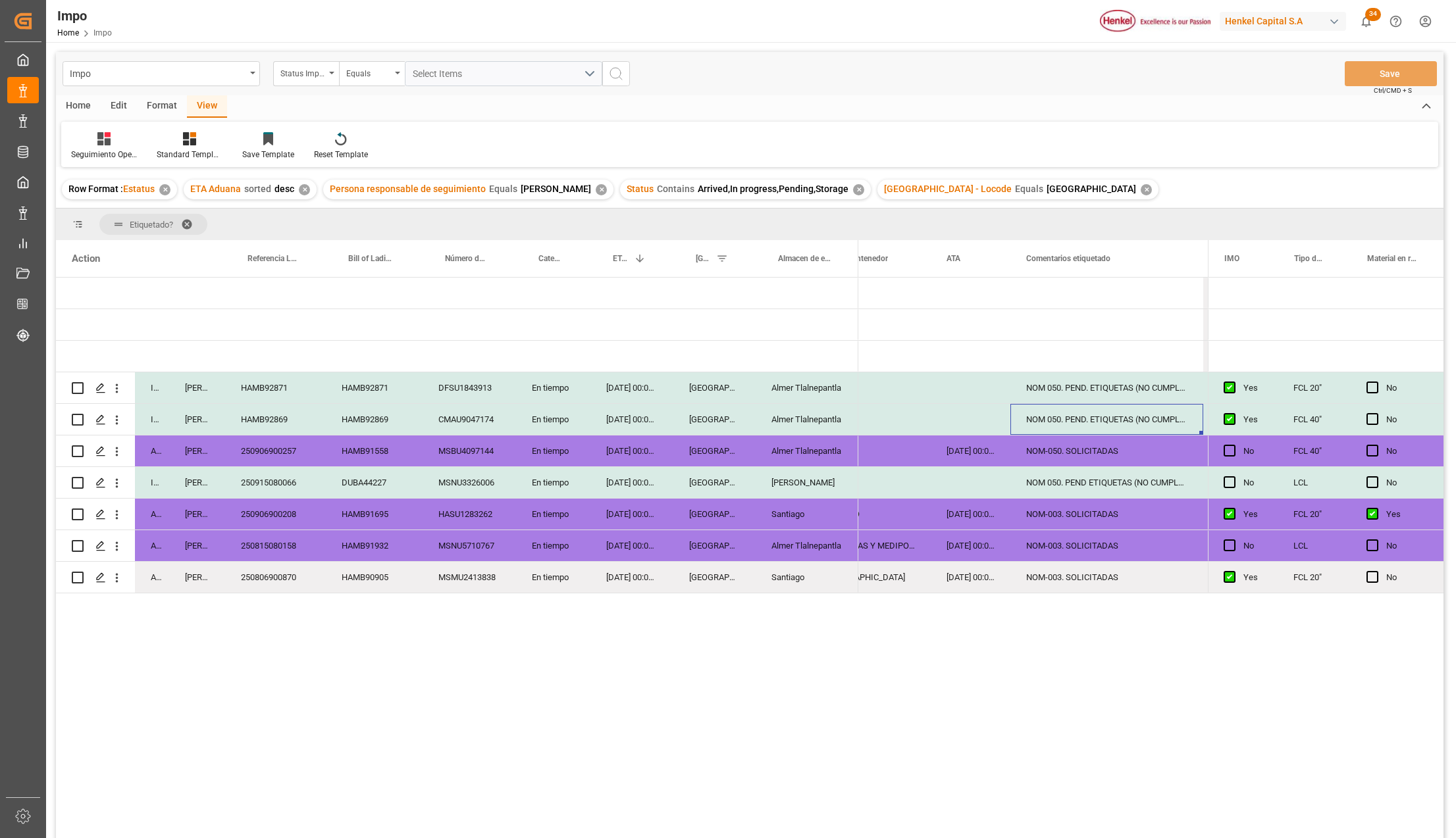
scroll to position [0, 450]
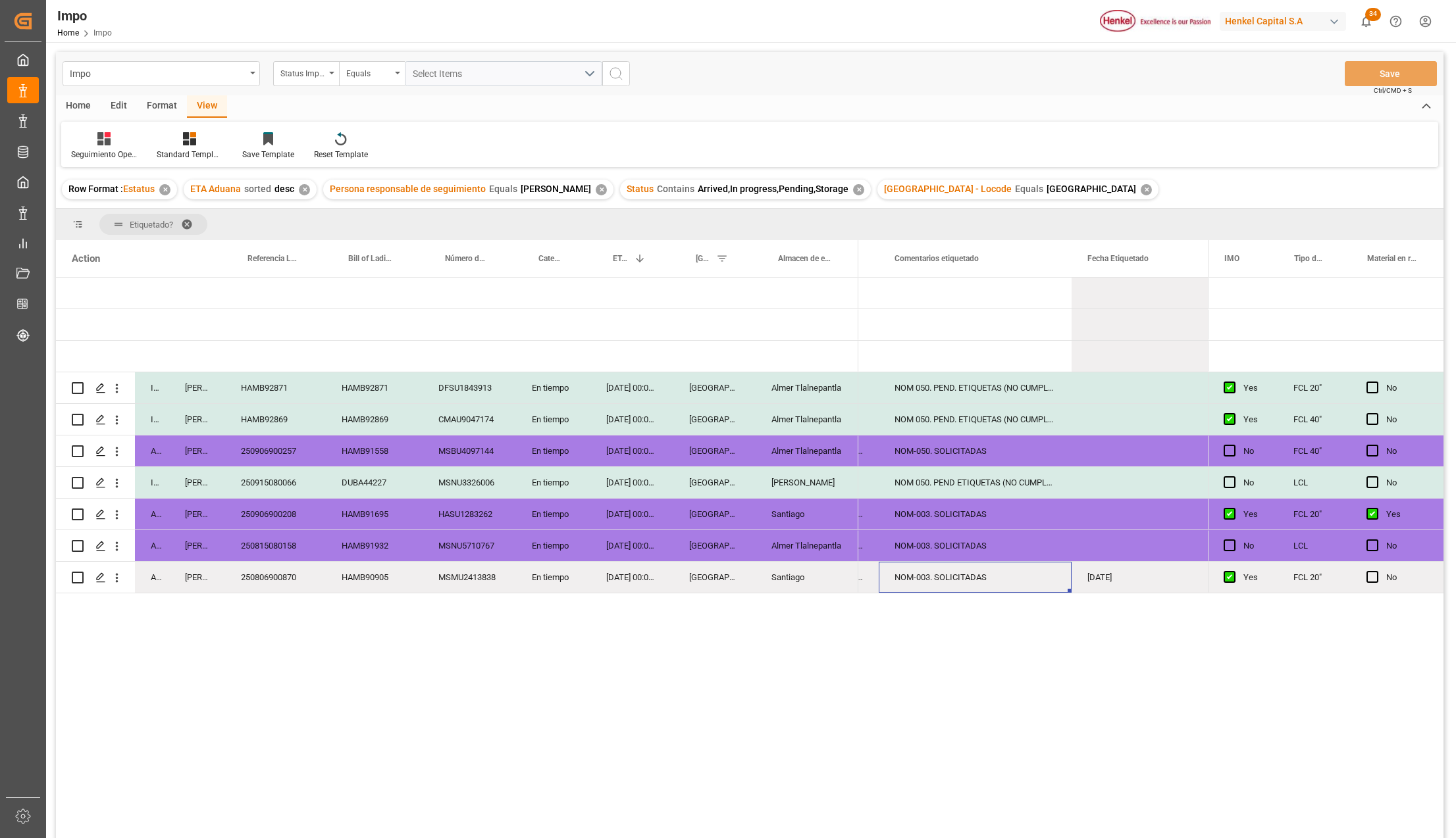
click at [993, 564] on div "NOM-003. SOLICITADAS" at bounding box center [975, 577] width 193 height 31
click at [969, 545] on div "NOM-003. SOLICITADAS" at bounding box center [975, 546] width 193 height 31
click at [965, 511] on div "NOM-003. SOLICITADAS" at bounding box center [975, 514] width 193 height 31
click at [967, 487] on div "NOM 050. PEND ETIQUETAS (NO CUMPLE CON NOM)" at bounding box center [975, 482] width 193 height 31
click at [265, 471] on div "250915080066" at bounding box center [275, 482] width 100 height 31
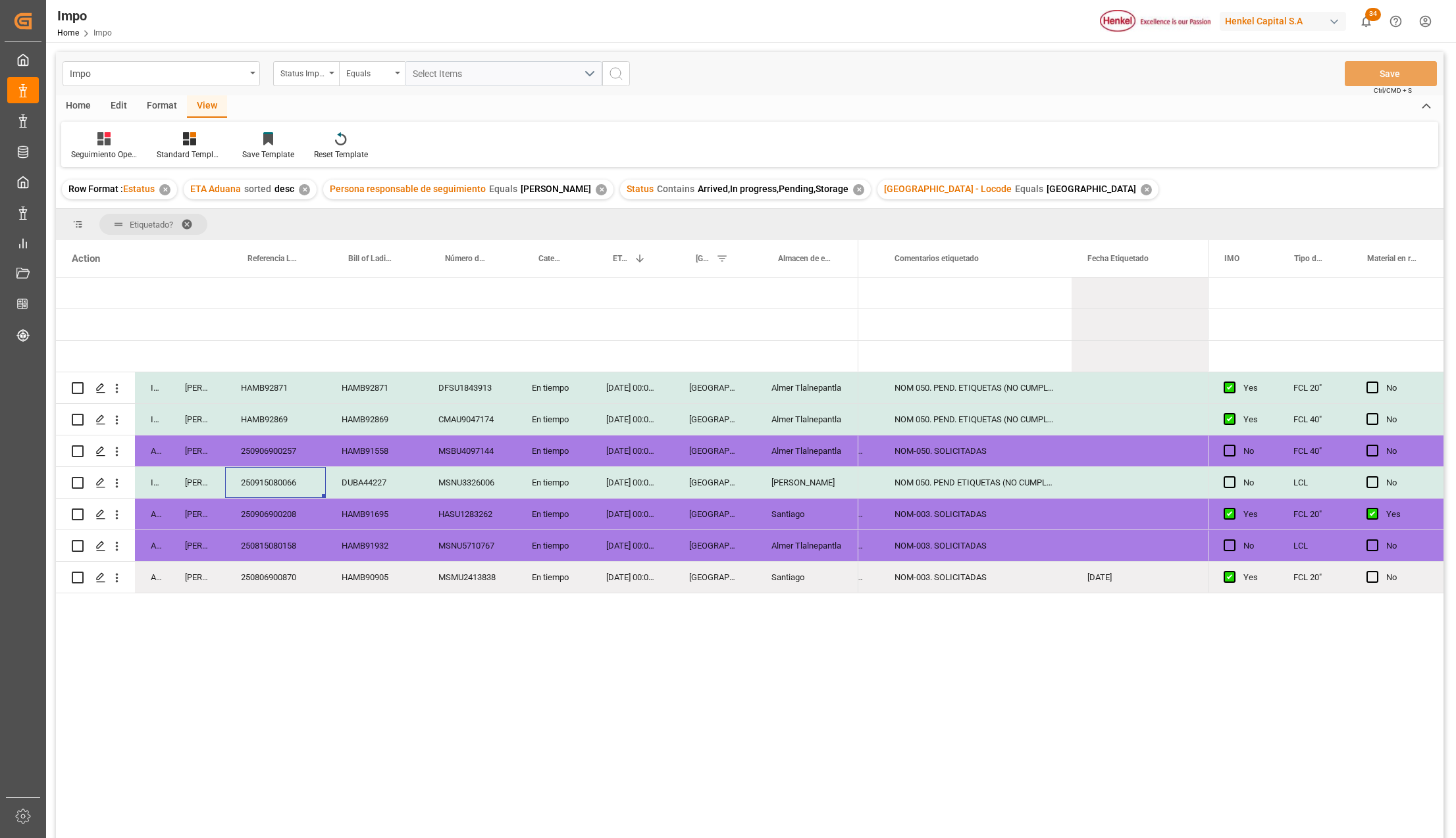
click at [979, 558] on div "NOM-003. SOLICITADAS" at bounding box center [975, 546] width 193 height 31
click at [263, 474] on div "250915080066" at bounding box center [275, 482] width 100 height 31
click at [932, 480] on div "NOM 050. PEND ETIQUETAS (NO CUMPLE CON NOM)" at bounding box center [975, 482] width 193 height 31
click at [821, 485] on div "[PERSON_NAME]" at bounding box center [806, 482] width 102 height 31
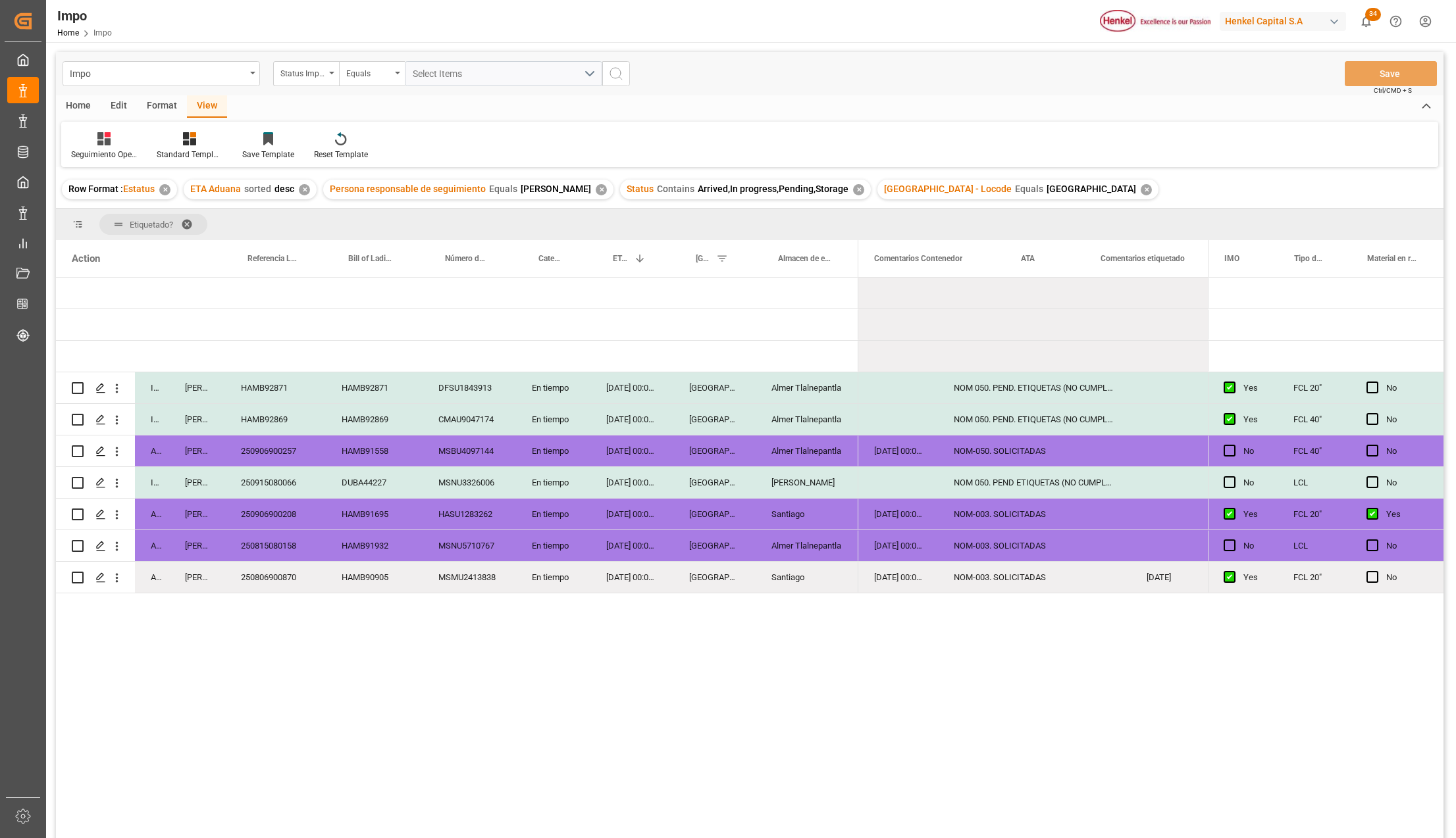
scroll to position [0, 0]
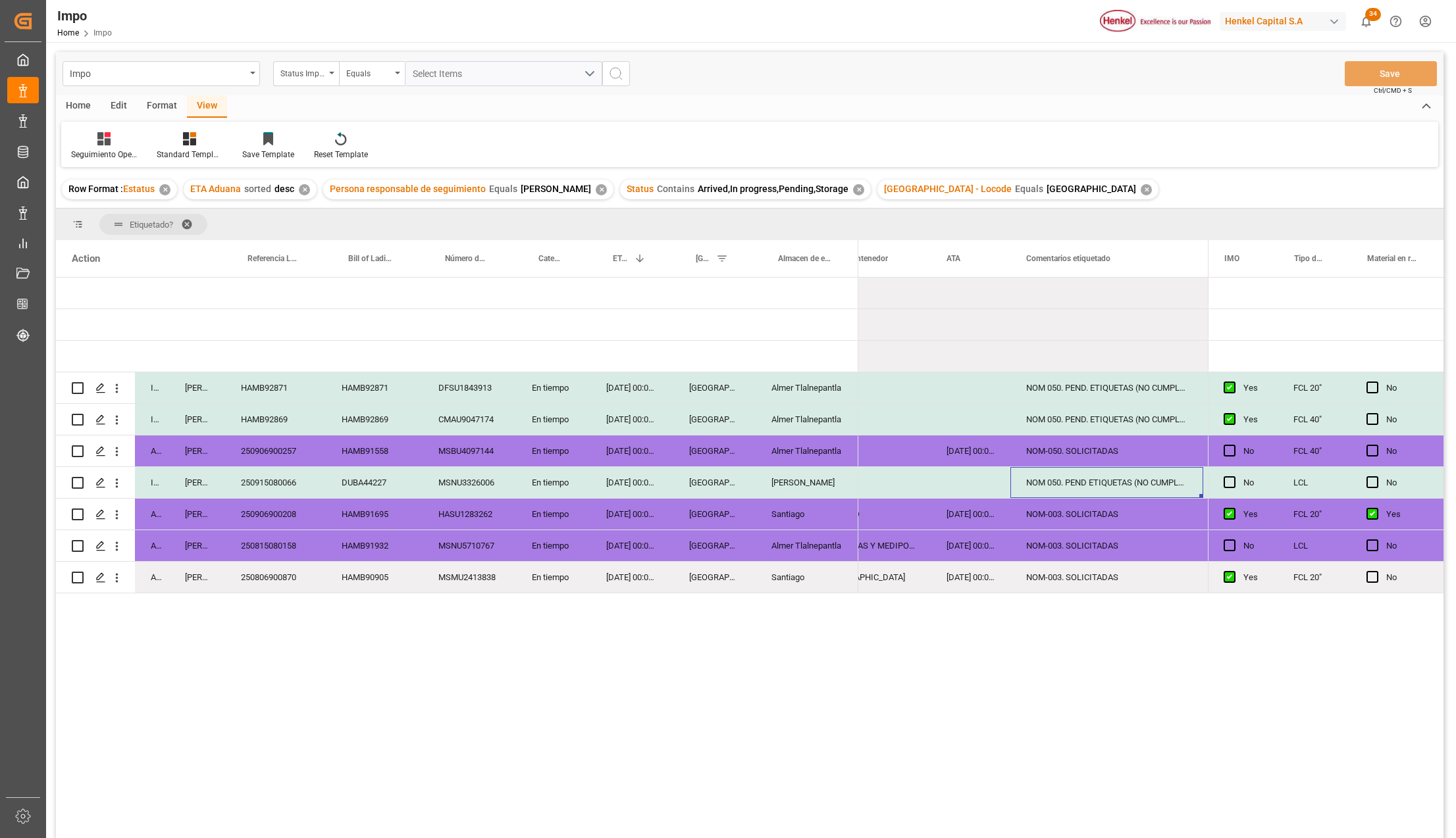
click at [1112, 480] on div "NOM 050. PEND ETIQUETAS (NO CUMPLE CON NOM)" at bounding box center [1107, 482] width 193 height 31
drag, startPoint x: 1148, startPoint y: 490, endPoint x: 862, endPoint y: 469, distance: 286.8
click at [498, 517] on div "HASU1283262" at bounding box center [469, 514] width 94 height 31
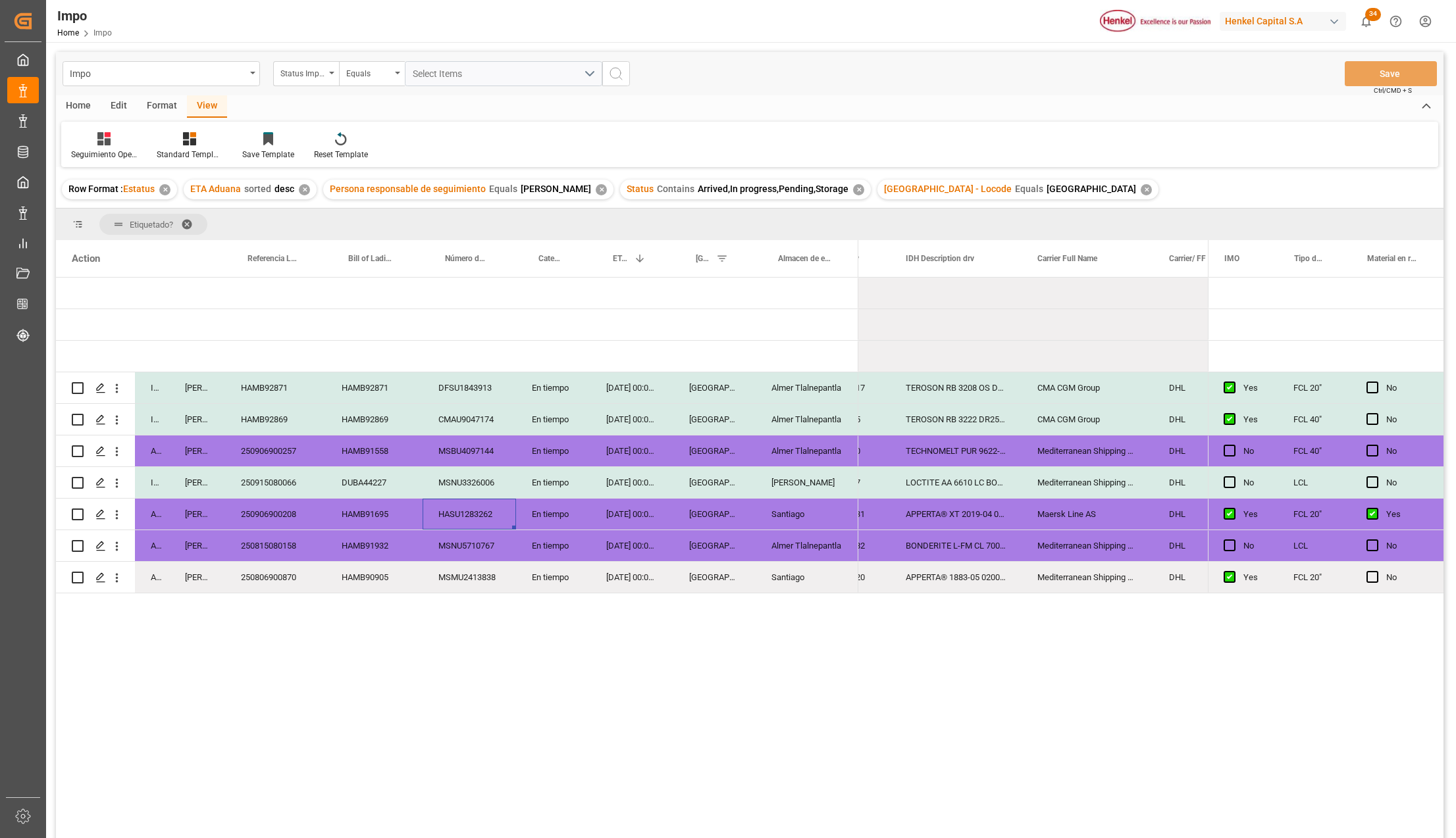
click at [340, 519] on div "HAMB91695" at bounding box center [374, 514] width 97 height 31
click at [285, 482] on div "250915080066" at bounding box center [275, 482] width 100 height 31
click at [291, 482] on div "250915080066" at bounding box center [275, 482] width 100 height 31
click at [291, 482] on input "250915080066" at bounding box center [275, 490] width 80 height 25
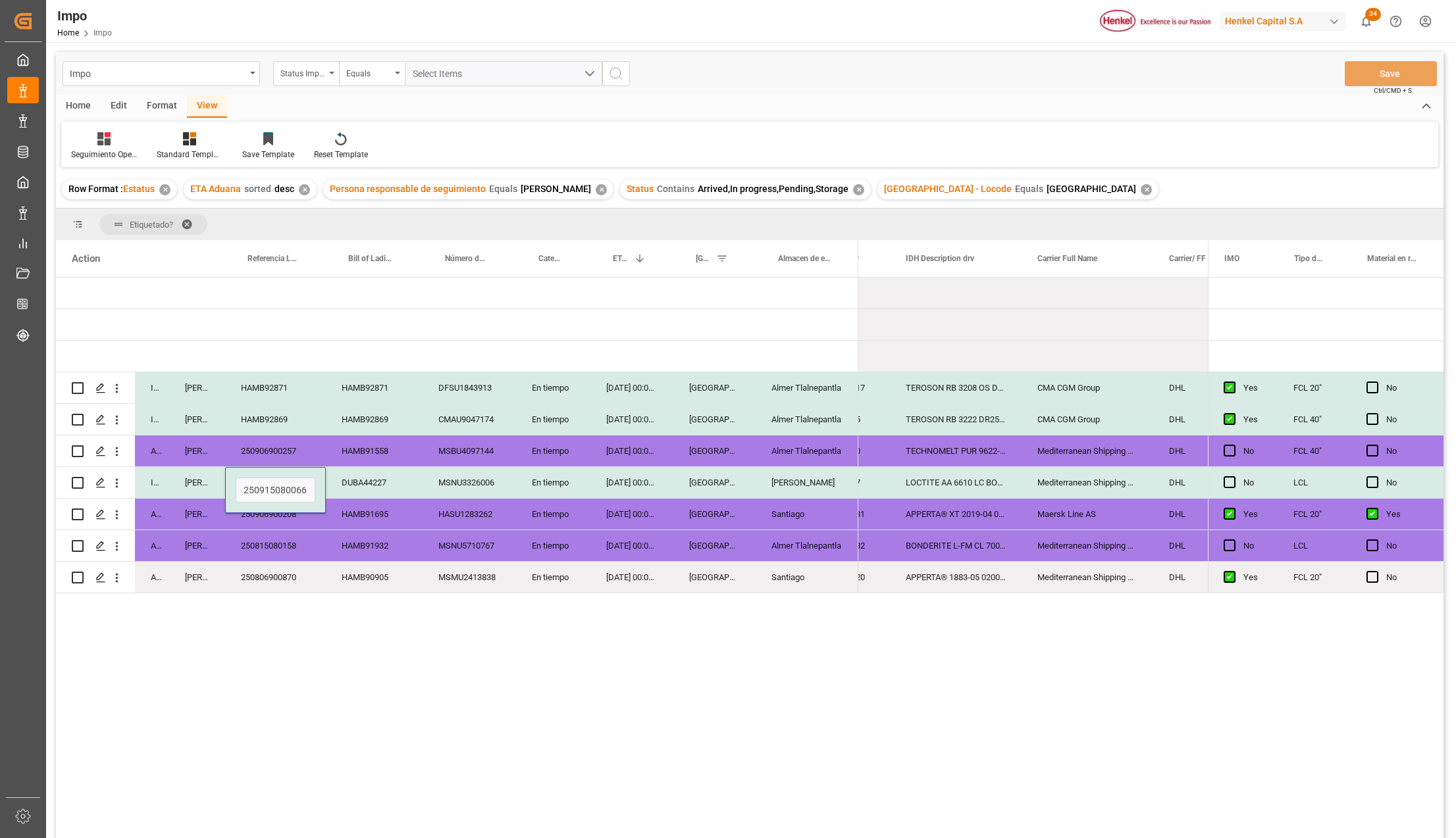
click at [291, 482] on input "250915080066" at bounding box center [275, 490] width 80 height 25
click at [329, 562] on div "HAMB90905" at bounding box center [374, 577] width 97 height 31
click at [280, 478] on div "250915080066" at bounding box center [275, 482] width 100 height 31
click at [893, 654] on div "4578346318 2886017 TEROSON RB 3208 OS DR290KG CMA CGM Group DHL Rotterdam 45783…" at bounding box center [1033, 562] width 350 height 569
click at [1046, 488] on div "Mediterranean Shipping Company" at bounding box center [1087, 482] width 132 height 31
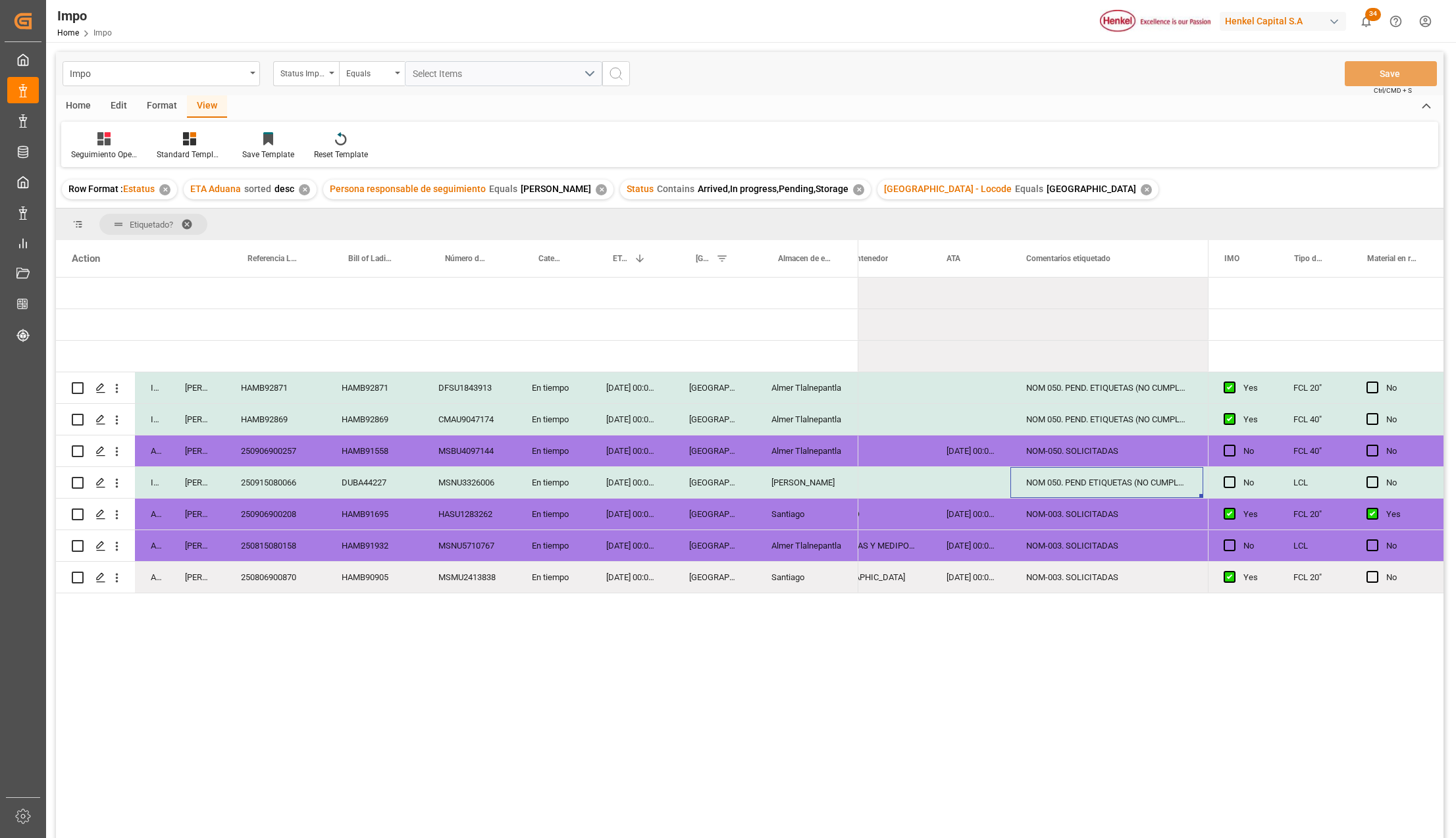
scroll to position [0, 450]
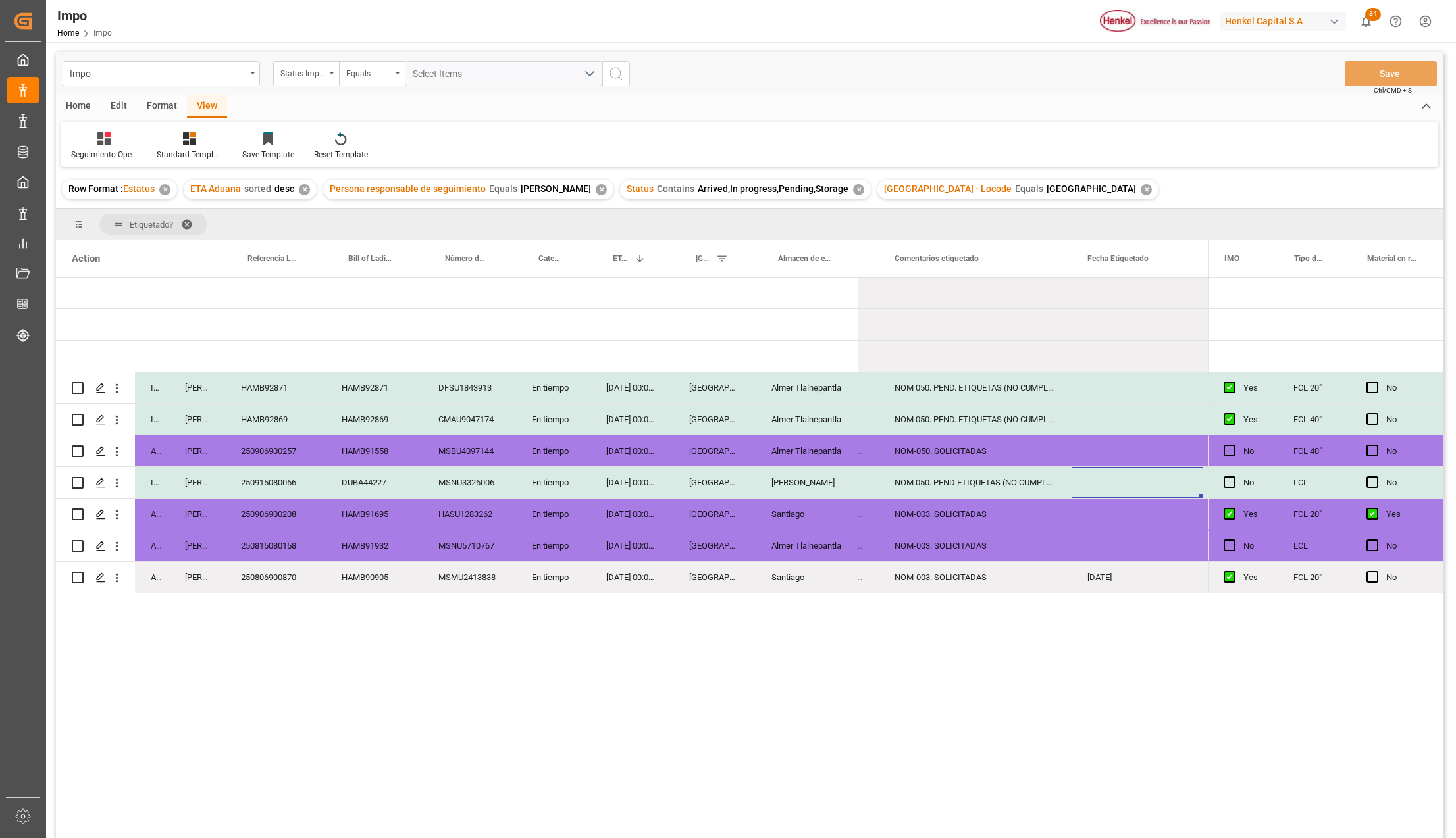
click at [971, 454] on div "NOM-050. SOLICITADAS" at bounding box center [975, 451] width 193 height 31
click at [977, 453] on div "NOM-050. SOLICITADAS" at bounding box center [975, 451] width 193 height 31
drag, startPoint x: 1011, startPoint y: 463, endPoint x: 943, endPoint y: 463, distance: 68.0
click at [943, 463] on input "NOM-050. SOLICITADAS" at bounding box center [975, 459] width 172 height 25
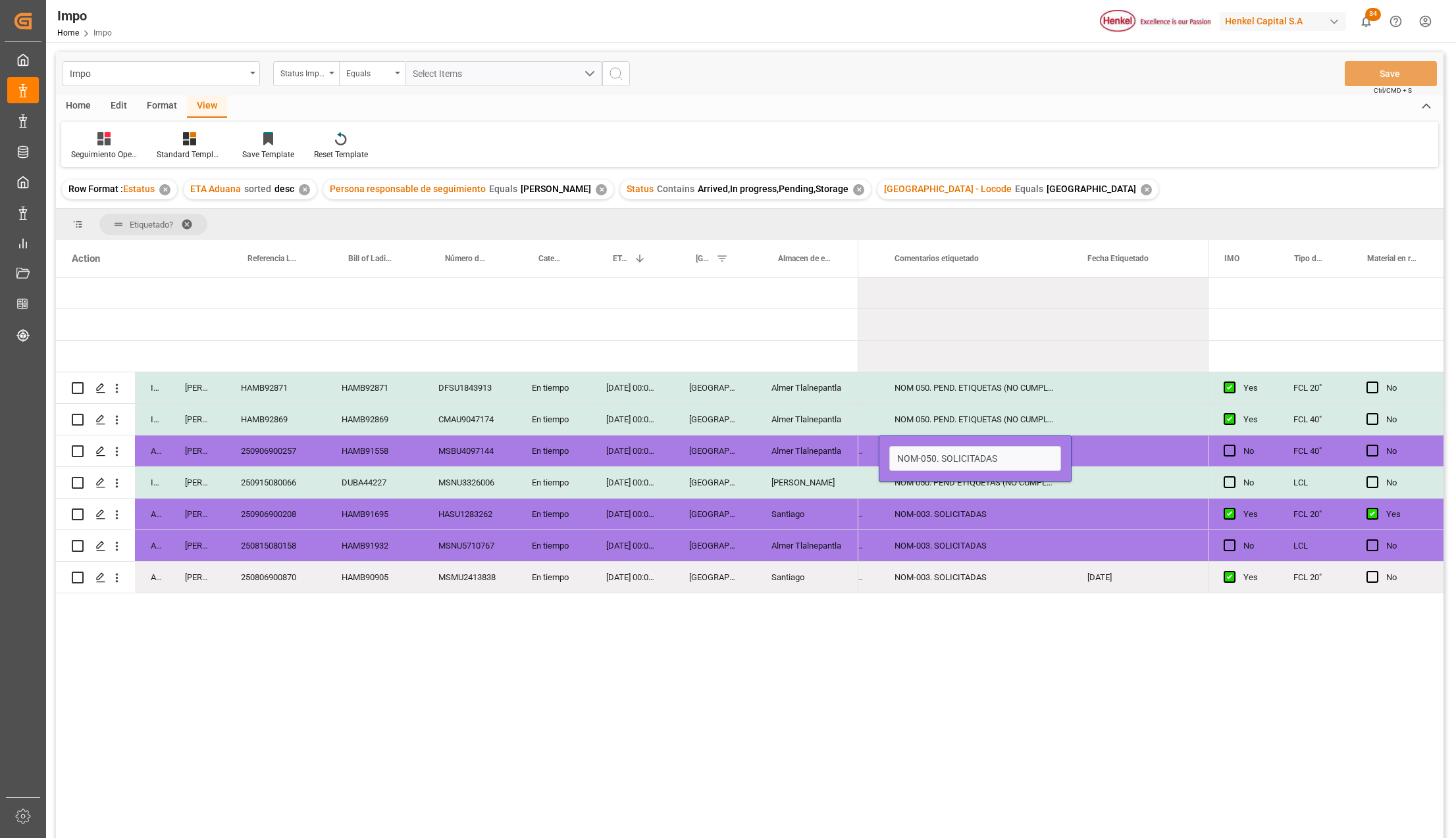
click at [989, 528] on div "NOM-003. SOLICITADAS" at bounding box center [975, 514] width 193 height 31
click at [1020, 490] on div "NOM 050. PEND ETIQUETAS (NO CUMPLE CON NOM)" at bounding box center [975, 482] width 193 height 31
click at [1009, 484] on div "NOM 050. PEND ETIQUETAS (NO CUMPLE CON NOM)" at bounding box center [975, 482] width 193 height 31
click at [1027, 545] on div "NOM-003. SOLICITADAS" at bounding box center [975, 546] width 193 height 31
click at [962, 483] on div "NOM 050. PEND ETIQUETAS (NO CUMPLE CON NOM)" at bounding box center [975, 482] width 193 height 31
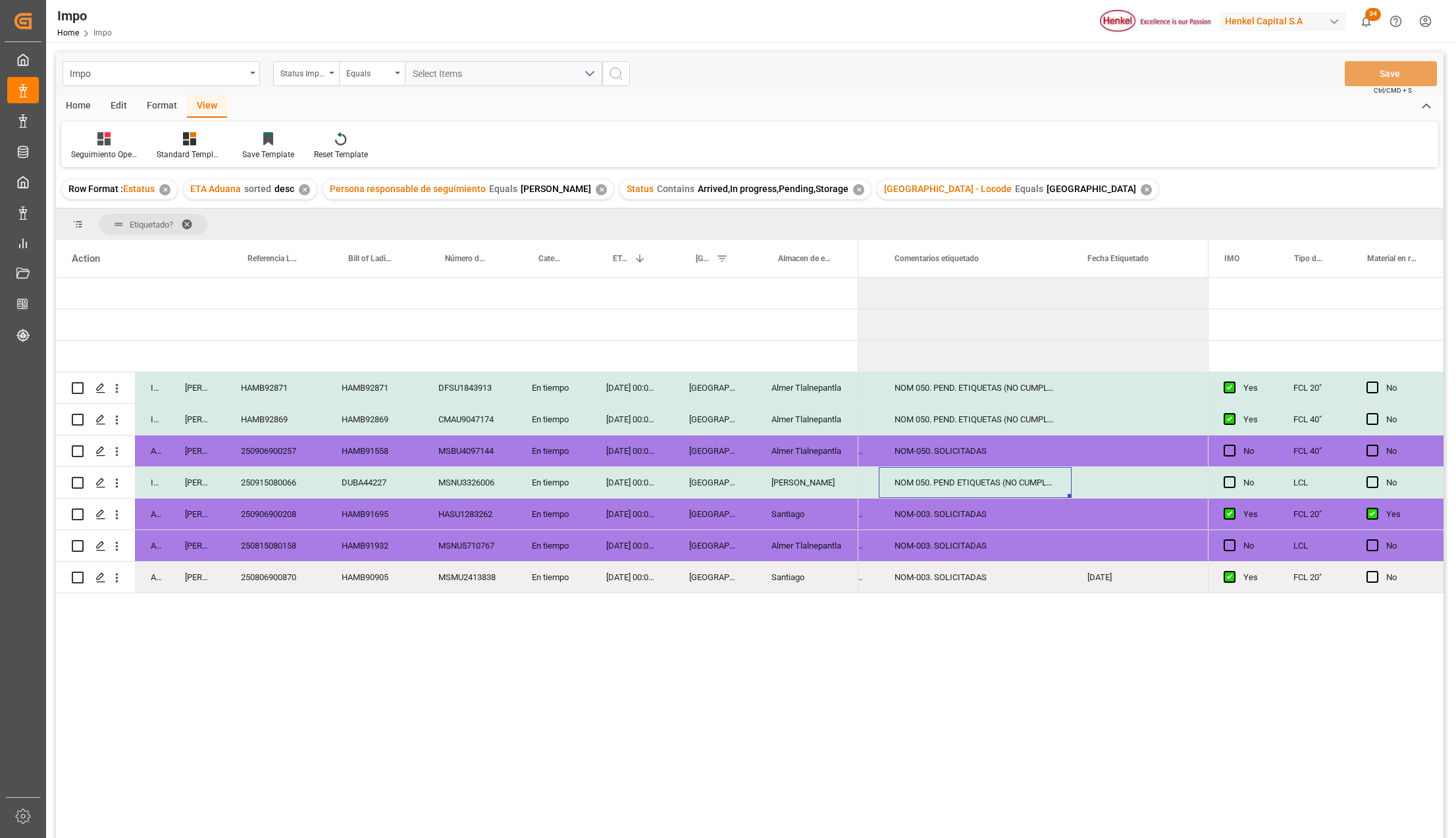
click at [962, 483] on div "NOM 050. PEND ETIQUETAS (NO CUMPLE CON NOM)" at bounding box center [975, 482] width 193 height 31
drag, startPoint x: 940, startPoint y: 488, endPoint x: 1012, endPoint y: 486, distance: 72.0
click at [1012, 486] on input "NOM 050. PEND ETIQUETAS (NO CUMPLE CON NOM)" at bounding box center [975, 490] width 172 height 25
paste input "SOLICITAD"
type input "NOM 050.SOLICITADAS (NO CUMPLE CON NOM)"
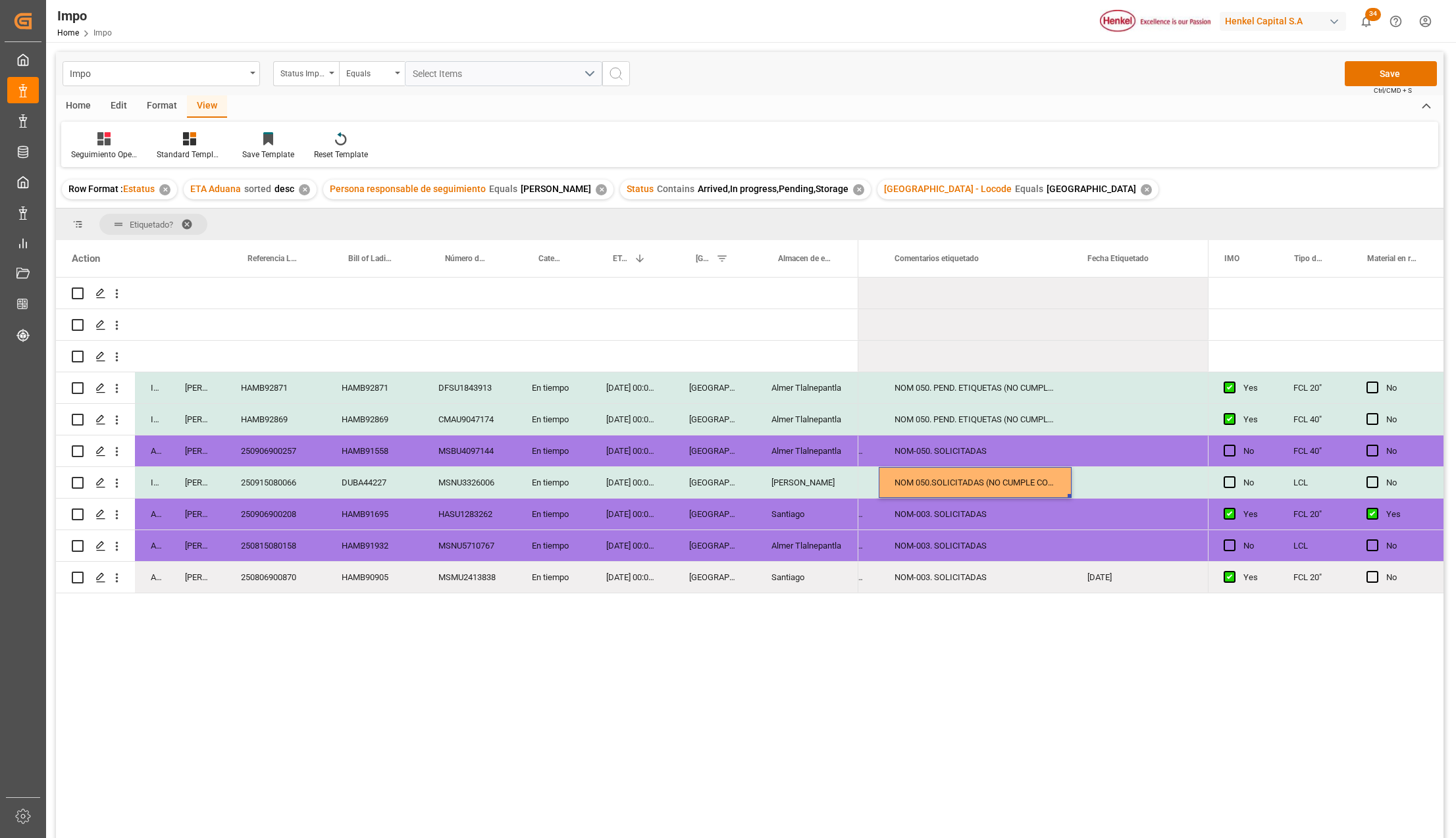
click at [1101, 590] on div "25-08-2025" at bounding box center [1138, 577] width 132 height 31
click at [1383, 71] on button "Save" at bounding box center [1390, 74] width 92 height 25
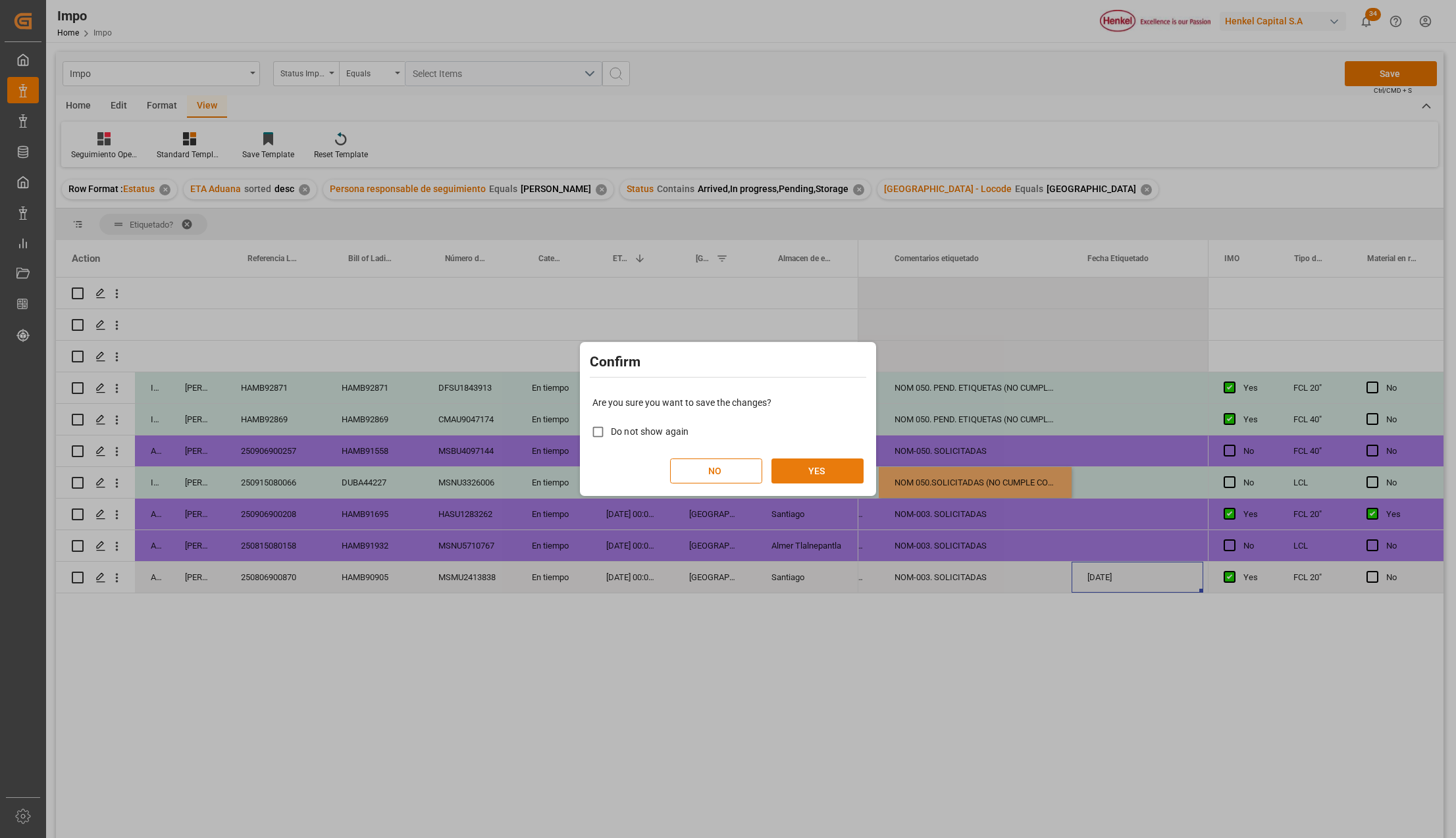
click at [794, 475] on button "YES" at bounding box center [817, 471] width 92 height 25
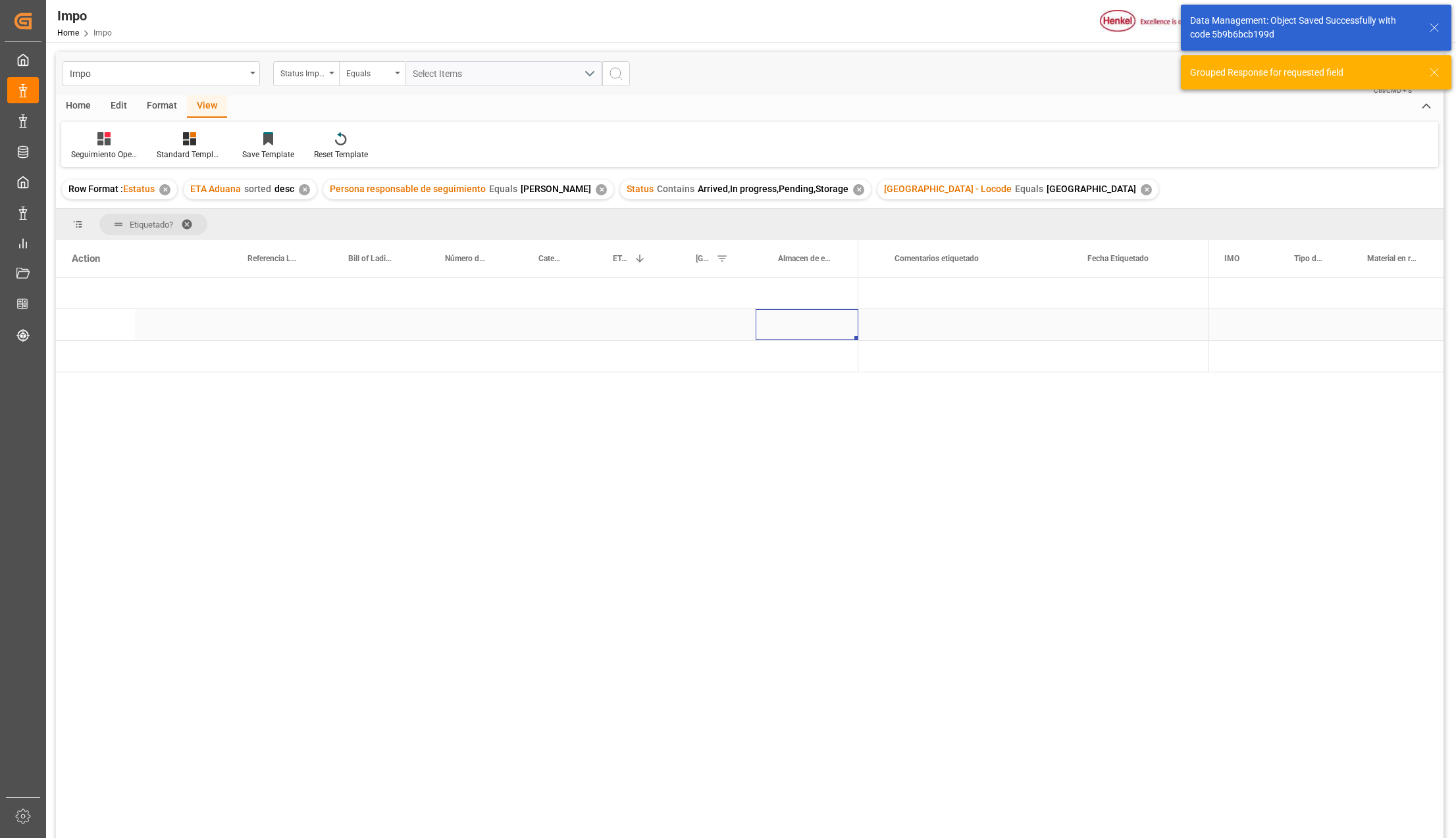
click at [790, 326] on div "Press SPACE to select this row." at bounding box center [806, 324] width 102 height 31
click at [880, 356] on span "Press SPACE to select this row." at bounding box center [880, 357] width 12 height 12
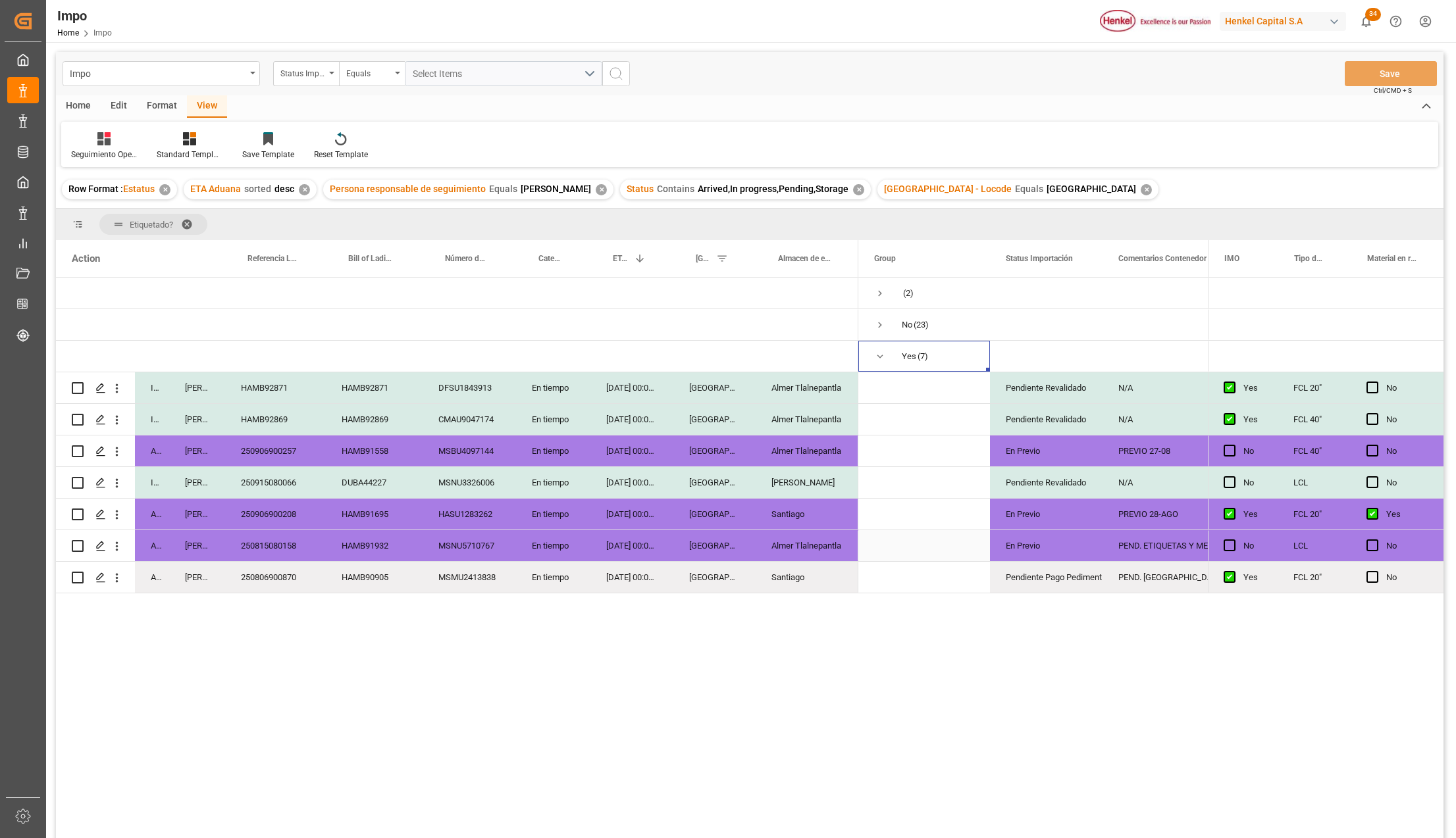
click at [811, 538] on div "Almer Tlalnepantla" at bounding box center [806, 546] width 102 height 31
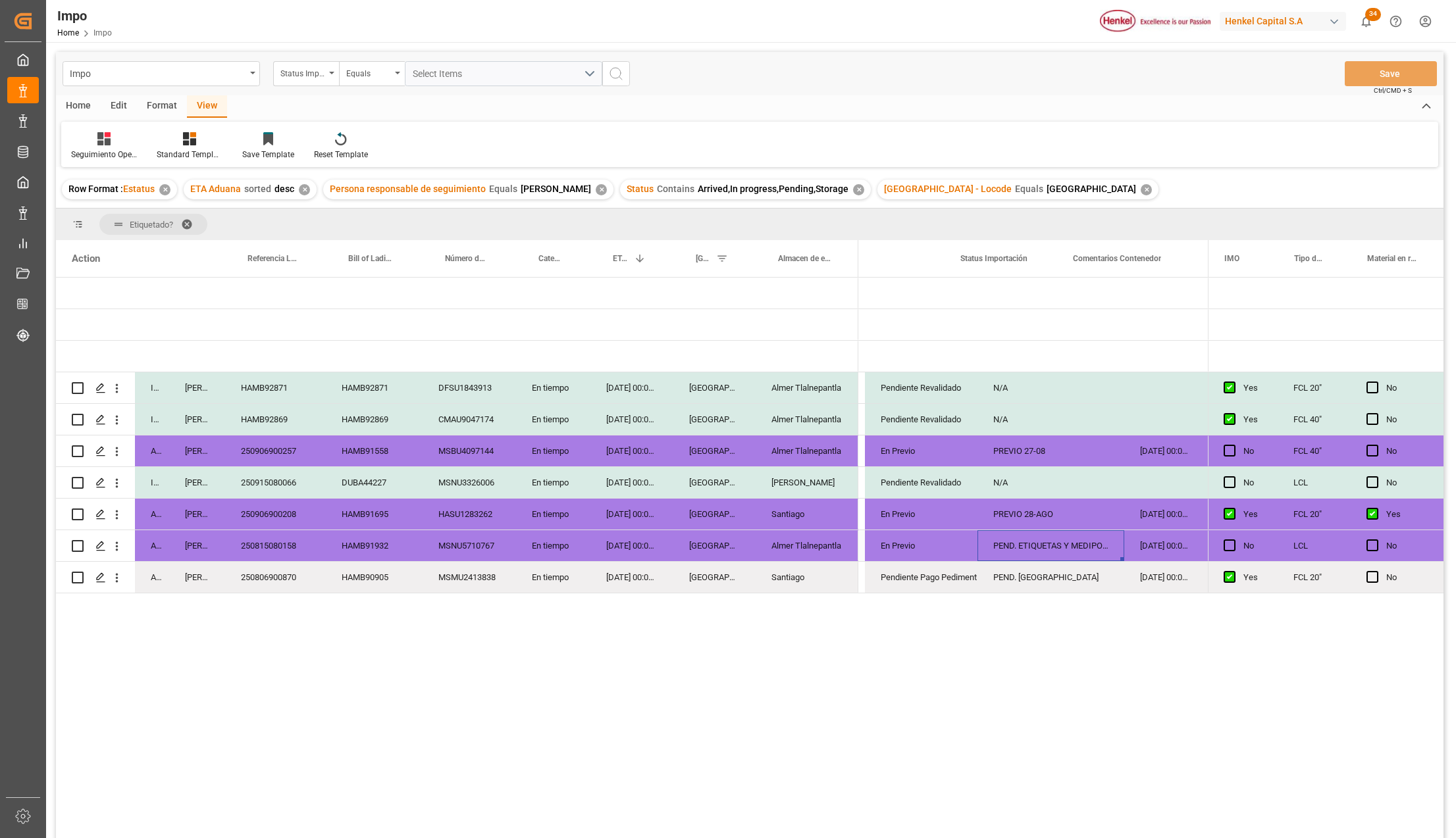
scroll to position [0, 125]
click at [291, 548] on div "250815080158" at bounding box center [275, 546] width 100 height 31
click at [1032, 546] on div "PEND. ETIQUETAS Y MEDIPORT" at bounding box center [1050, 546] width 147 height 31
drag, startPoint x: 1122, startPoint y: 248, endPoint x: 1146, endPoint y: 254, distance: 24.7
click at [1146, 254] on div at bounding box center [1148, 258] width 5 height 37
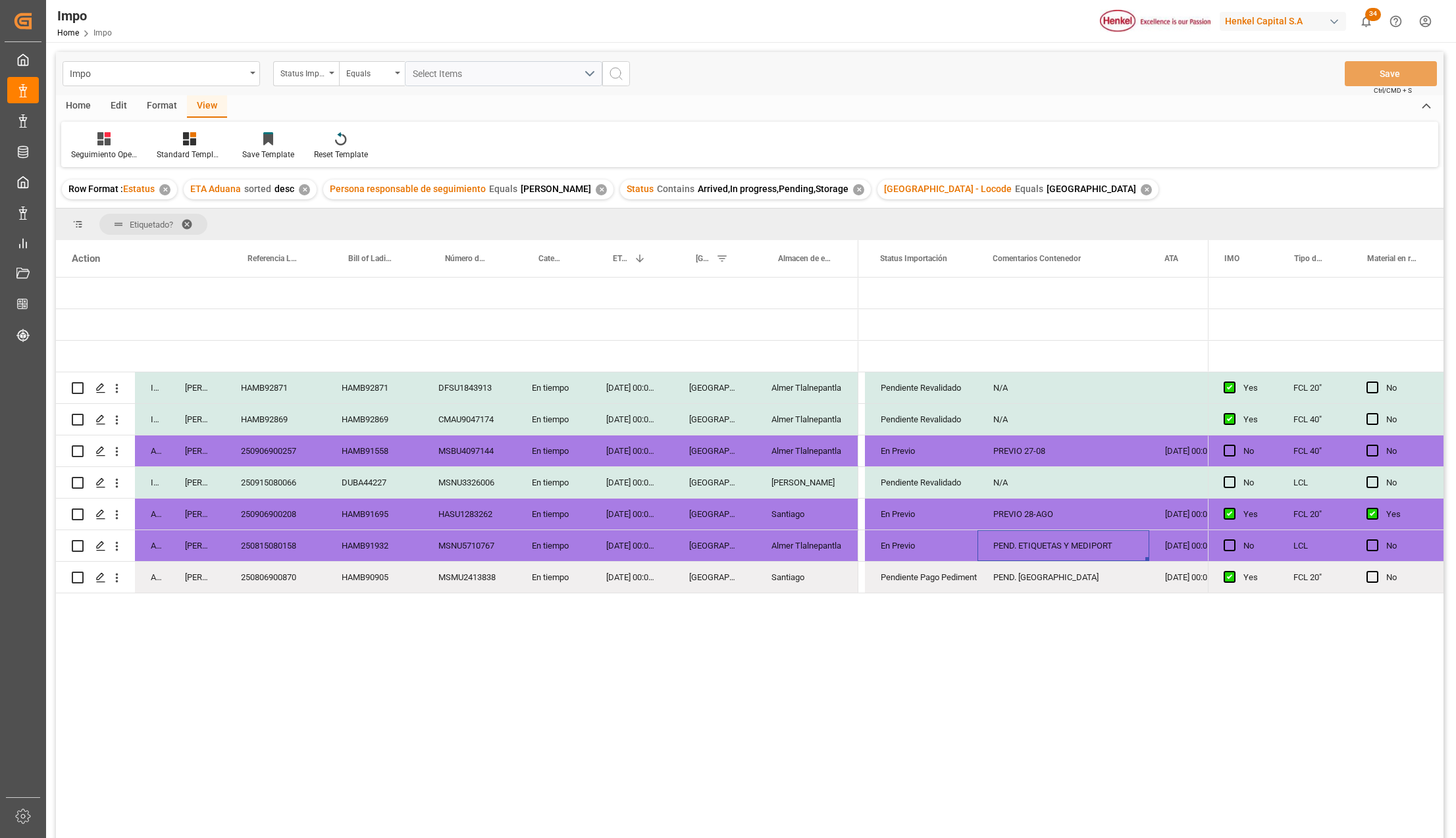
click at [1025, 546] on div "PEND. ETIQUETAS Y MEDIPORT" at bounding box center [1063, 546] width 172 height 31
click at [1032, 514] on div "PREVIO 28-AGO" at bounding box center [1063, 514] width 172 height 31
click at [274, 508] on div "250906900208" at bounding box center [275, 514] width 100 height 31
click at [955, 577] on div "Pendiente Pago Pedimento" at bounding box center [921, 577] width 81 height 31
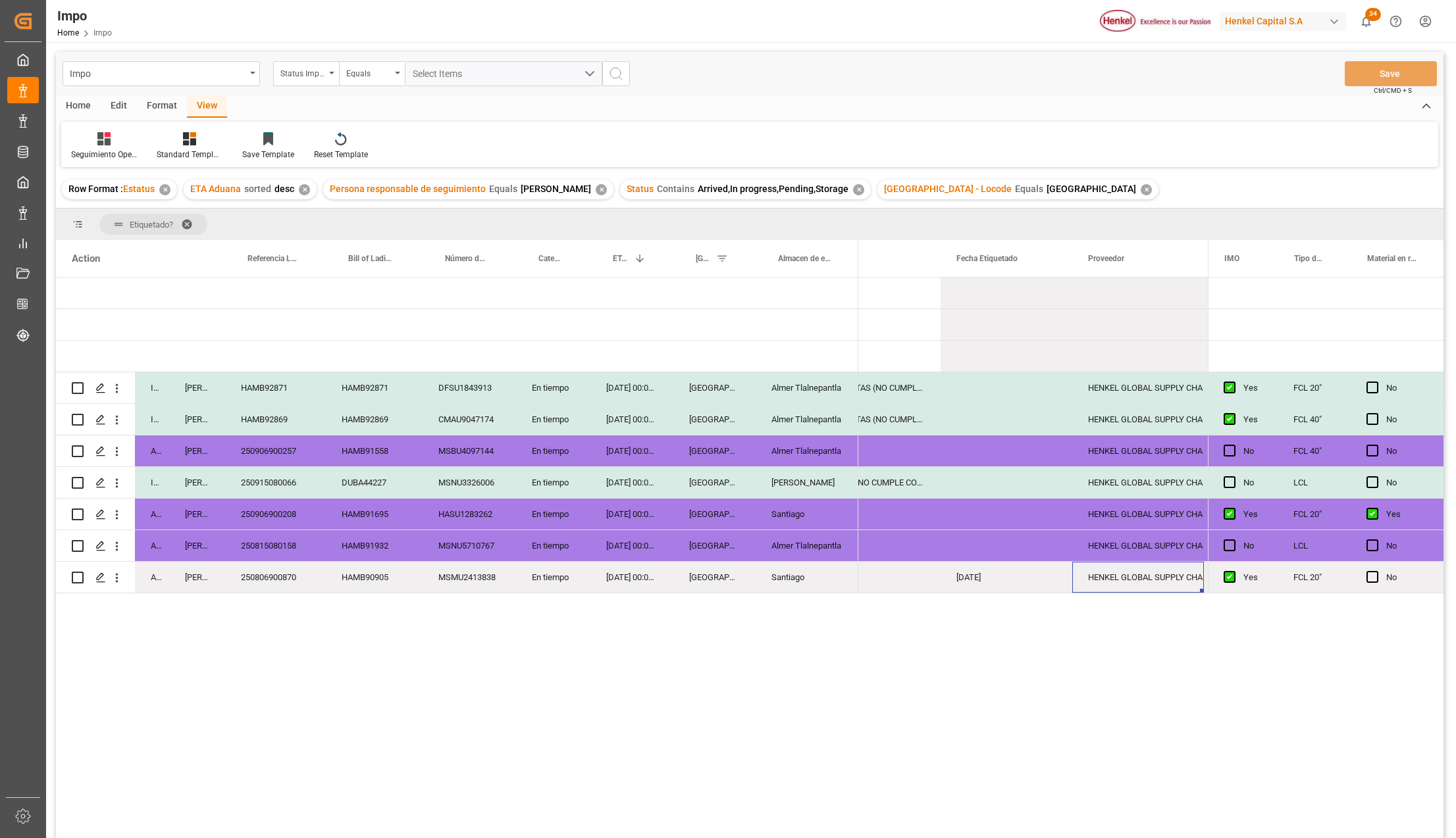
scroll to position [0, 606]
click at [999, 546] on div "Press SPACE to select this row." at bounding box center [1007, 546] width 132 height 31
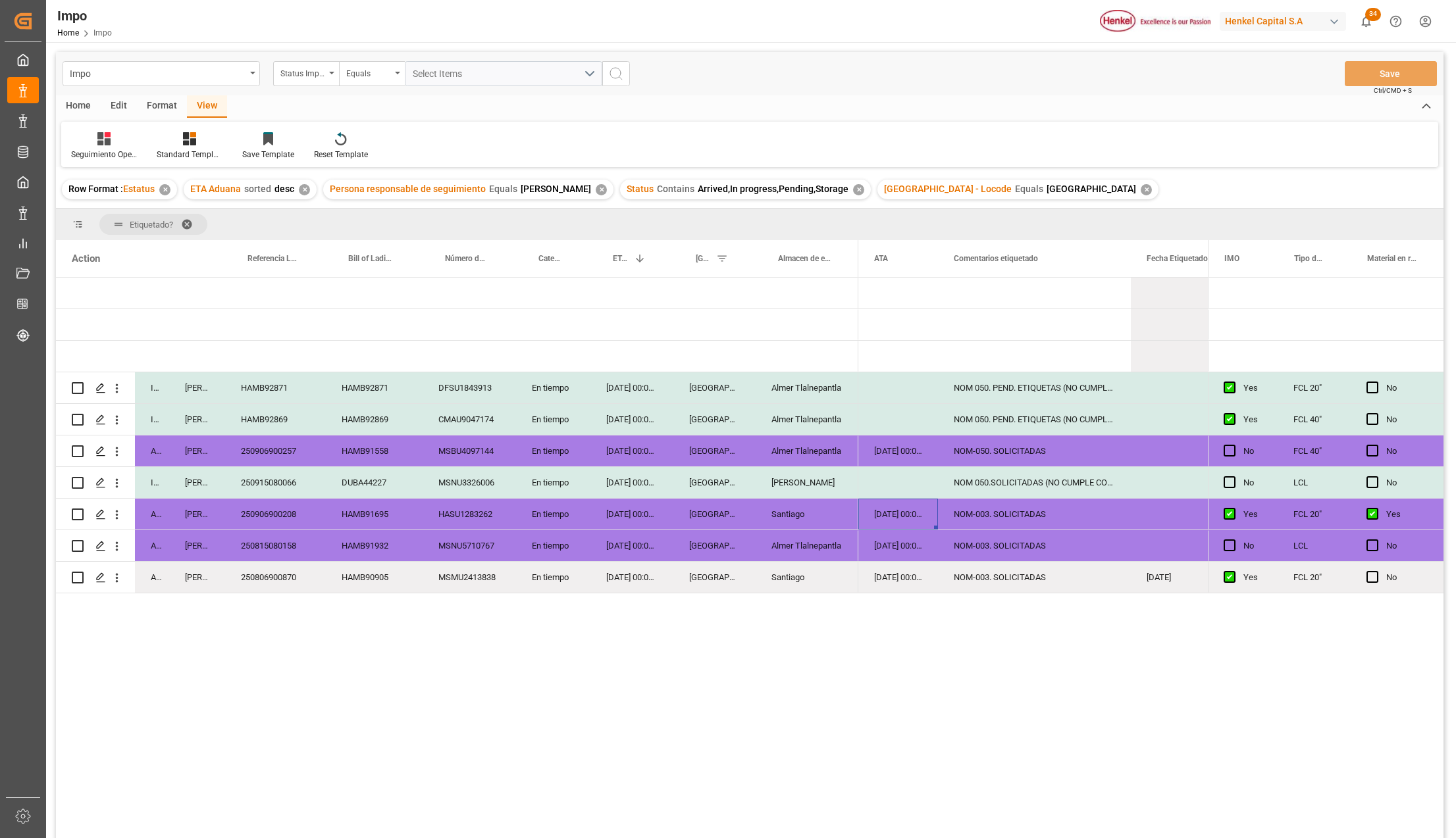
scroll to position [0, 243]
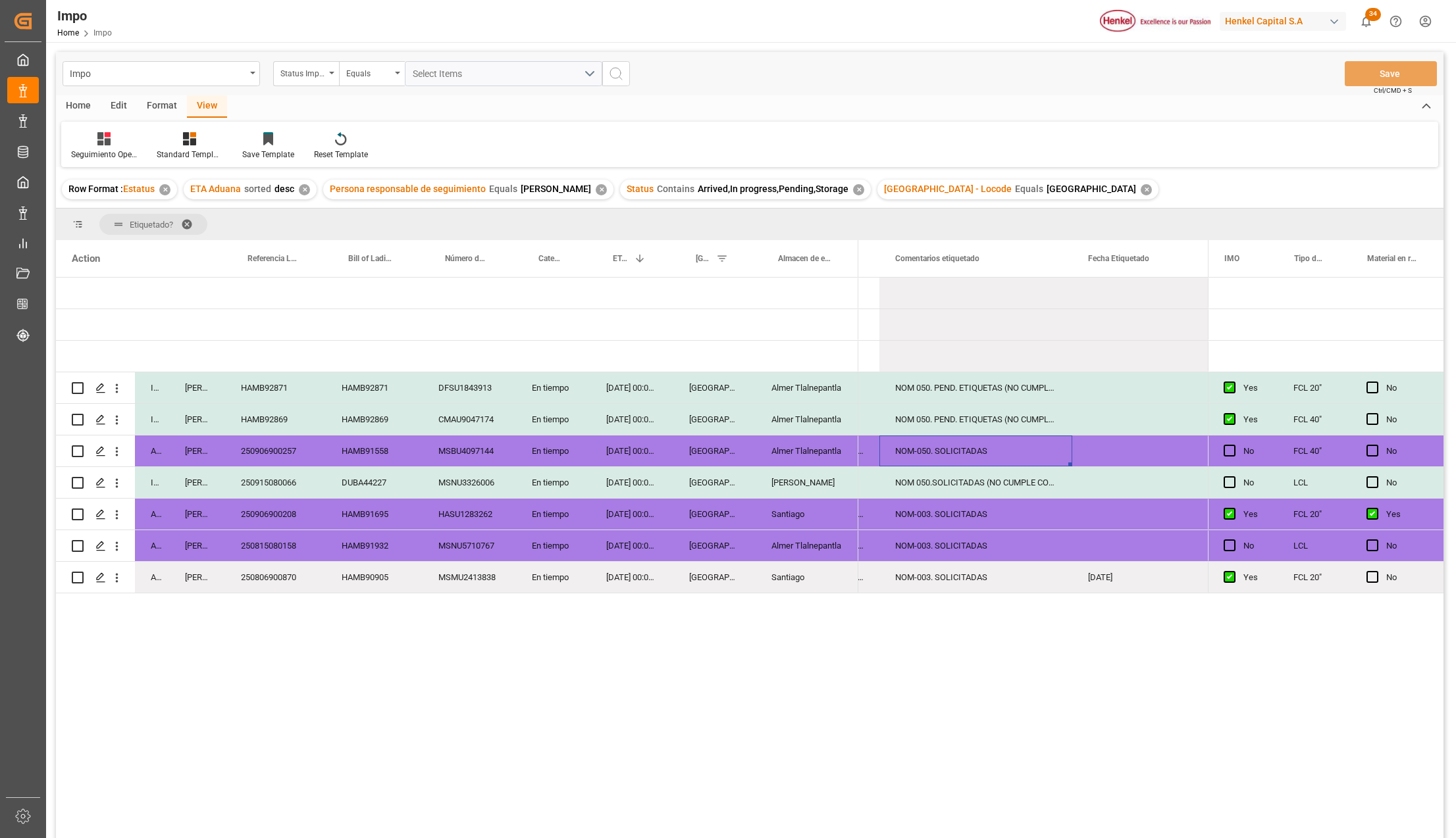
click at [935, 451] on div "NOM-050. SOLICITADAS" at bounding box center [976, 451] width 193 height 31
click at [935, 458] on input "NOM-050. SOLICITADAS" at bounding box center [975, 459] width 172 height 25
type input "NOM-050 (DIRECCION). SOLICITADAS"
click at [1038, 488] on div "NOM 050.SOLICITADAS (NO CUMPLE CON NOM)" at bounding box center [976, 482] width 193 height 31
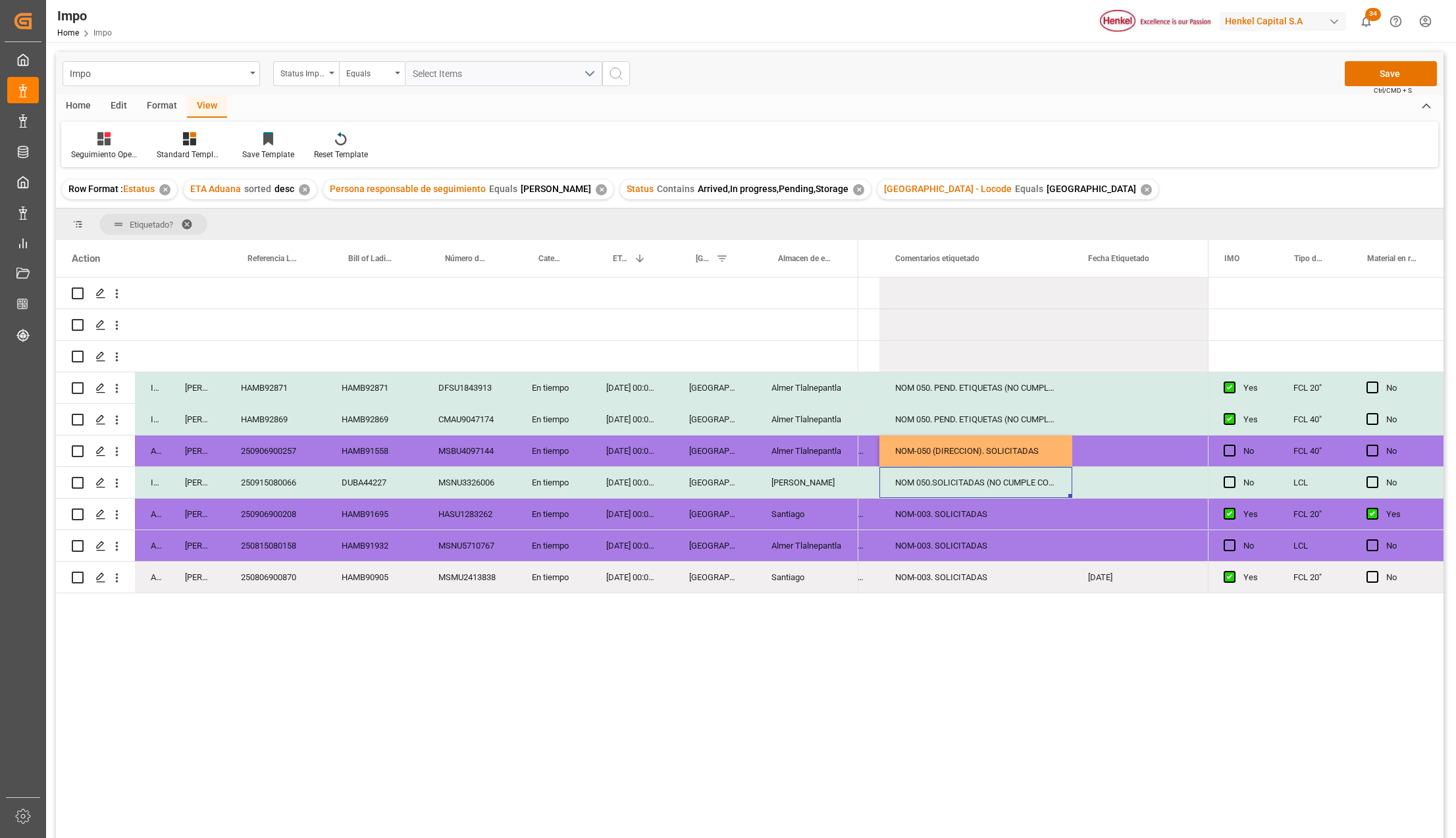
click at [1038, 488] on div "NOM 050.SOLICITADAS (NO CUMPLE CON NOM)" at bounding box center [976, 482] width 193 height 31
drag, startPoint x: 996, startPoint y: 490, endPoint x: 1074, endPoint y: 489, distance: 78.0
click at [937, 488] on input "NOM 050.SOLICITADAS" at bounding box center [975, 490] width 172 height 25
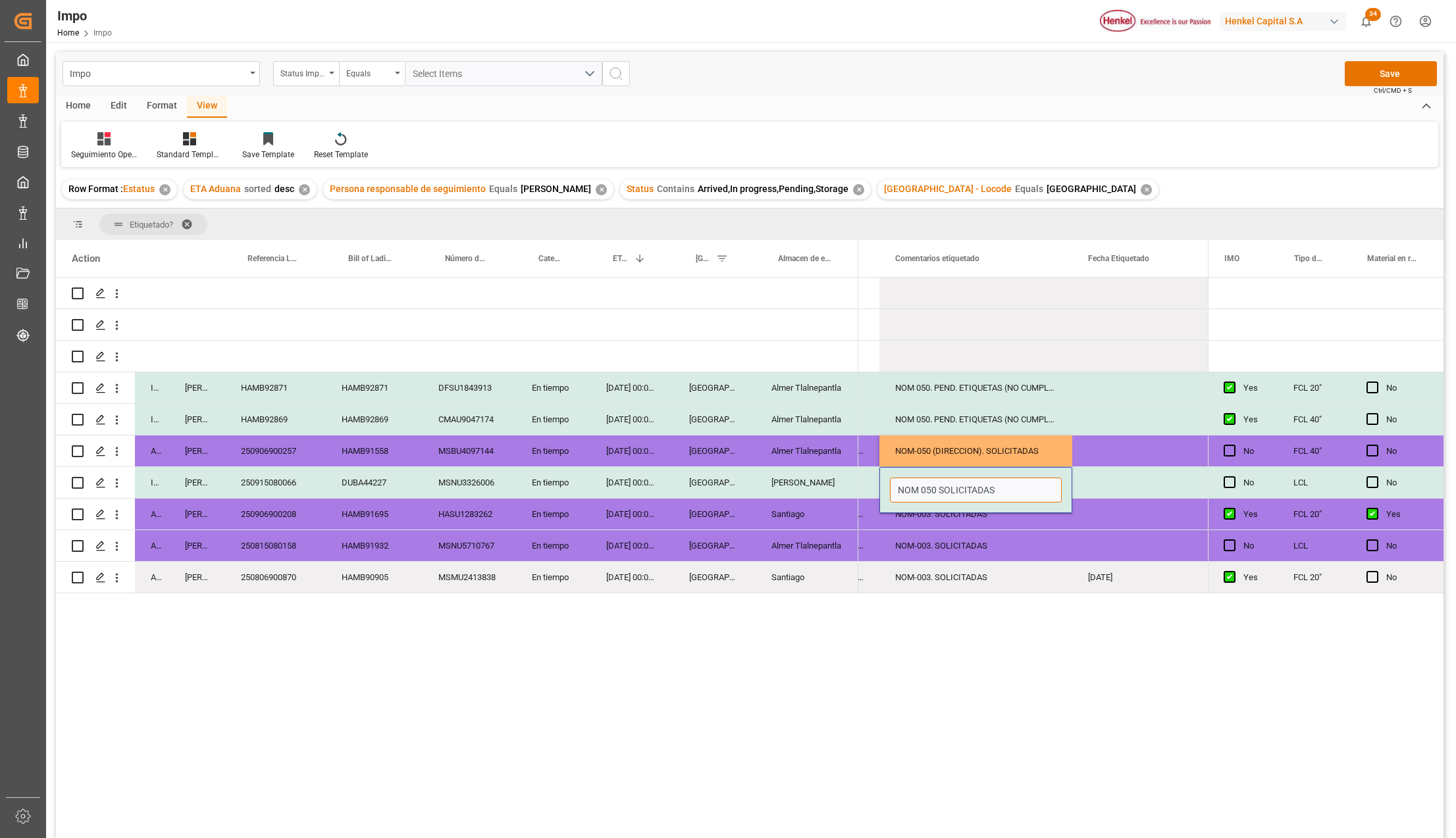
paste input "(NO CUMPLE CON NOM)"
type input "NOM 050 (NO CUMPLE CON NOM). SOLICITADAS"
click at [1098, 571] on div "25-08-2025" at bounding box center [1138, 577] width 132 height 31
click at [1390, 76] on button "Save" at bounding box center [1390, 74] width 92 height 25
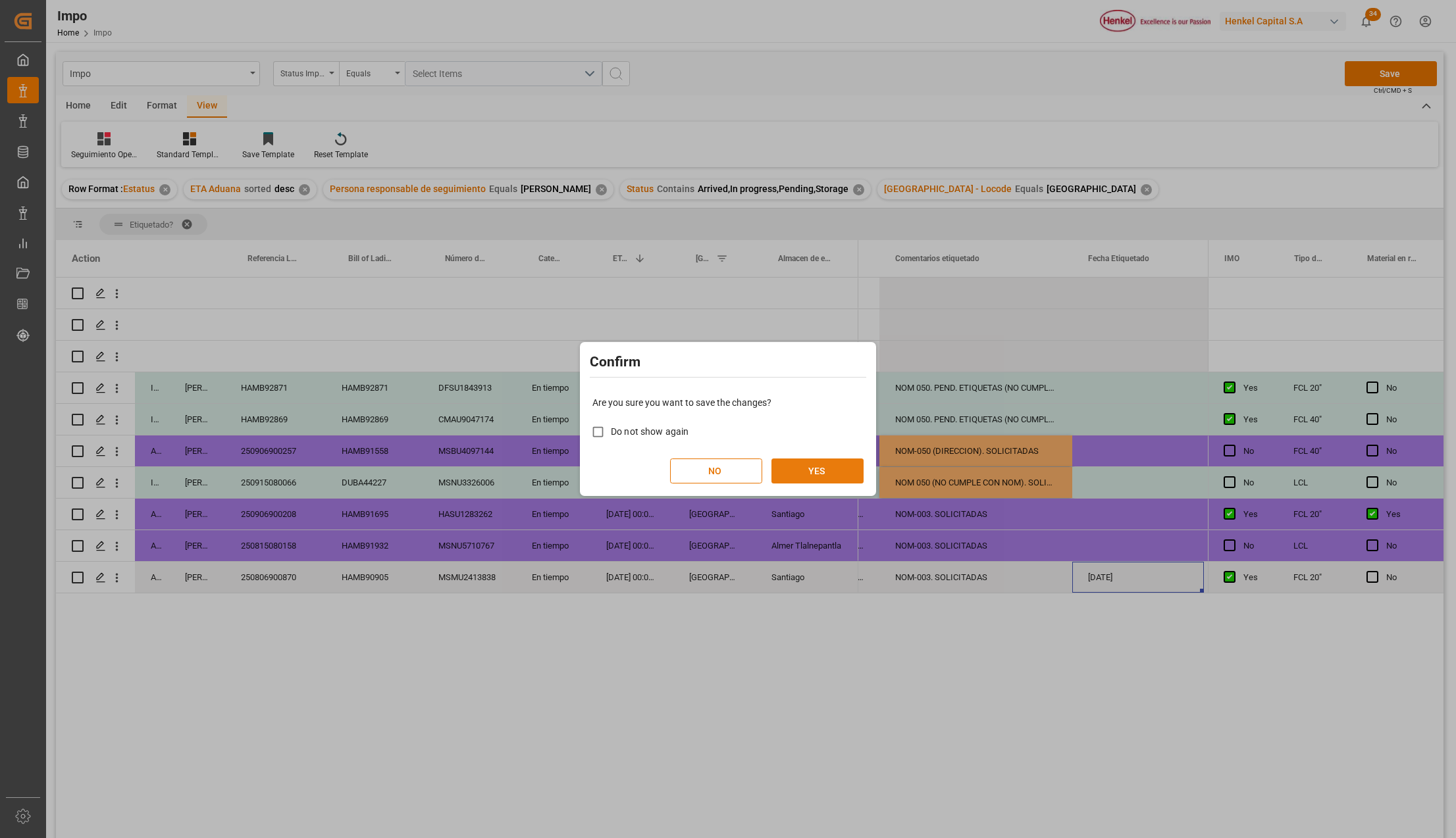
click at [824, 469] on button "YES" at bounding box center [817, 471] width 92 height 25
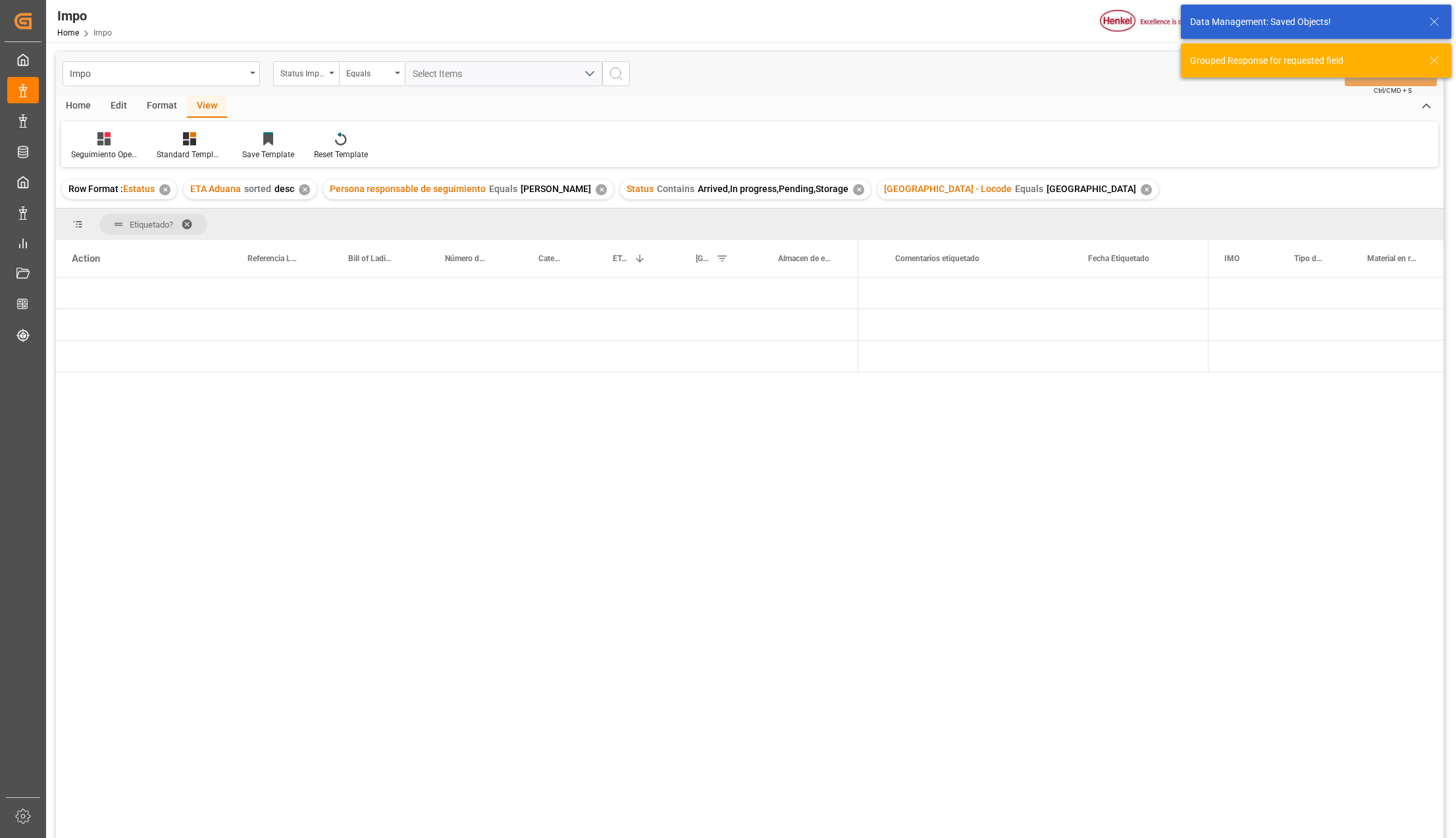
click at [769, 351] on div "Press SPACE to select this row." at bounding box center [806, 356] width 102 height 31
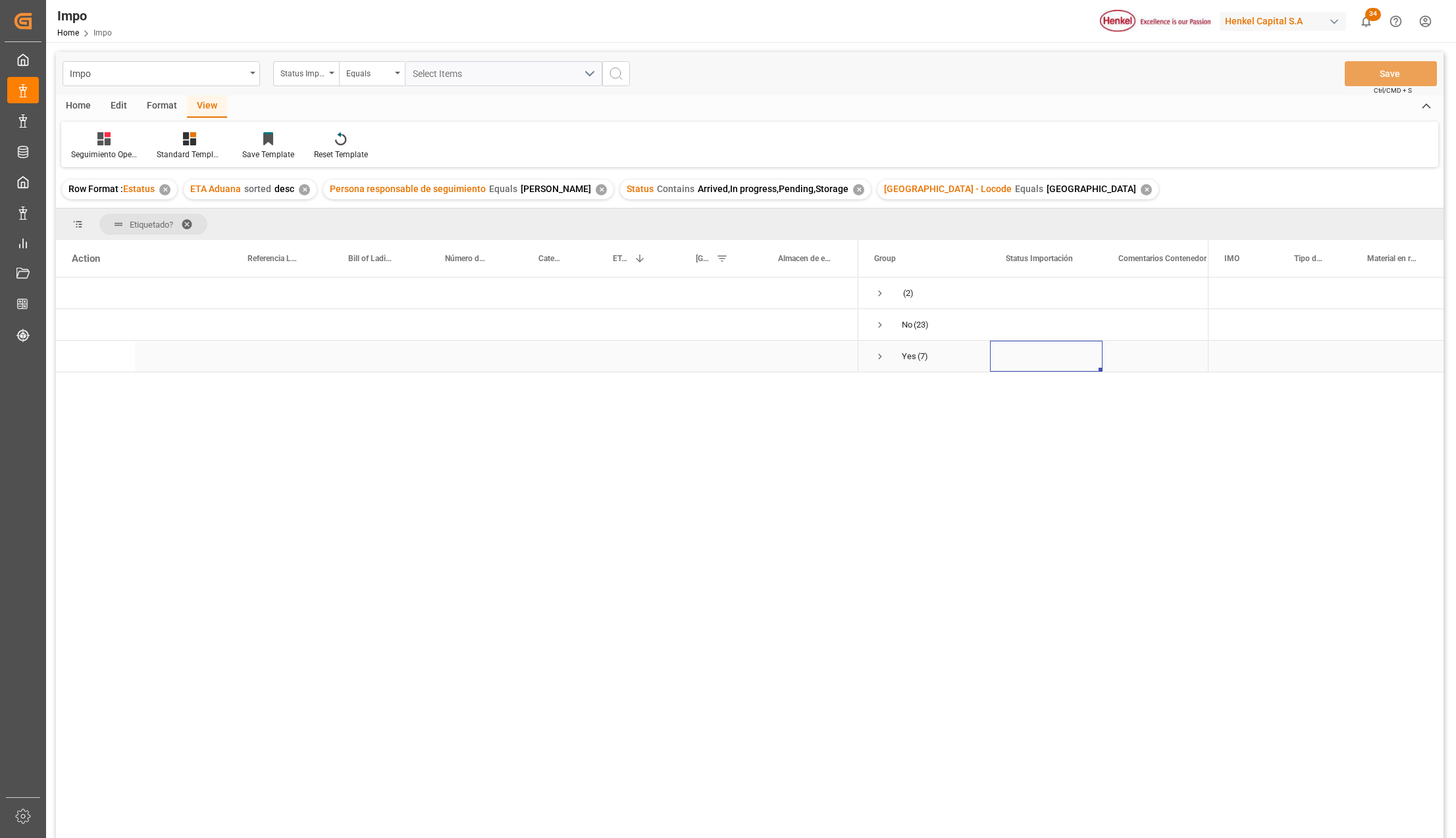
click at [878, 356] on span "Press SPACE to select this row." at bounding box center [880, 357] width 12 height 12
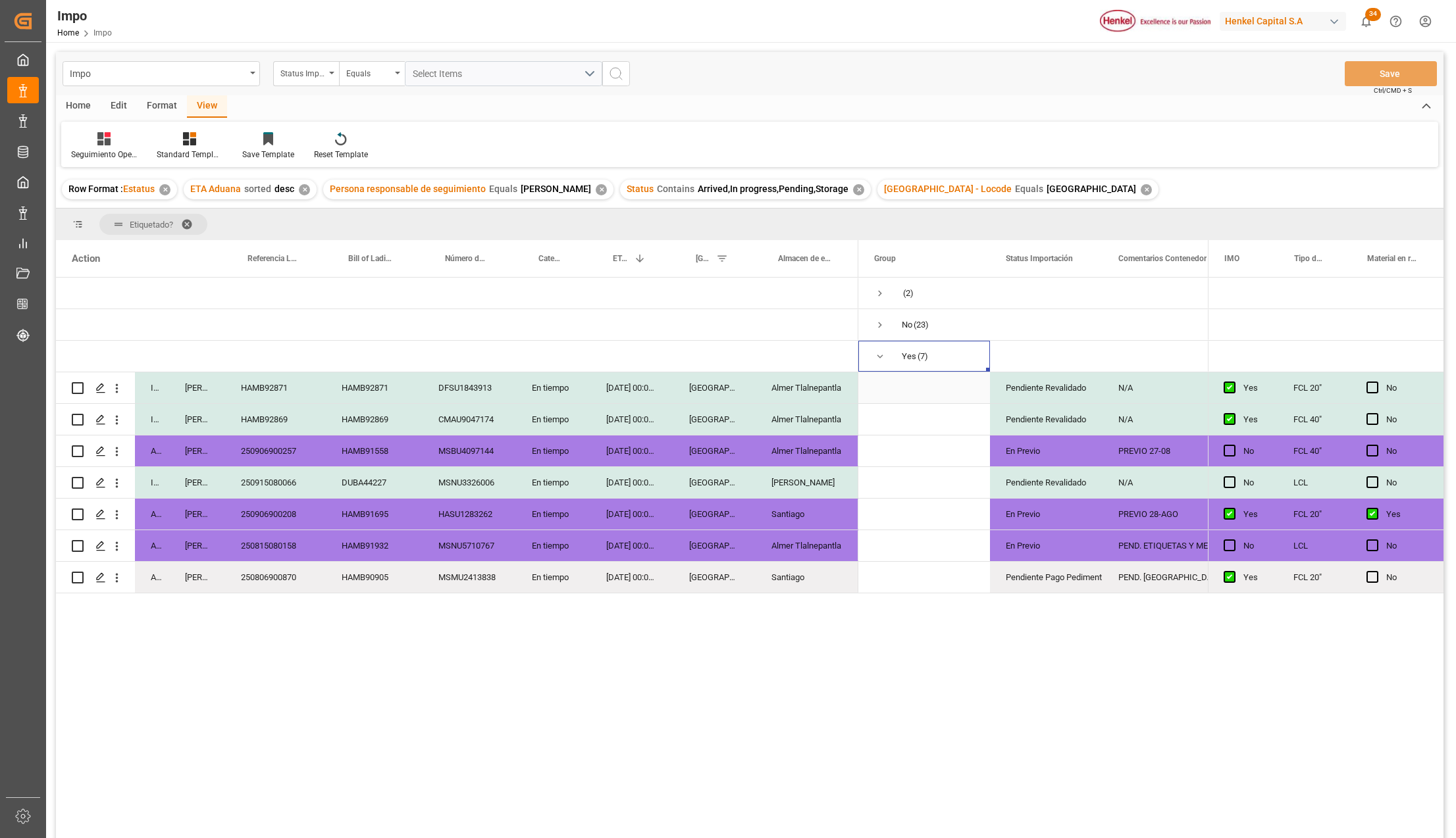
click at [1091, 387] on div "Pendiente Revalidado" at bounding box center [1046, 387] width 112 height 31
click at [1073, 411] on div "Pendiente Revalidado" at bounding box center [1046, 420] width 81 height 31
click at [1079, 469] on div "Pendiente Revalidado" at bounding box center [1046, 483] width 81 height 31
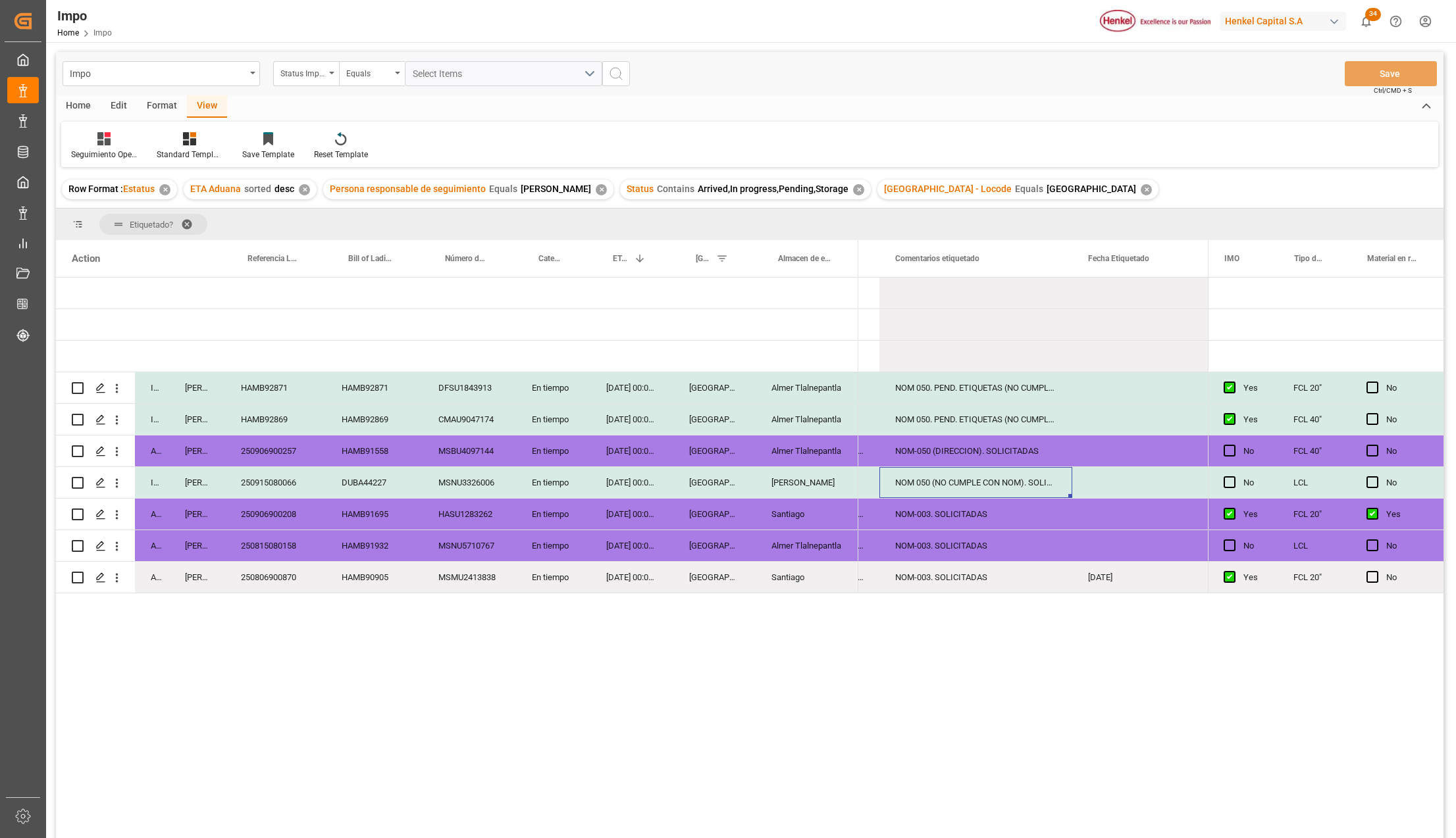
scroll to position [0, 416]
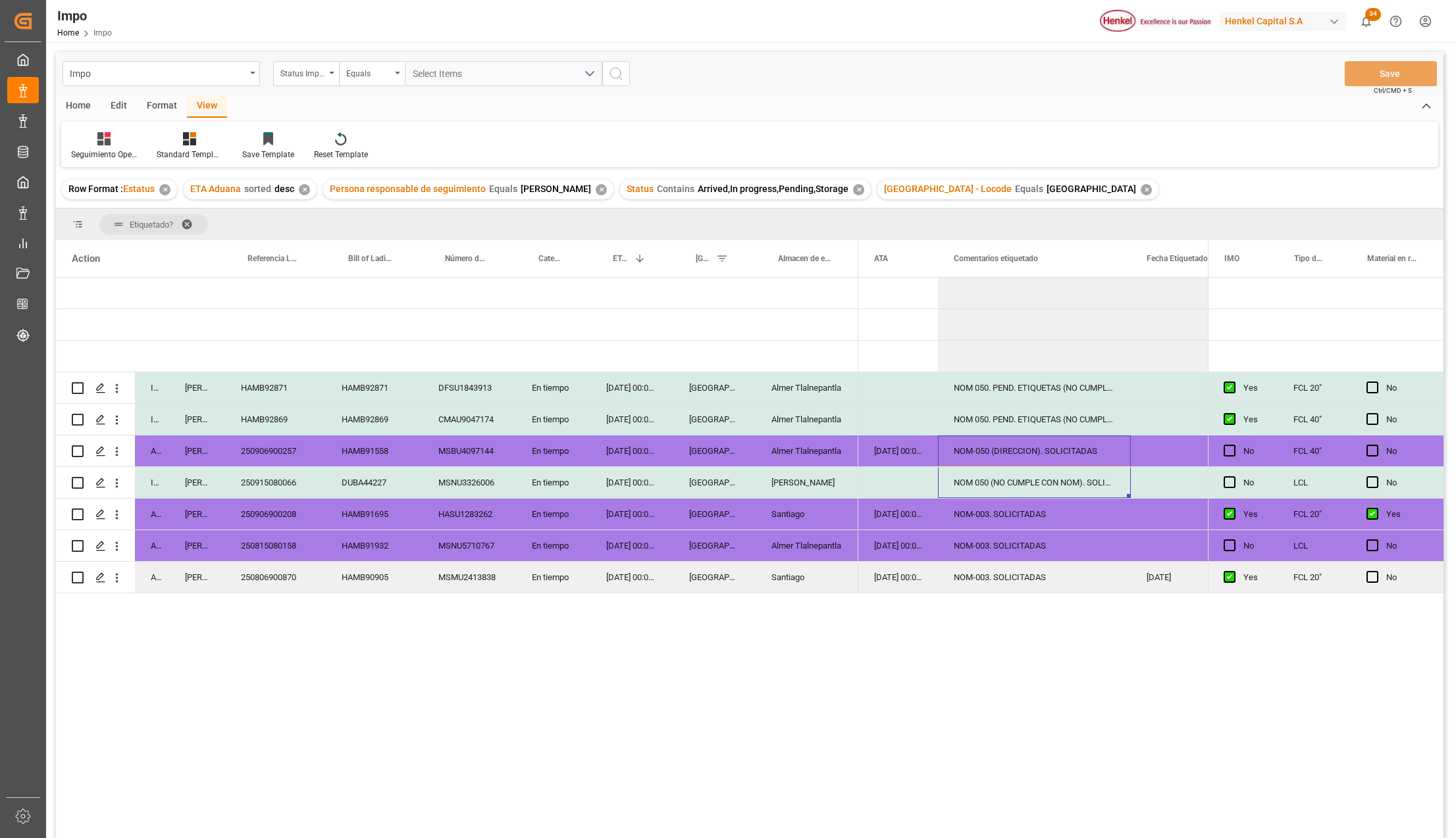
drag, startPoint x: 1041, startPoint y: 461, endPoint x: 1049, endPoint y: 488, distance: 28.2
click at [1077, 451] on div "NOM-050 (DIRECCION). SOLICITADAS" at bounding box center [1034, 451] width 193 height 31
click at [1100, 487] on div "NOM 050 (NO CUMPLE CON NOM). SOLICITADAS" at bounding box center [1034, 482] width 193 height 31
click at [1042, 516] on div "NOM-003. SOLICITADAS" at bounding box center [1034, 514] width 193 height 31
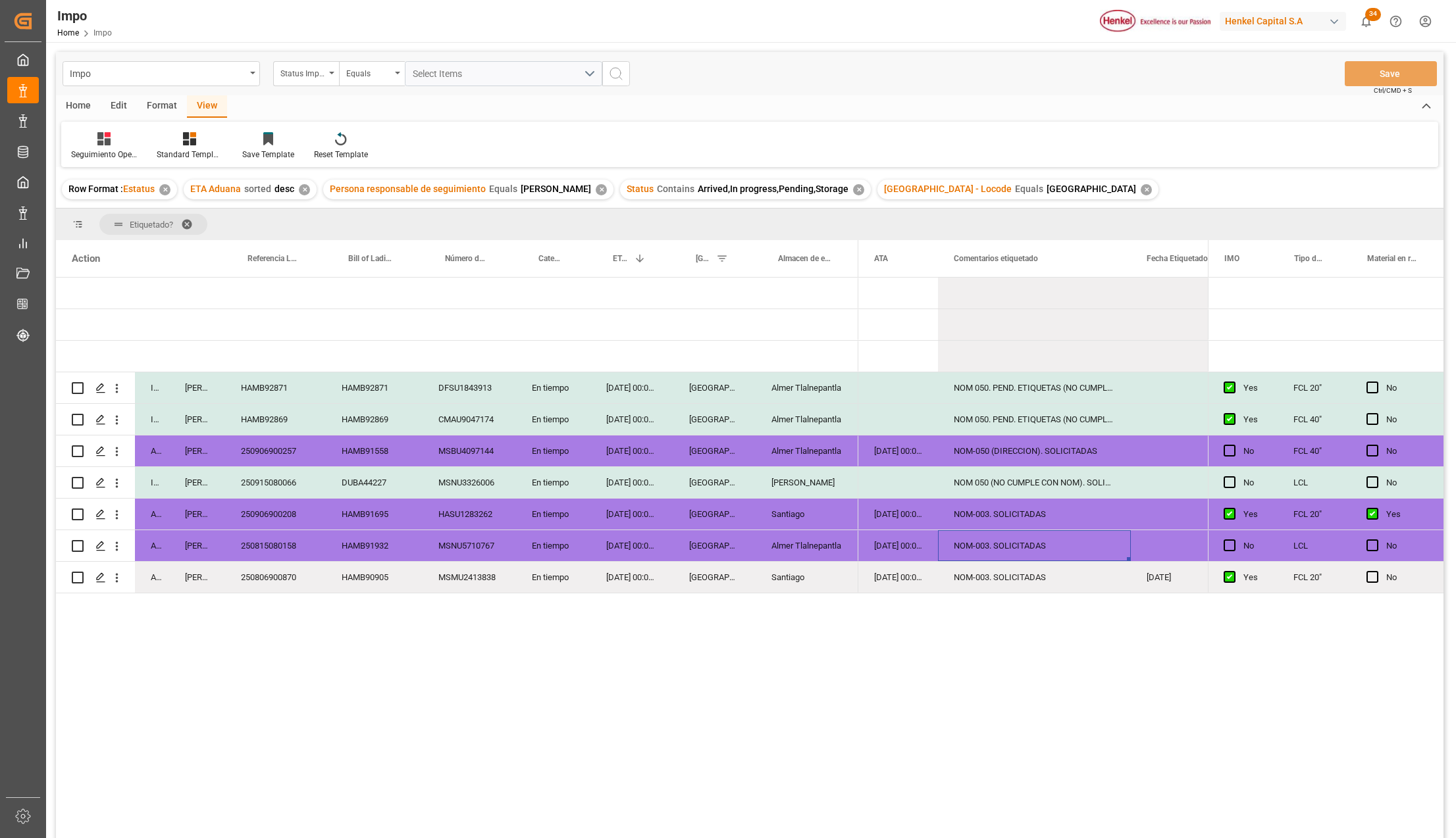
click at [1034, 537] on div "NOM-003. SOLICITADAS" at bounding box center [1034, 546] width 193 height 31
click at [1034, 570] on div "NOM-003. SOLICITADAS" at bounding box center [1034, 577] width 193 height 31
drag, startPoint x: 1130, startPoint y: 245, endPoint x: 1163, endPoint y: 231, distance: 35.8
click at [1163, 231] on div "Etiquetado? Drag here to set column labels Action Status Persona responsable de…" at bounding box center [749, 528] width 1388 height 638
click at [295, 571] on div "250806900870" at bounding box center [275, 577] width 100 height 31
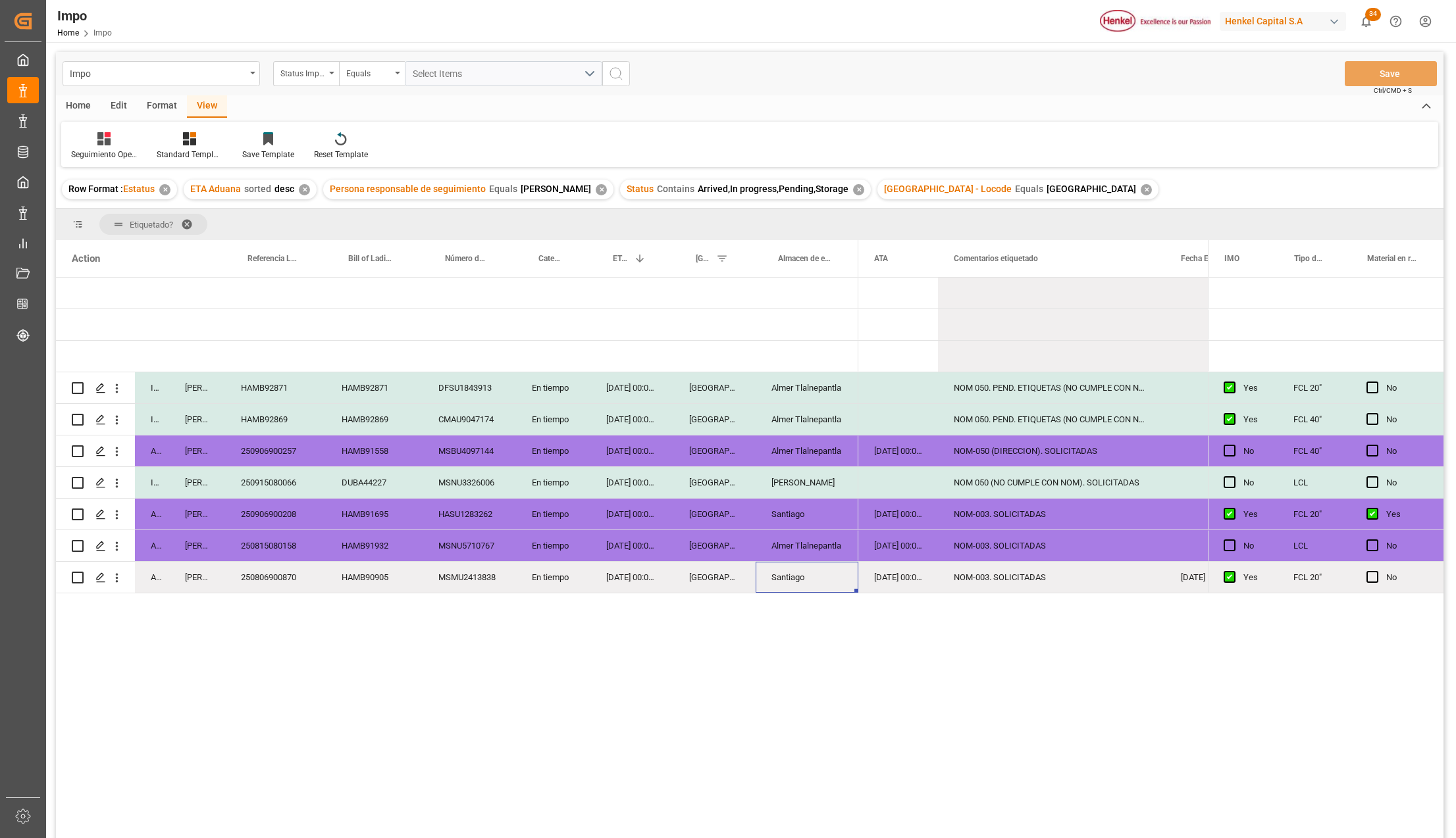
click at [798, 577] on div "Santiago" at bounding box center [806, 577] width 102 height 31
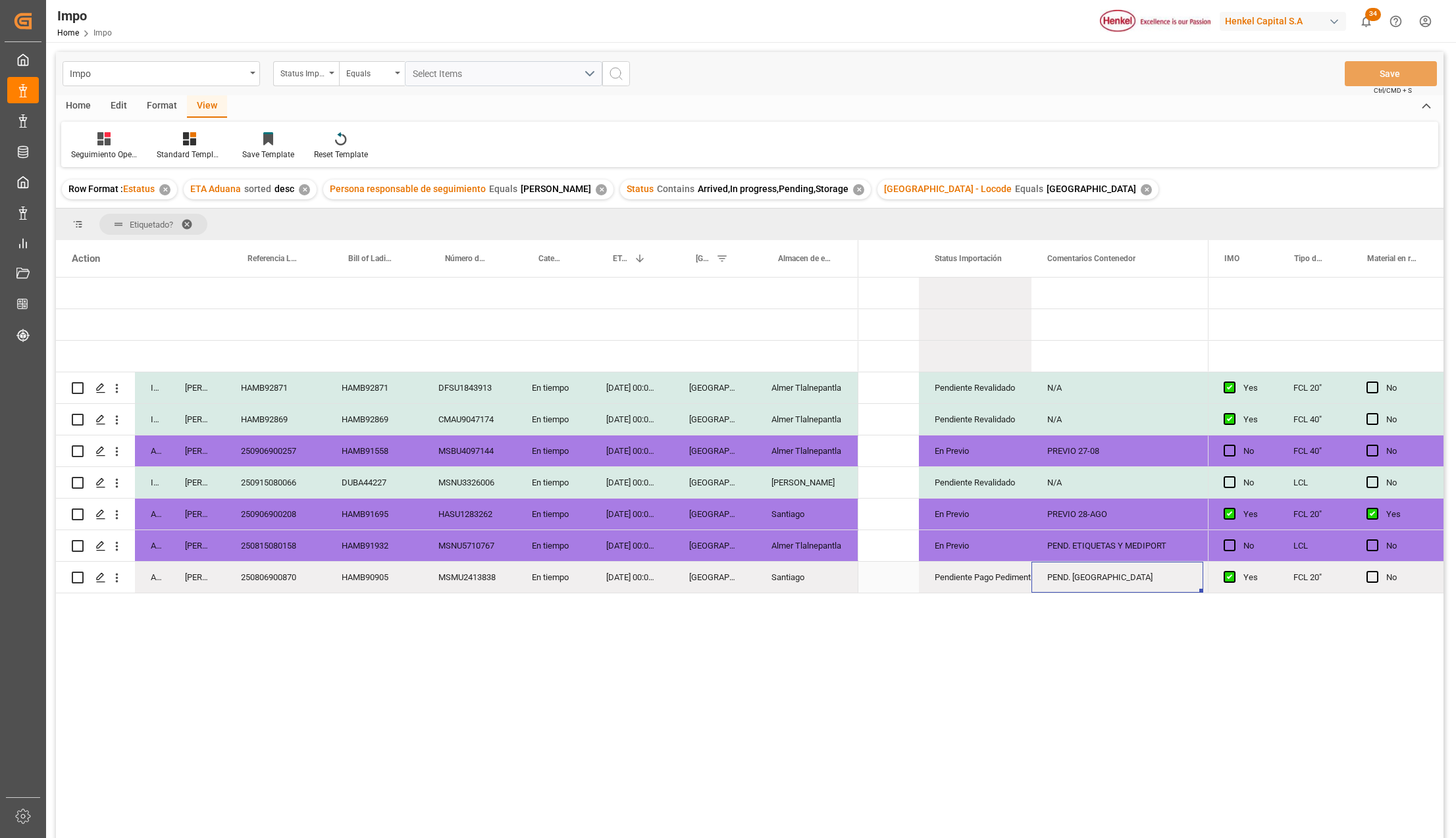
scroll to position [0, 151]
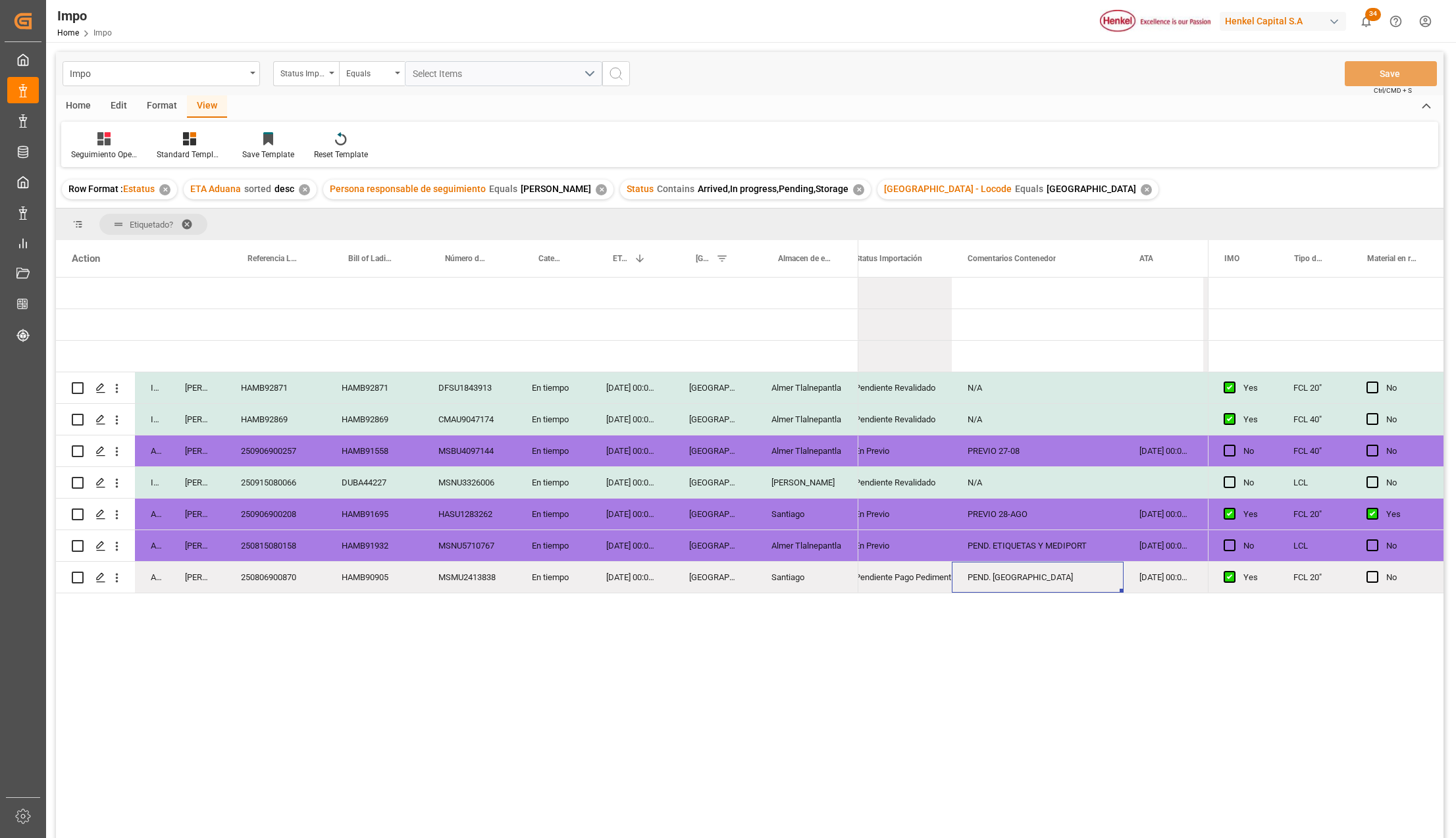
click at [1049, 577] on div "PEND. DESPACHO" at bounding box center [1037, 577] width 172 height 31
type input "DESPACHO 27-08"
click at [1056, 662] on div "(2) No (23) Yes (7) N/A Pendiente Revalidado NOM 050. PEND. ETIQUETAS (NO CUMPL…" at bounding box center [1033, 562] width 350 height 569
click at [1399, 74] on button "Save" at bounding box center [1390, 74] width 92 height 25
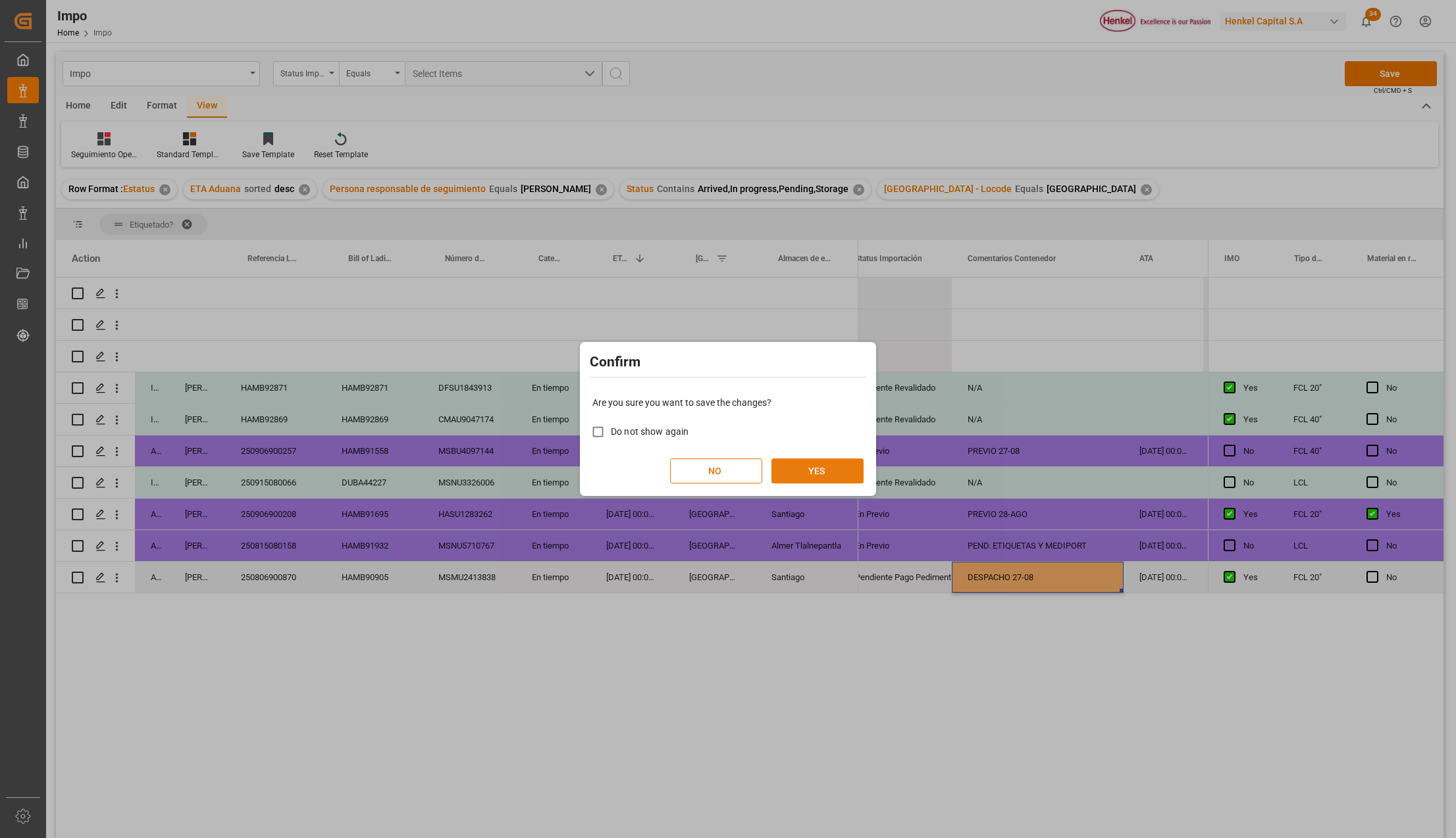
click at [790, 472] on button "YES" at bounding box center [817, 471] width 92 height 25
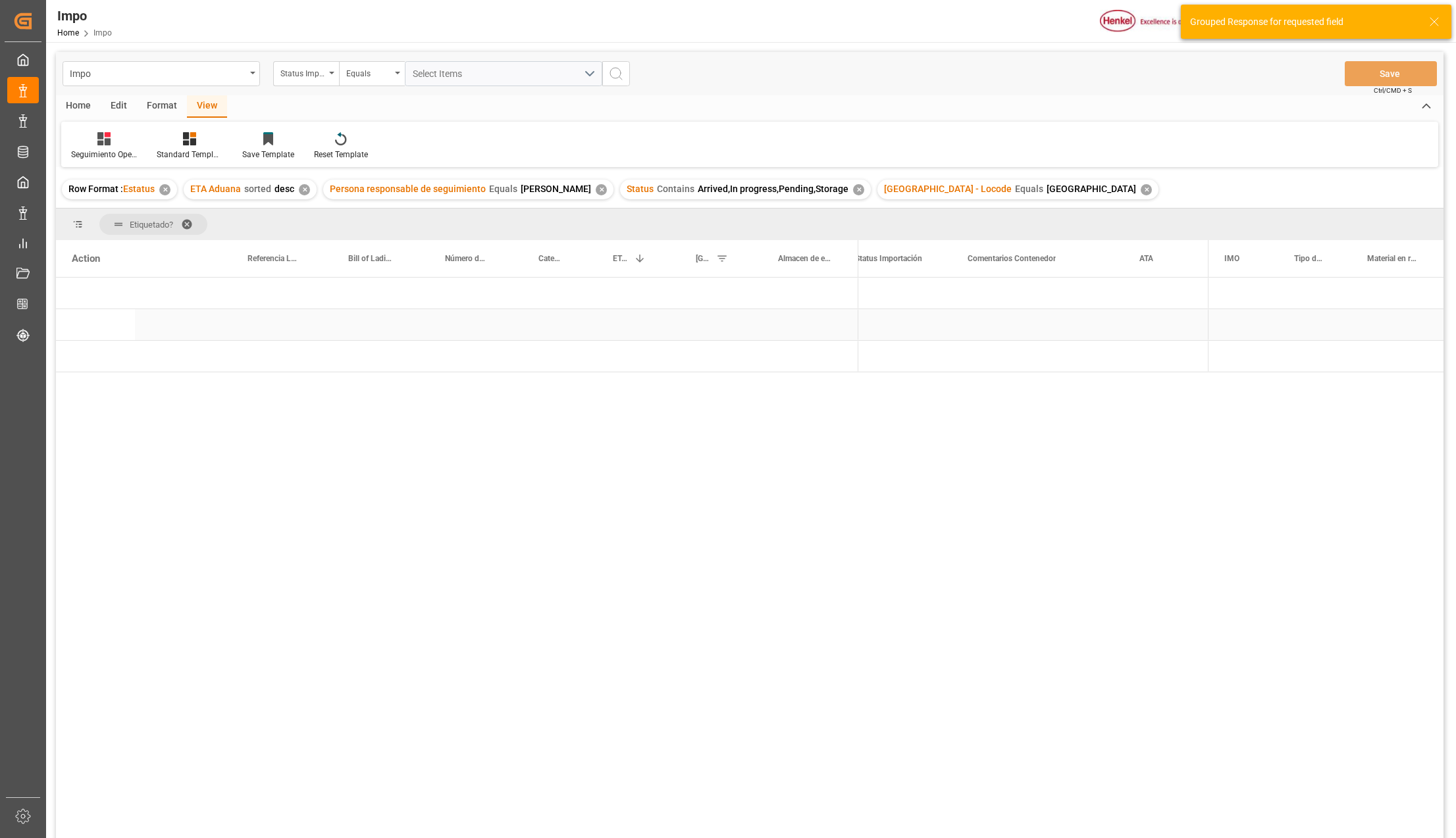
click at [736, 327] on div "Press SPACE to select this row." at bounding box center [715, 324] width 82 height 31
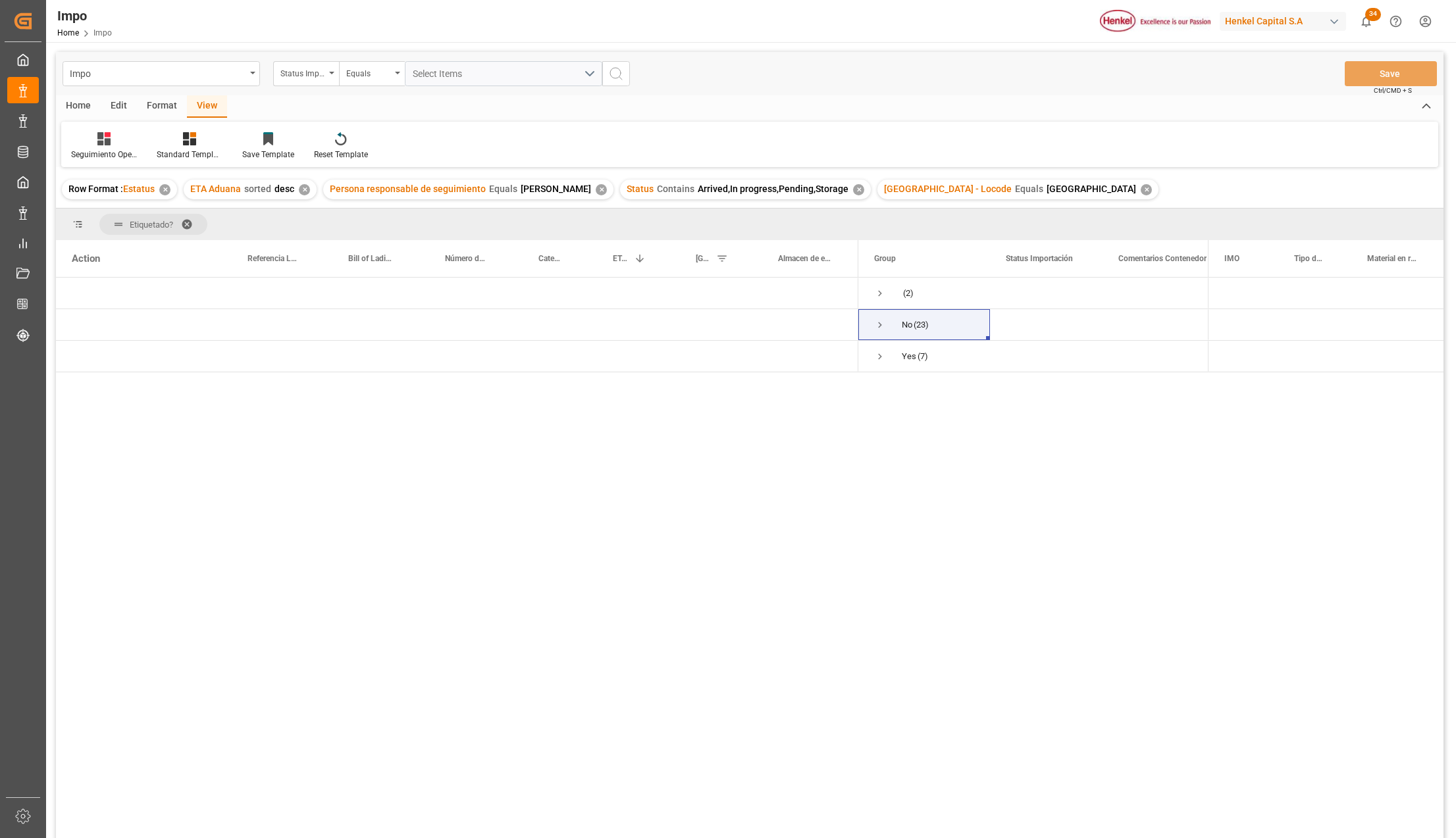
click at [185, 221] on span at bounding box center [191, 225] width 21 height 12
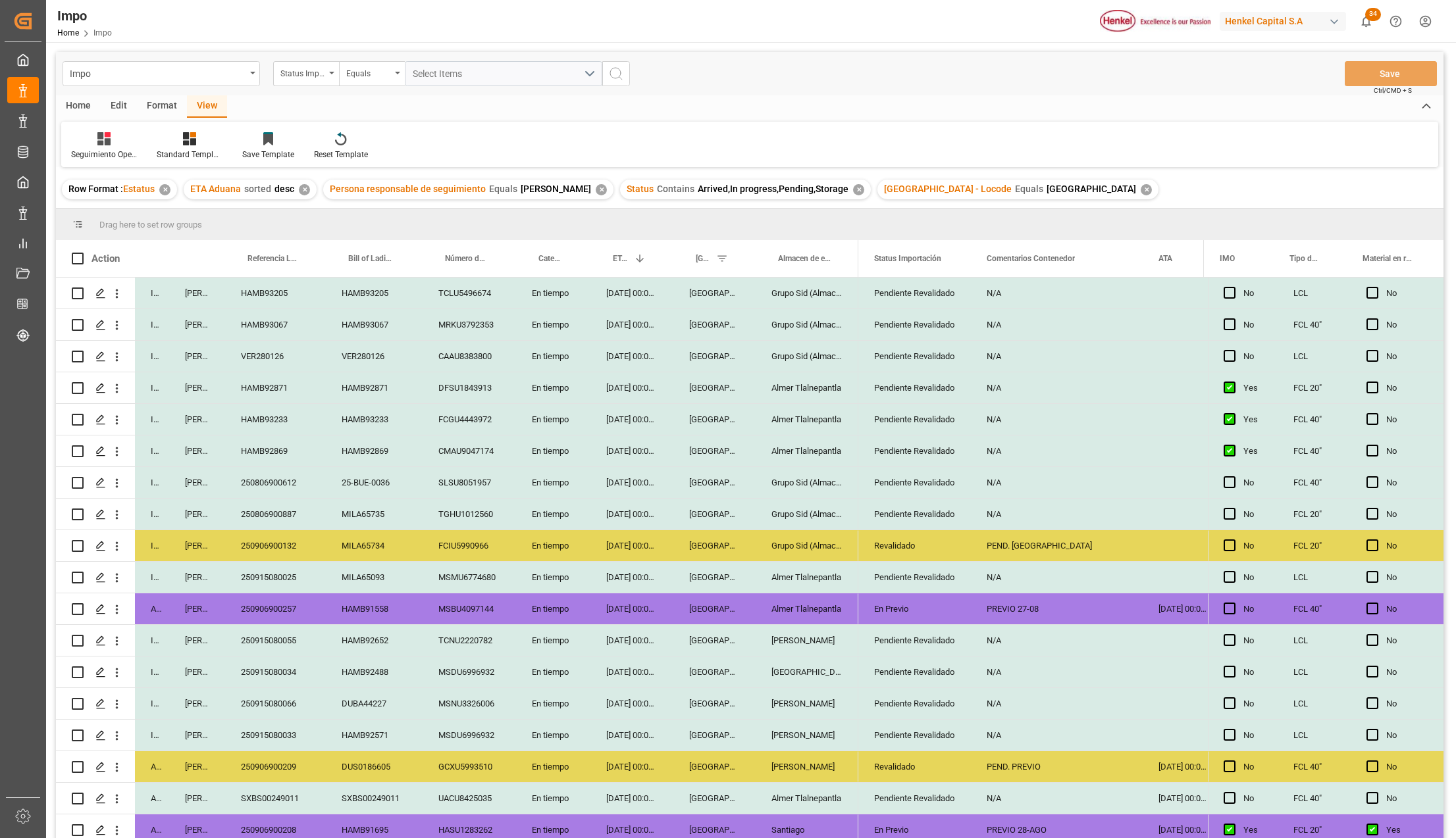
click at [933, 401] on div "Pendiente Revalidado" at bounding box center [915, 388] width 81 height 31
click at [917, 294] on div "Pendiente Revalidado" at bounding box center [915, 294] width 81 height 31
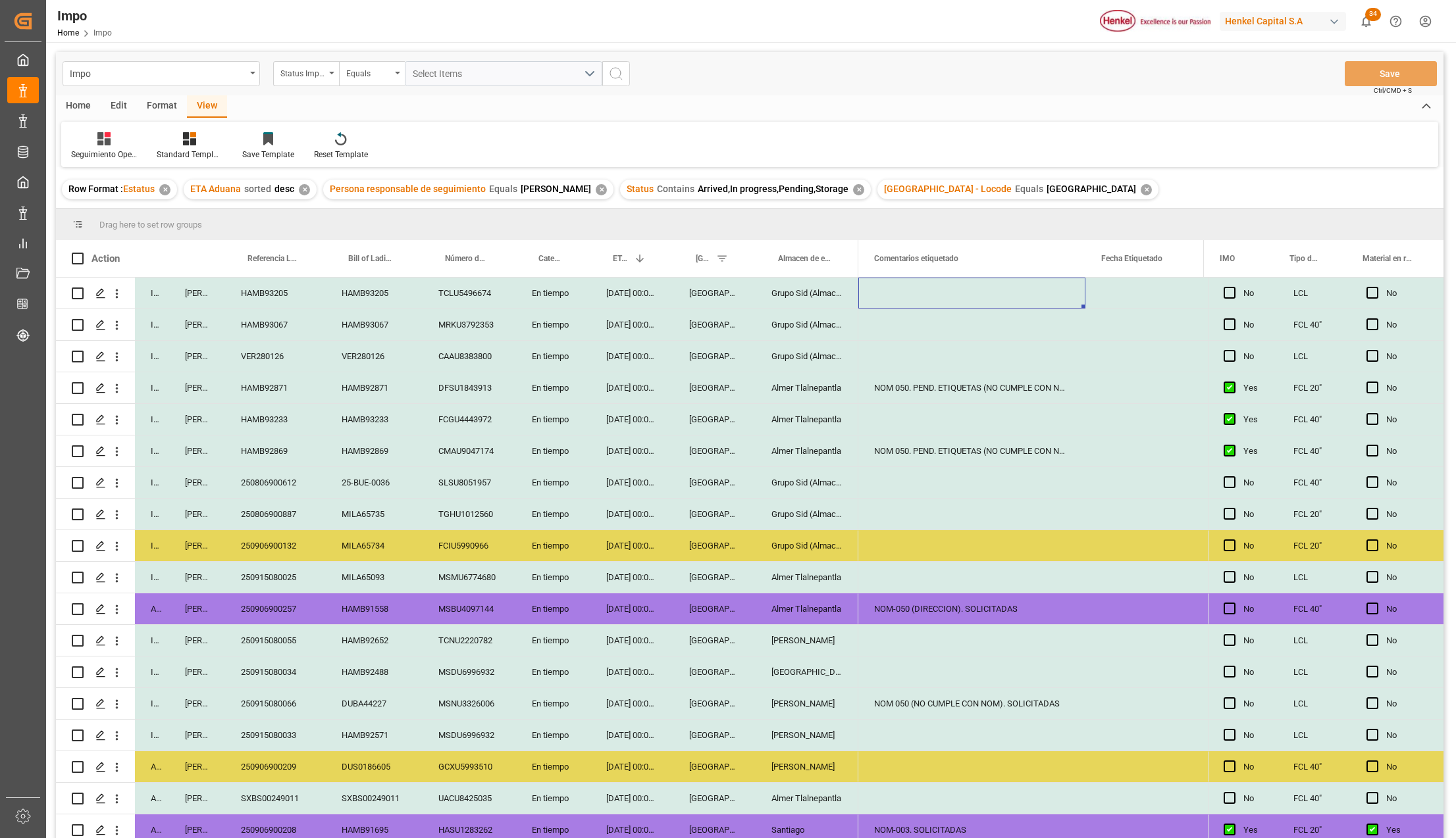
scroll to position [0, 364]
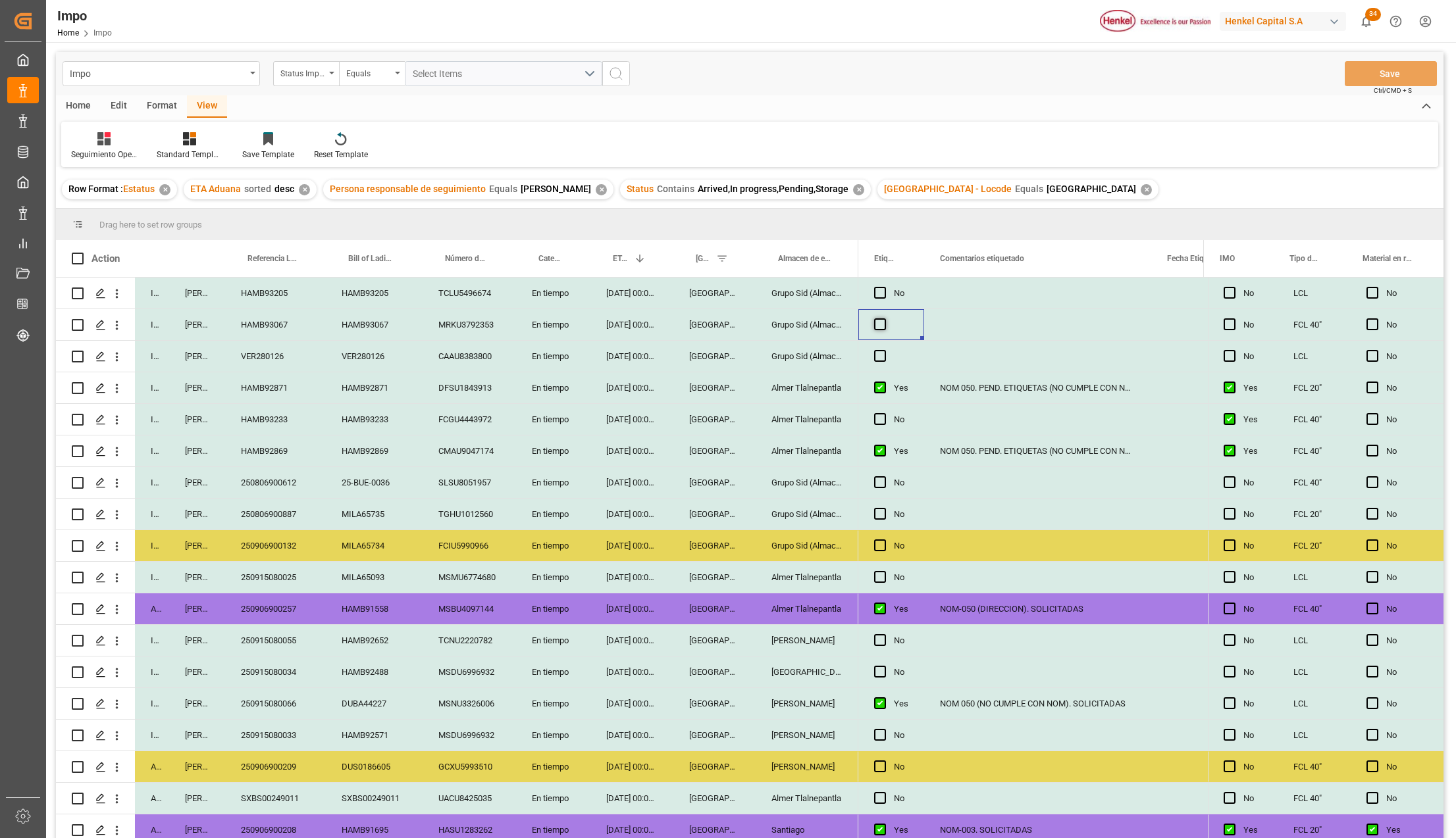
click at [885, 328] on span "Press SPACE to select this row." at bounding box center [880, 324] width 12 height 12
click at [884, 318] on input "Press SPACE to select this row." at bounding box center [884, 318] width 0 height 0
click at [898, 354] on div "Press SPACE to select this row." at bounding box center [891, 356] width 66 height 31
click at [892, 356] on div "Press SPACE to select this row." at bounding box center [891, 356] width 66 height 31
click at [880, 356] on span "Press SPACE to select this row." at bounding box center [880, 356] width 12 height 12
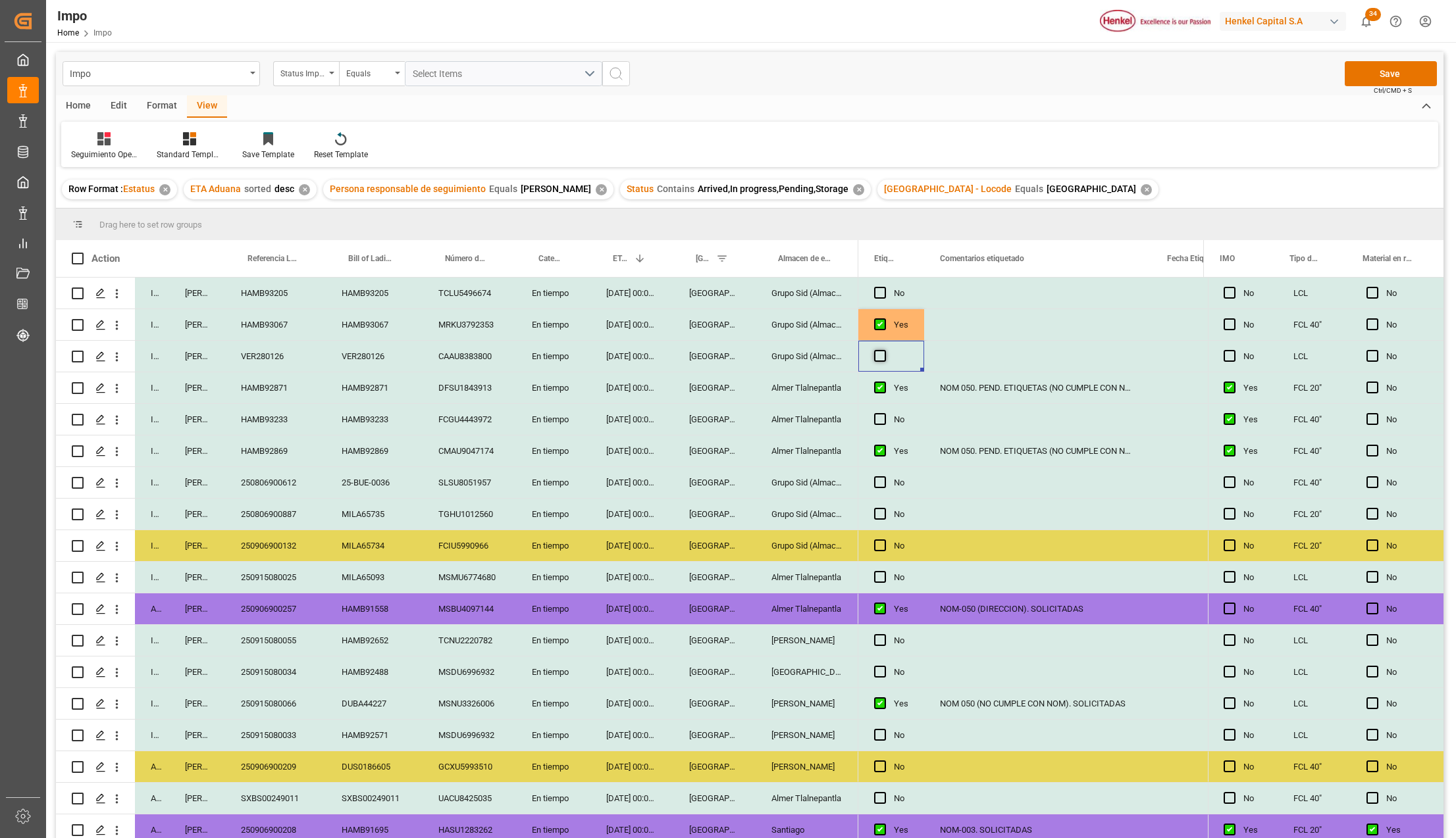
click at [884, 350] on input "Press SPACE to select this row." at bounding box center [884, 350] width 0 height 0
click at [882, 357] on span "Press SPACE to select this row." at bounding box center [880, 356] width 12 height 12
click at [884, 350] on input "Press SPACE to select this row." at bounding box center [884, 350] width 0 height 0
click at [878, 329] on span "Press SPACE to select this row." at bounding box center [880, 324] width 12 height 12
click at [884, 318] on input "Press SPACE to select this row." at bounding box center [884, 318] width 0 height 0
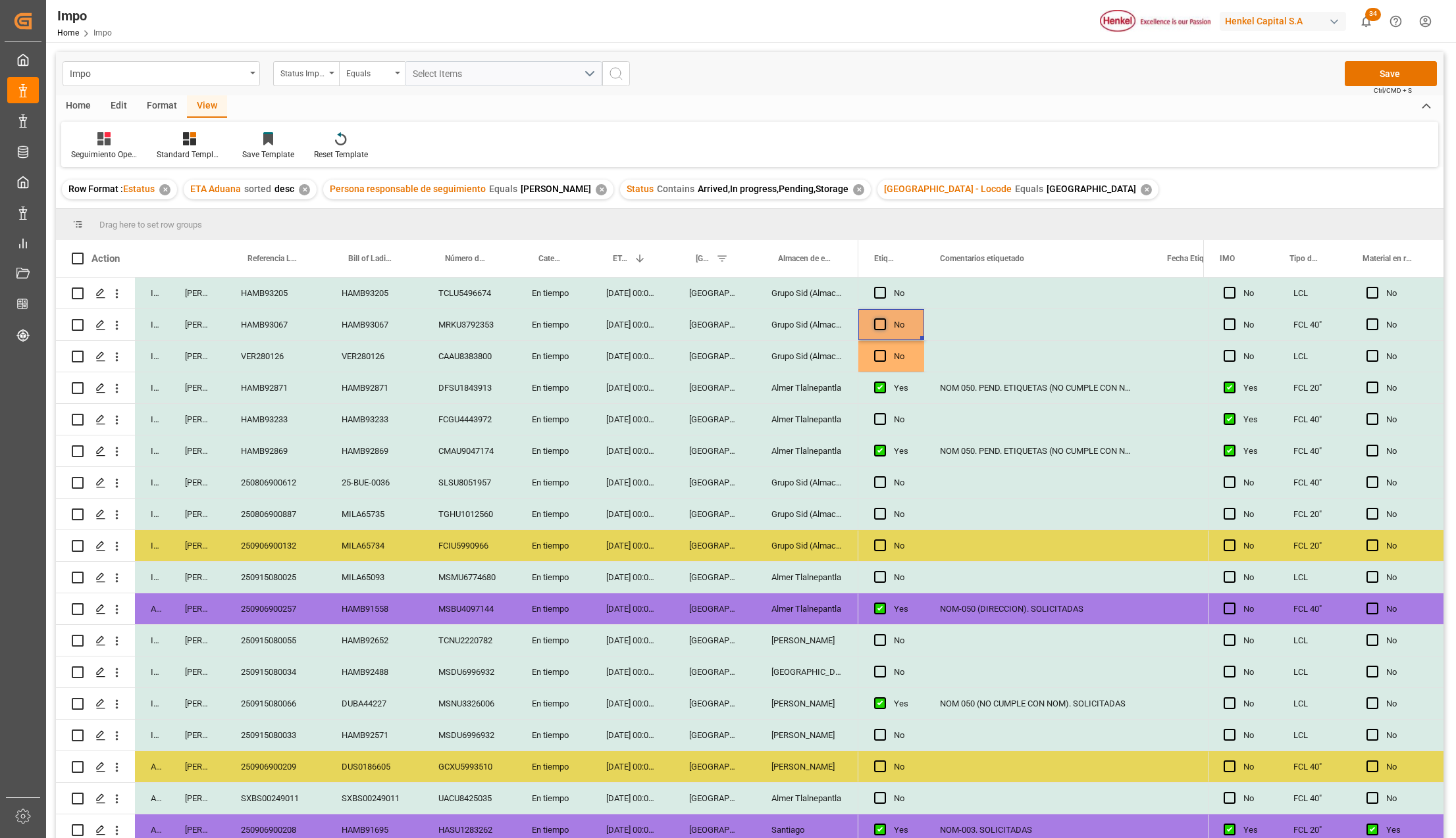
click at [878, 329] on span "Press SPACE to select this row." at bounding box center [880, 324] width 12 height 12
click at [884, 318] on input "Press SPACE to select this row." at bounding box center [884, 318] width 0 height 0
click at [878, 329] on input "Yes" at bounding box center [891, 333] width 45 height 27
click at [1030, 346] on div "Press SPACE to select this row." at bounding box center [1038, 356] width 227 height 31
click at [899, 292] on div "No" at bounding box center [901, 294] width 15 height 31
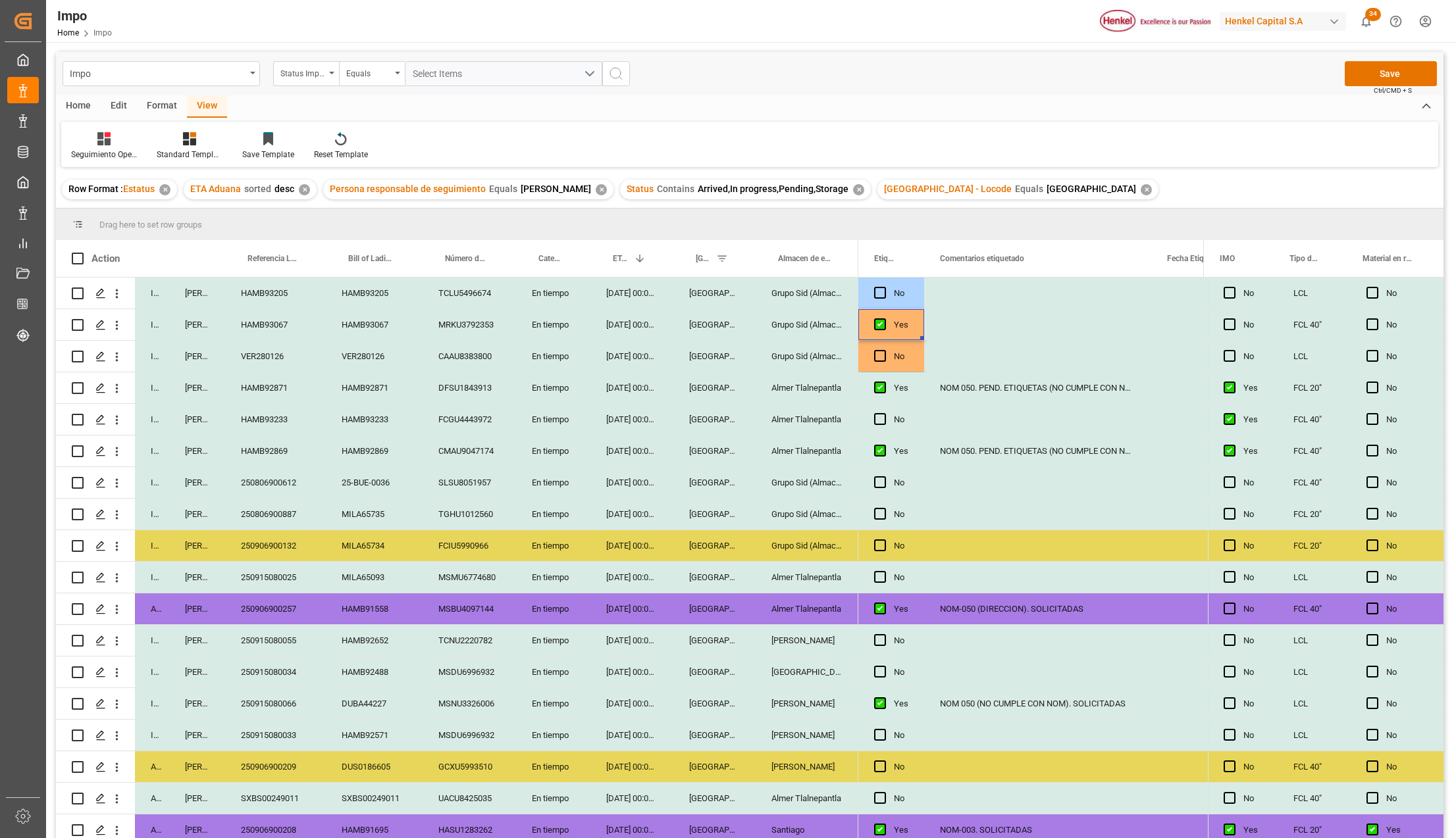
click at [906, 321] on div "Yes" at bounding box center [901, 325] width 15 height 31
click at [961, 319] on div "Press SPACE to select this row." at bounding box center [1038, 324] width 227 height 31
click at [1362, 74] on button "Save" at bounding box center [1390, 74] width 92 height 25
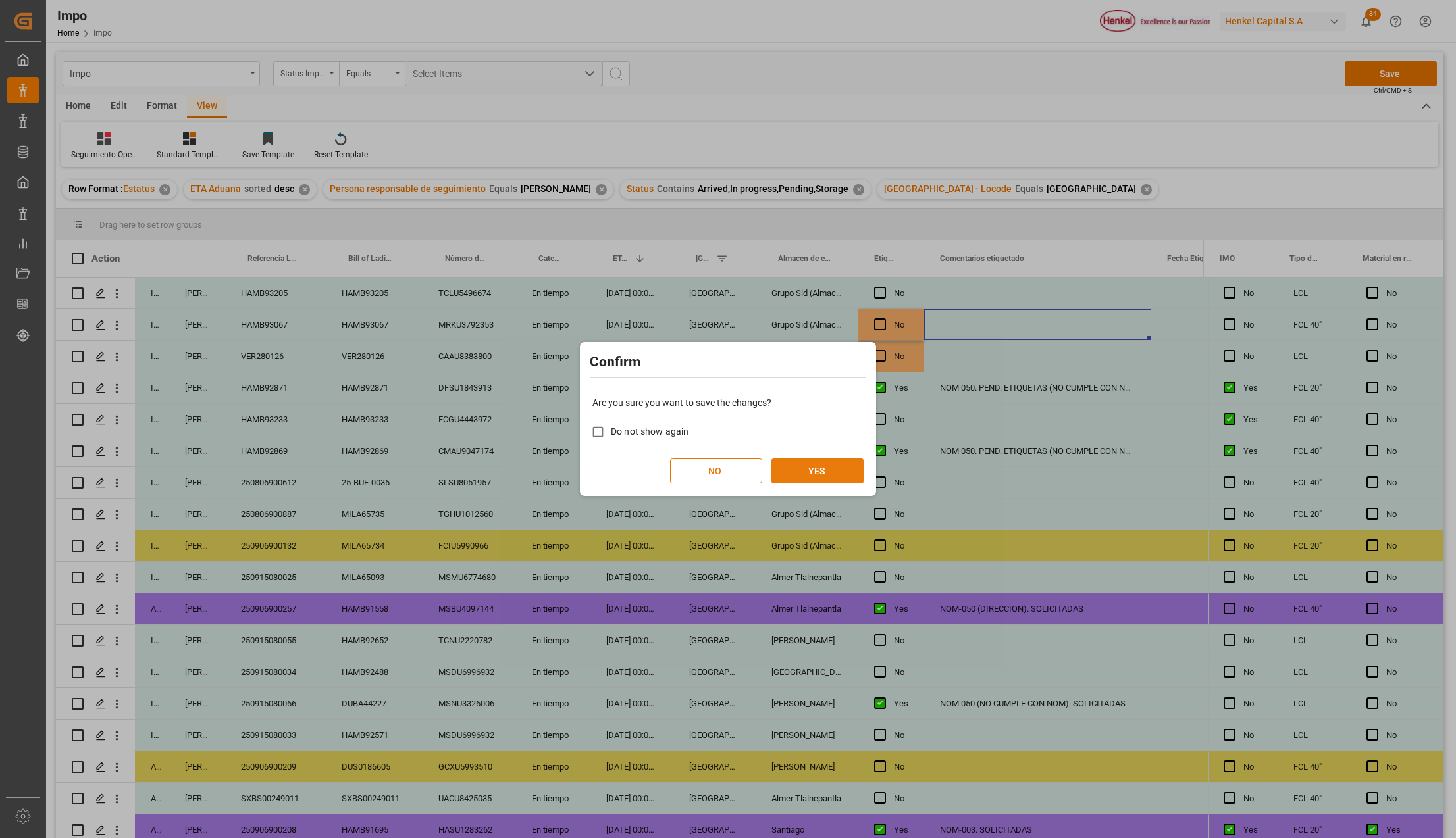
click at [824, 482] on button "YES" at bounding box center [817, 471] width 92 height 25
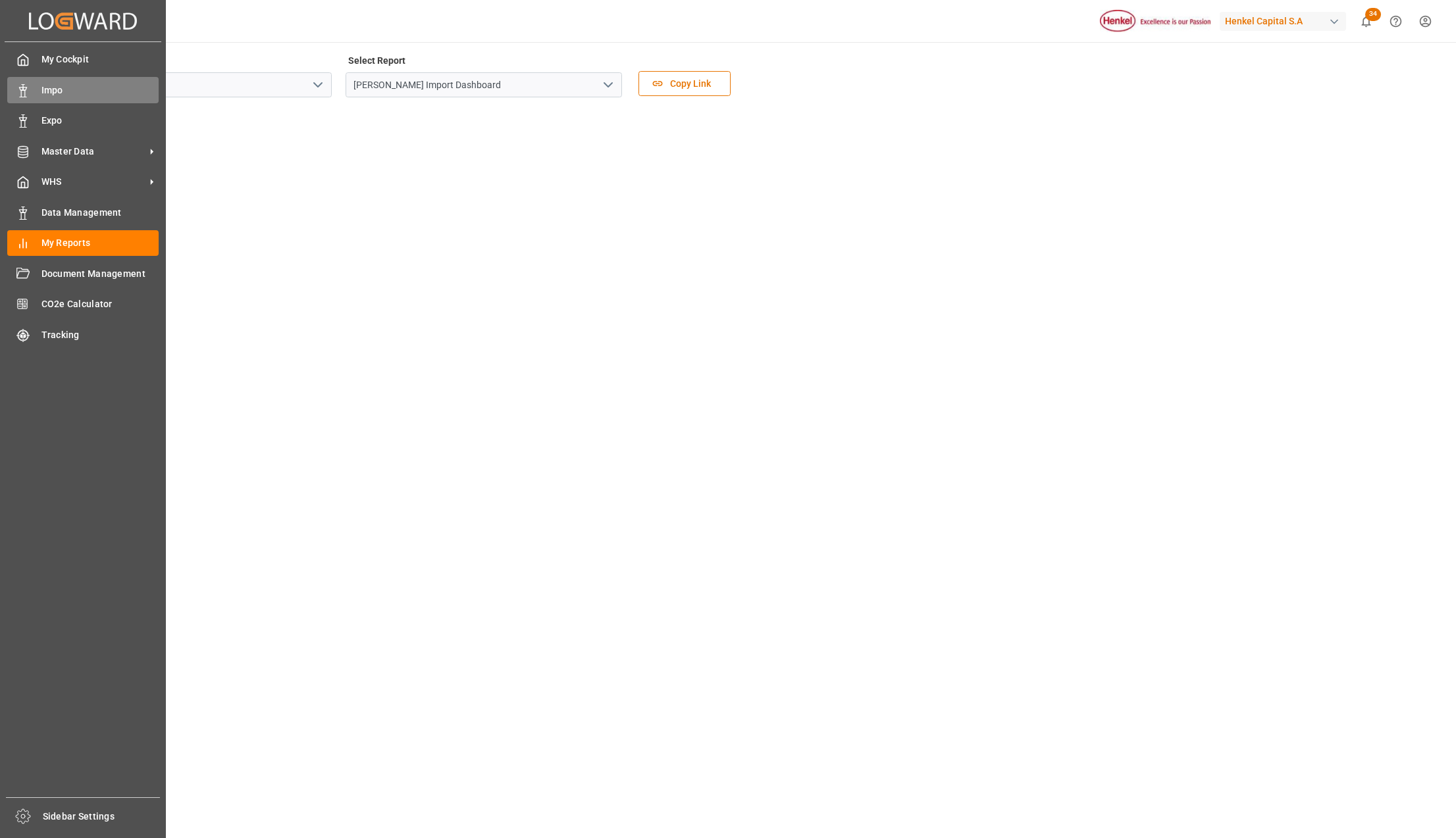
click at [37, 80] on div "Impo Impo" at bounding box center [83, 90] width 152 height 26
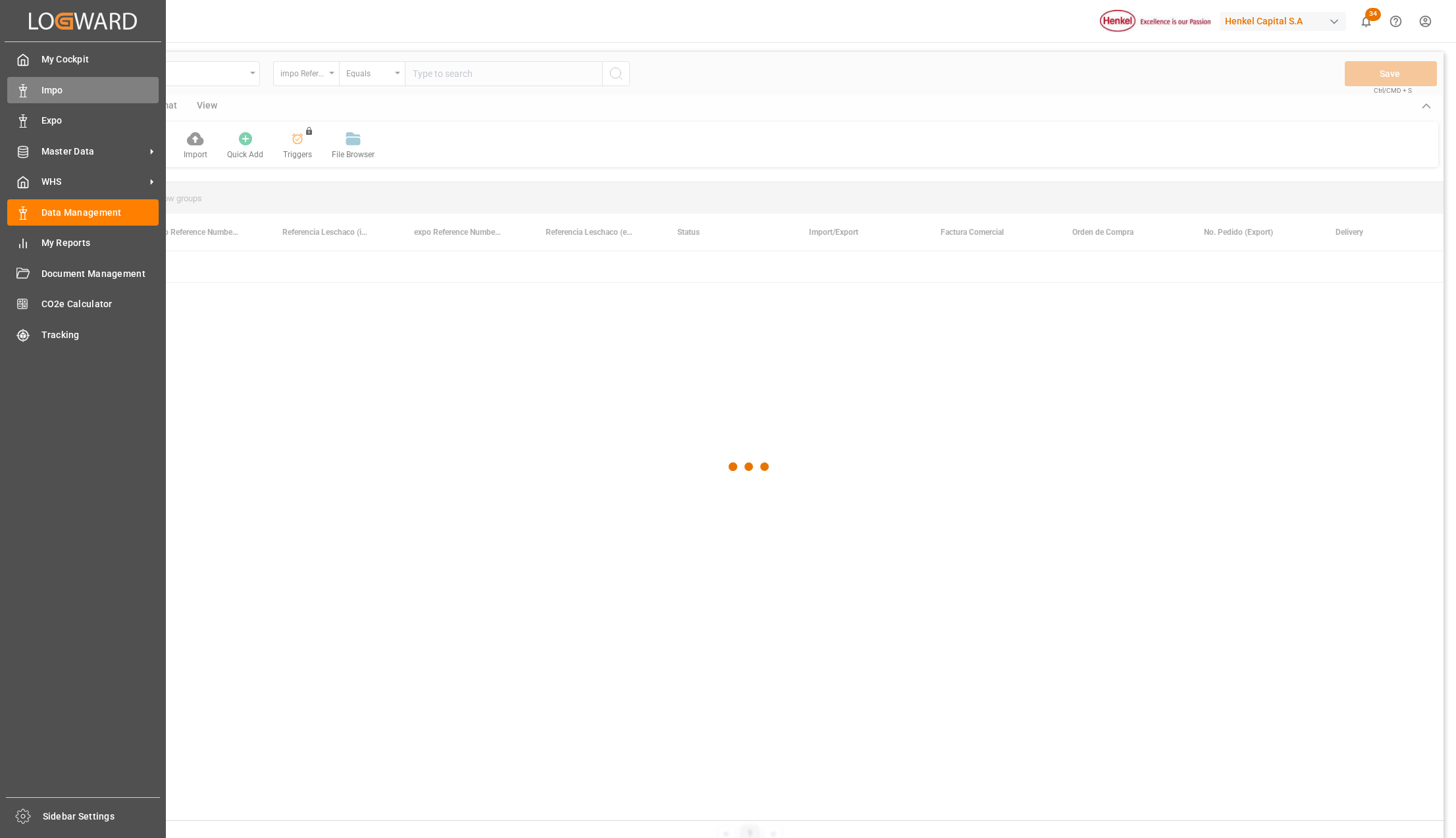
click at [72, 85] on span "Impo" at bounding box center [100, 90] width 118 height 14
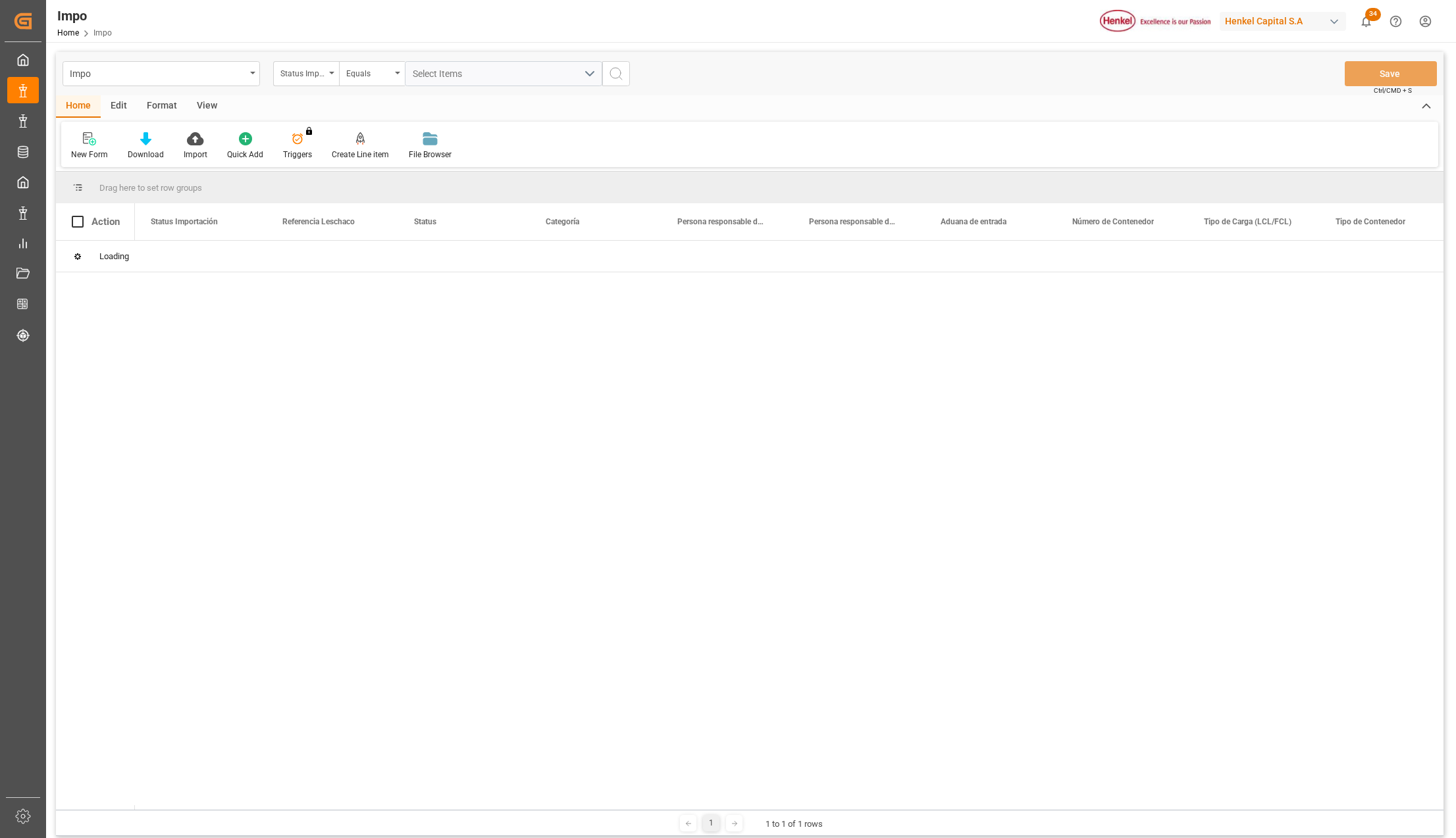
click at [604, 101] on div "Home Edit Format View" at bounding box center [749, 107] width 1388 height 23
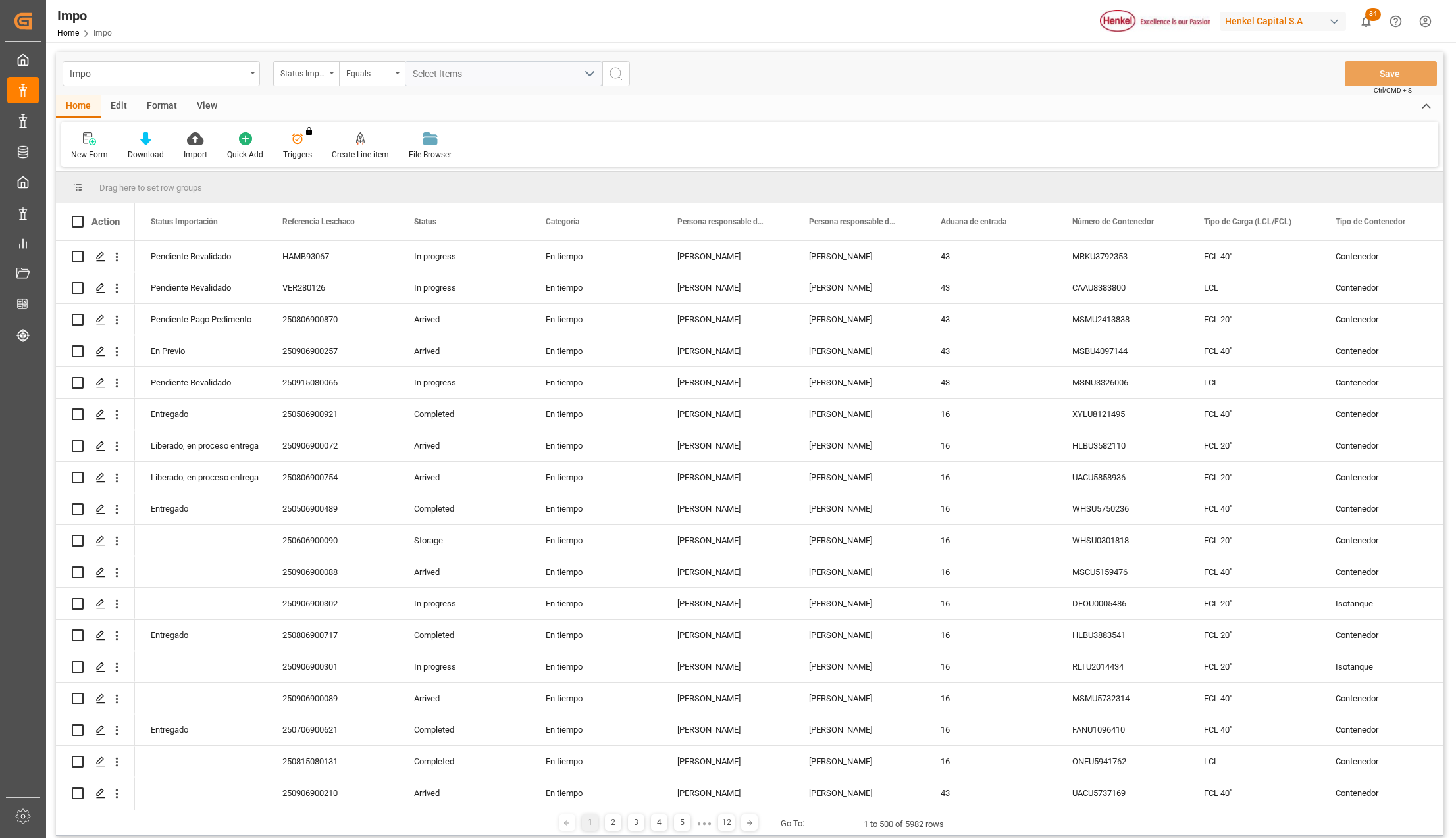
click at [154, 103] on div "Format" at bounding box center [162, 107] width 50 height 23
click at [96, 141] on div at bounding box center [90, 138] width 39 height 14
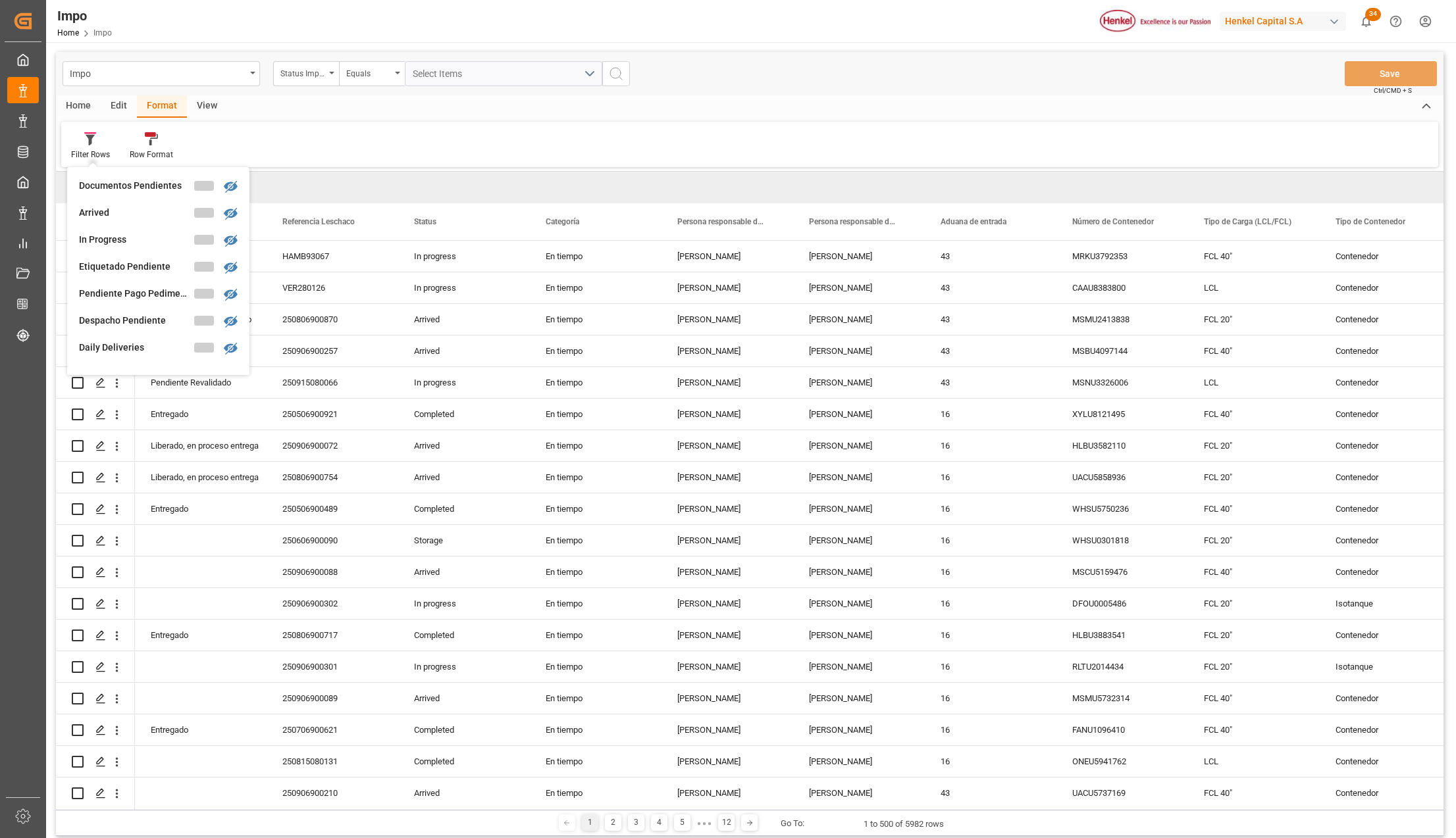
click at [101, 180] on div "Documentos Pendientes" at bounding box center [136, 185] width 115 height 14
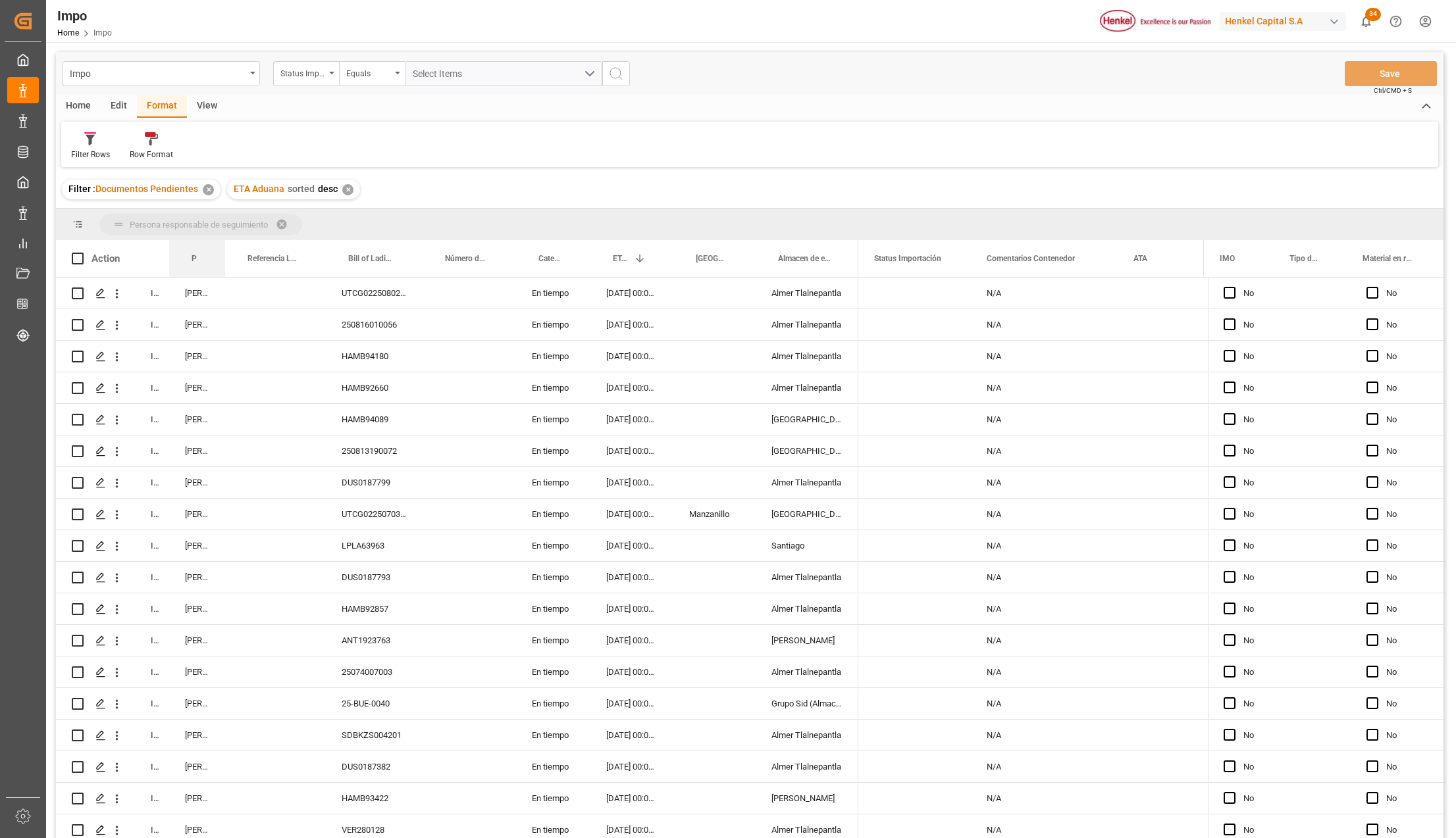
drag, startPoint x: 199, startPoint y: 254, endPoint x: 200, endPoint y: 229, distance: 25.0
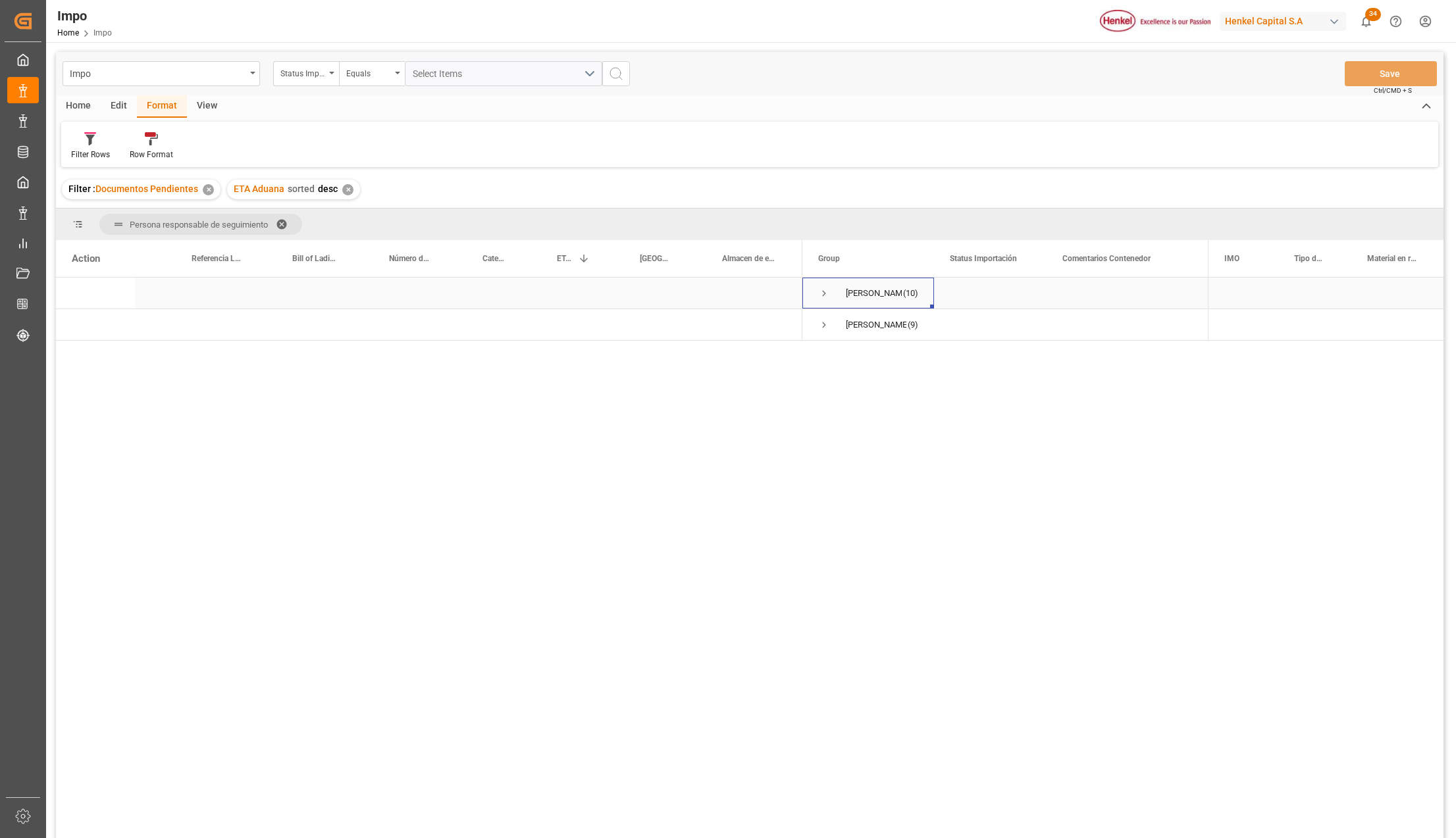
click at [822, 290] on span "Press SPACE to select this row." at bounding box center [824, 294] width 12 height 12
